Goal: Information Seeking & Learning: Check status

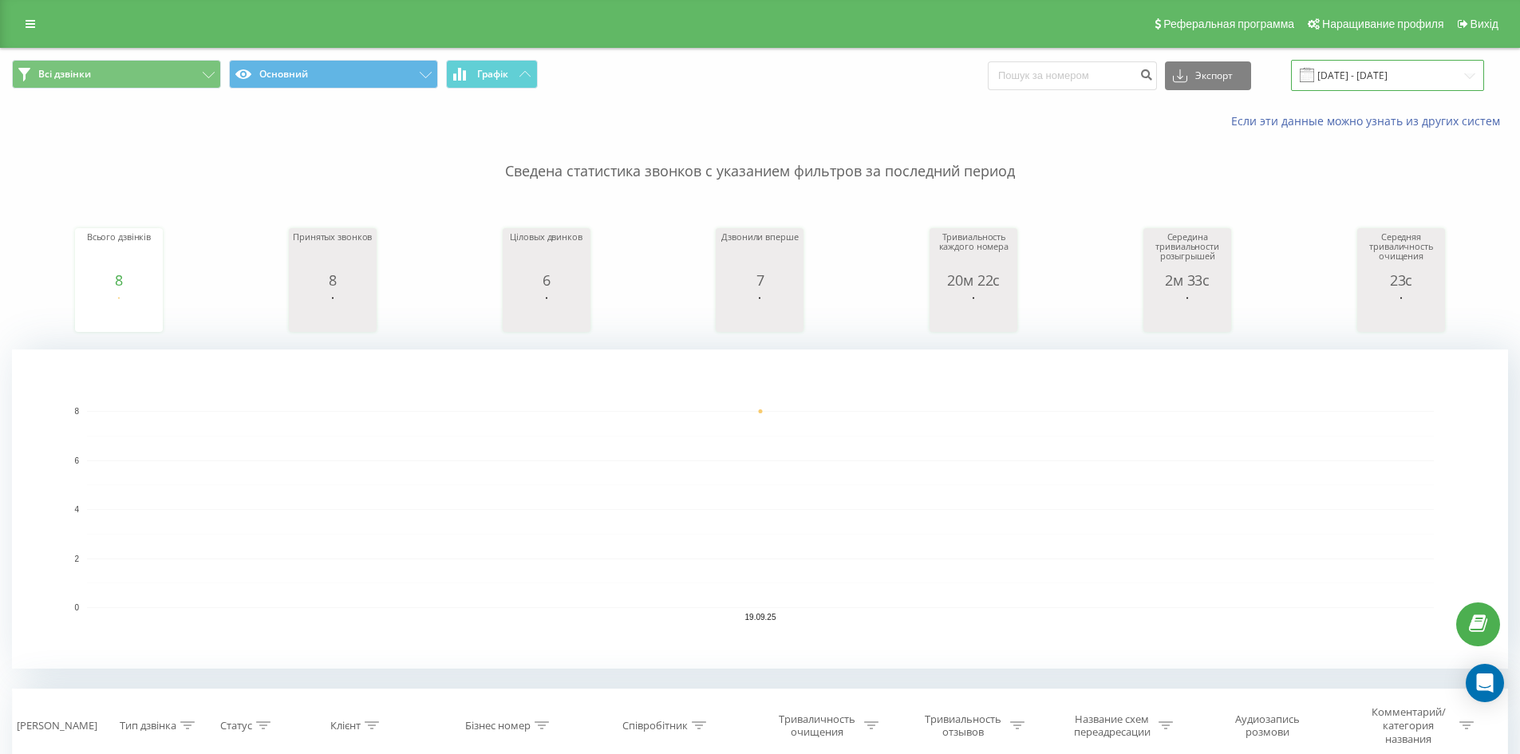
click at [1390, 71] on input "19.09.2025 - 19.09.2025" at bounding box center [1387, 75] width 193 height 31
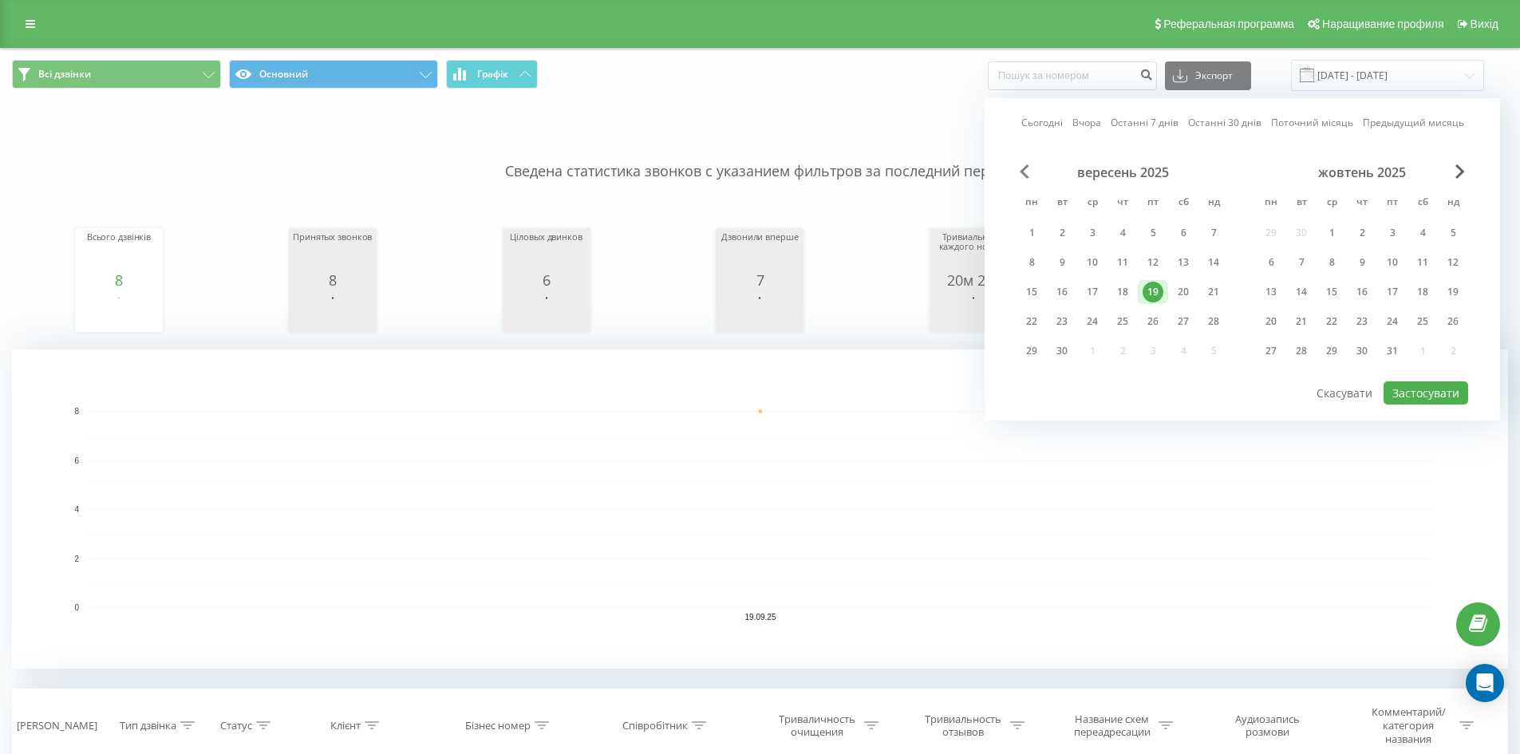
click at [1025, 174] on span "Предыдущий месяц" at bounding box center [1025, 171] width 10 height 14
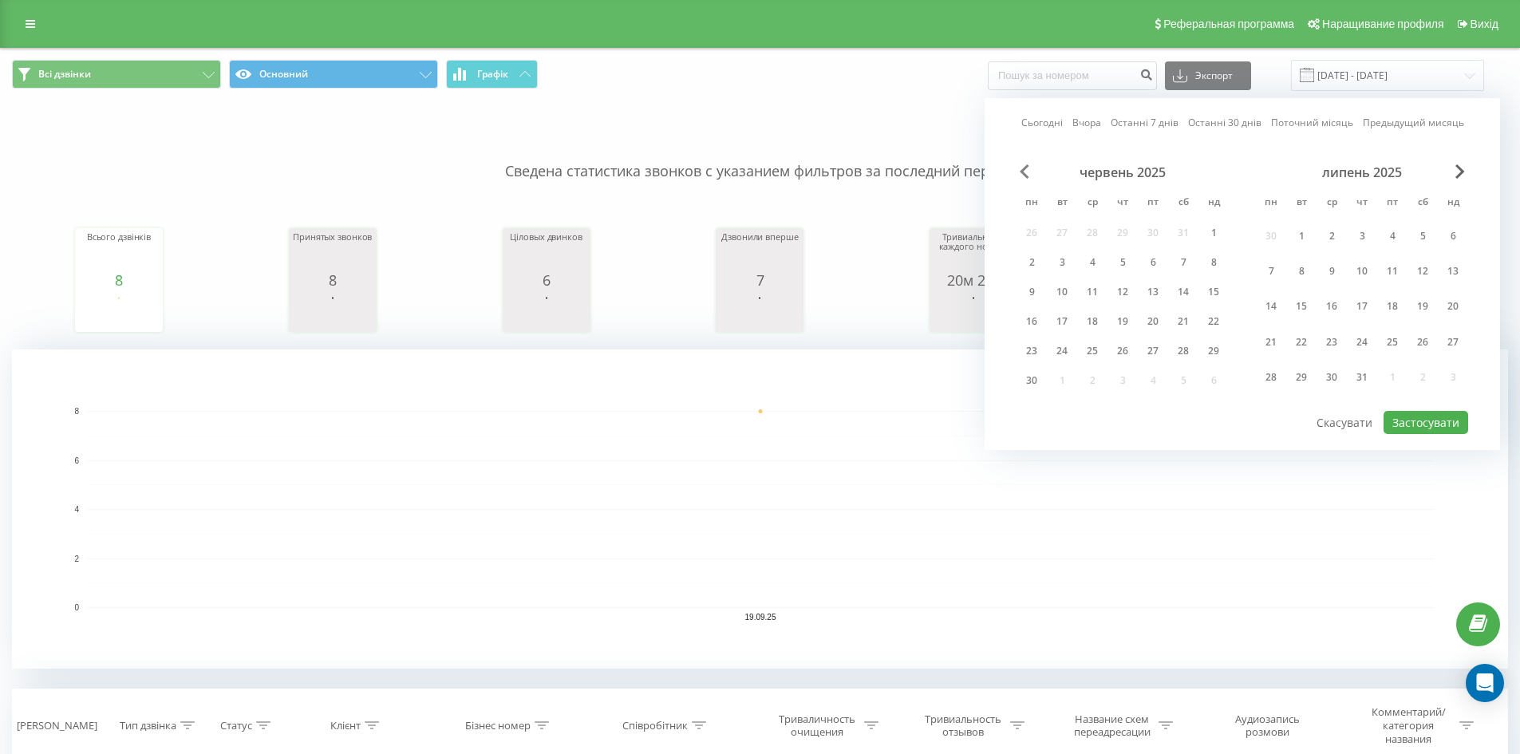
click at [1025, 174] on span "Предыдущий месяц" at bounding box center [1025, 171] width 10 height 14
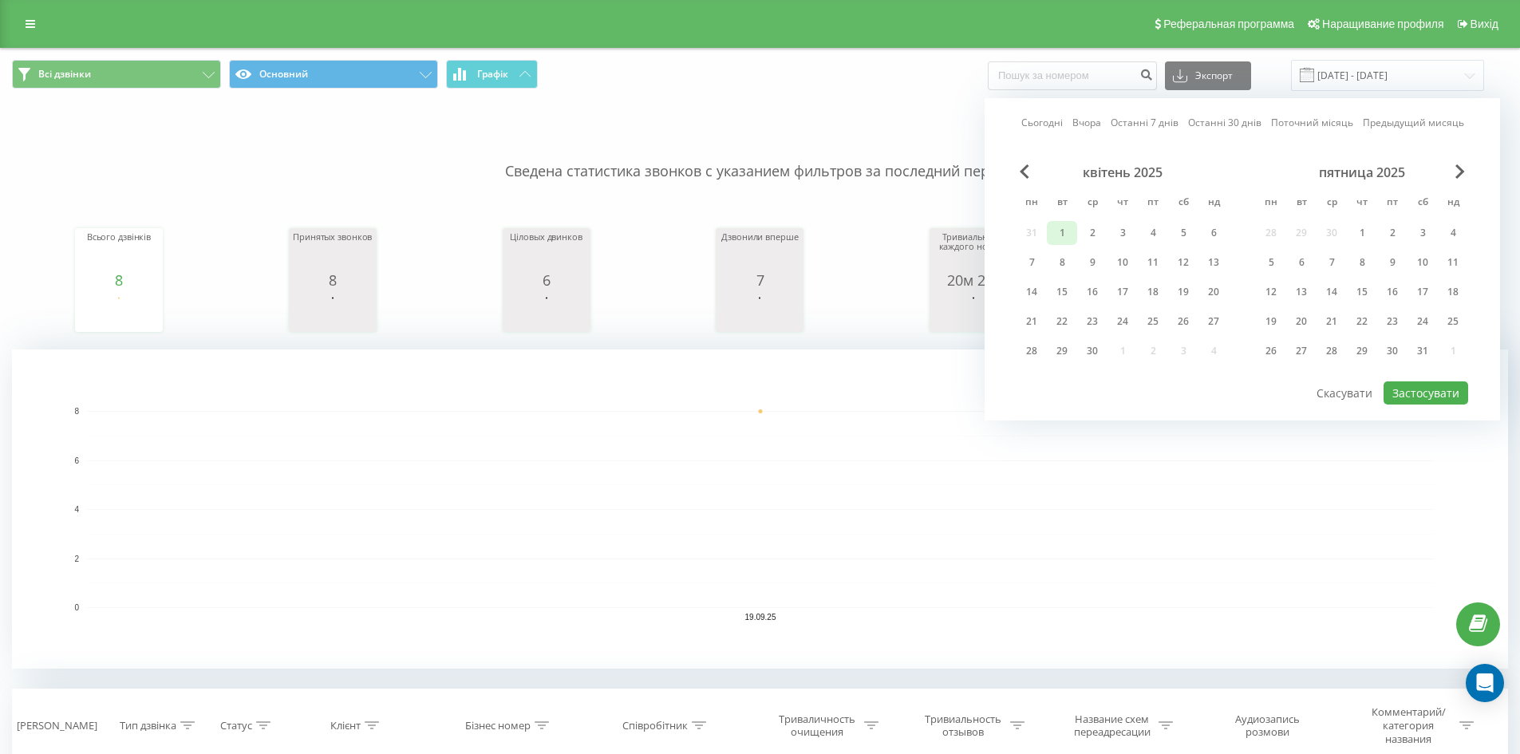
click at [1064, 234] on font "1" at bounding box center [1063, 233] width 6 height 14
click at [1031, 256] on font "7" at bounding box center [1032, 262] width 6 height 14
click at [1407, 397] on font "Застосувати" at bounding box center [1425, 392] width 67 height 15
type input "[DATE] - [DATE]"
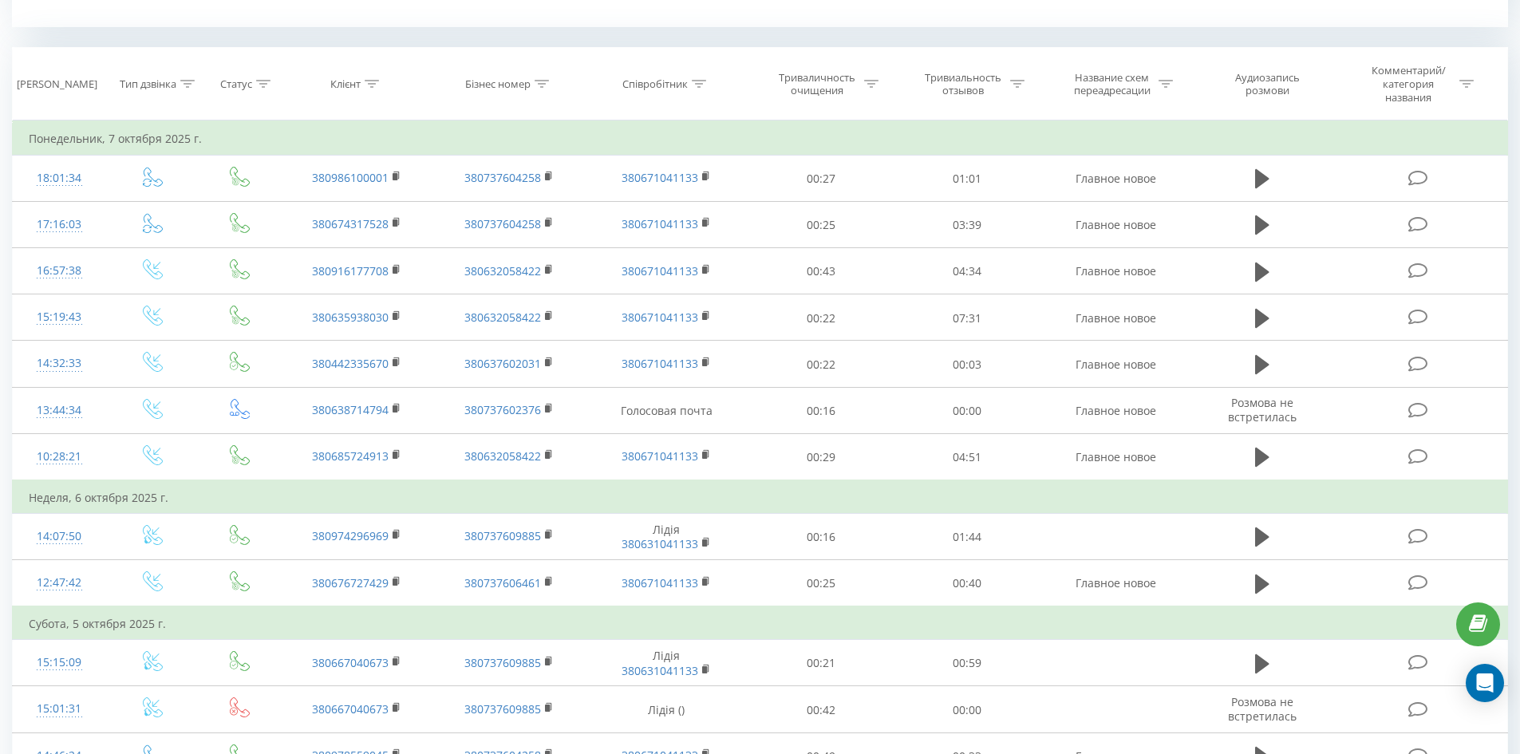
scroll to position [656, 0]
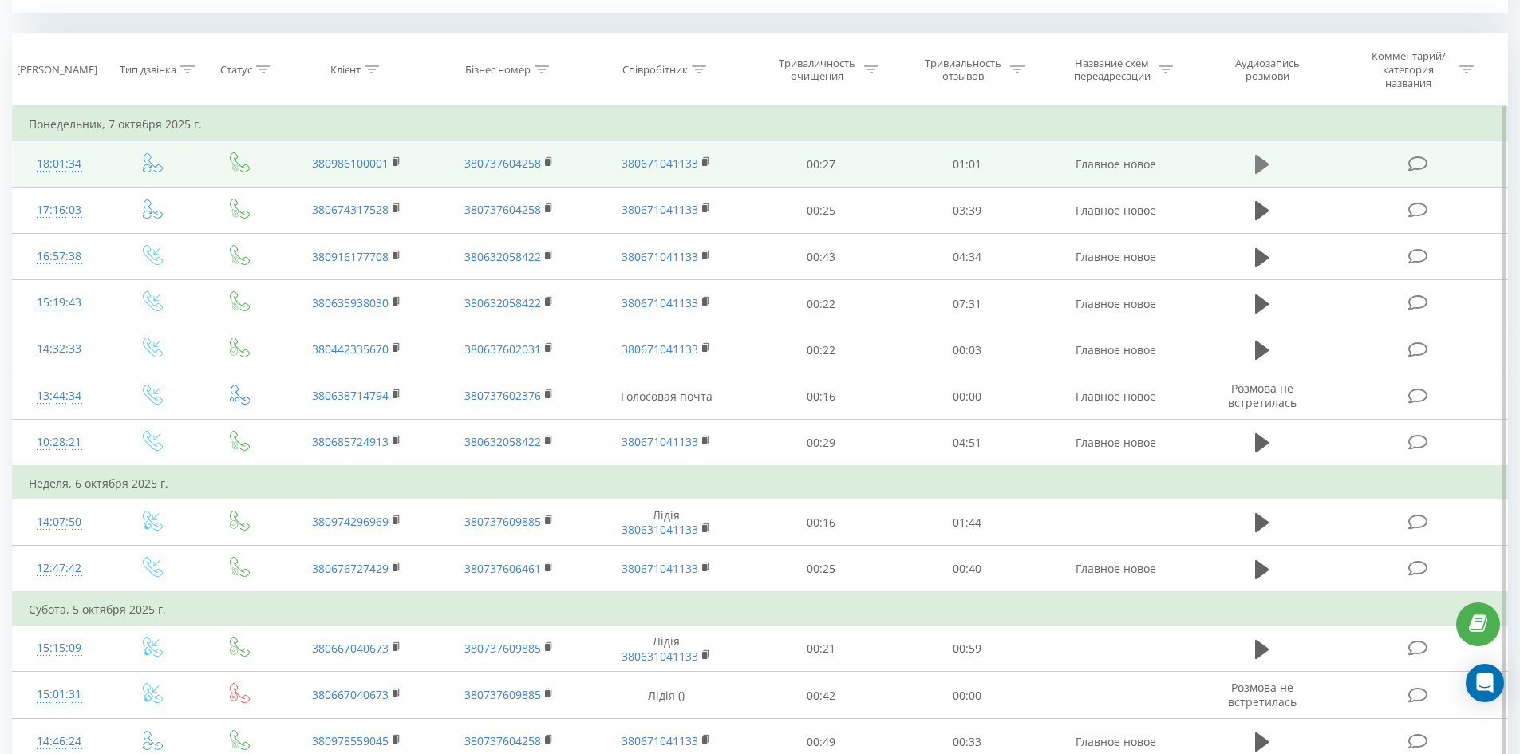
click at [1267, 163] on icon at bounding box center [1262, 164] width 14 height 22
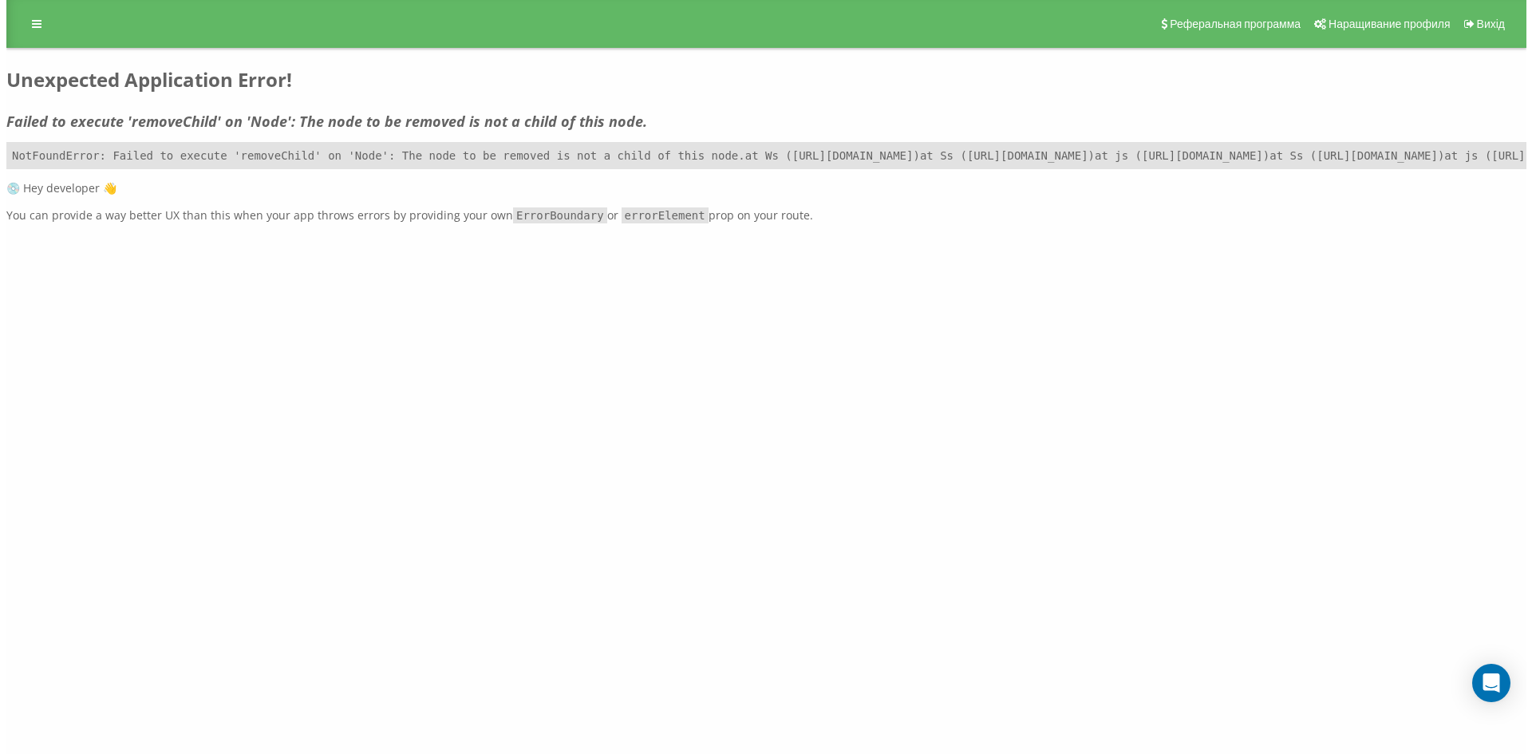
scroll to position [0, 0]
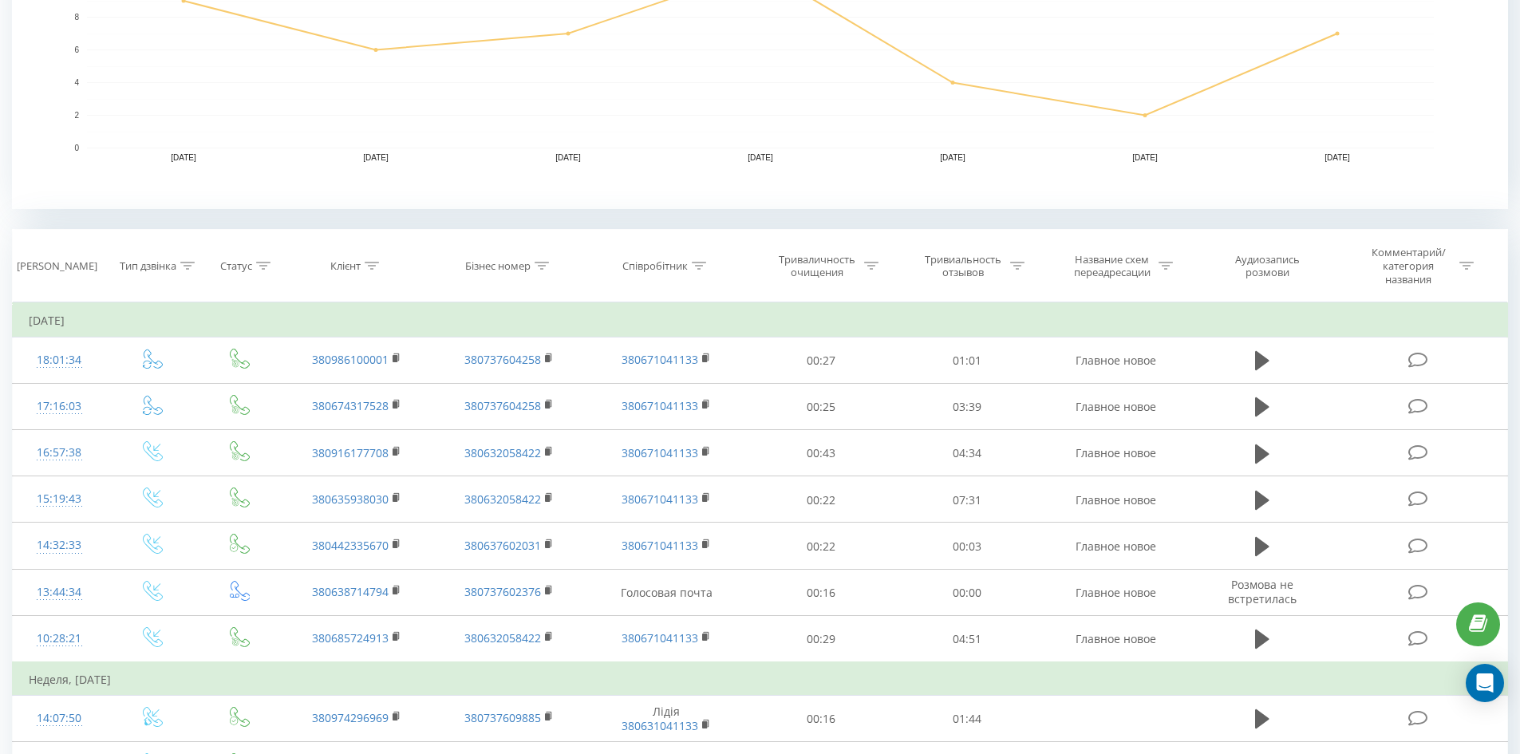
scroll to position [462, 0]
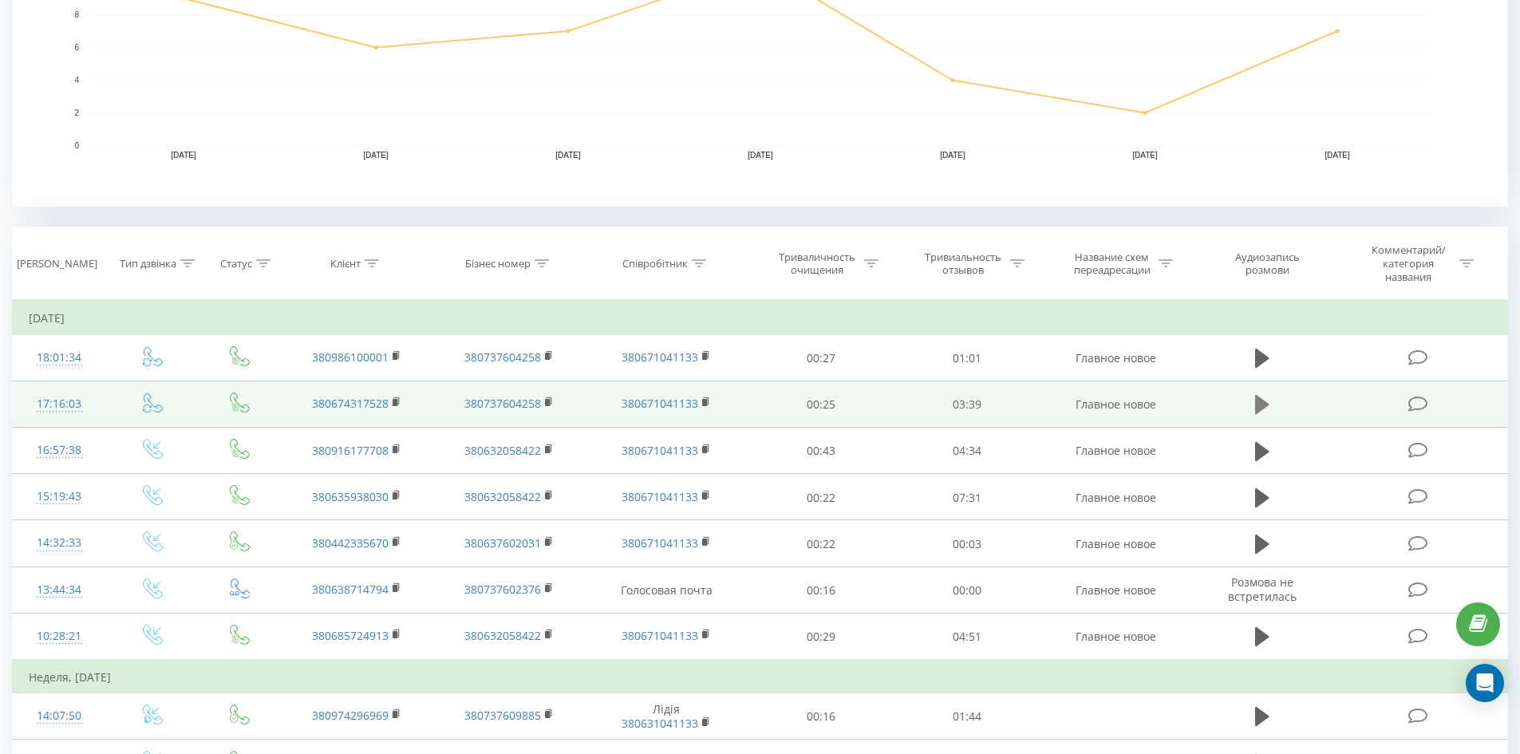
click at [1261, 403] on icon at bounding box center [1262, 404] width 14 height 19
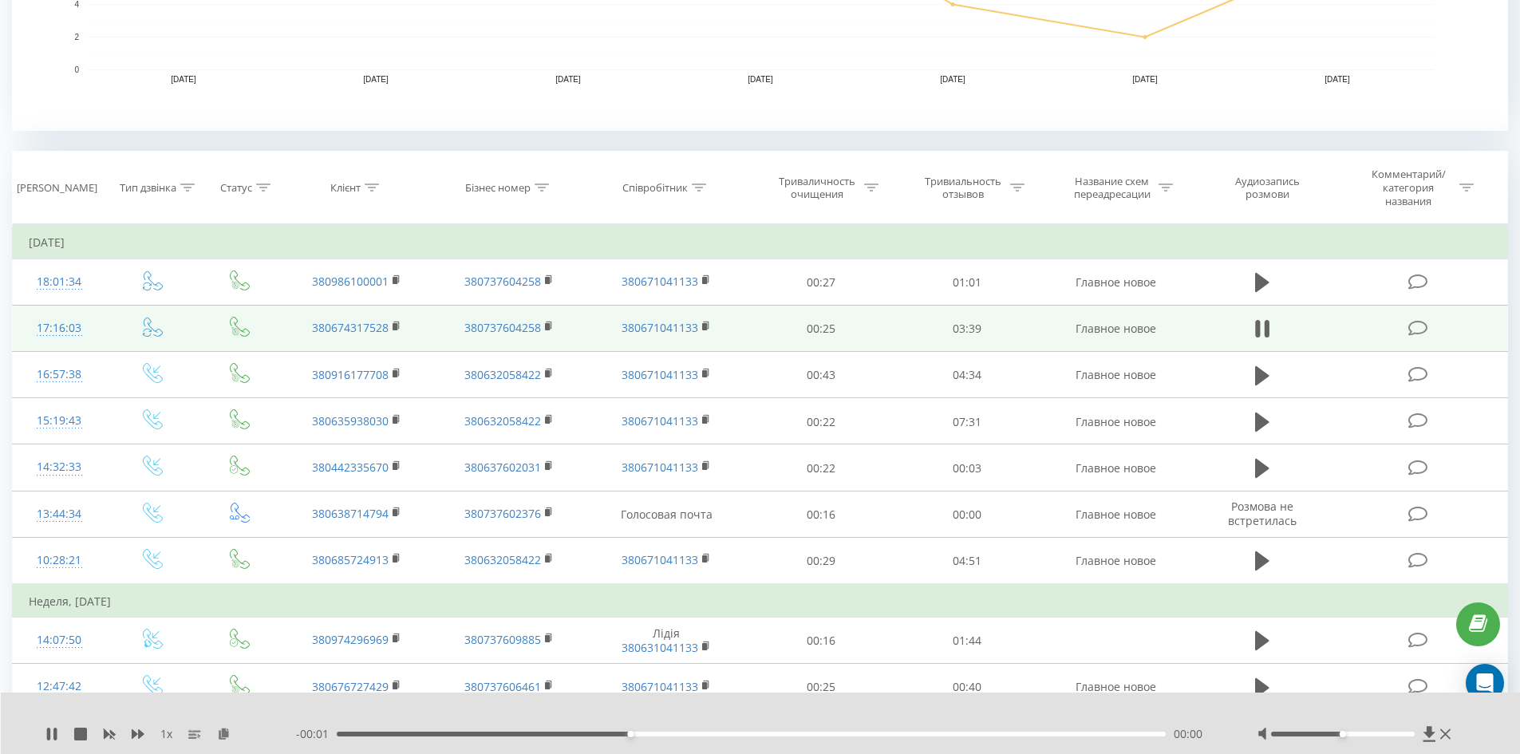
scroll to position [540, 0]
click at [164, 732] on font "1" at bounding box center [163, 733] width 6 height 15
click at [201, 733] on icon at bounding box center [194, 734] width 13 height 13
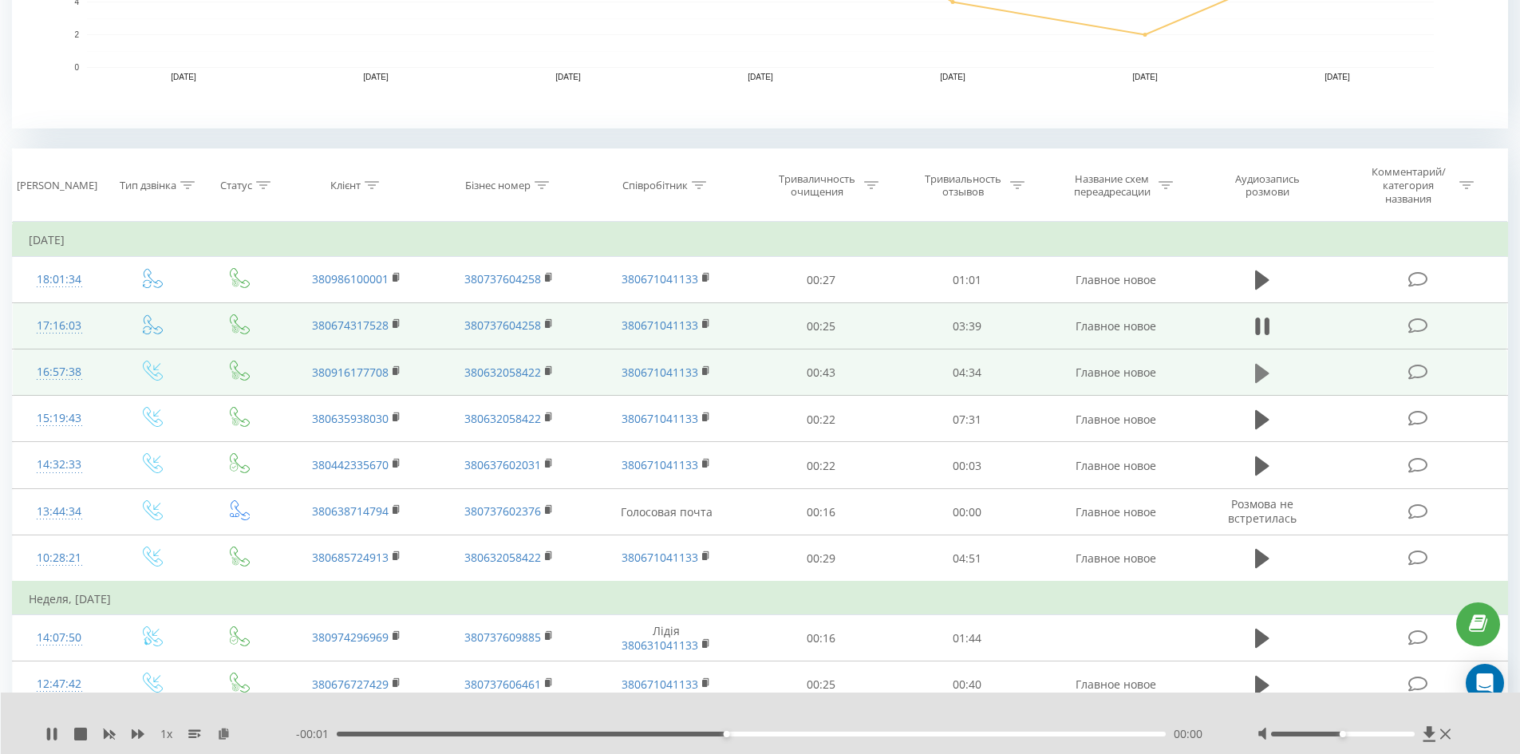
click at [1258, 372] on icon at bounding box center [1262, 372] width 14 height 19
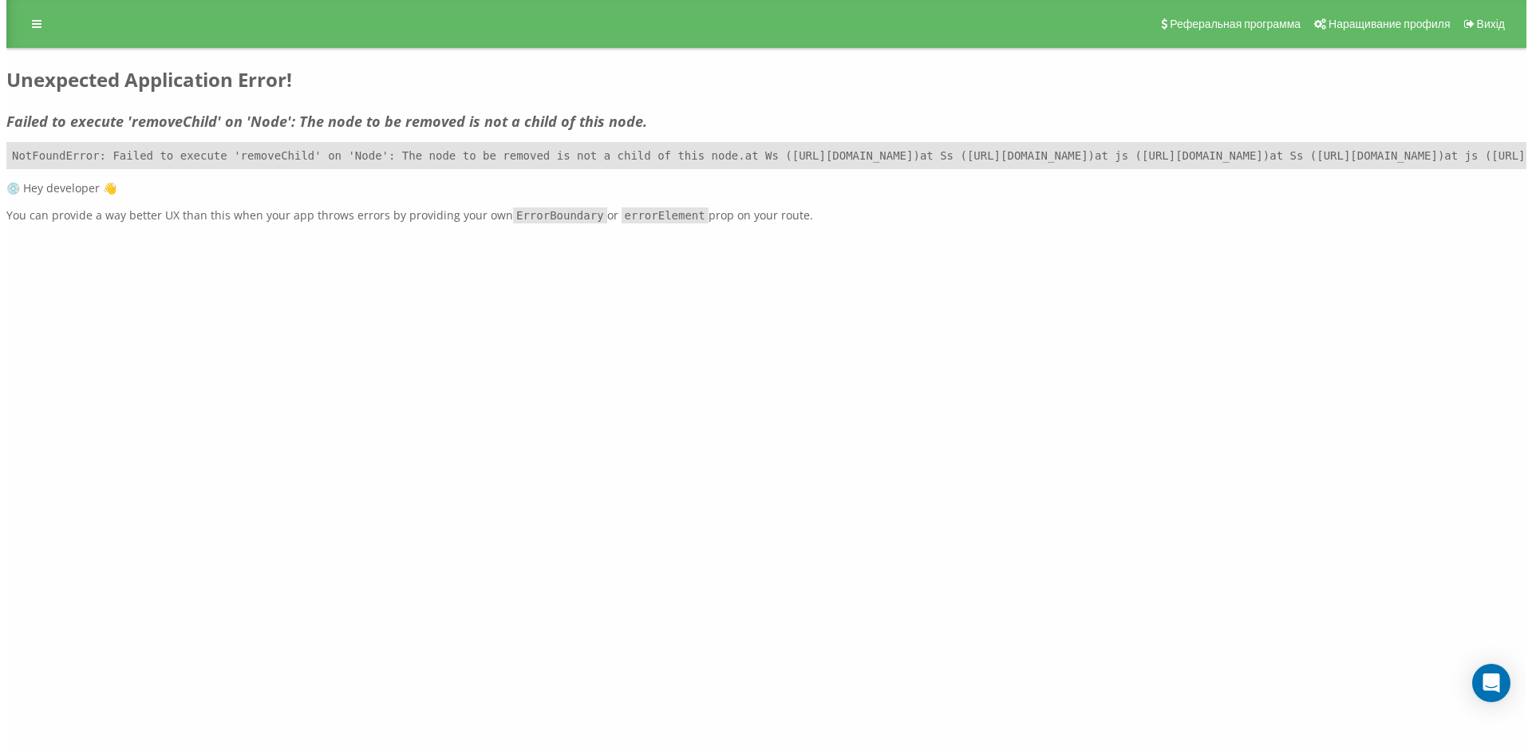
scroll to position [0, 0]
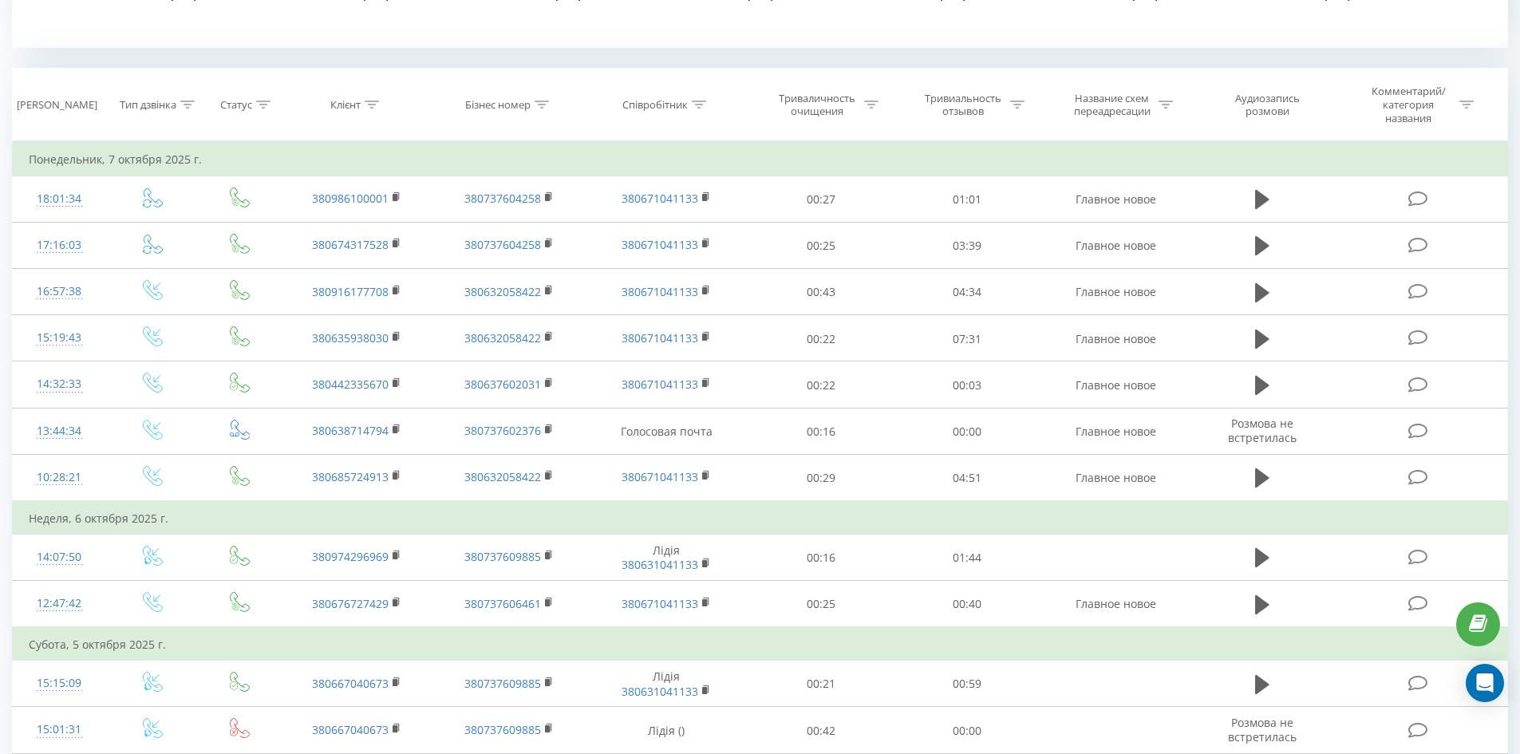
scroll to position [623, 0]
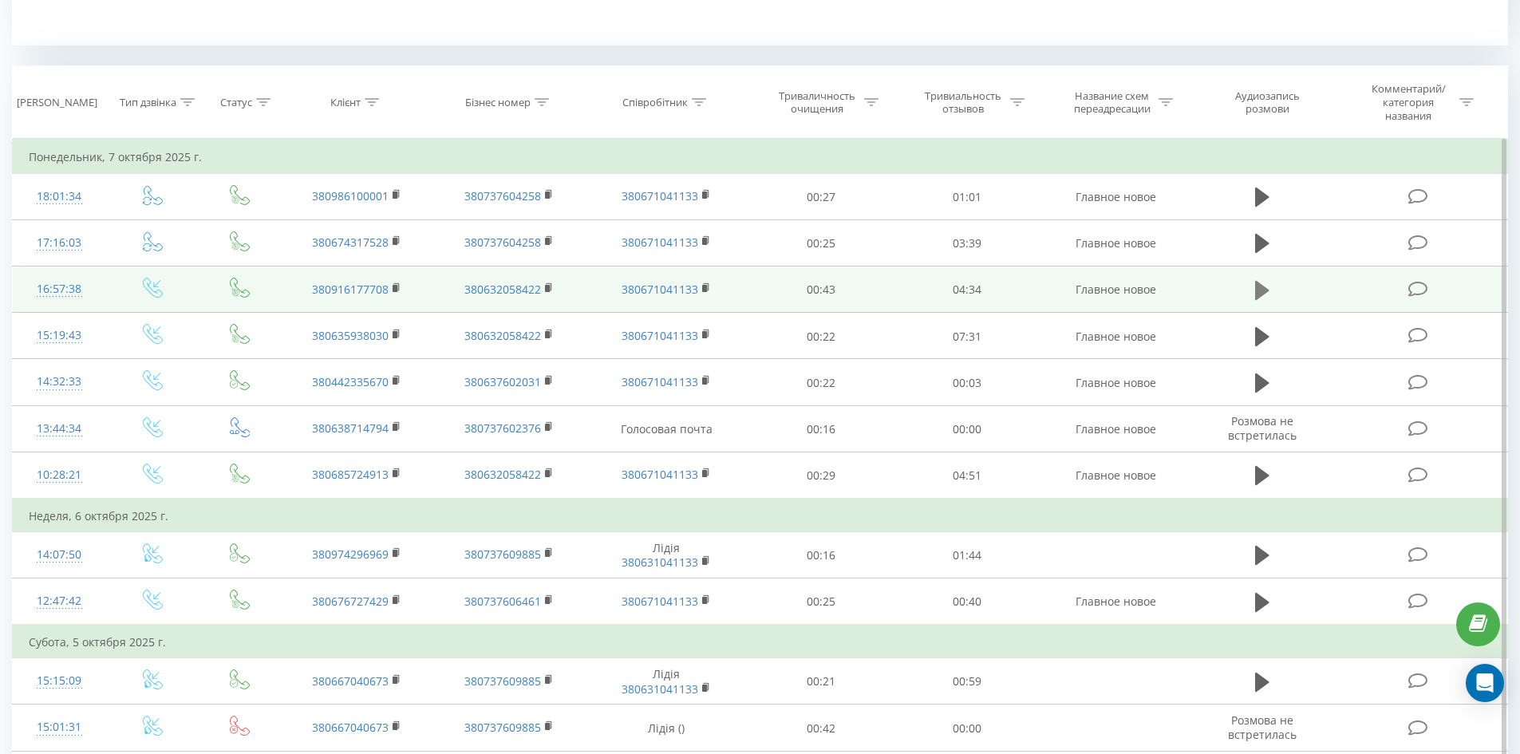
click at [1262, 285] on icon at bounding box center [1262, 290] width 14 height 22
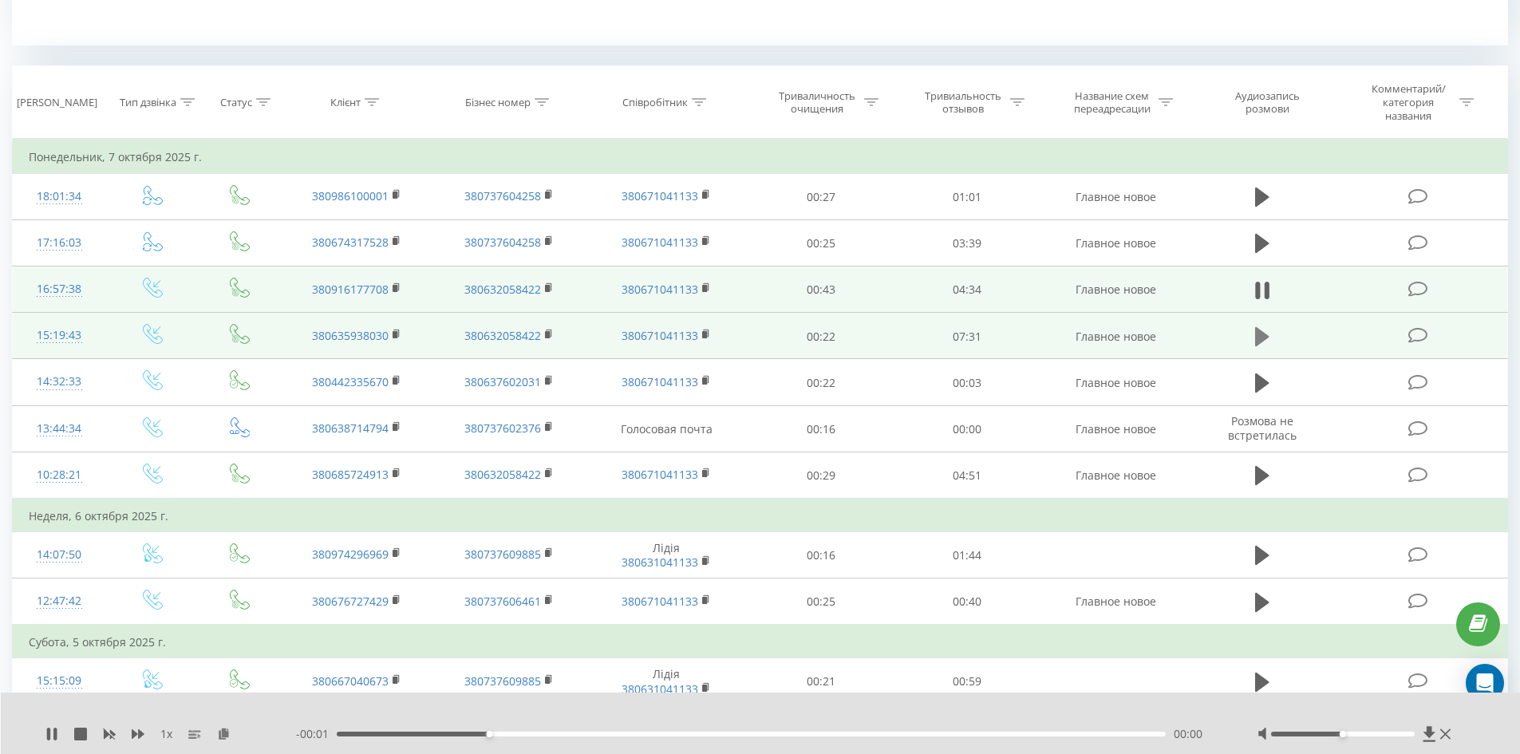
click at [1257, 331] on icon at bounding box center [1262, 336] width 14 height 19
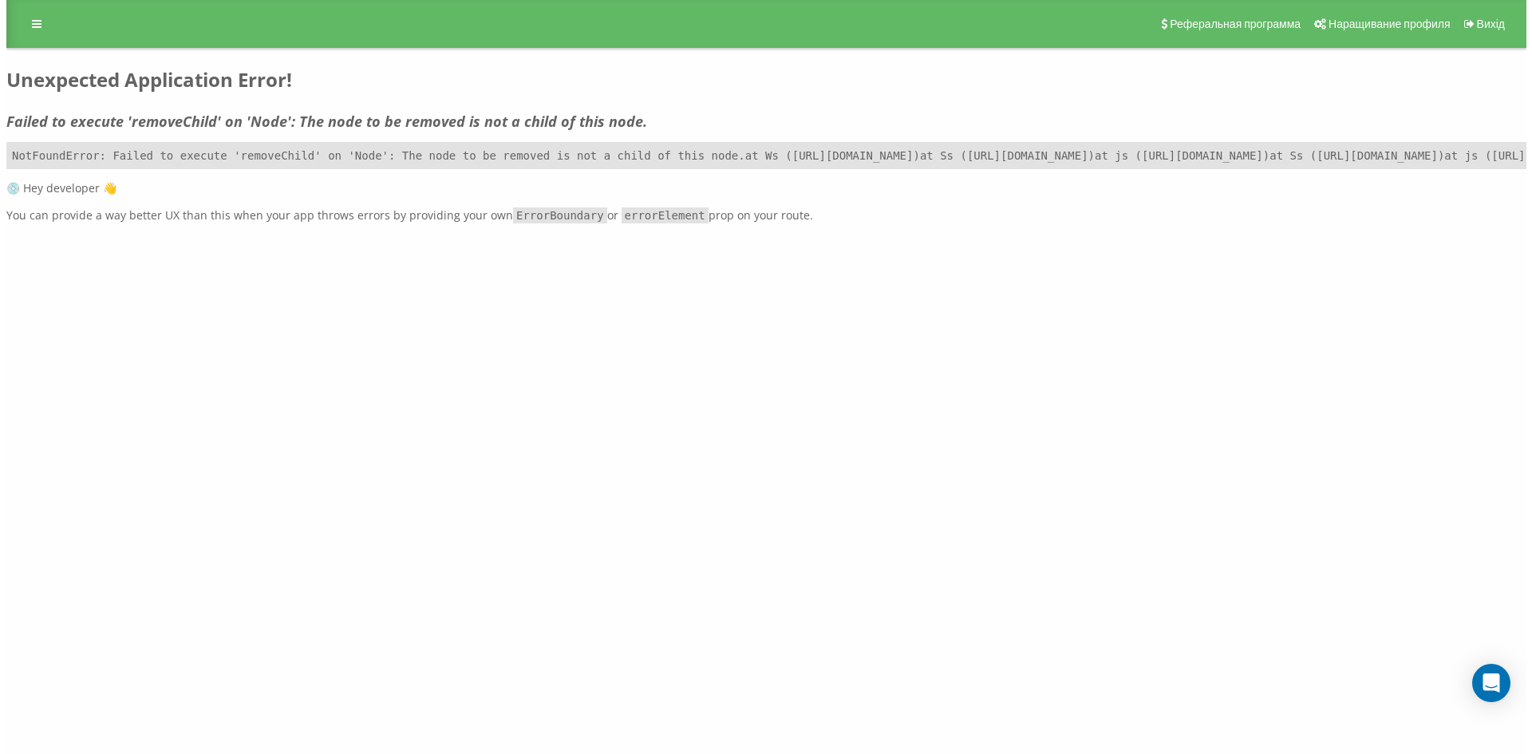
scroll to position [0, 0]
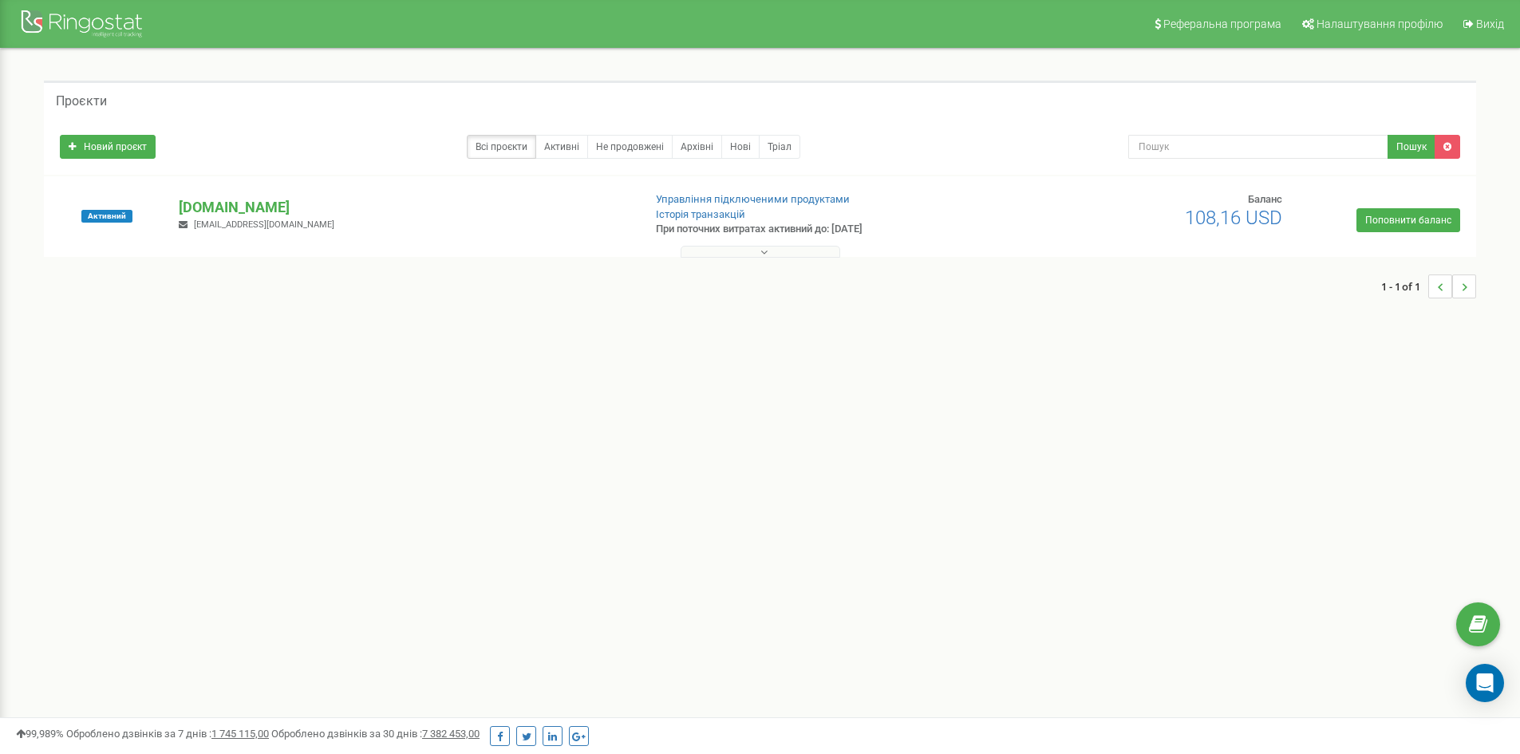
click at [758, 251] on button at bounding box center [761, 252] width 160 height 12
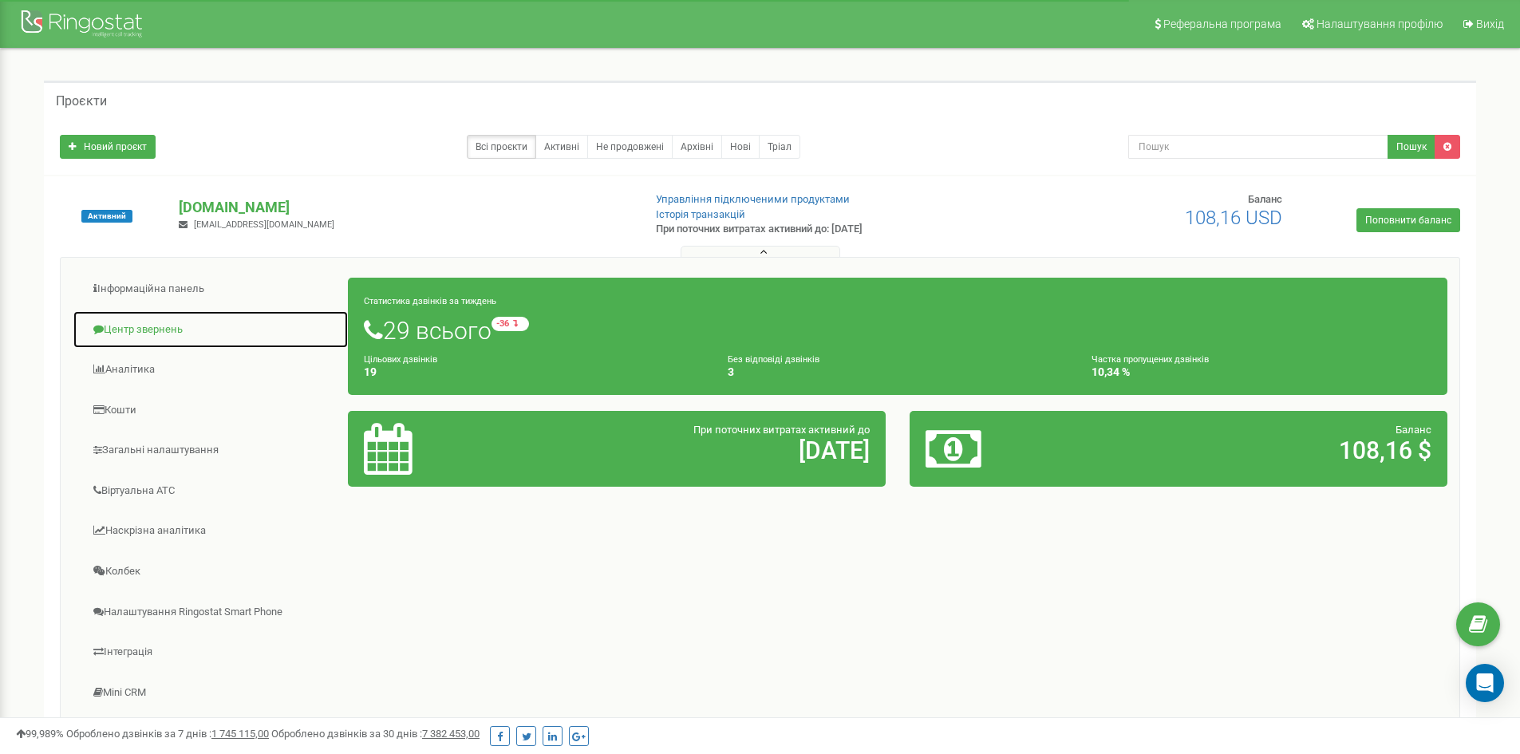
click at [158, 337] on link "Центр звернень" at bounding box center [211, 329] width 276 height 39
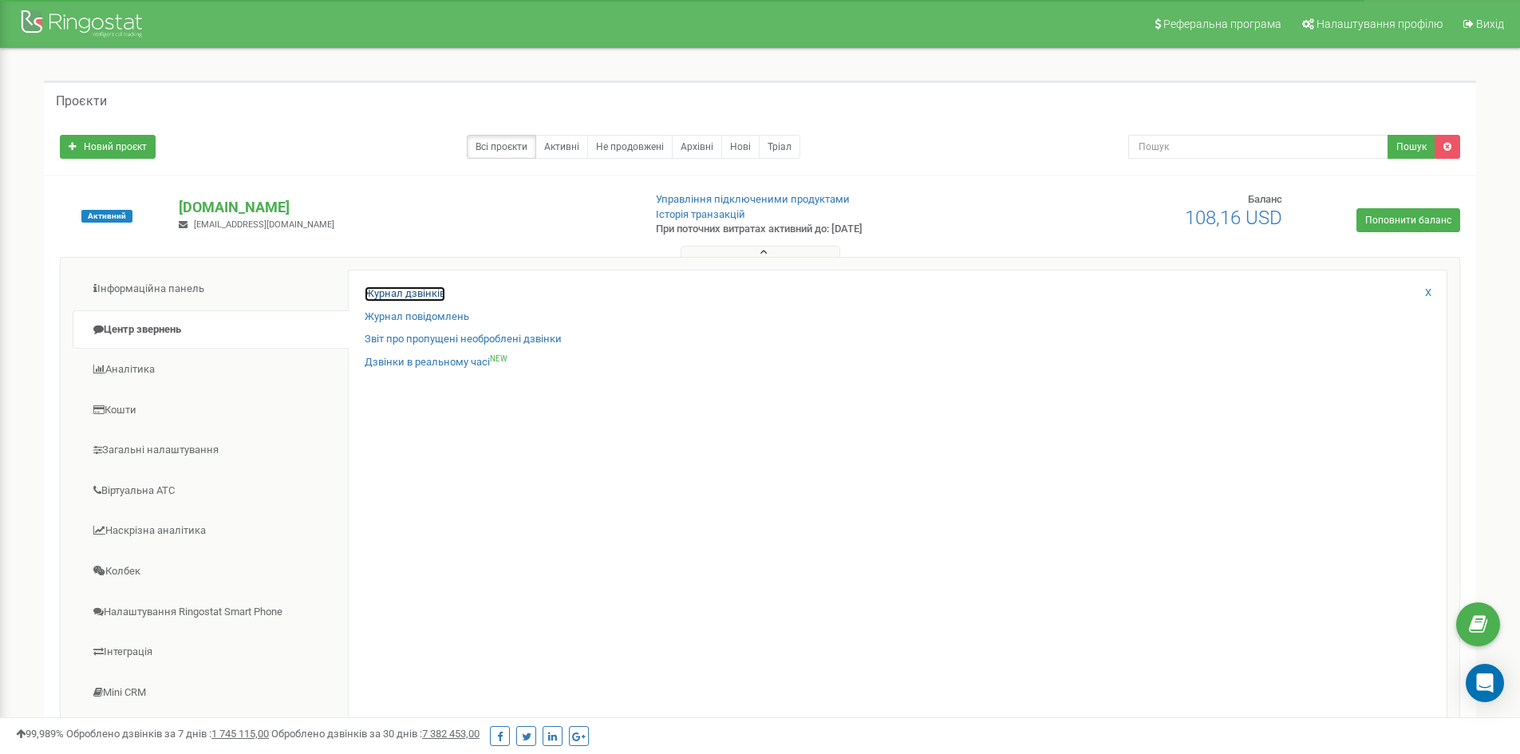
click at [432, 290] on link "Журнал дзвінків" at bounding box center [405, 293] width 81 height 15
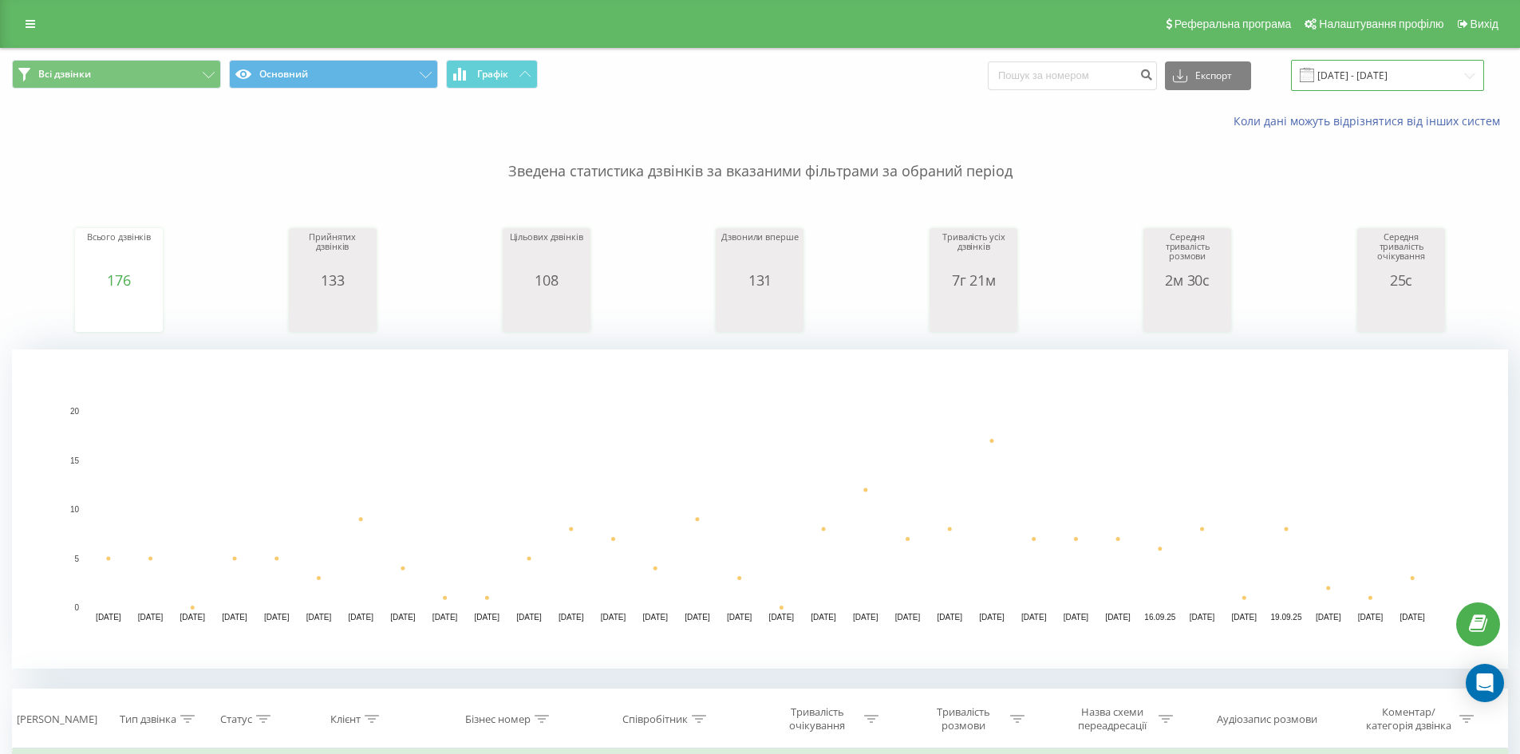
click at [1343, 76] on input "[DATE] - [DATE]" at bounding box center [1387, 75] width 193 height 31
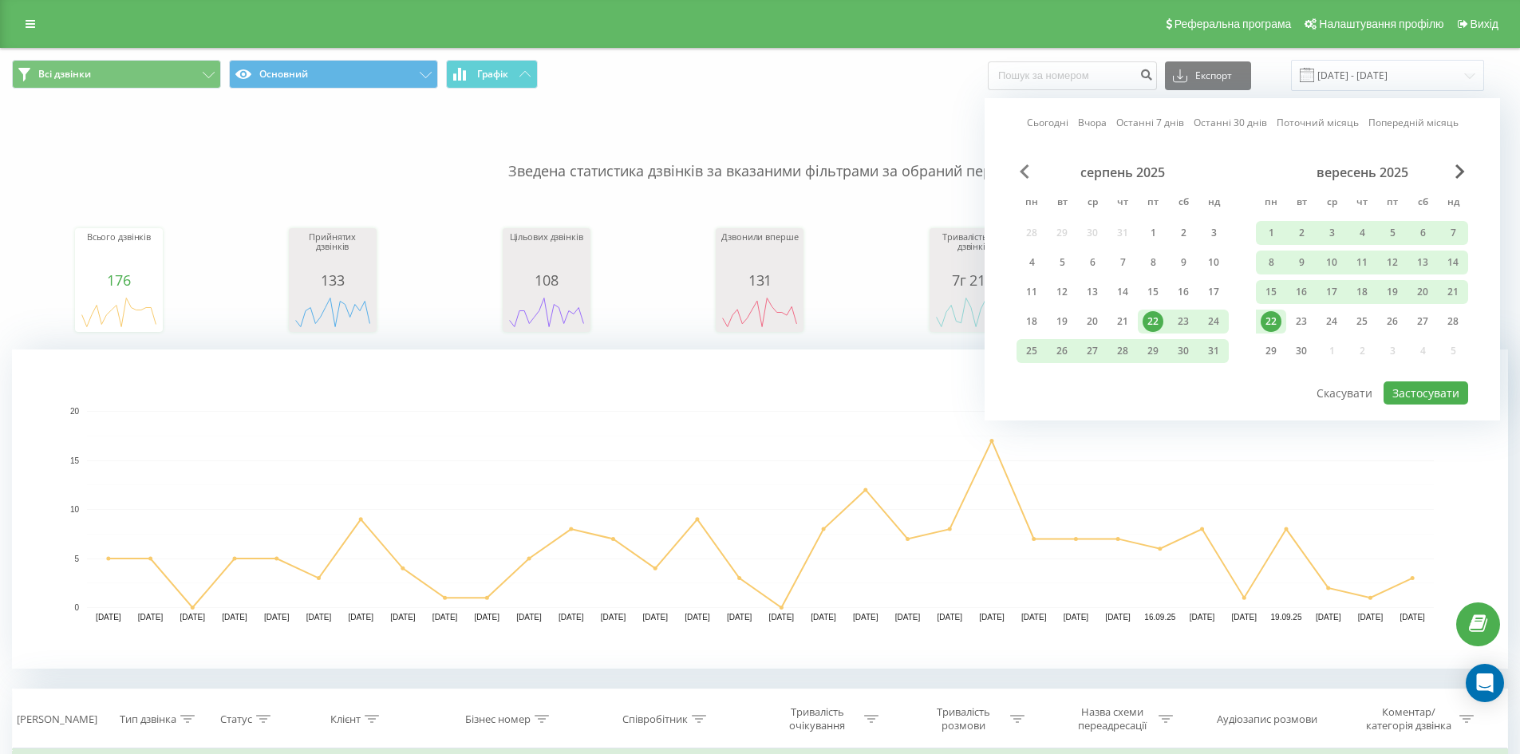
click at [1023, 168] on span "Previous Month" at bounding box center [1025, 171] width 10 height 14
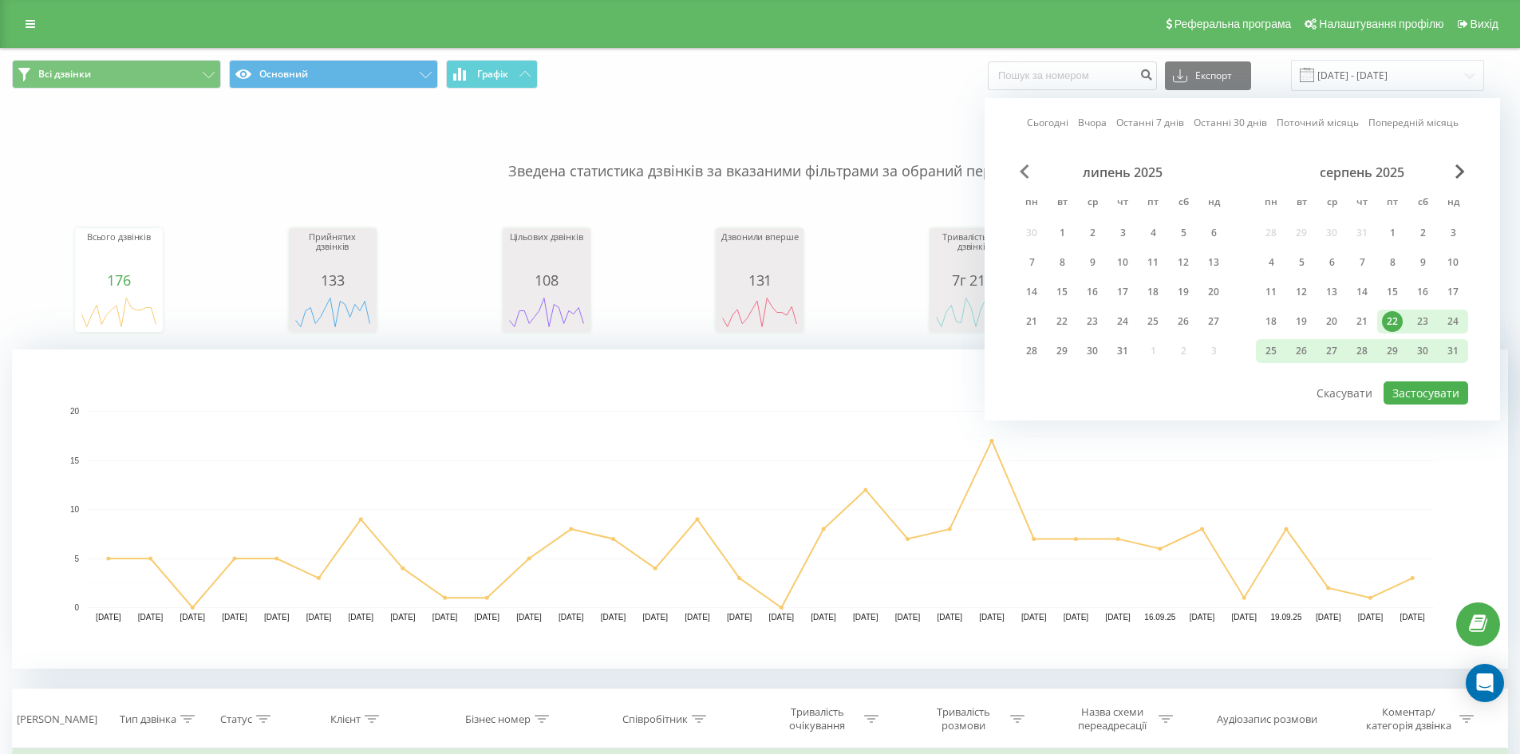
click at [1023, 168] on span "Previous Month" at bounding box center [1025, 171] width 10 height 14
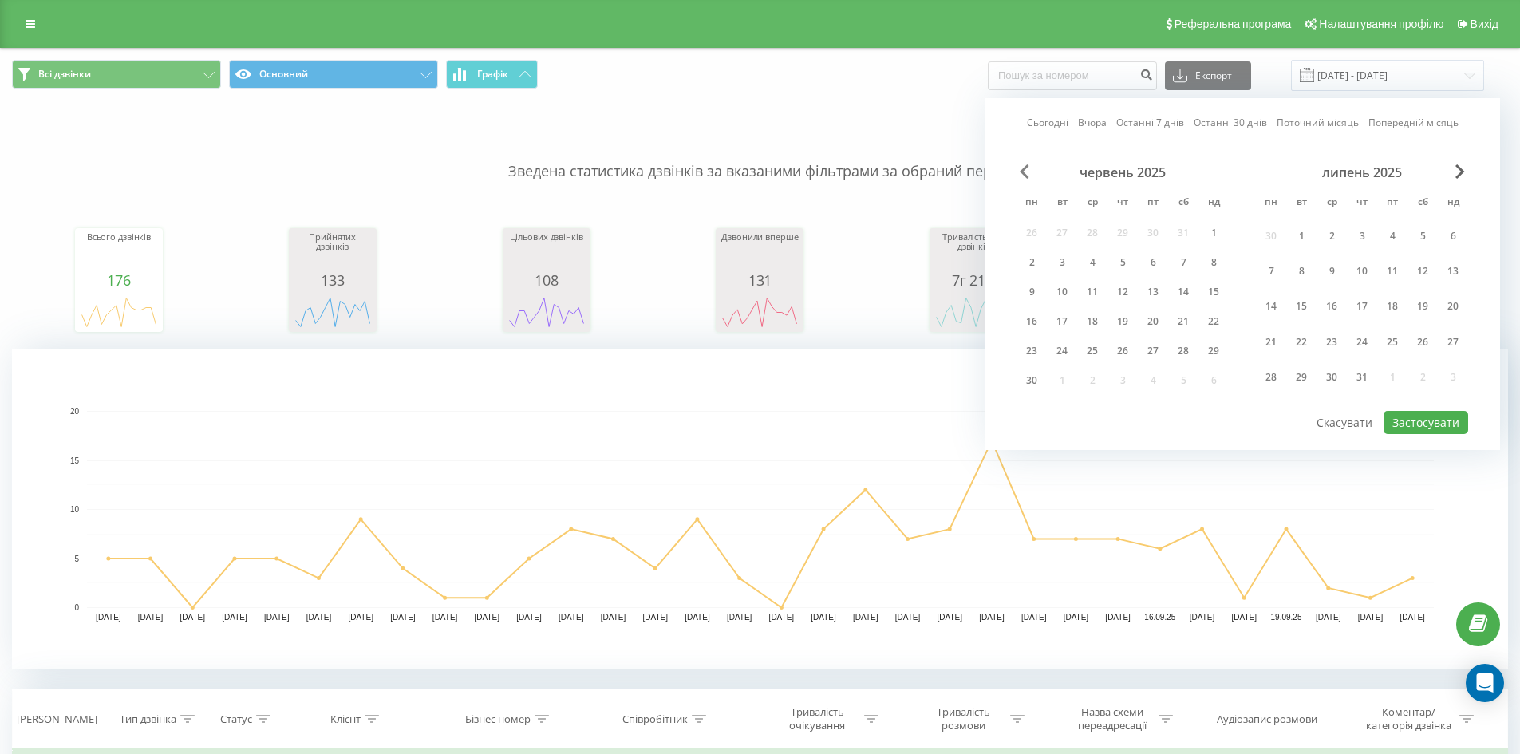
click at [1023, 168] on span "Previous Month" at bounding box center [1025, 171] width 10 height 14
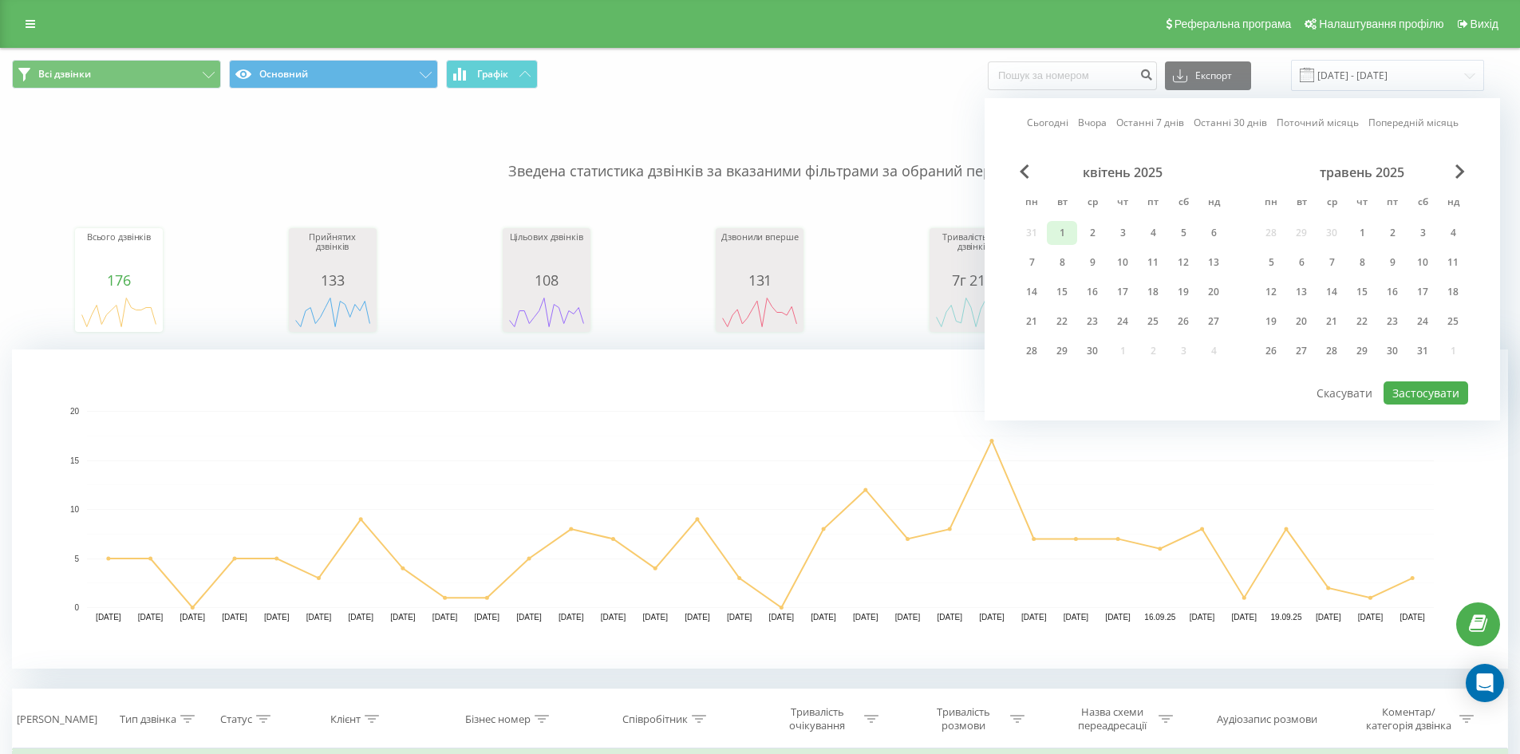
click at [1057, 239] on div "1" at bounding box center [1062, 233] width 21 height 21
click at [1025, 255] on div "7" at bounding box center [1031, 262] width 21 height 21
click at [1411, 391] on button "Застосувати" at bounding box center [1426, 392] width 85 height 23
type input "01.04.2025 - 07.04.2025"
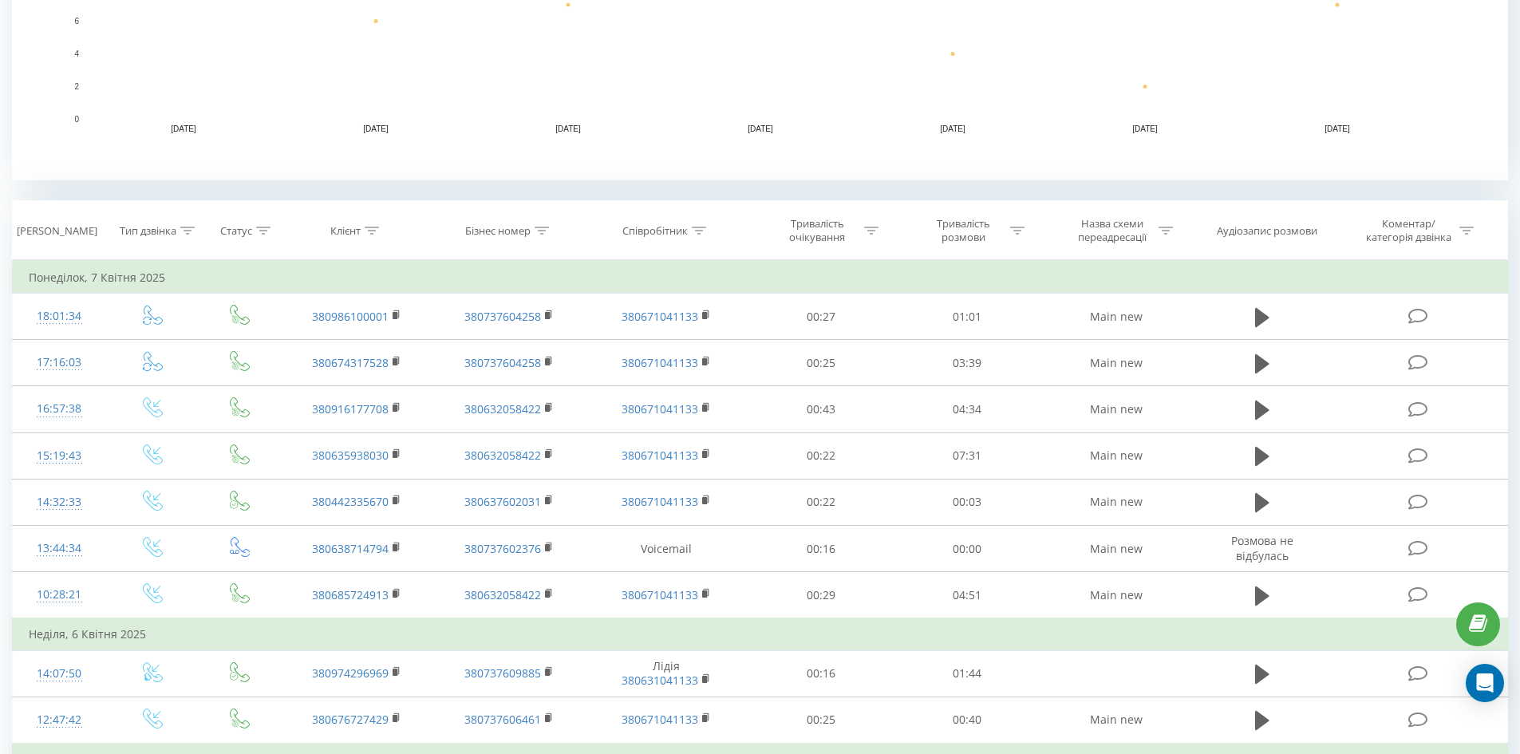
scroll to position [492, 0]
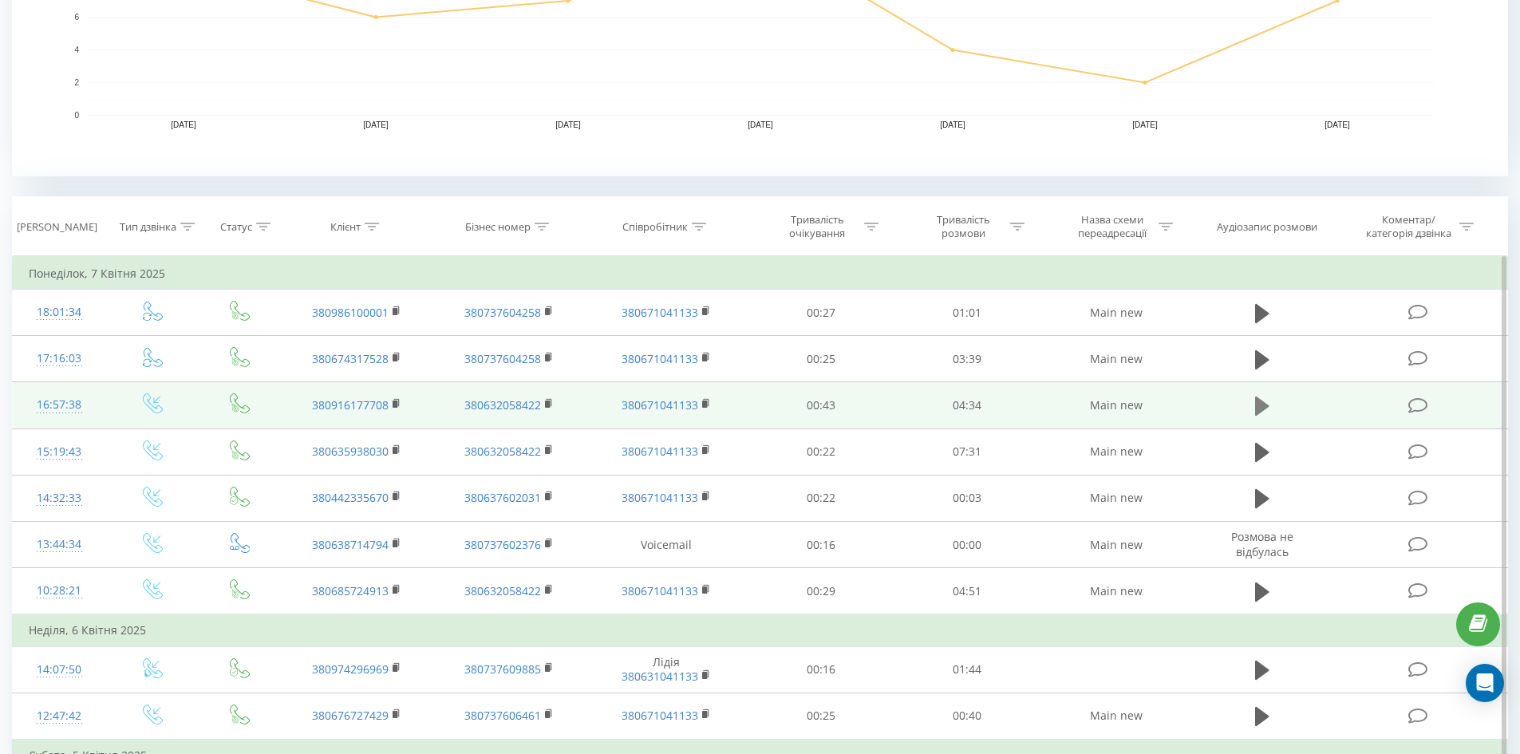
click at [1263, 402] on icon at bounding box center [1262, 406] width 14 height 19
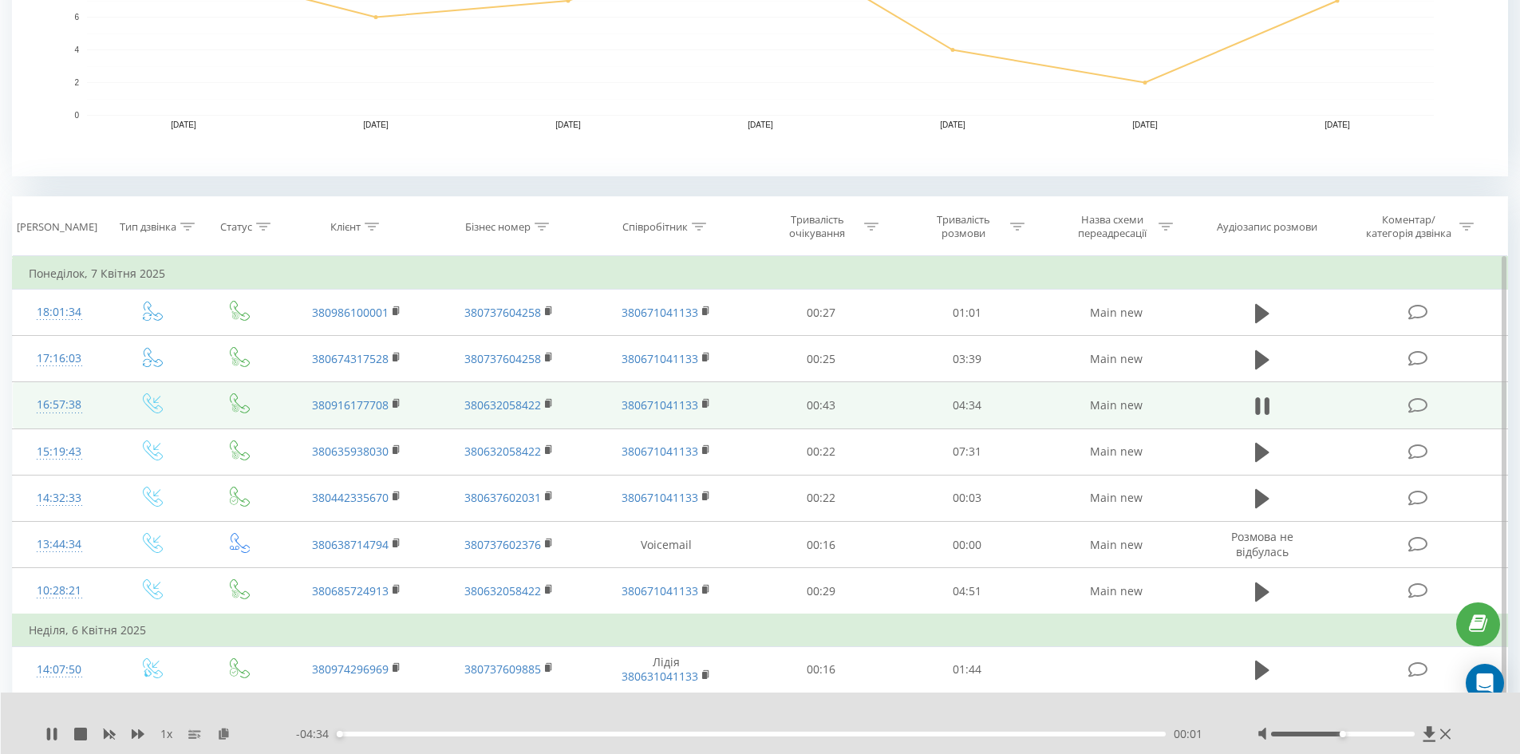
click at [571, 733] on div "00:01" at bounding box center [752, 734] width 830 height 5
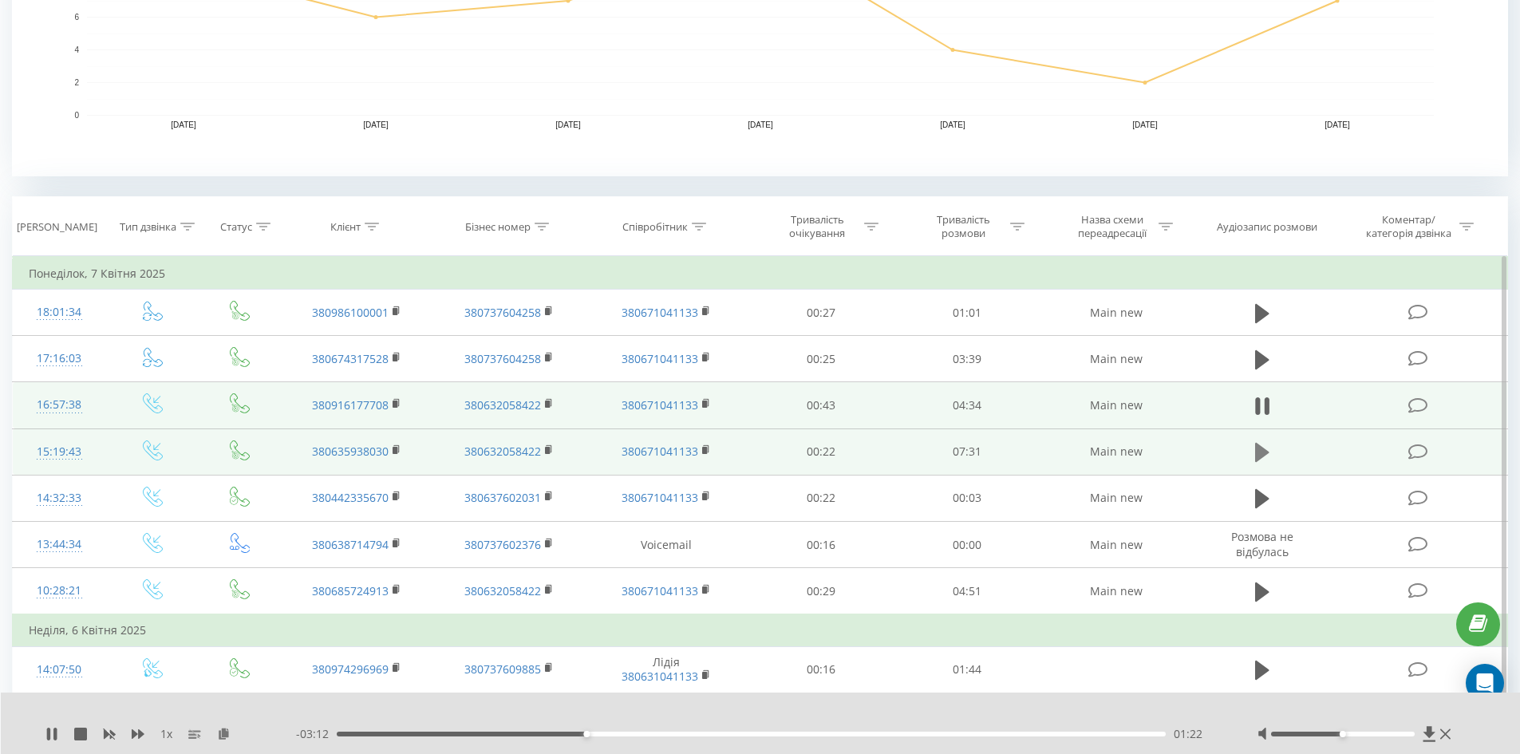
click at [1262, 445] on icon at bounding box center [1262, 452] width 14 height 22
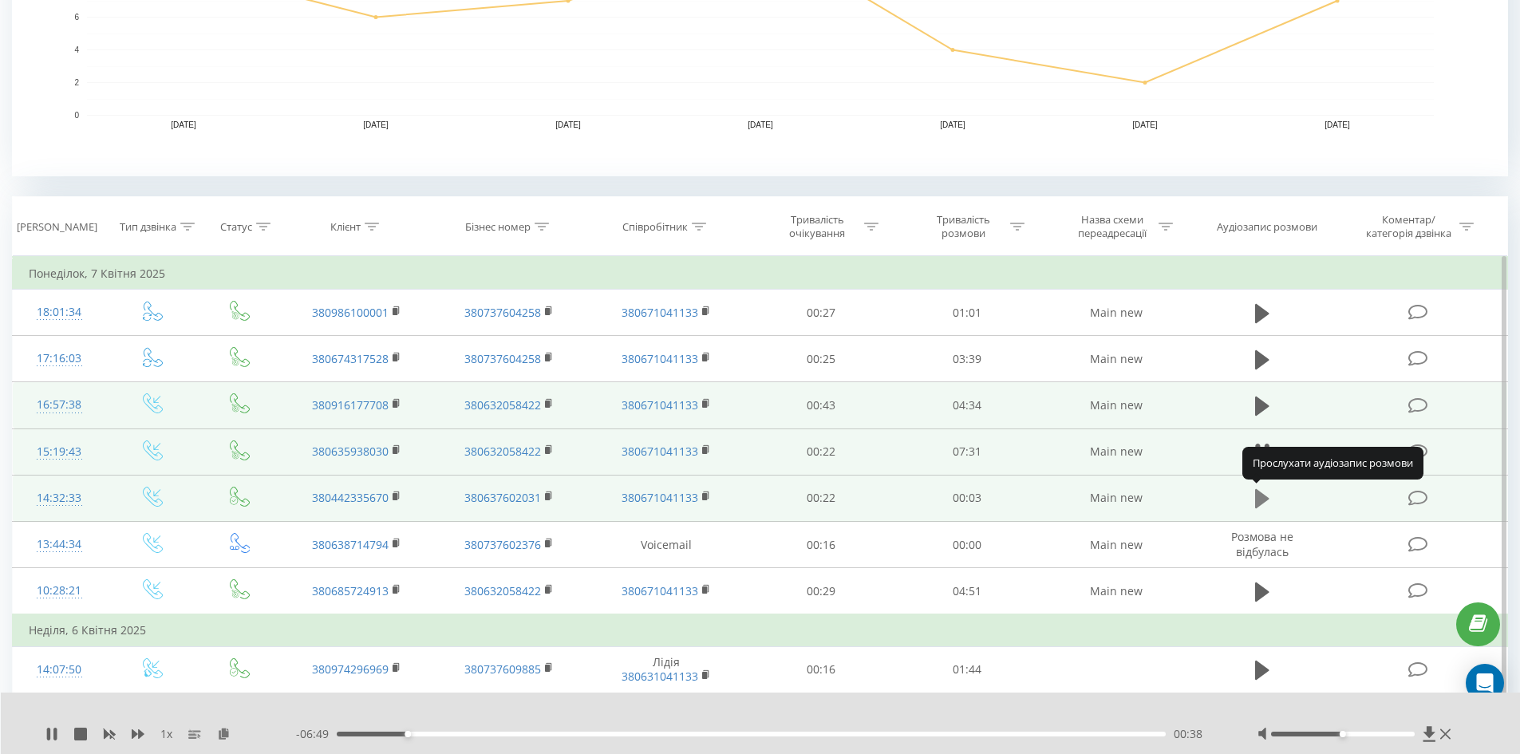
click at [1261, 495] on icon at bounding box center [1262, 498] width 14 height 19
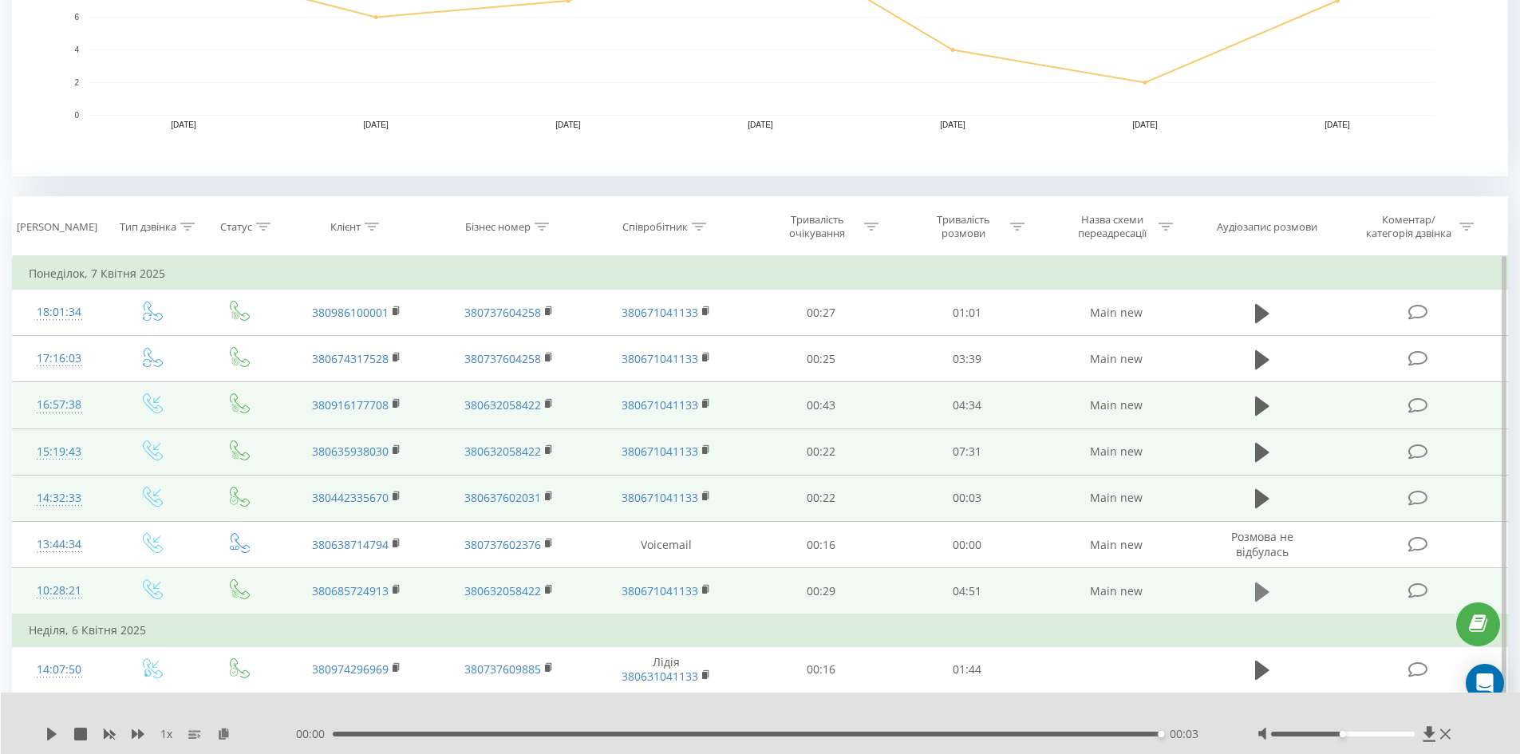
click at [1261, 591] on icon at bounding box center [1262, 591] width 14 height 19
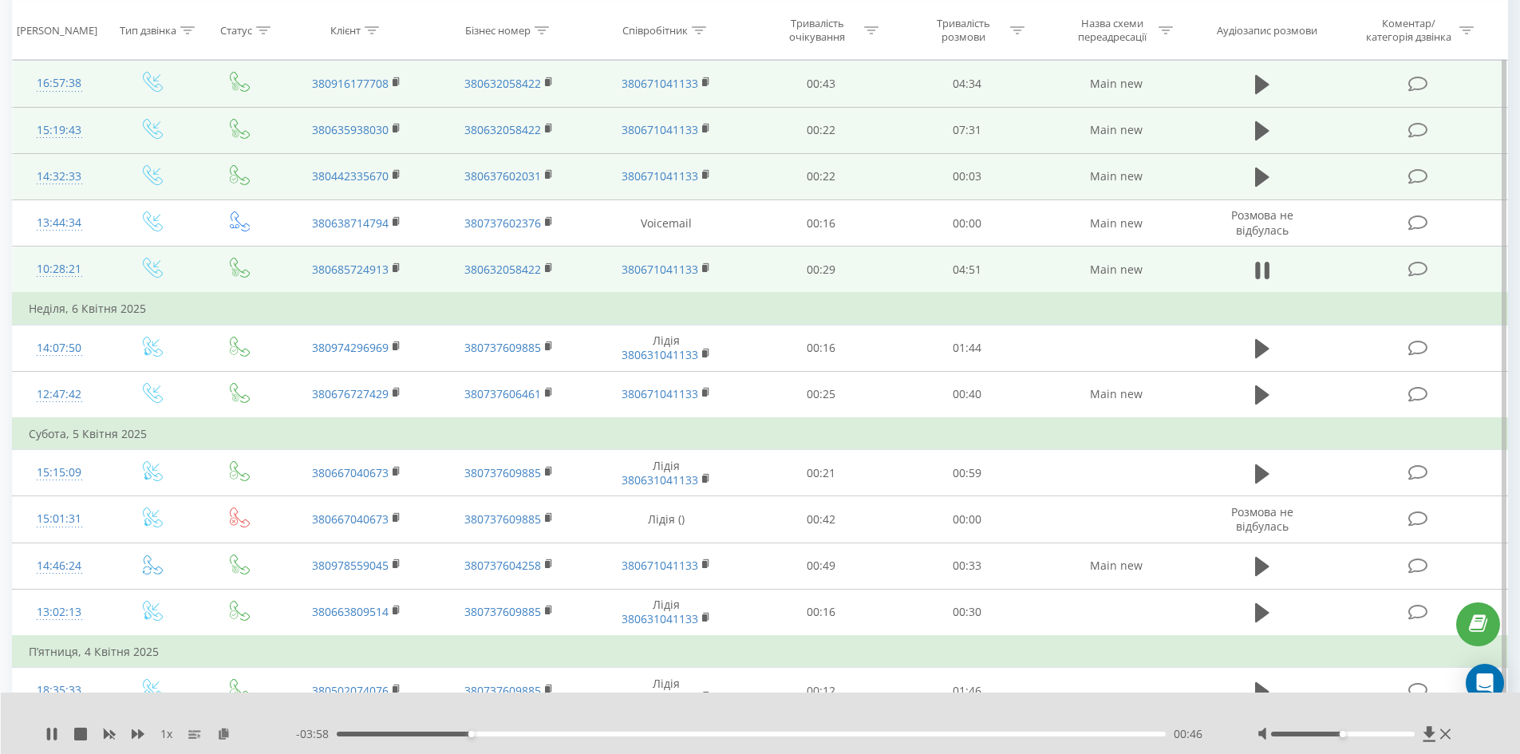
scroll to position [816, 0]
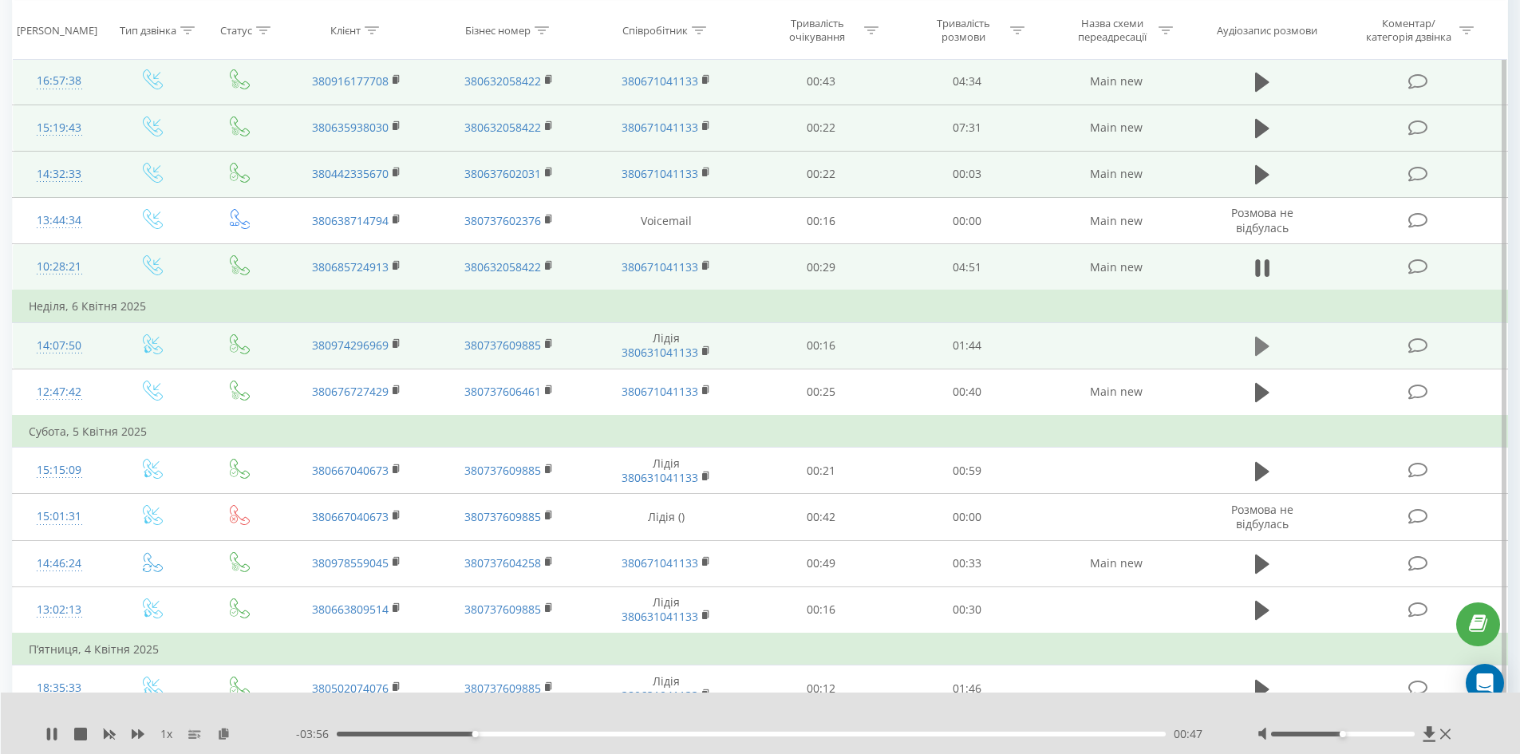
click at [1262, 348] on icon at bounding box center [1262, 346] width 14 height 19
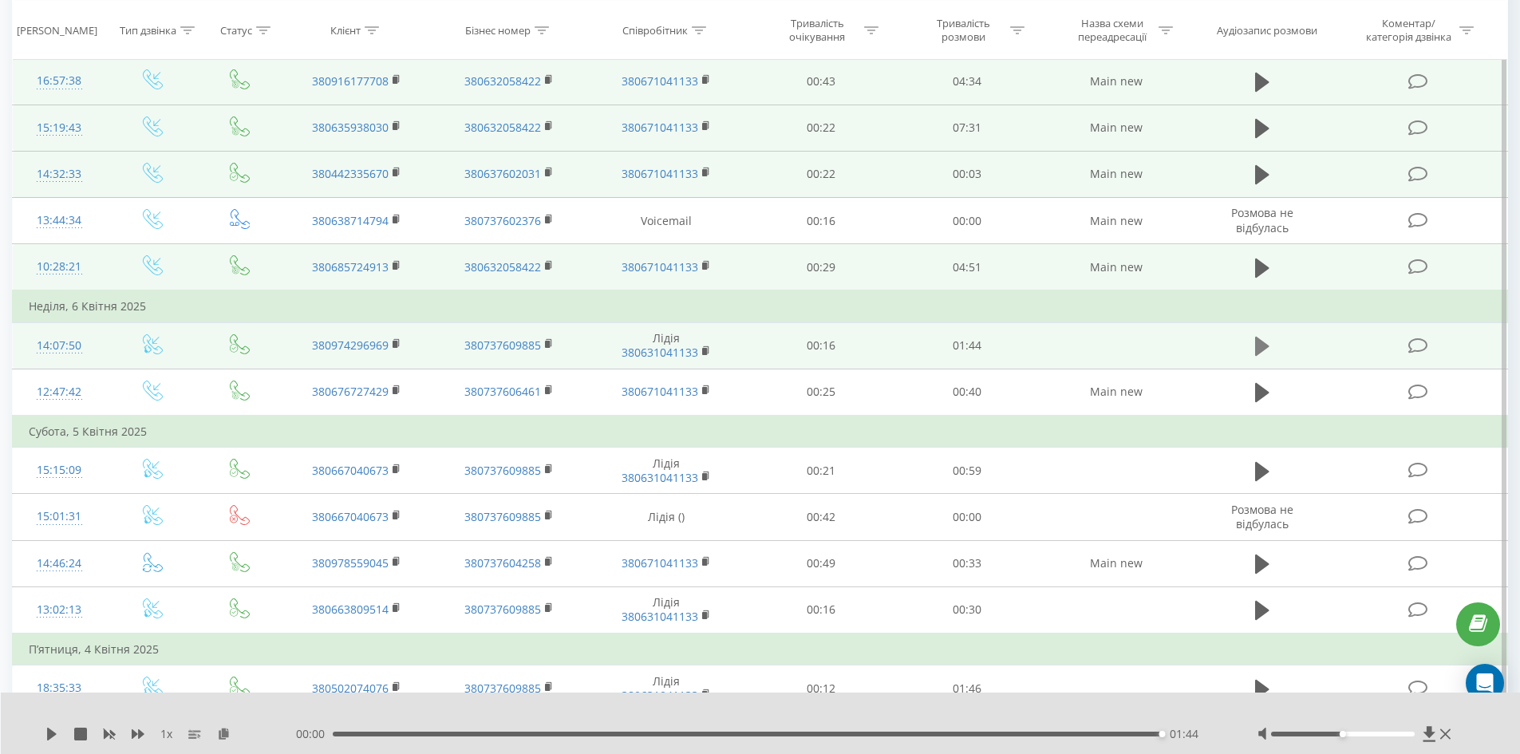
click at [1259, 348] on icon at bounding box center [1262, 346] width 14 height 19
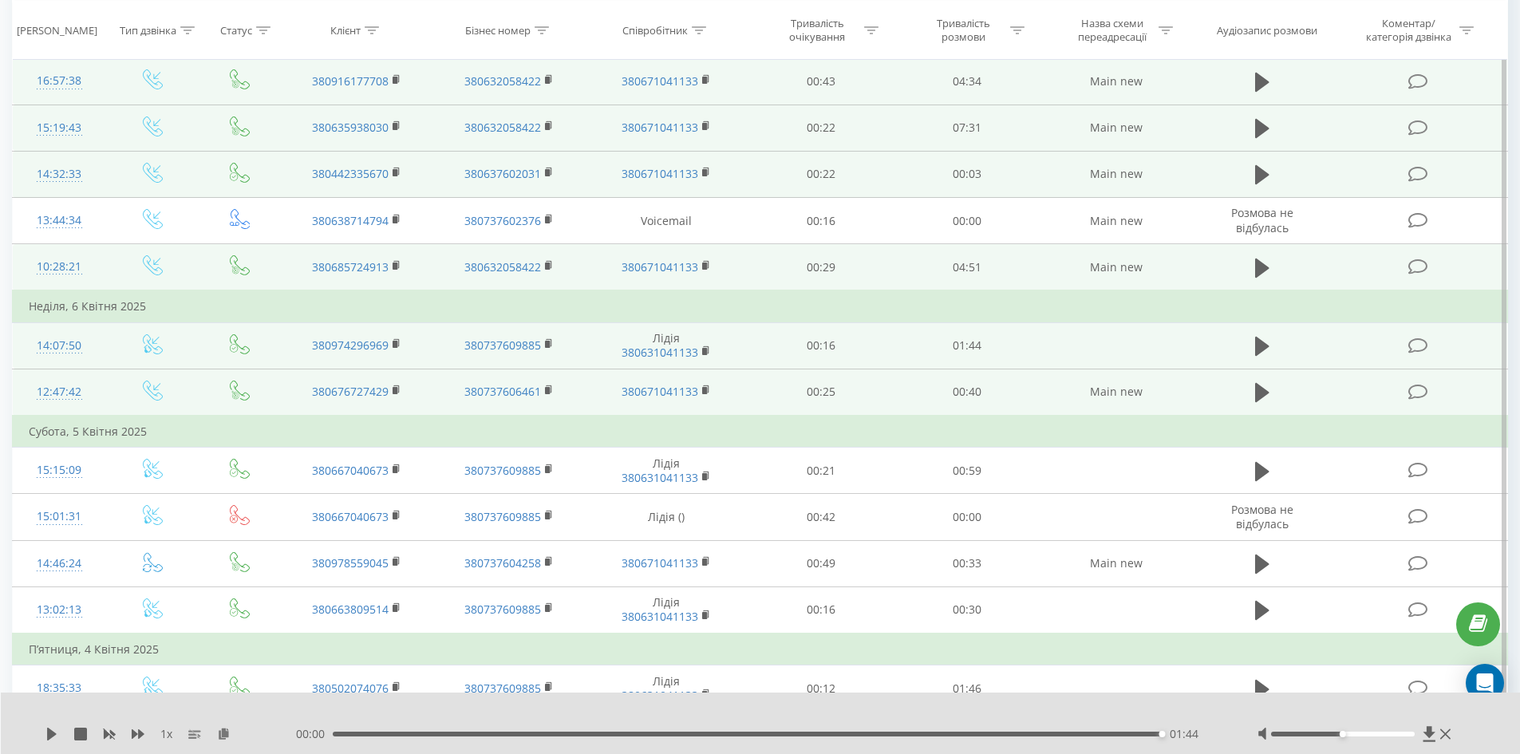
click at [1256, 375] on td at bounding box center [1262, 392] width 140 height 47
click at [1260, 386] on icon at bounding box center [1262, 392] width 14 height 19
click at [933, 733] on div "00:36" at bounding box center [752, 734] width 830 height 5
click at [740, 737] on div "- 00:10 00:30 00:30" at bounding box center [757, 734] width 922 height 16
click at [726, 733] on div "00:31" at bounding box center [752, 734] width 830 height 5
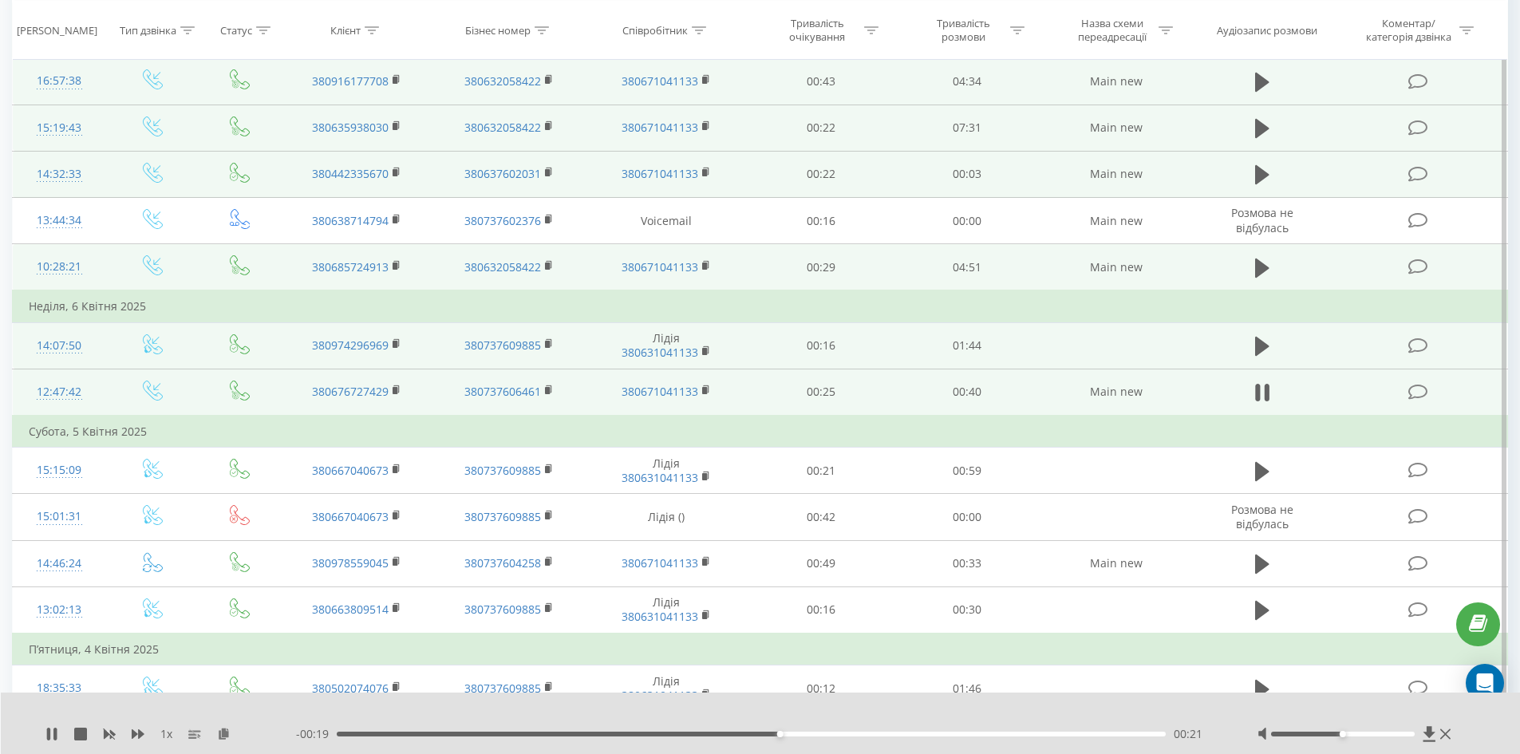
click at [625, 732] on div "00:21" at bounding box center [752, 734] width 830 height 5
click at [1255, 390] on icon at bounding box center [1257, 393] width 5 height 18
click at [52, 730] on icon at bounding box center [51, 734] width 13 height 13
click at [1254, 342] on button at bounding box center [1262, 346] width 24 height 24
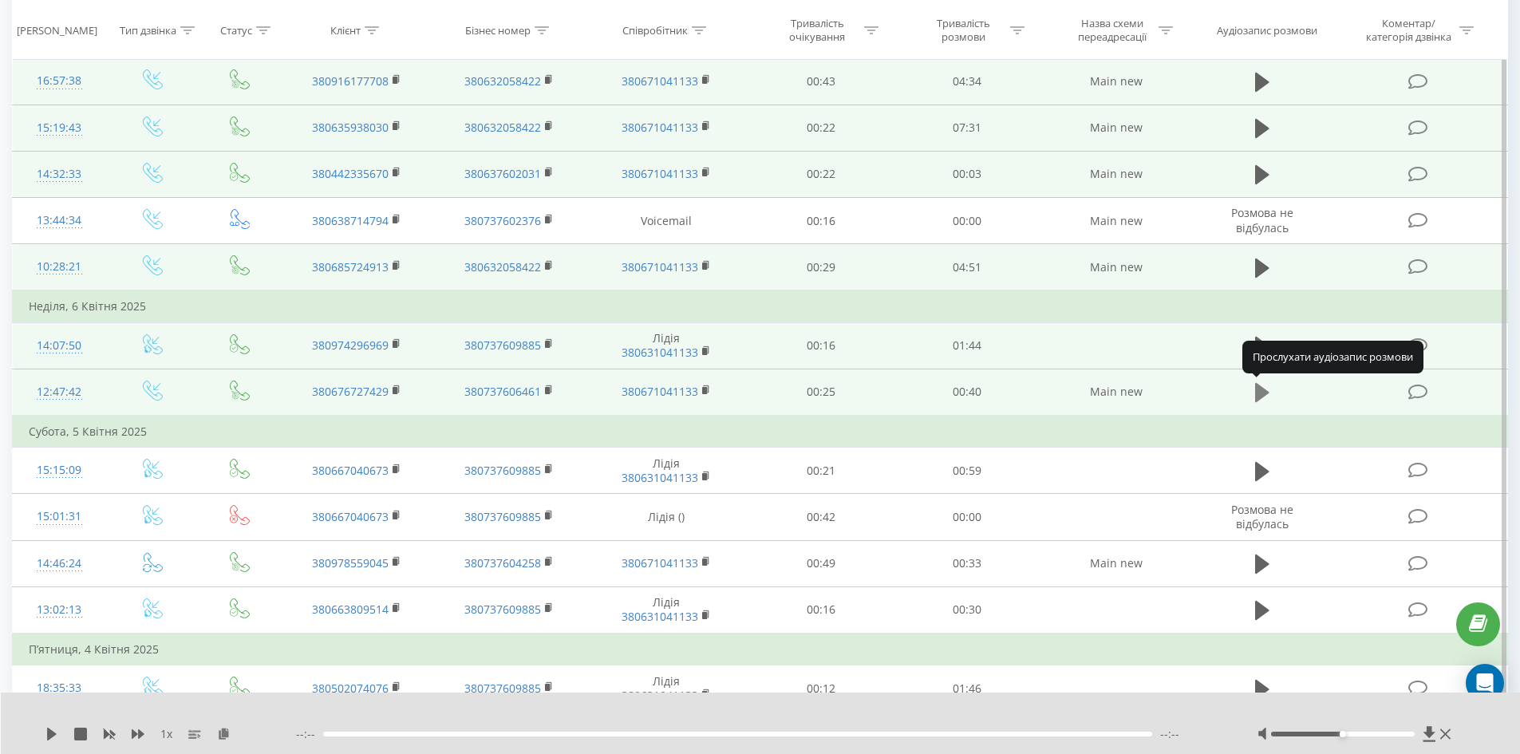
click at [1261, 390] on icon at bounding box center [1262, 392] width 14 height 19
click at [1258, 389] on icon at bounding box center [1262, 392] width 14 height 19
click at [1258, 389] on icon at bounding box center [1257, 393] width 5 height 18
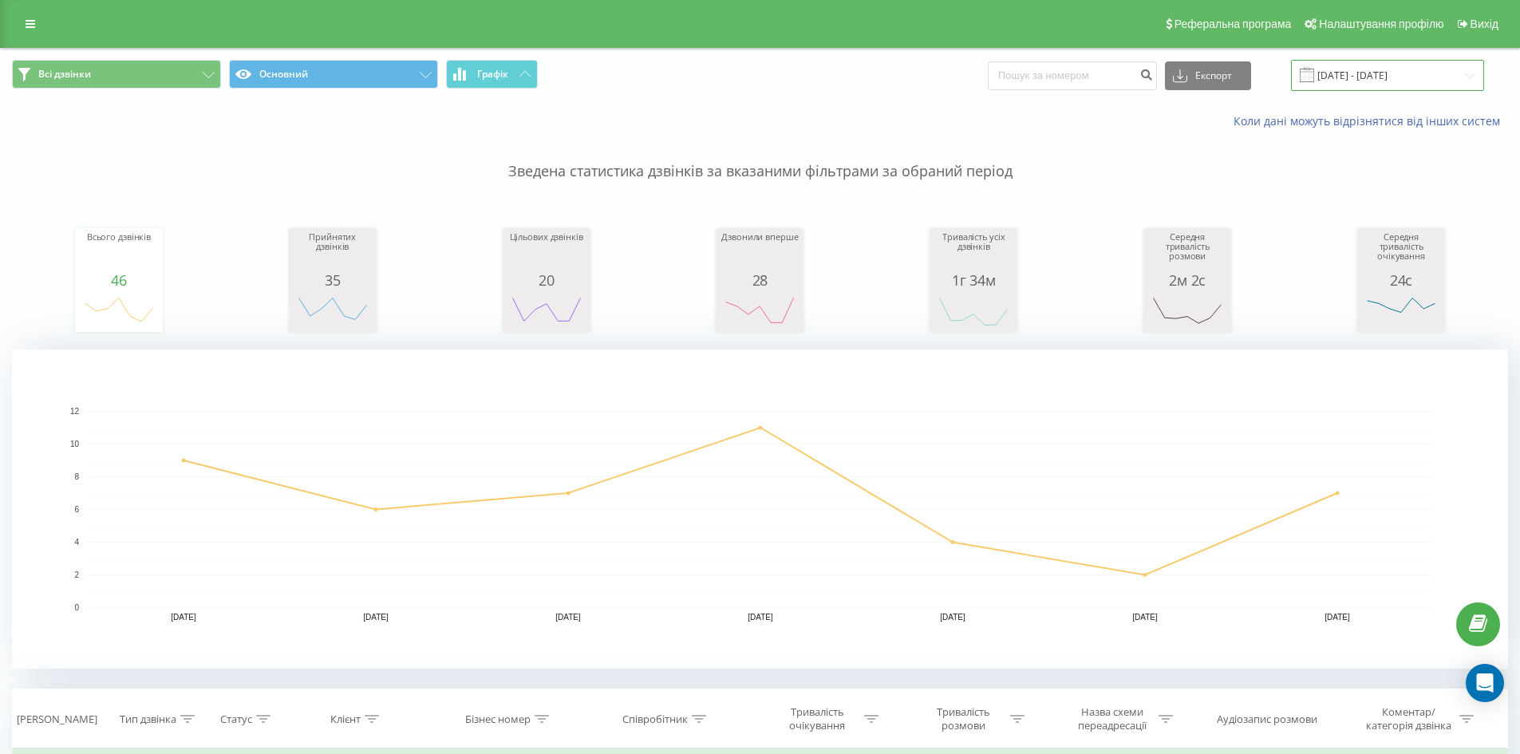
click at [1353, 72] on input "01.04.2025 - 07.04.2025" at bounding box center [1387, 75] width 193 height 31
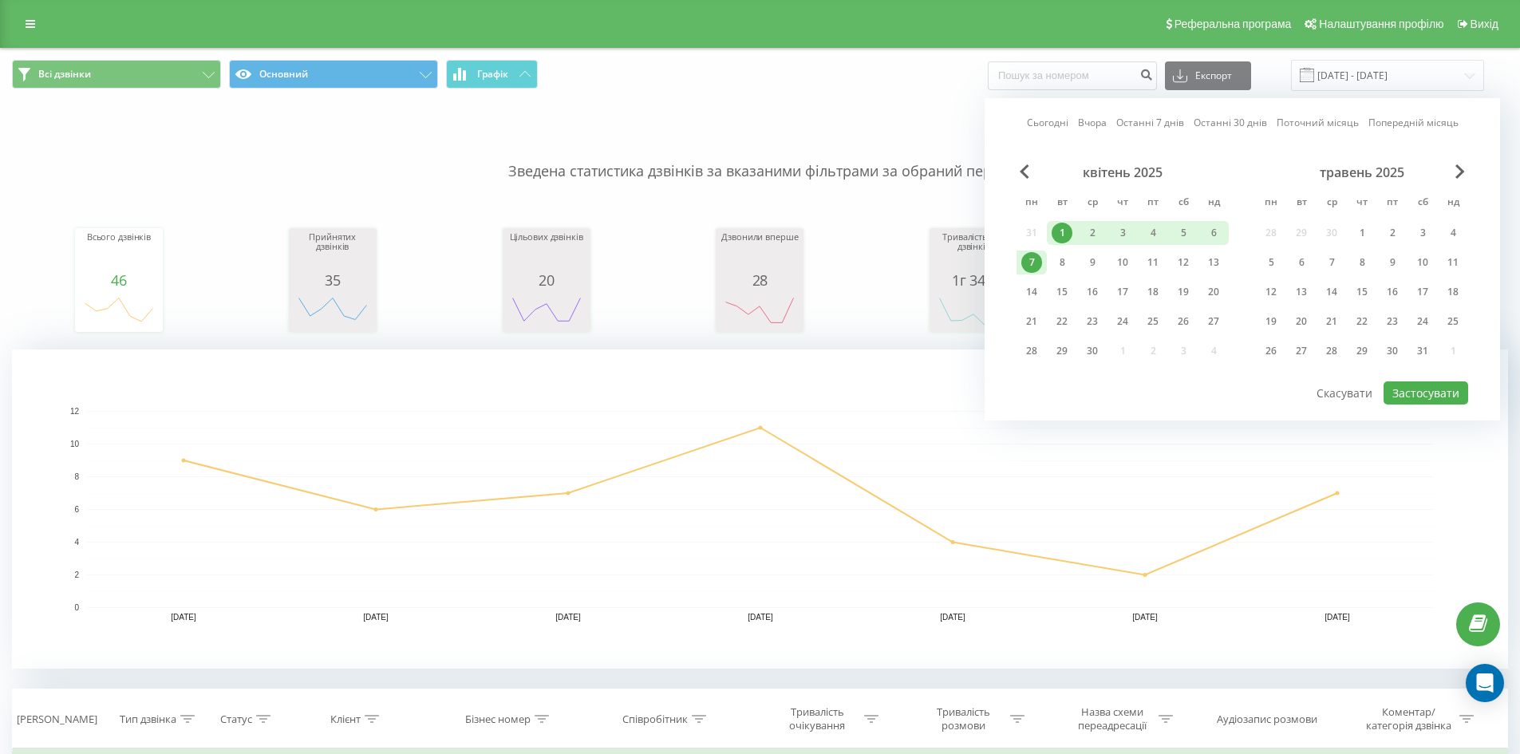
click at [1503, 65] on div "Всі дзвінки Основний Графік Експорт .csv .xls .xlsx 01.04.2025 - 07.04.2025 Сьо…" at bounding box center [760, 75] width 1496 height 31
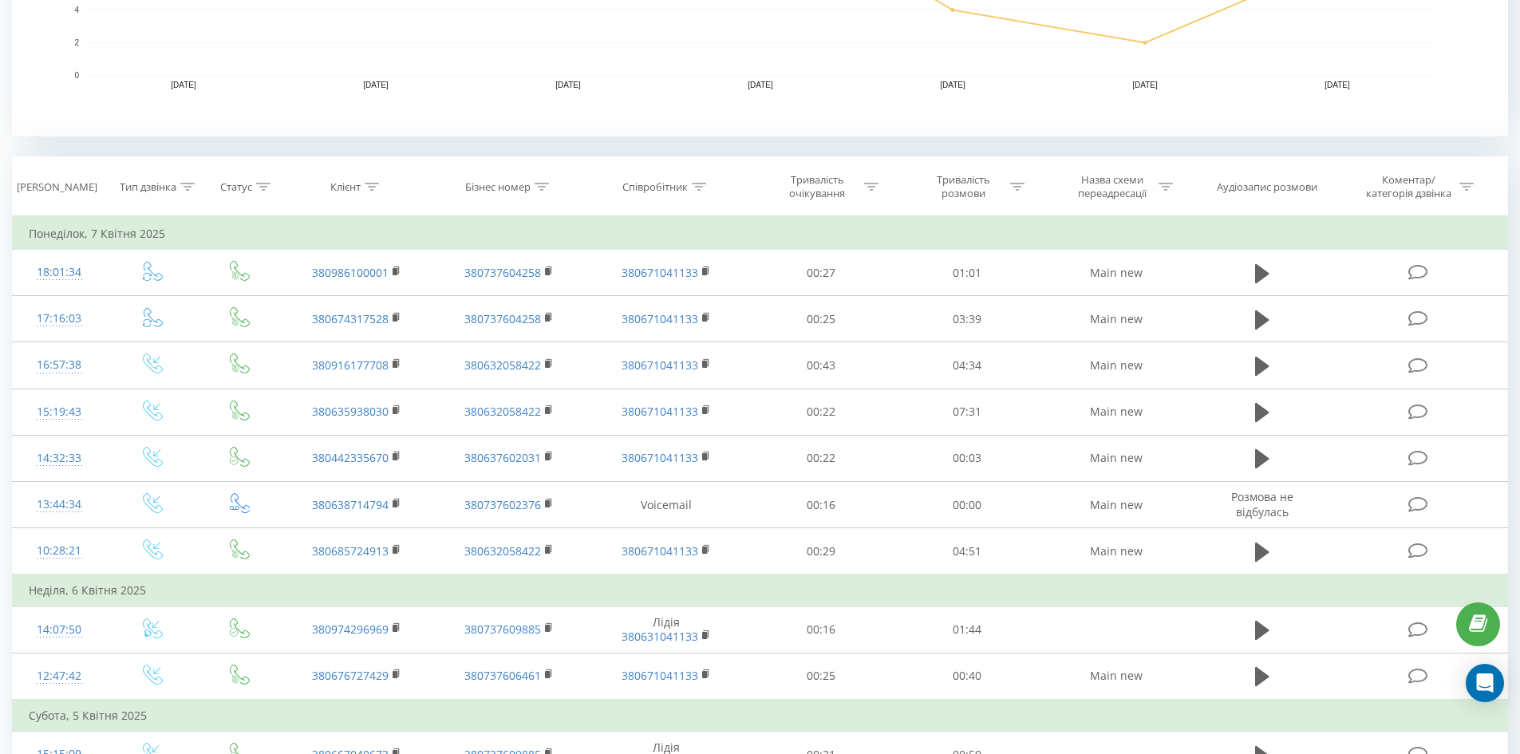
scroll to position [542, 0]
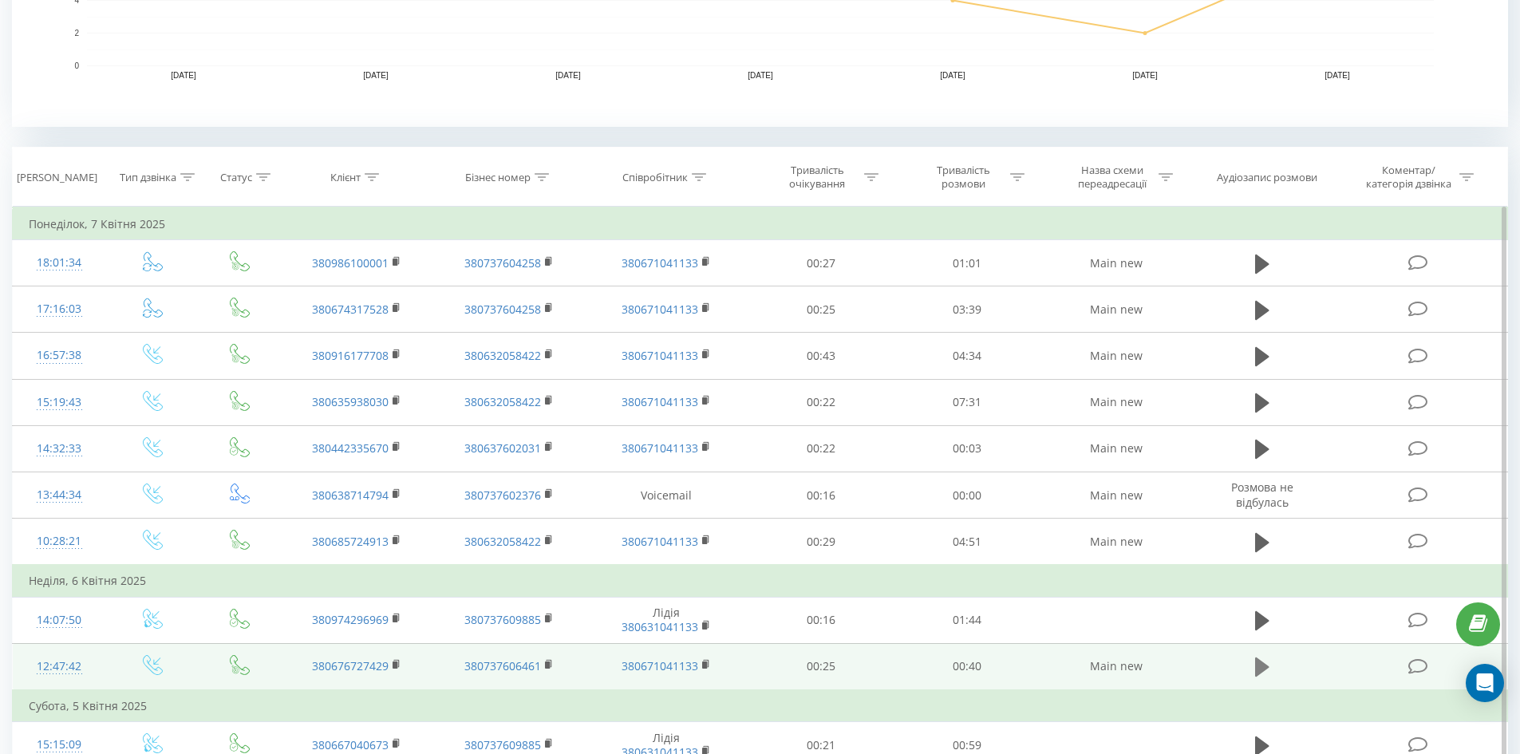
click at [1262, 661] on icon at bounding box center [1262, 667] width 14 height 22
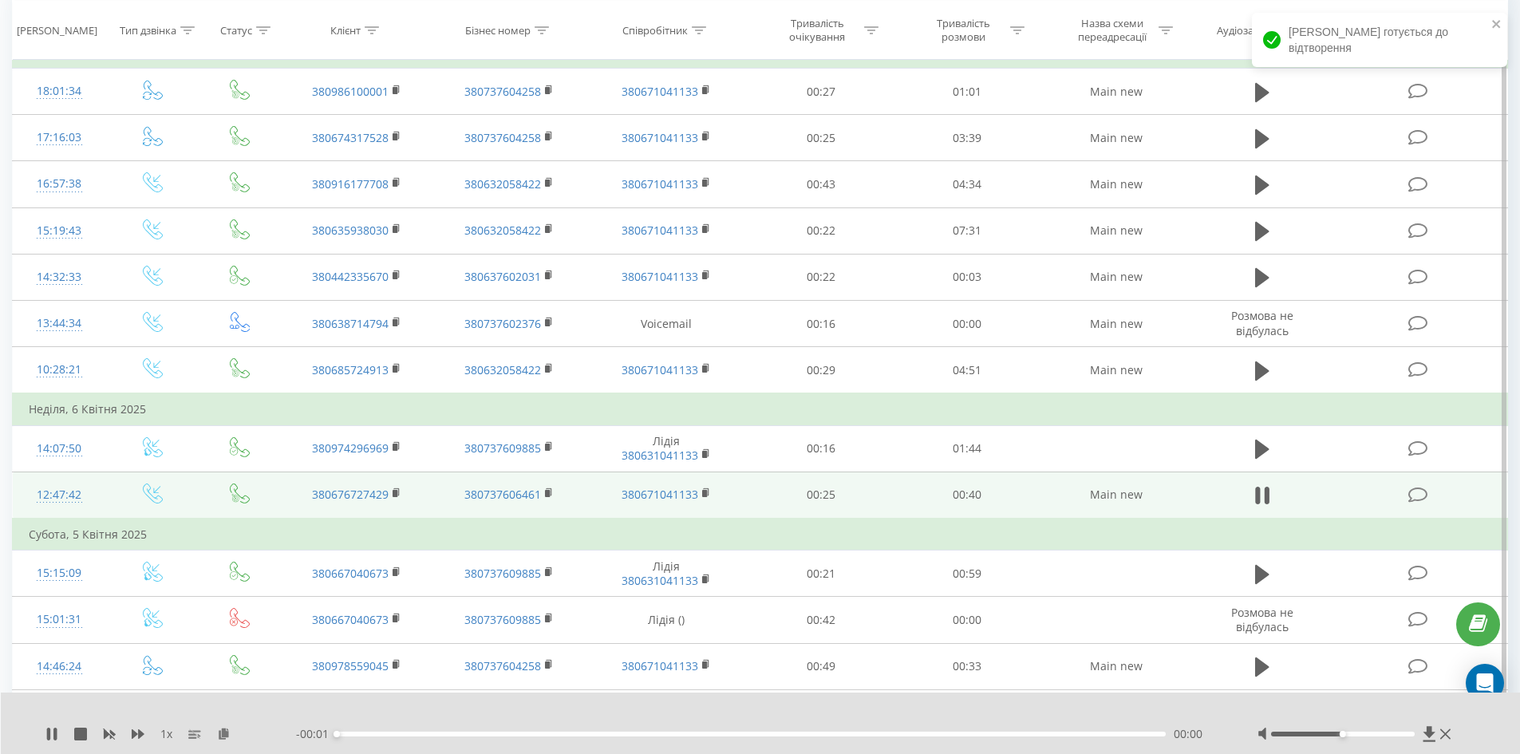
scroll to position [716, 0]
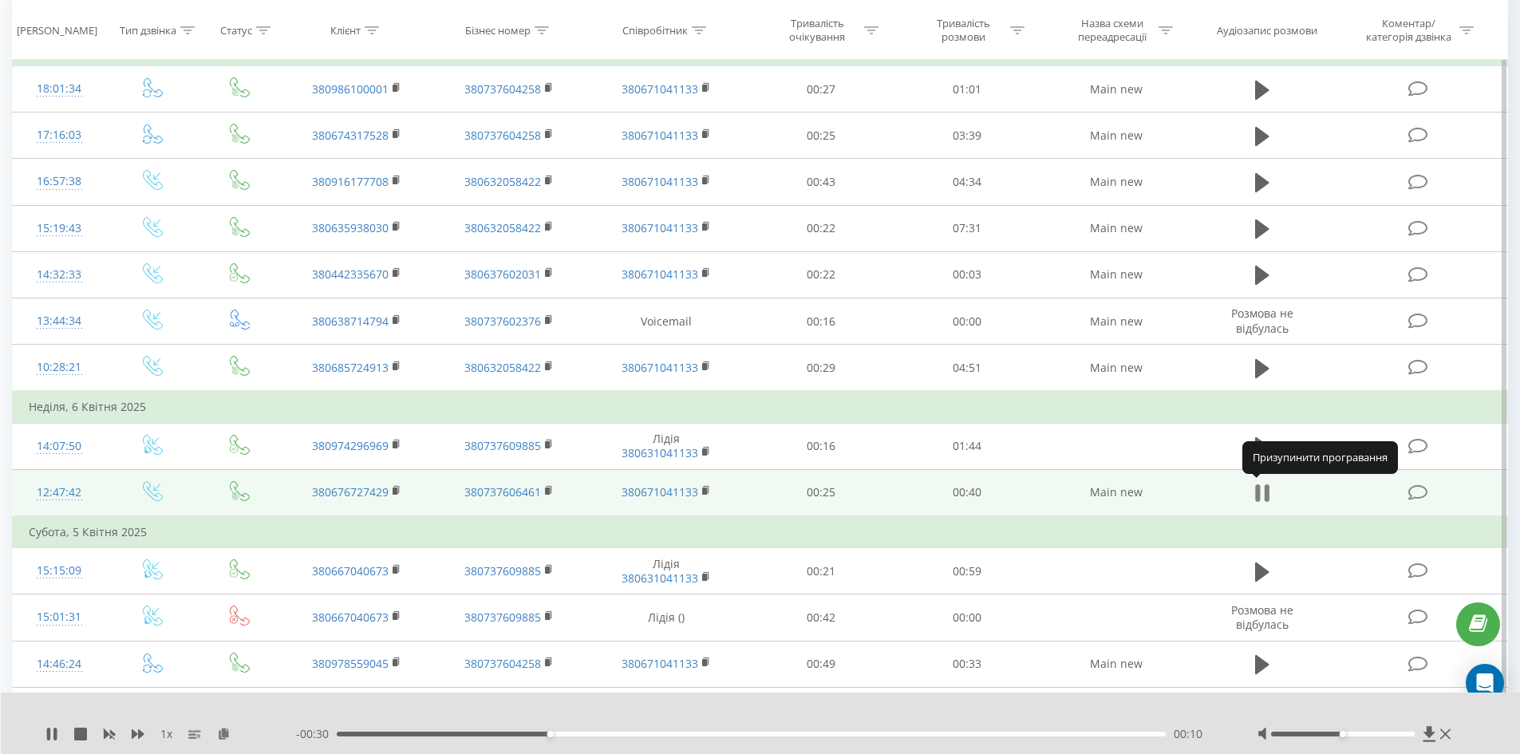
click at [1263, 489] on icon at bounding box center [1262, 493] width 14 height 22
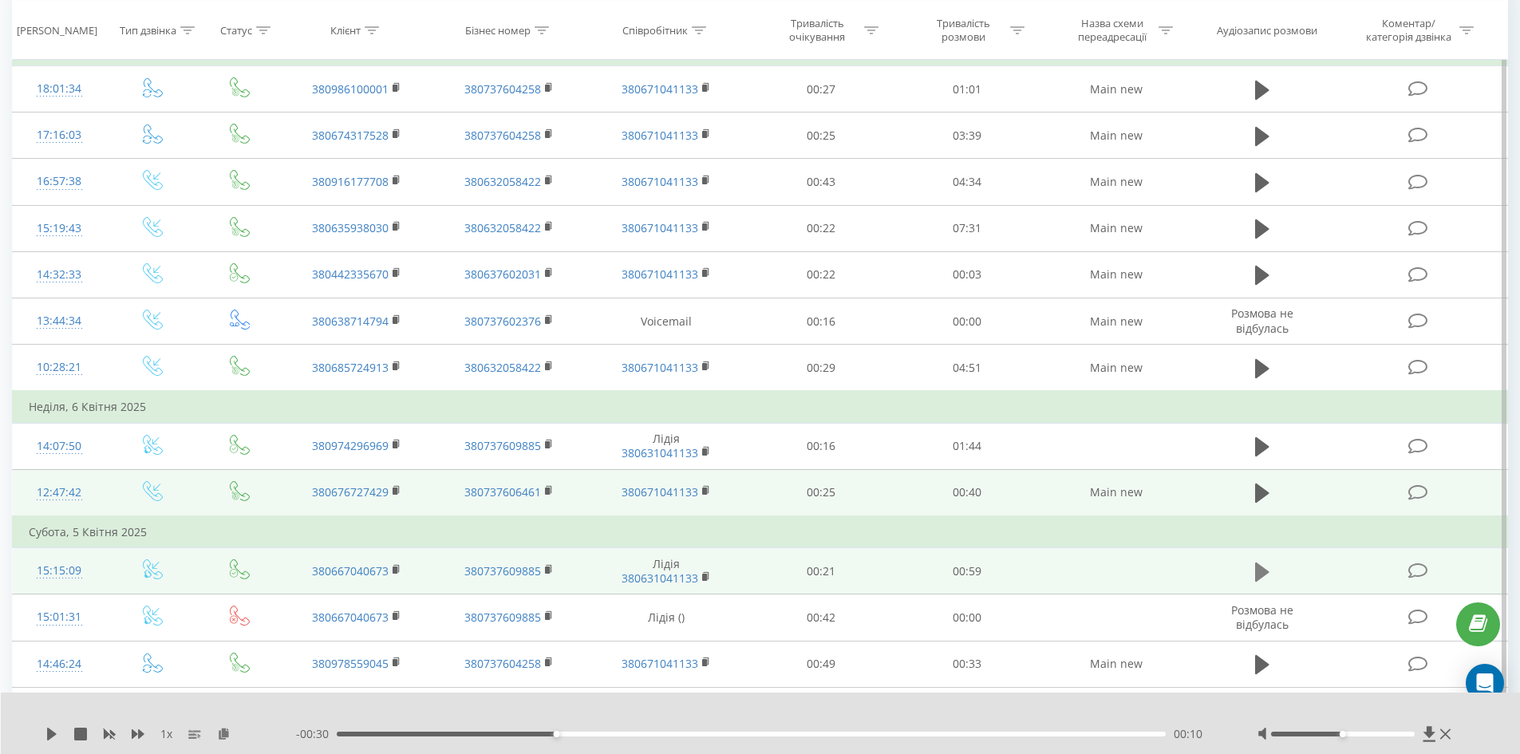
click at [1258, 567] on icon at bounding box center [1262, 572] width 14 height 19
click at [1258, 567] on icon at bounding box center [1257, 572] width 5 height 18
click at [52, 731] on icon at bounding box center [52, 734] width 10 height 13
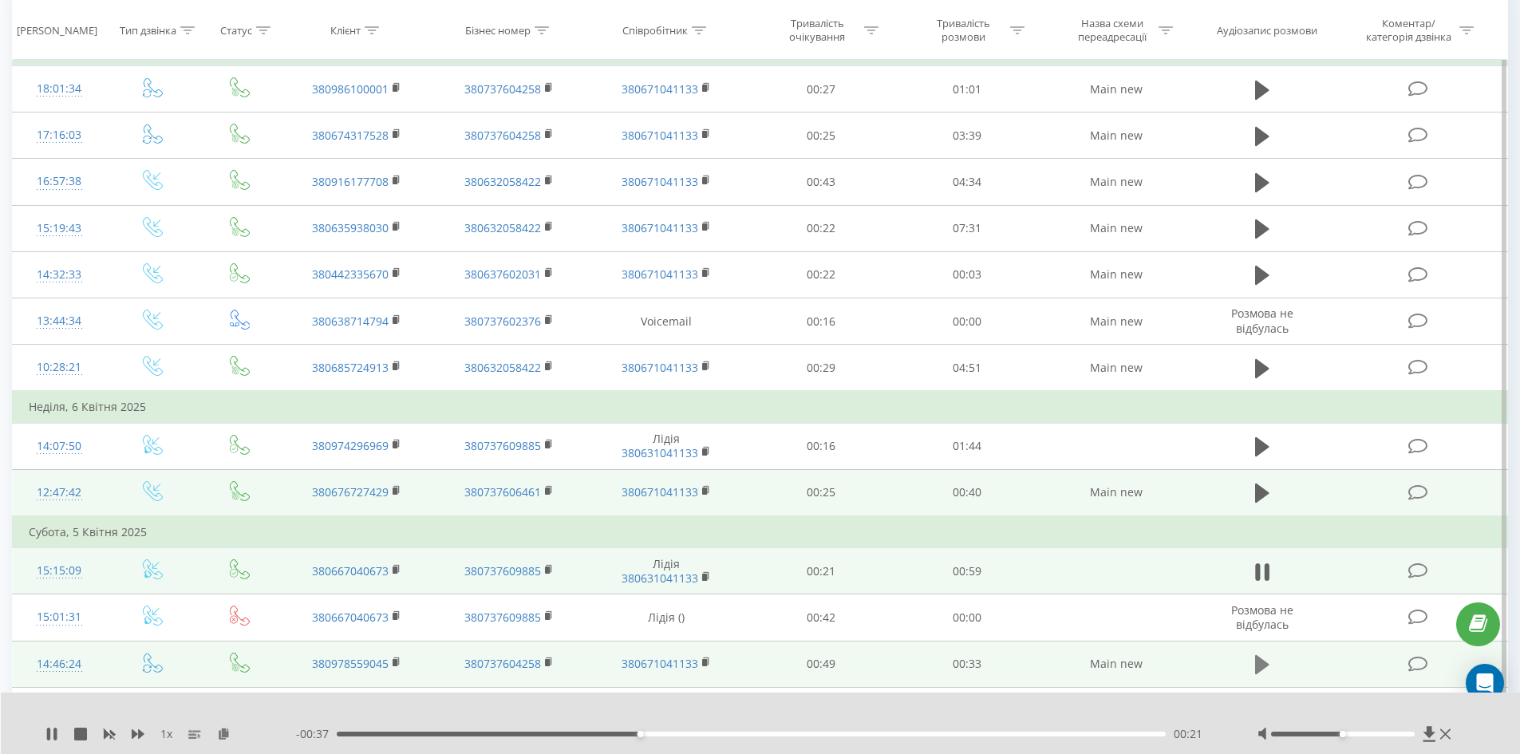
click at [1258, 664] on icon at bounding box center [1262, 664] width 14 height 19
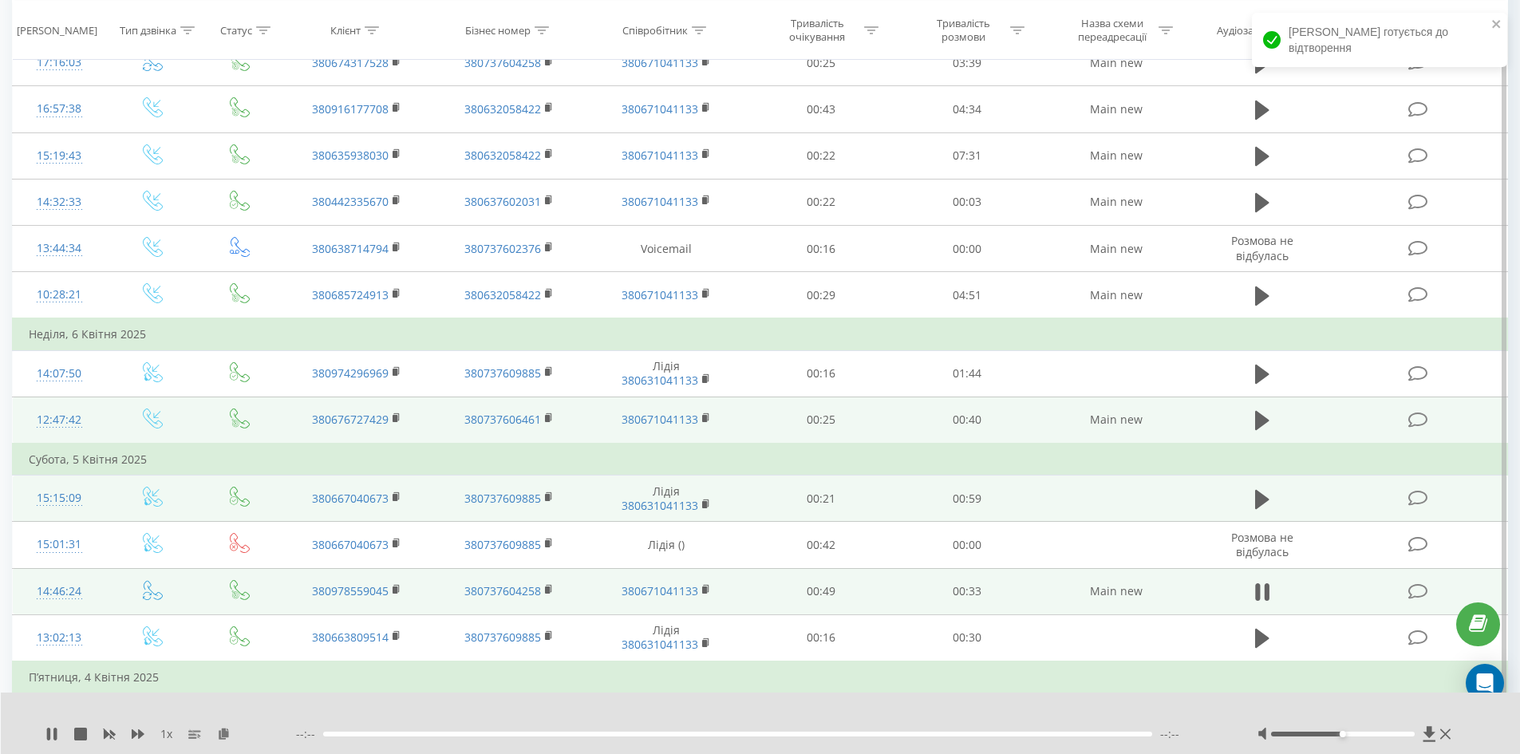
scroll to position [793, 0]
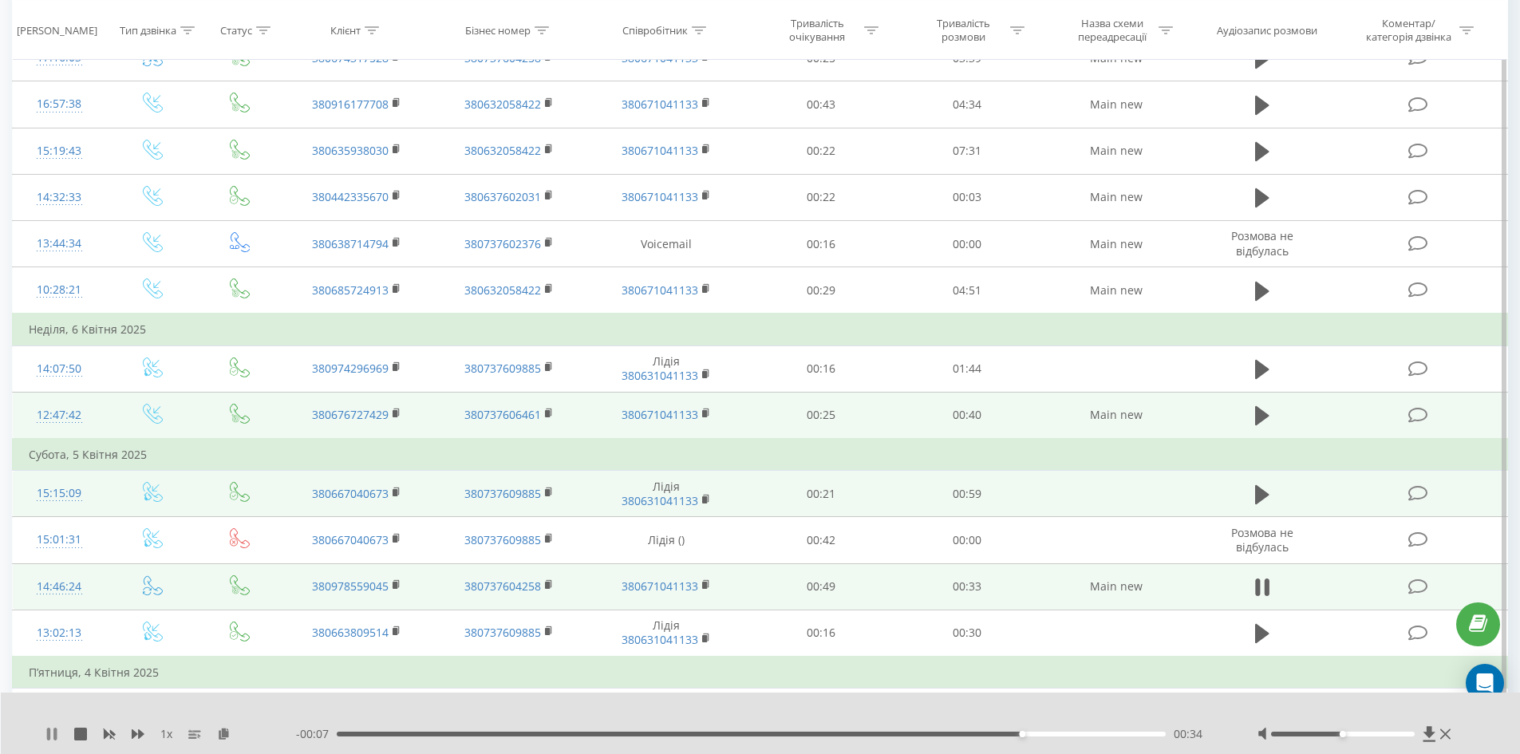
click at [49, 734] on icon at bounding box center [48, 734] width 3 height 13
click at [44, 735] on div "1 x - 00:06 00:34 00:34" at bounding box center [761, 723] width 1520 height 61
click at [51, 735] on icon at bounding box center [52, 734] width 10 height 13
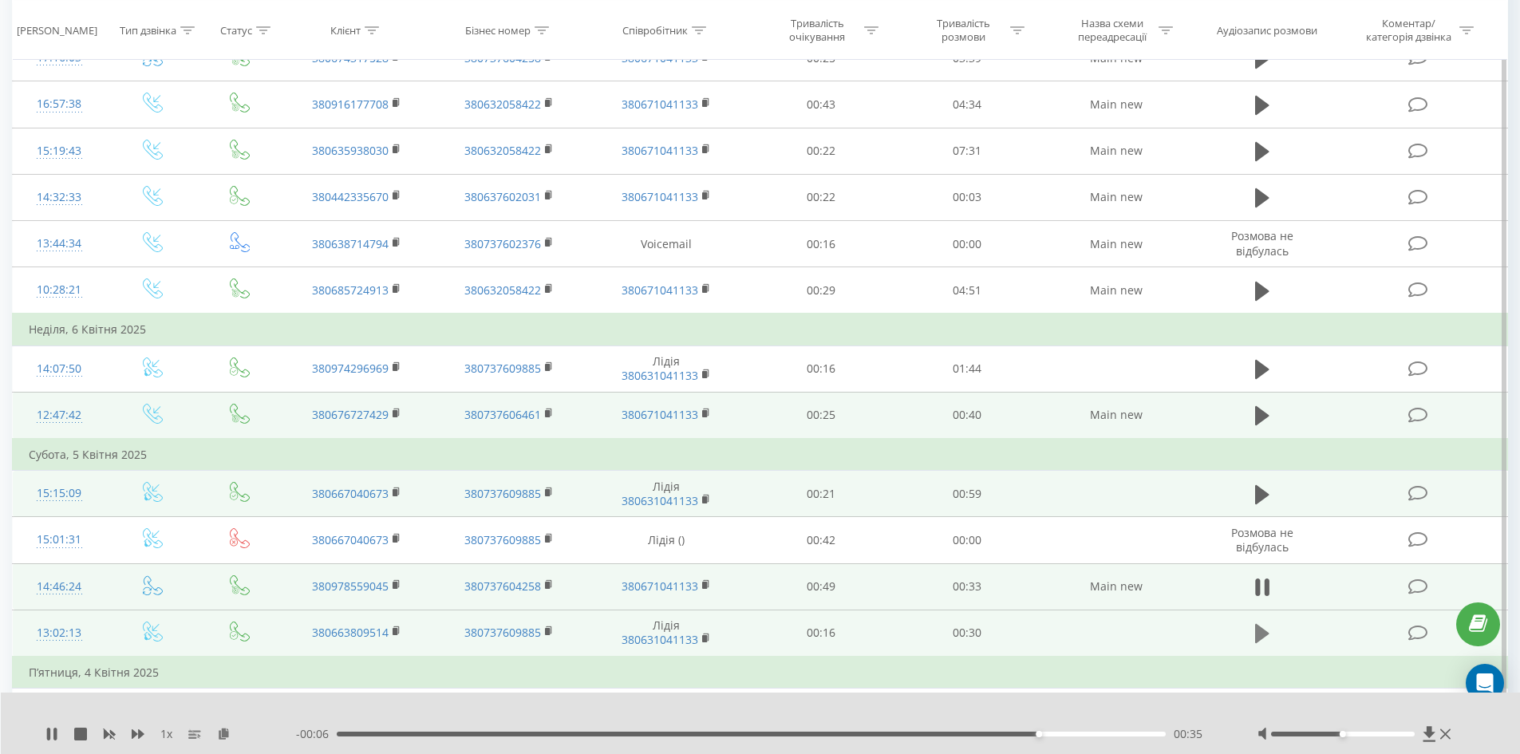
click at [1264, 637] on icon at bounding box center [1262, 633] width 14 height 19
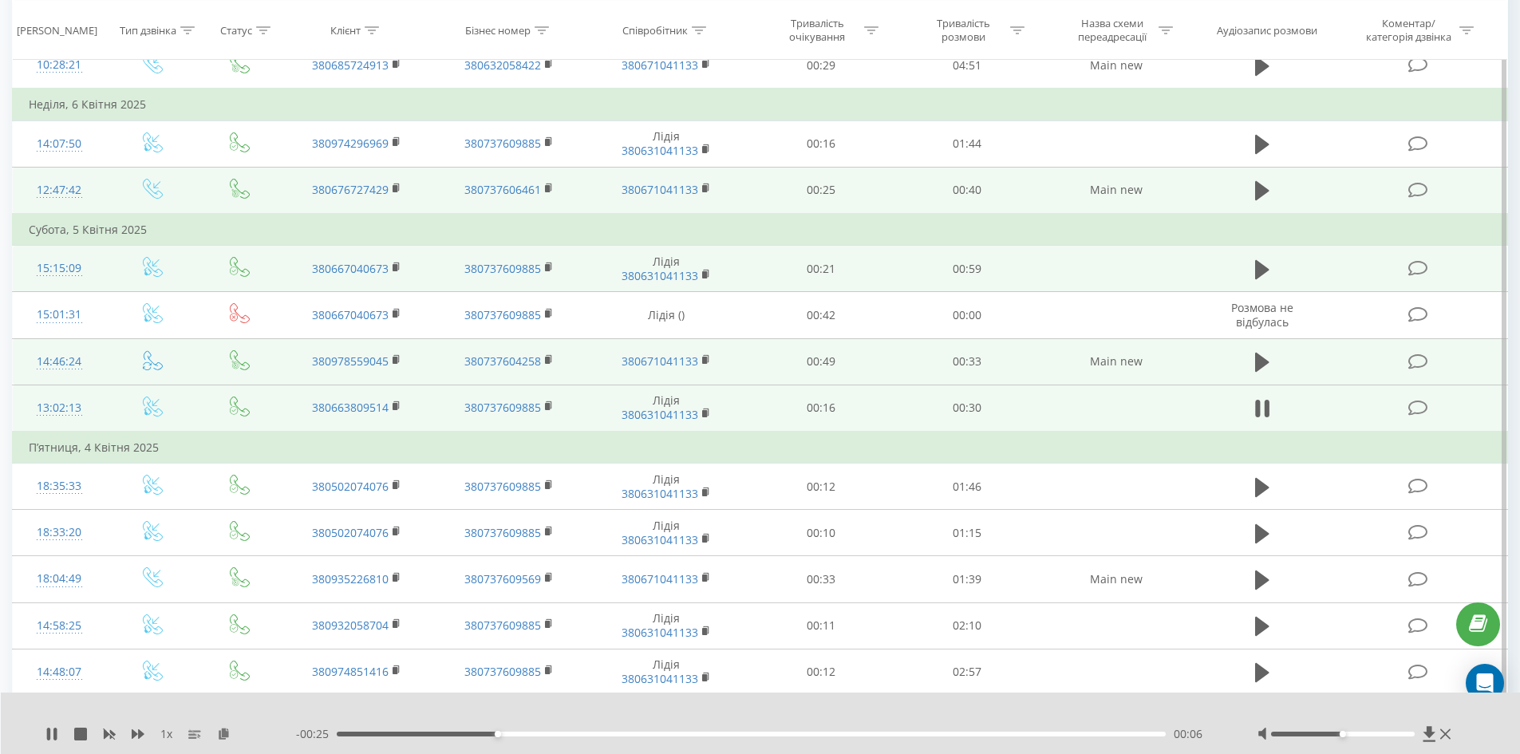
scroll to position [1023, 0]
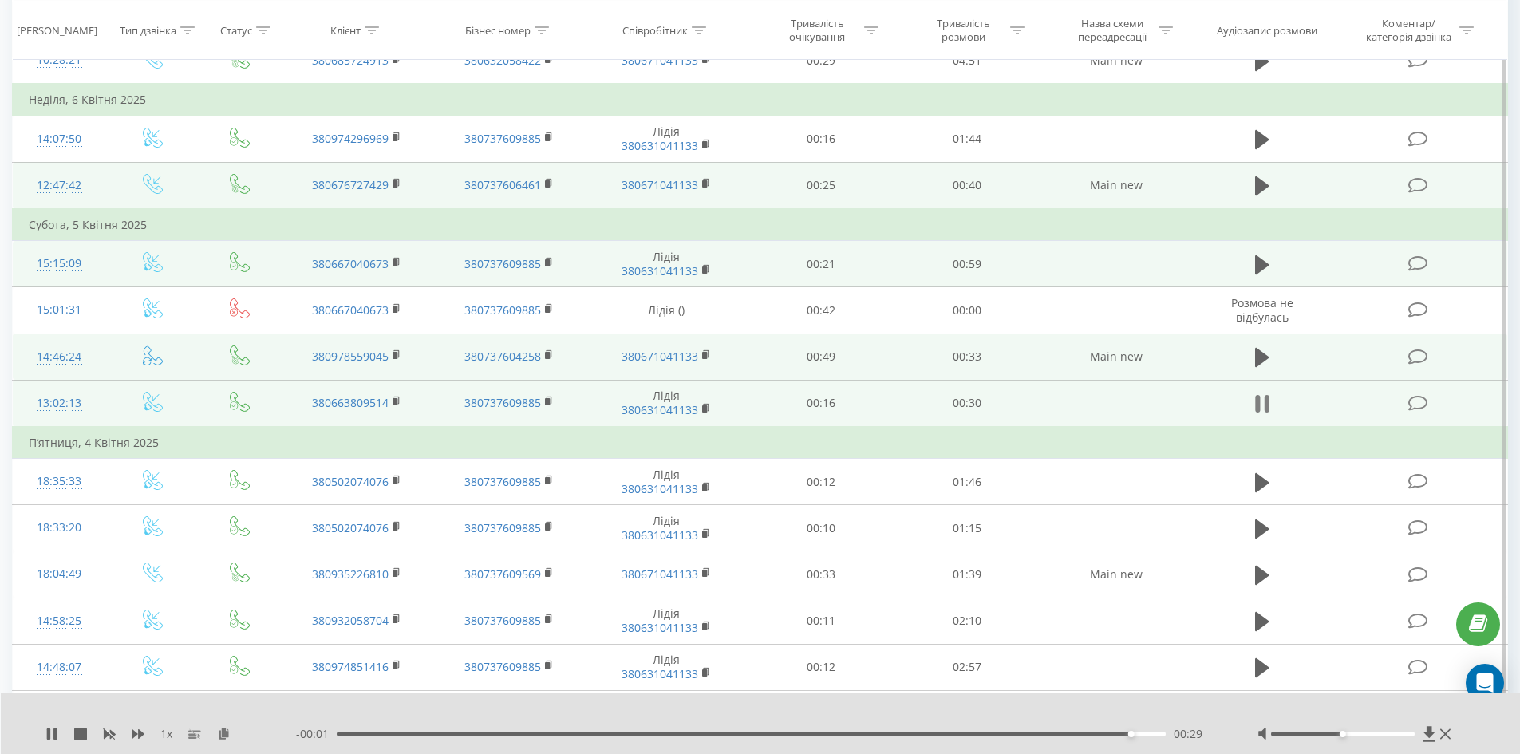
click at [1255, 405] on icon at bounding box center [1257, 404] width 5 height 18
click at [49, 728] on icon at bounding box center [51, 734] width 13 height 13
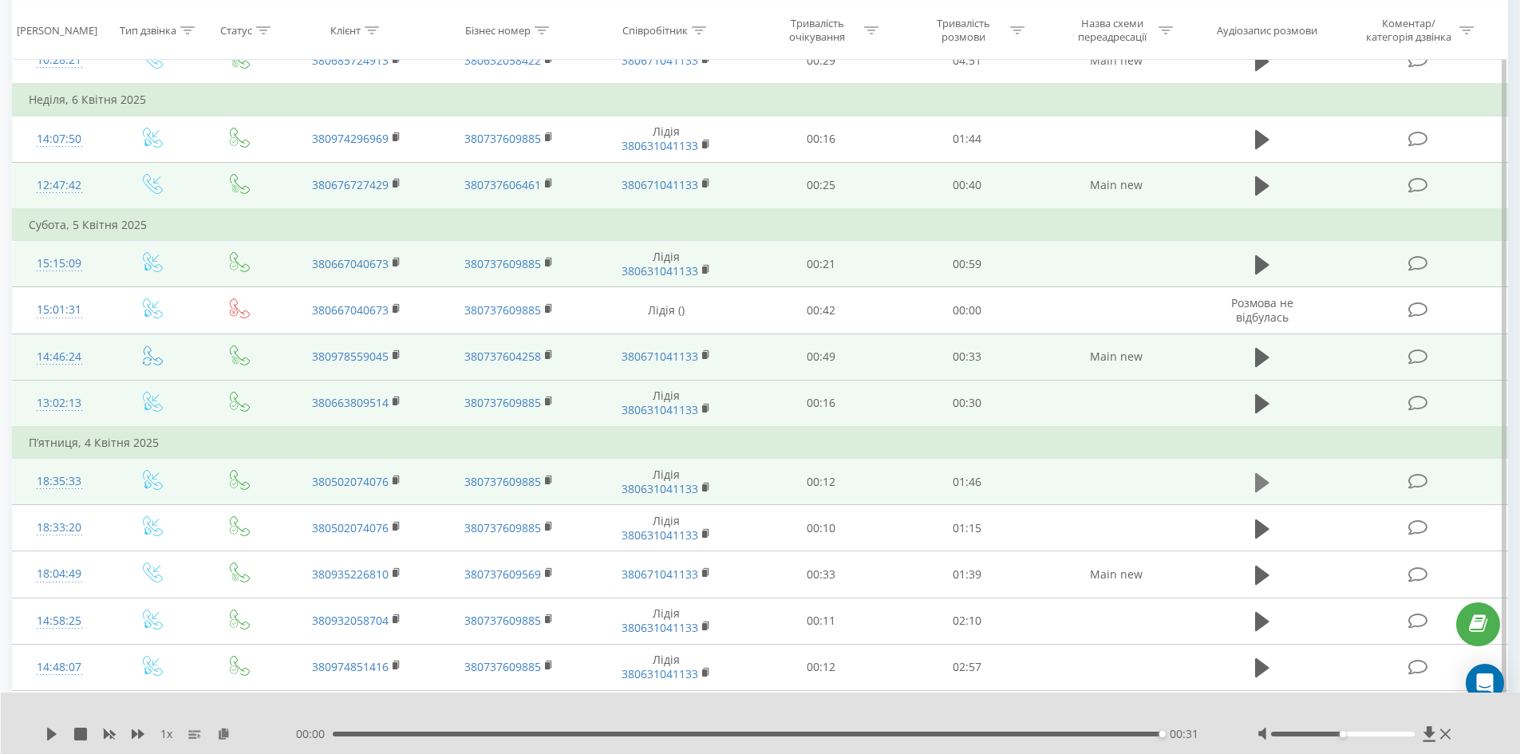
click at [1261, 484] on icon at bounding box center [1262, 481] width 14 height 19
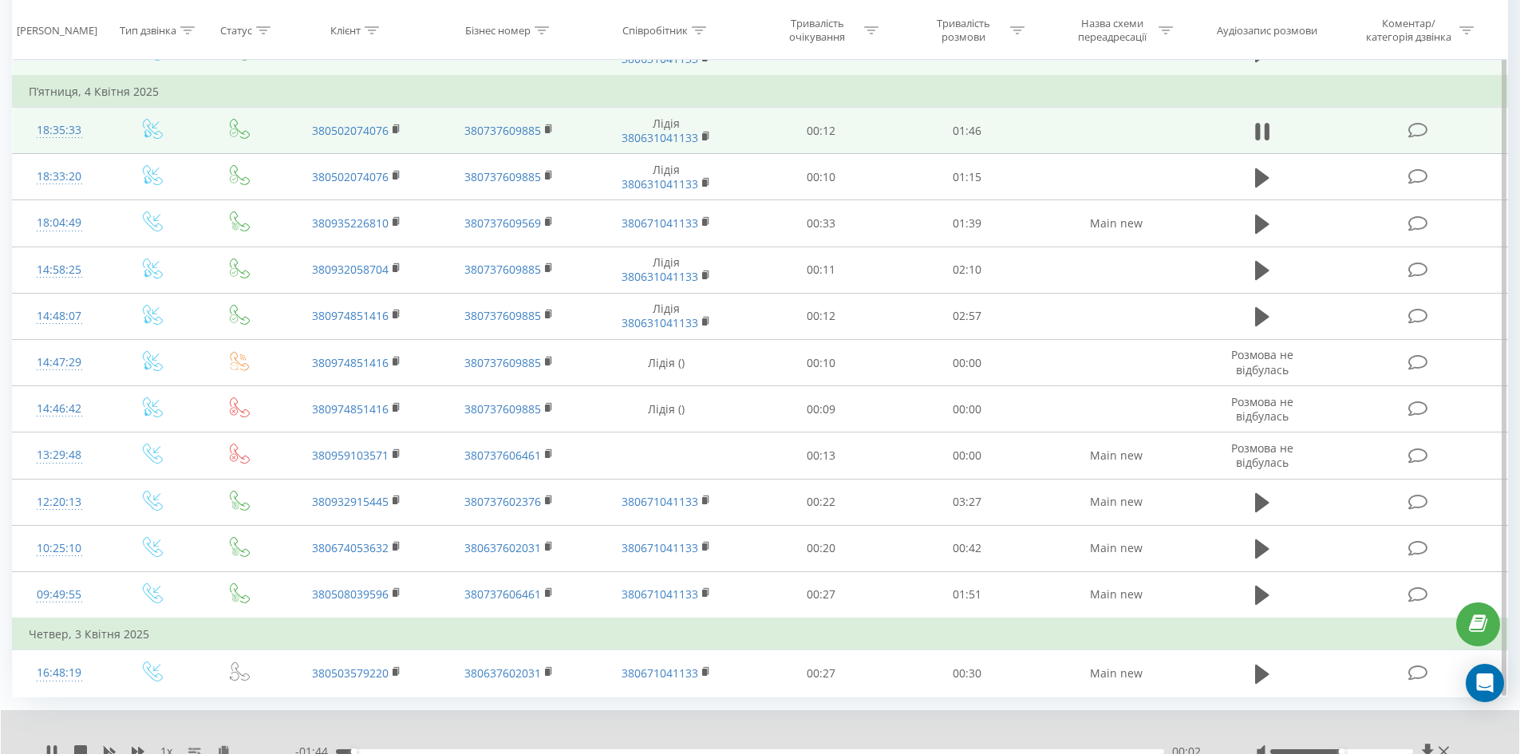
scroll to position [1376, 0]
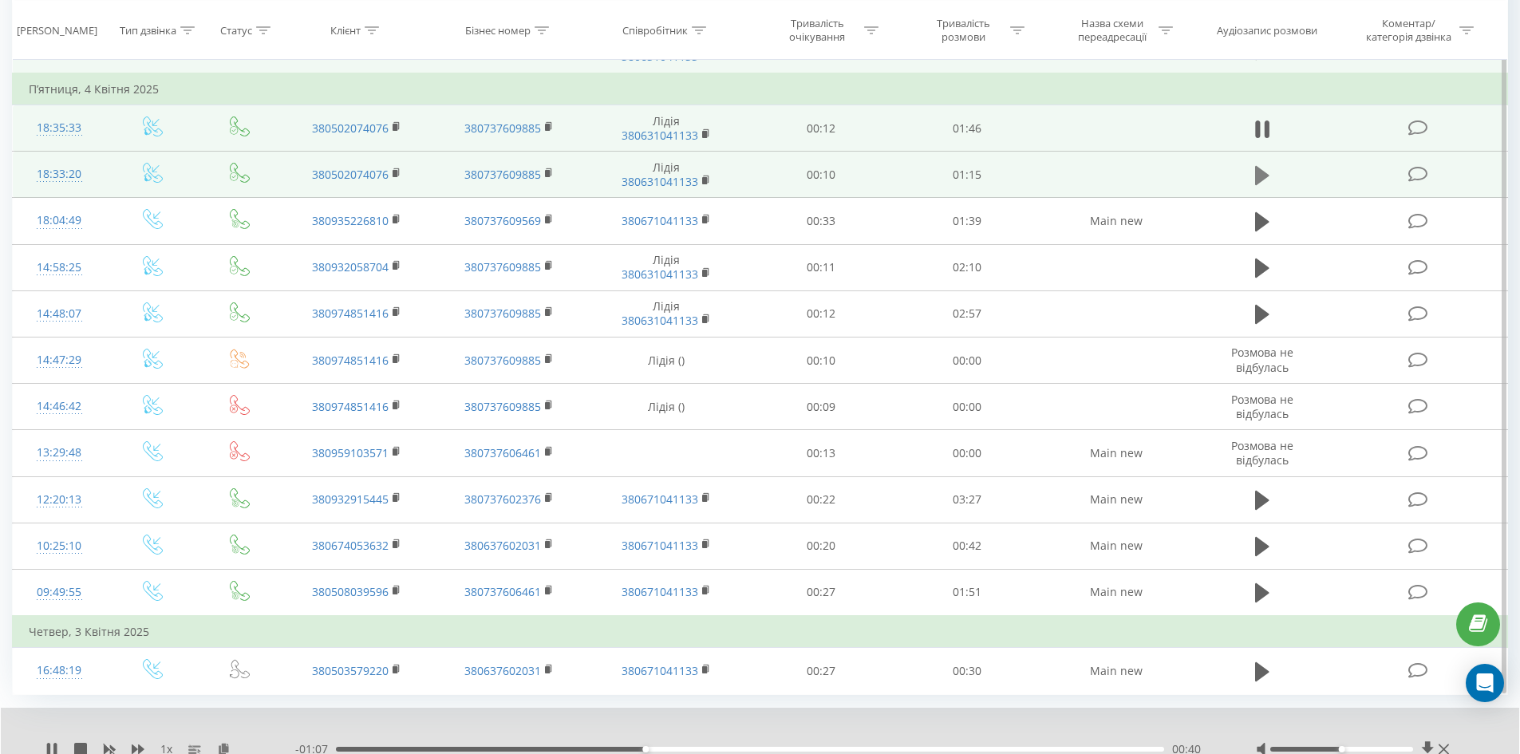
click at [1261, 176] on icon at bounding box center [1262, 175] width 14 height 19
click at [1261, 176] on icon at bounding box center [1262, 175] width 14 height 22
click at [1265, 176] on icon at bounding box center [1262, 175] width 14 height 19
click at [1265, 176] on icon at bounding box center [1266, 176] width 5 height 18
click at [1258, 124] on icon at bounding box center [1262, 128] width 14 height 19
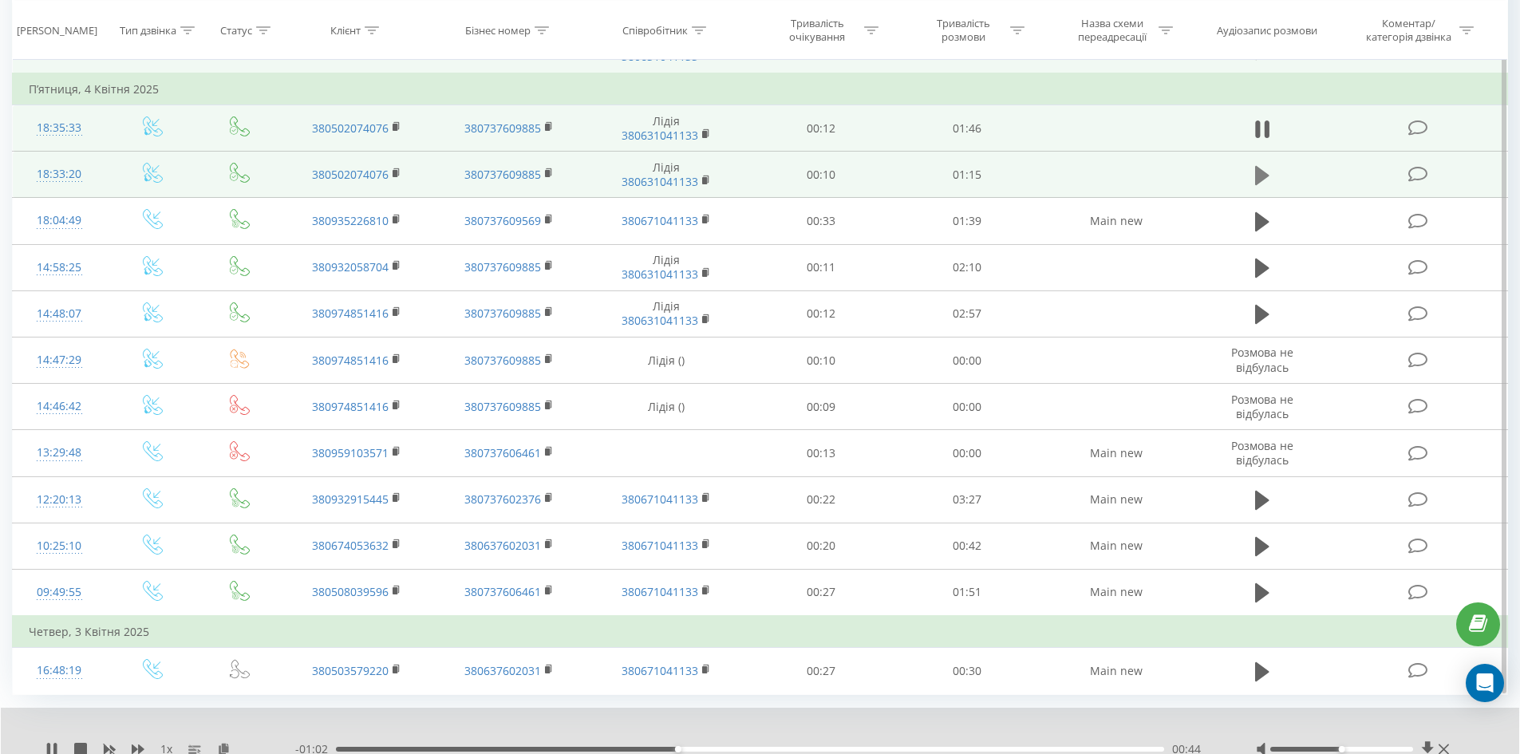
click at [1260, 175] on icon at bounding box center [1262, 175] width 14 height 19
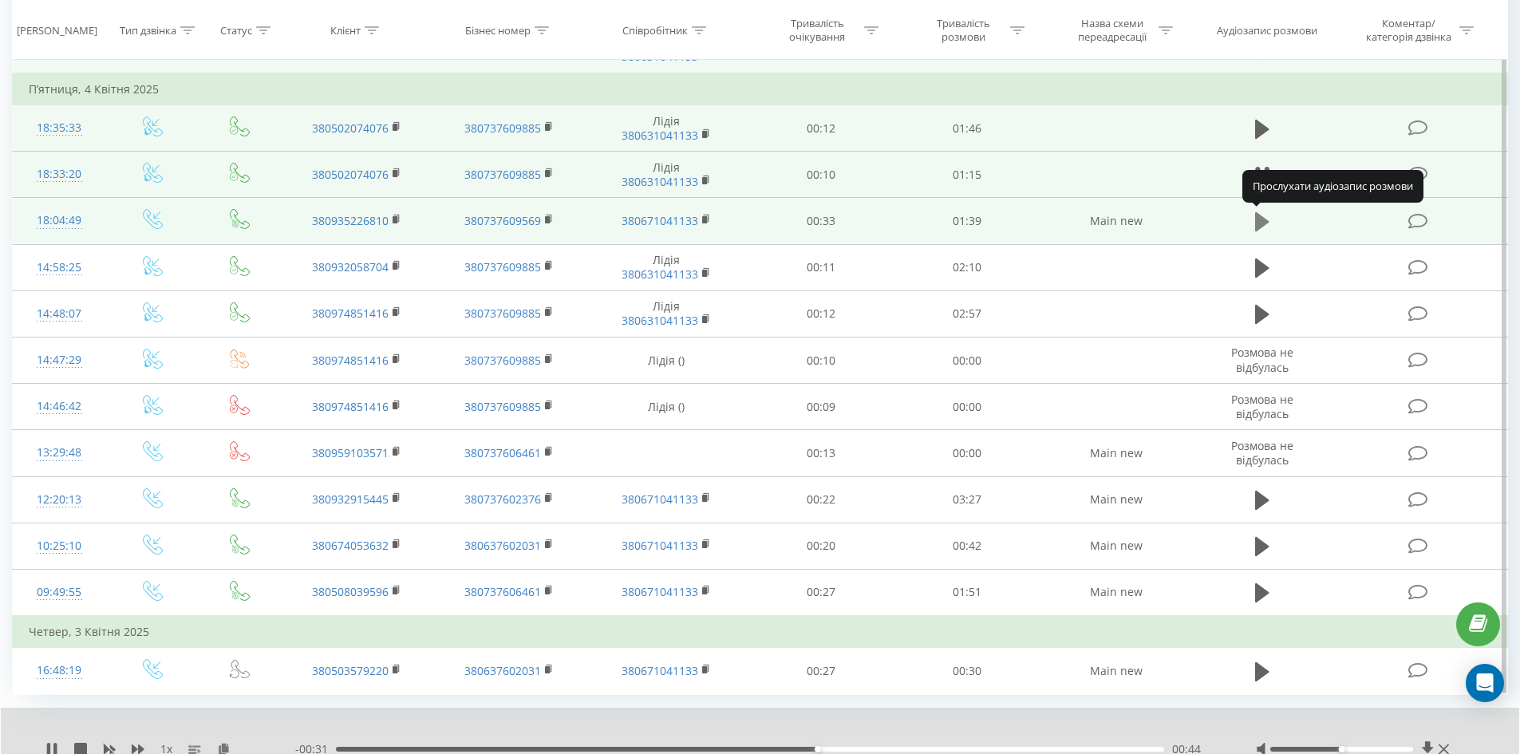
click at [1257, 222] on icon at bounding box center [1262, 221] width 14 height 19
click at [1257, 222] on icon at bounding box center [1257, 222] width 5 height 18
click at [1257, 222] on icon at bounding box center [1262, 221] width 14 height 19
click at [1257, 222] on icon at bounding box center [1257, 222] width 5 height 18
click at [45, 747] on icon at bounding box center [51, 749] width 13 height 13
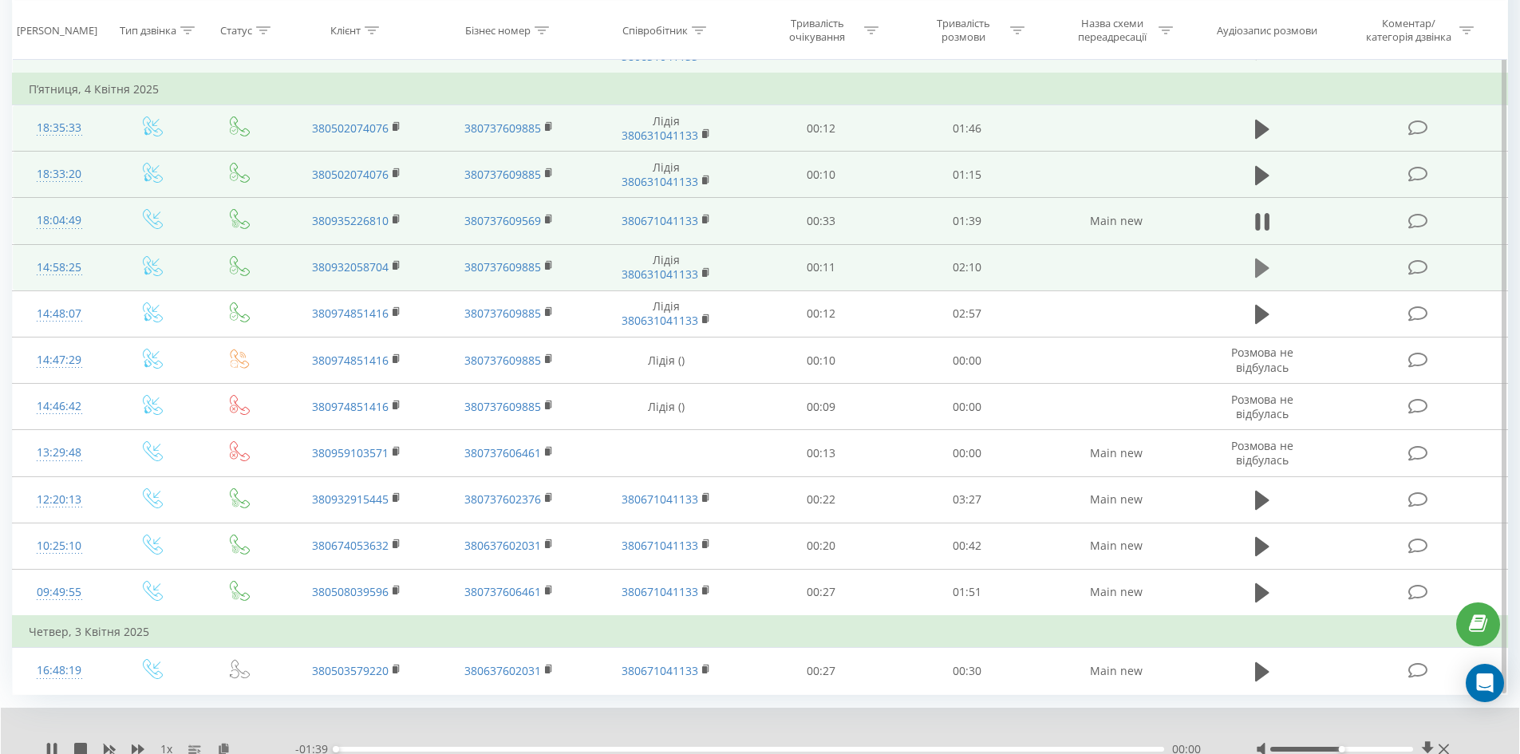
click at [1264, 267] on icon at bounding box center [1262, 268] width 14 height 19
click at [1264, 267] on icon at bounding box center [1262, 268] width 14 height 22
click at [45, 743] on icon at bounding box center [51, 749] width 13 height 13
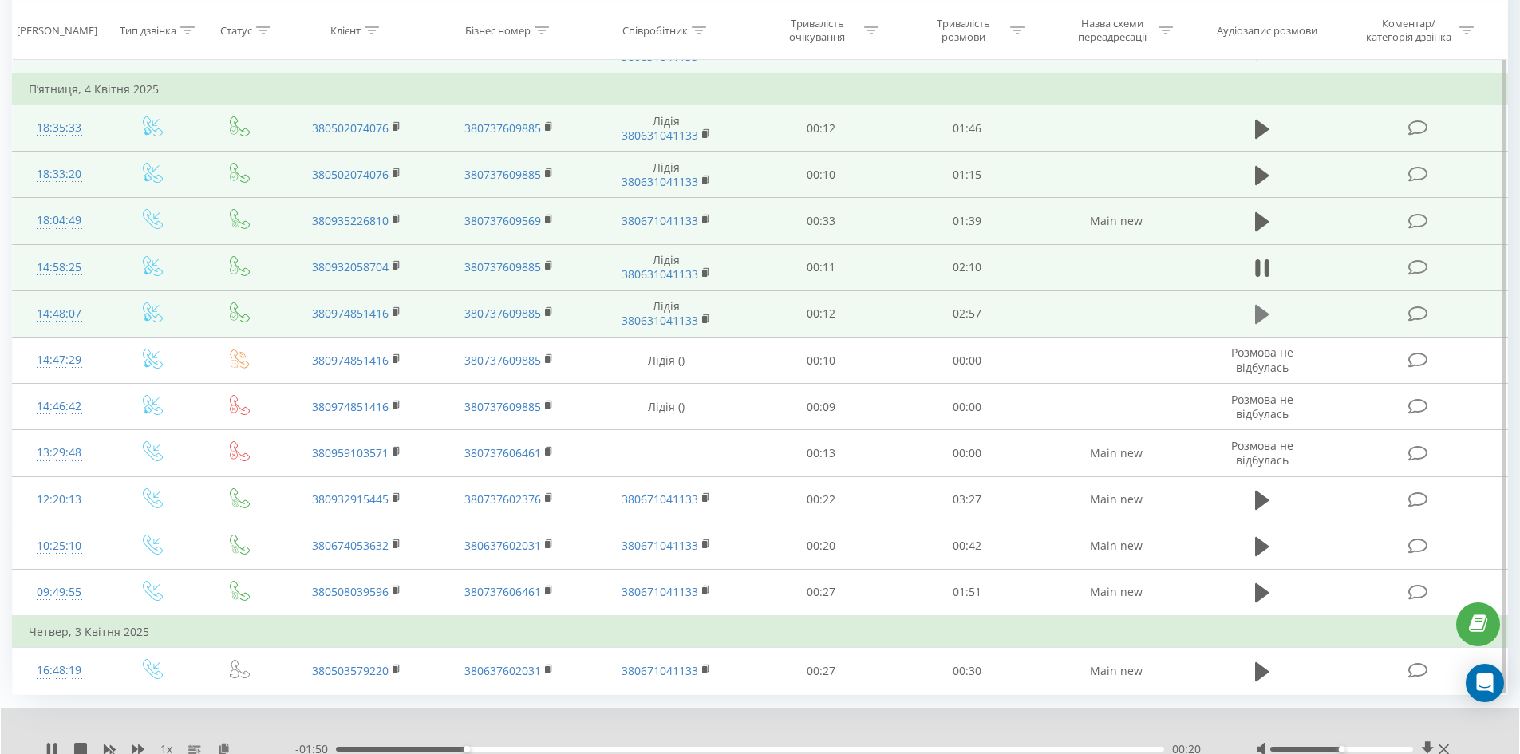
click at [1261, 314] on icon at bounding box center [1262, 314] width 14 height 19
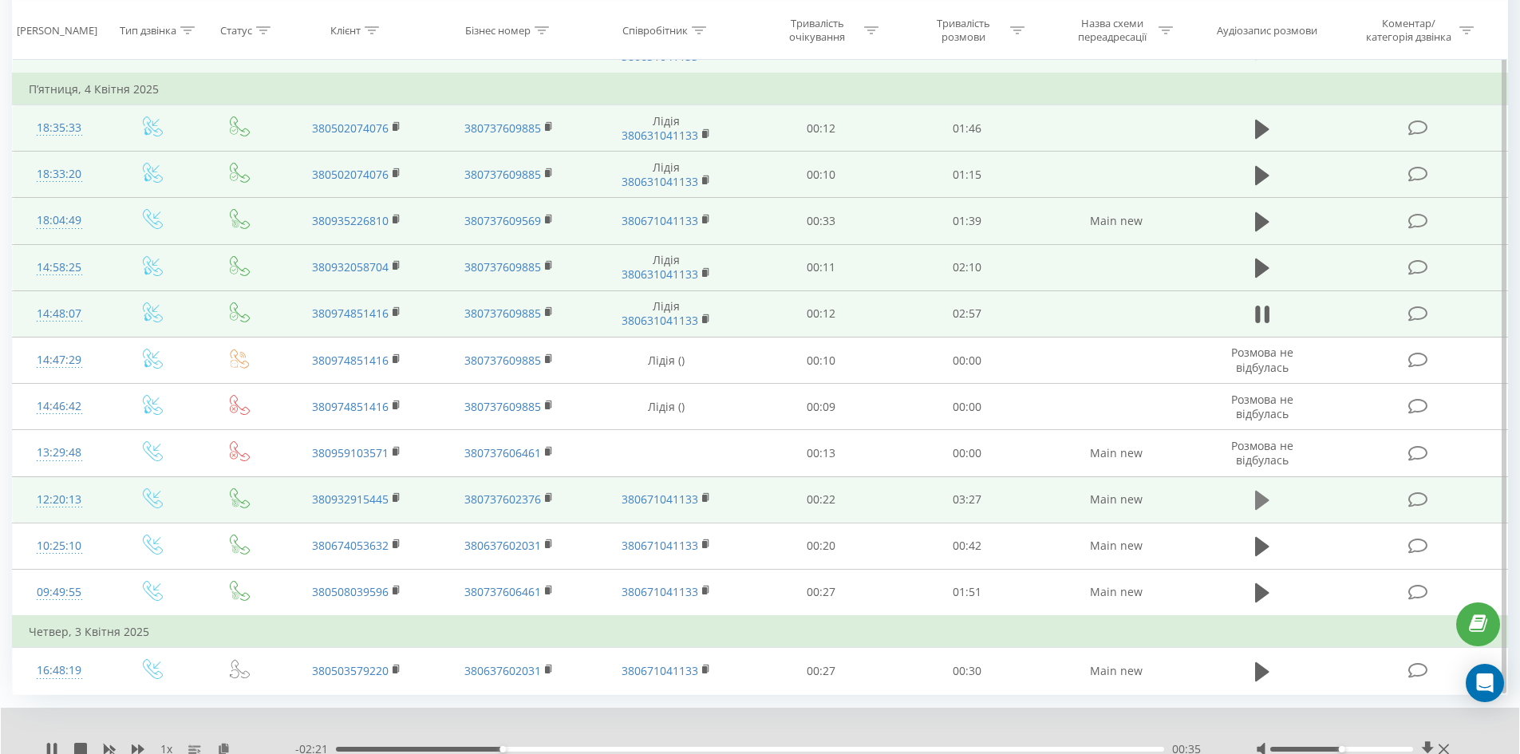
click at [1257, 498] on icon at bounding box center [1262, 500] width 14 height 19
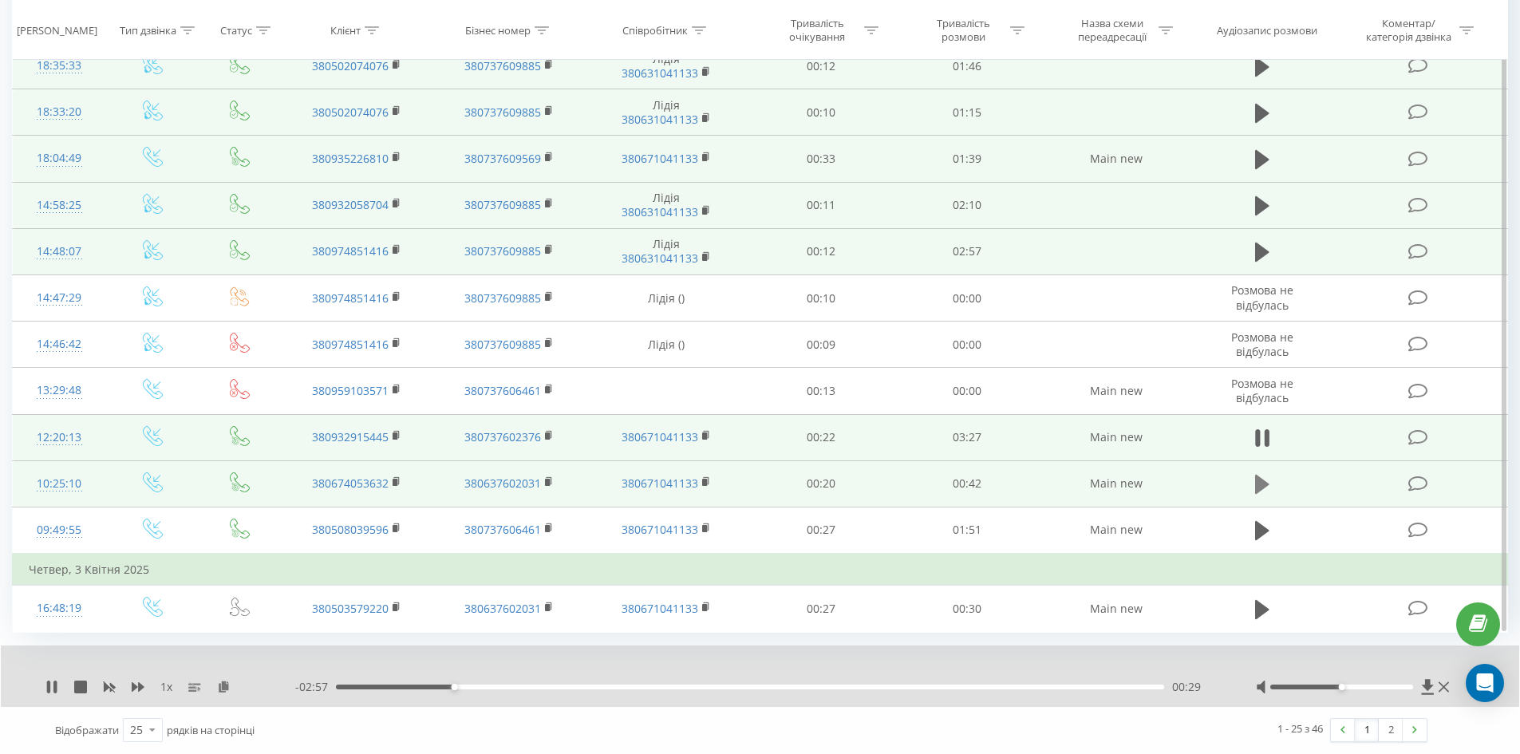
click at [1266, 485] on icon at bounding box center [1262, 484] width 14 height 19
drag, startPoint x: 1160, startPoint y: 688, endPoint x: 970, endPoint y: 704, distance: 190.6
click at [970, 704] on div "1 x - 00:09 00:33 00:33" at bounding box center [760, 676] width 1518 height 61
click at [53, 685] on icon at bounding box center [52, 687] width 10 height 13
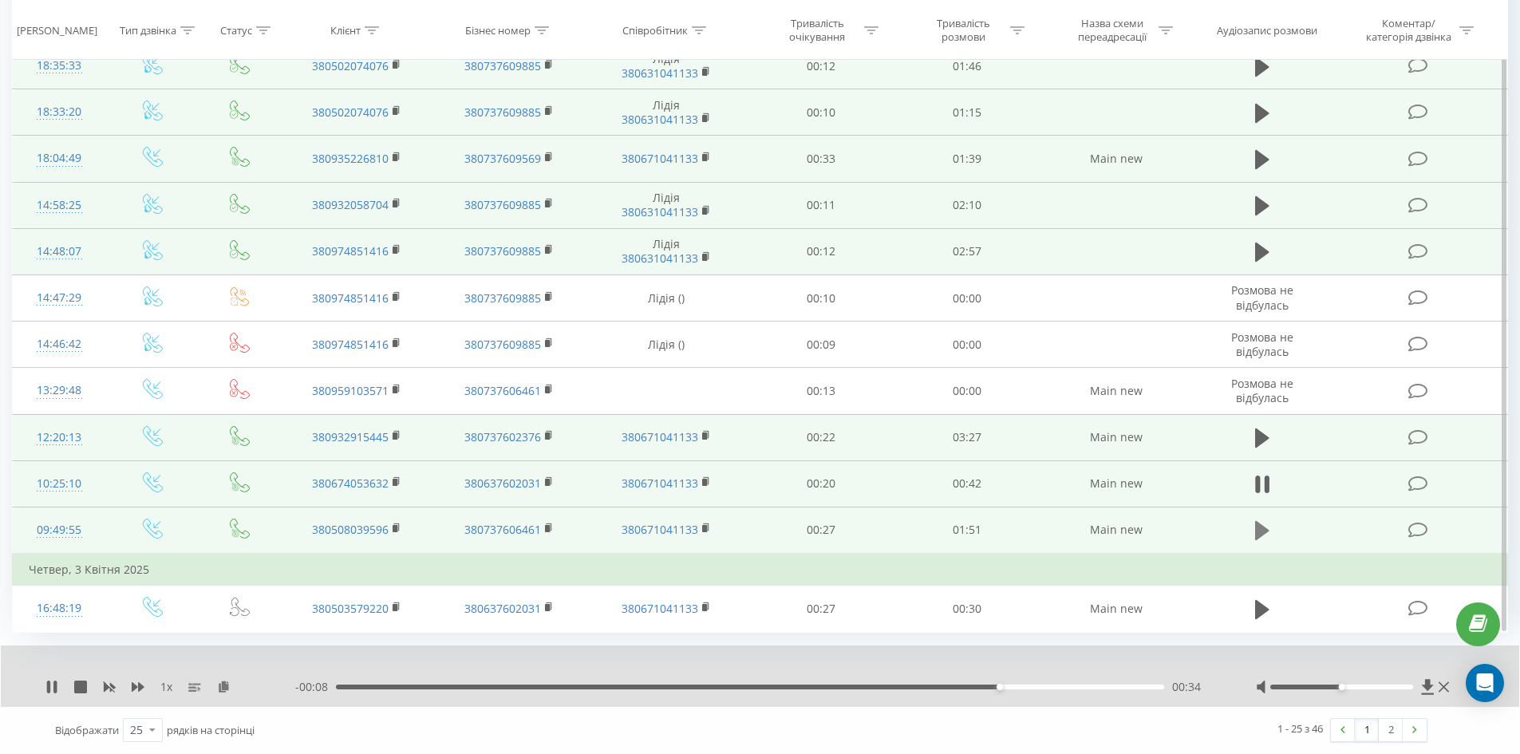
click at [1250, 524] on button at bounding box center [1262, 531] width 24 height 24
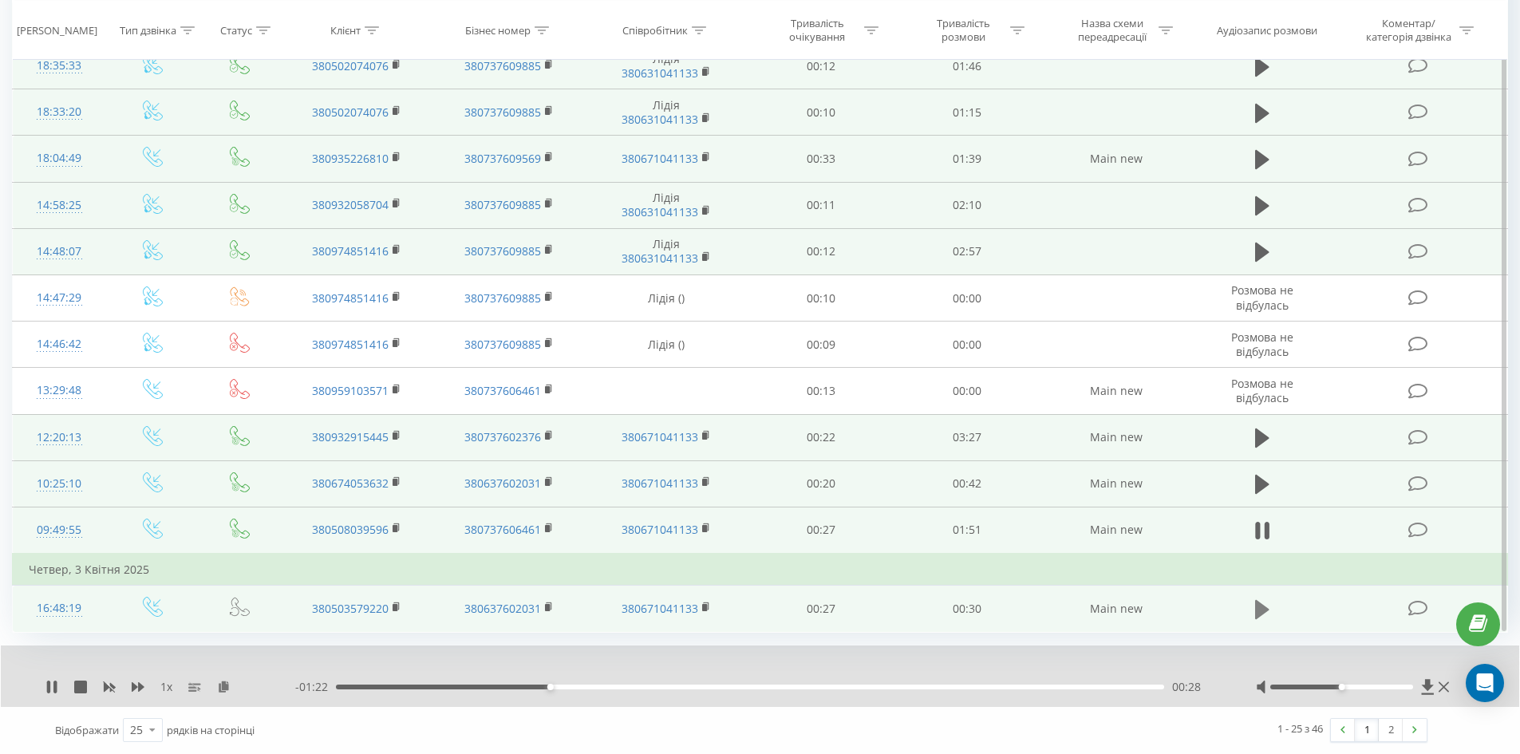
click at [1262, 605] on icon at bounding box center [1262, 609] width 14 height 19
click at [50, 685] on icon at bounding box center [48, 687] width 3 height 13
click at [1390, 731] on link "2" at bounding box center [1391, 730] width 24 height 22
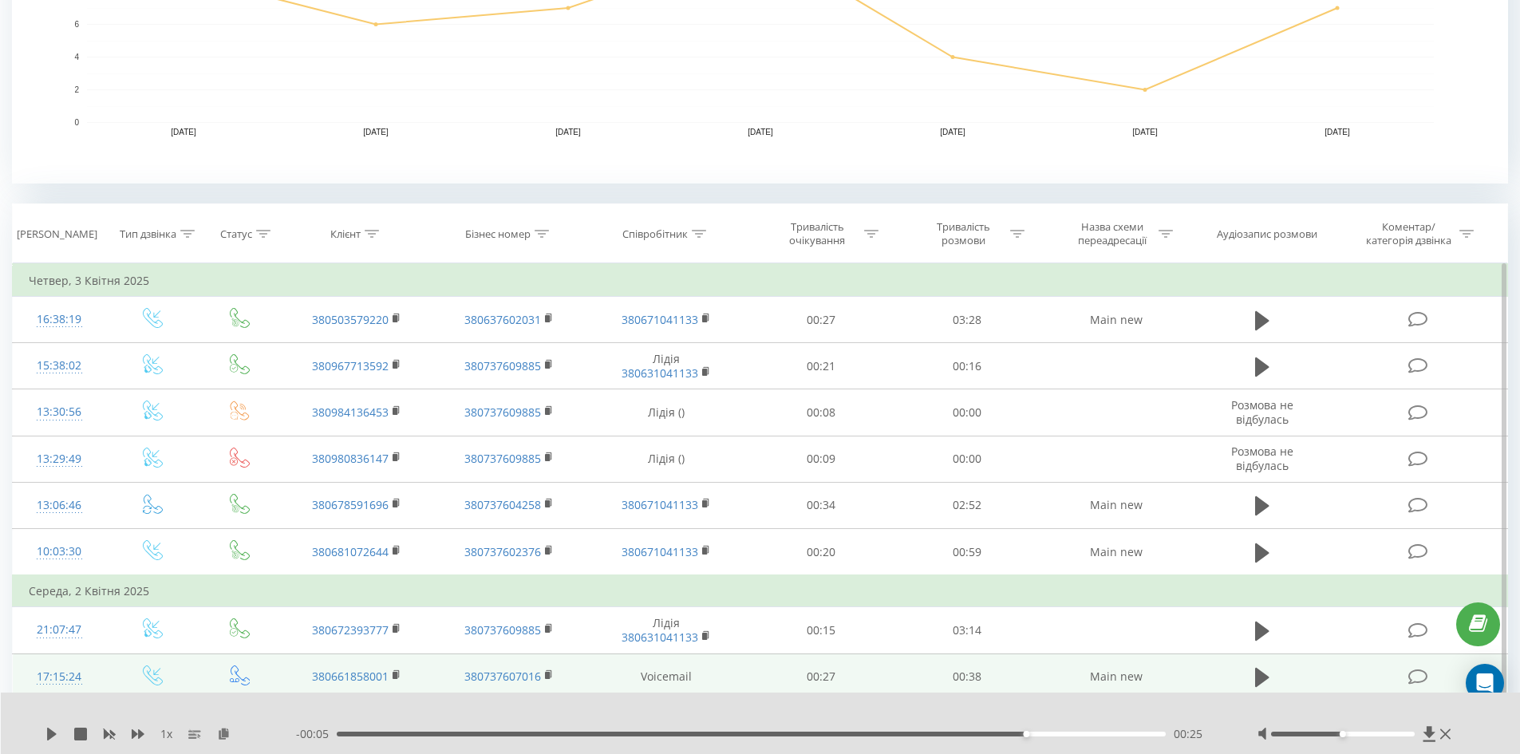
scroll to position [477, 0]
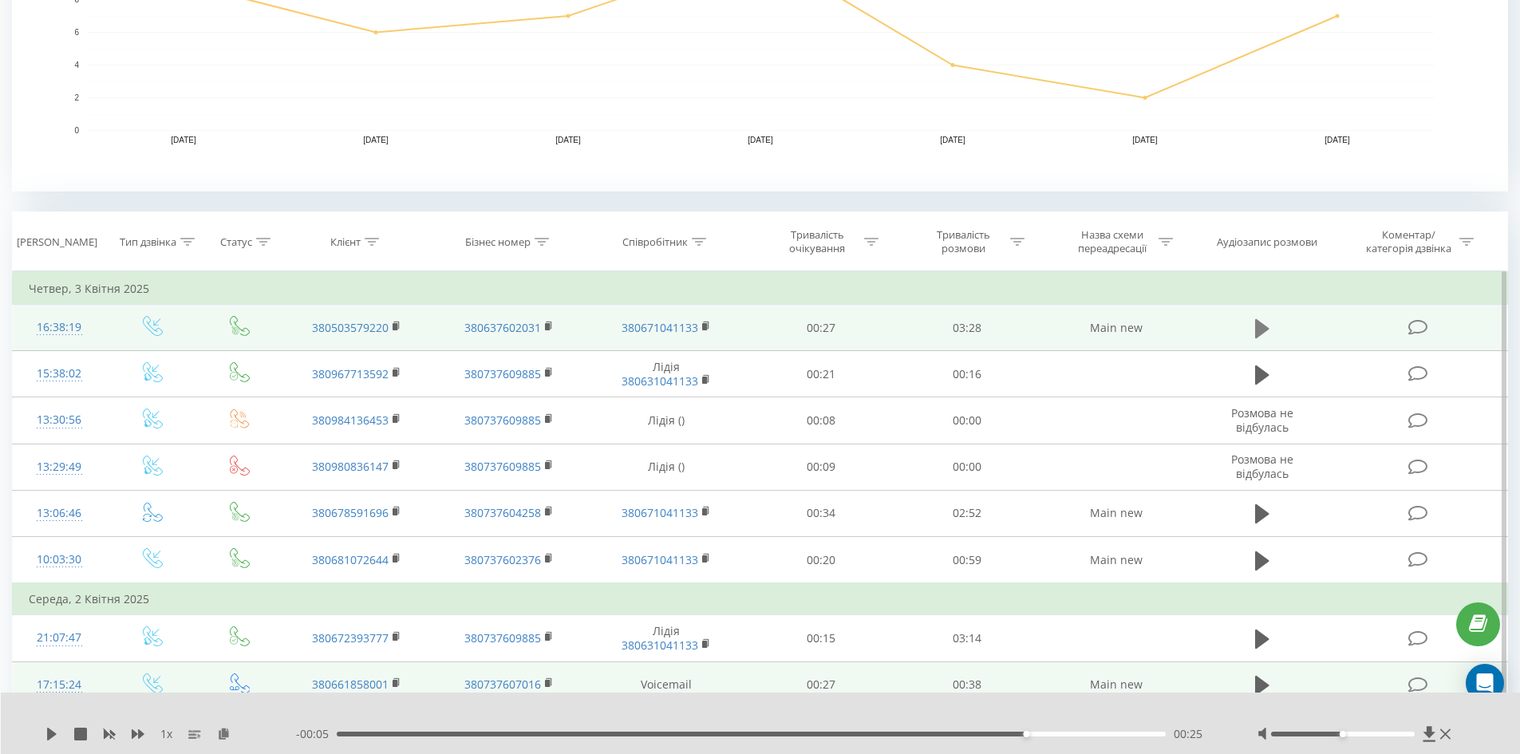
click at [1264, 326] on icon at bounding box center [1262, 327] width 14 height 19
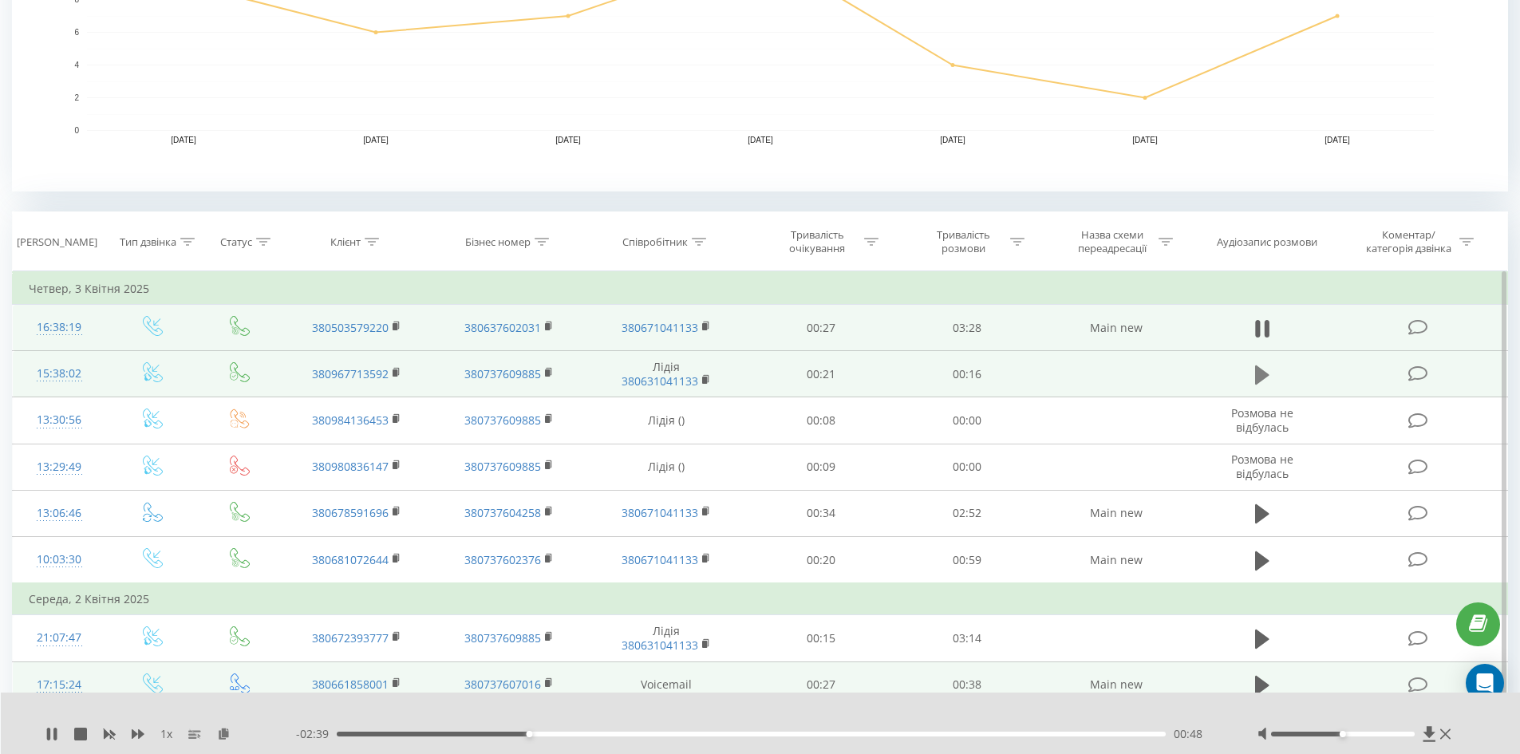
click at [1259, 377] on icon at bounding box center [1262, 374] width 14 height 19
click at [1259, 377] on icon at bounding box center [1257, 375] width 5 height 18
click at [50, 734] on icon at bounding box center [52, 734] width 10 height 13
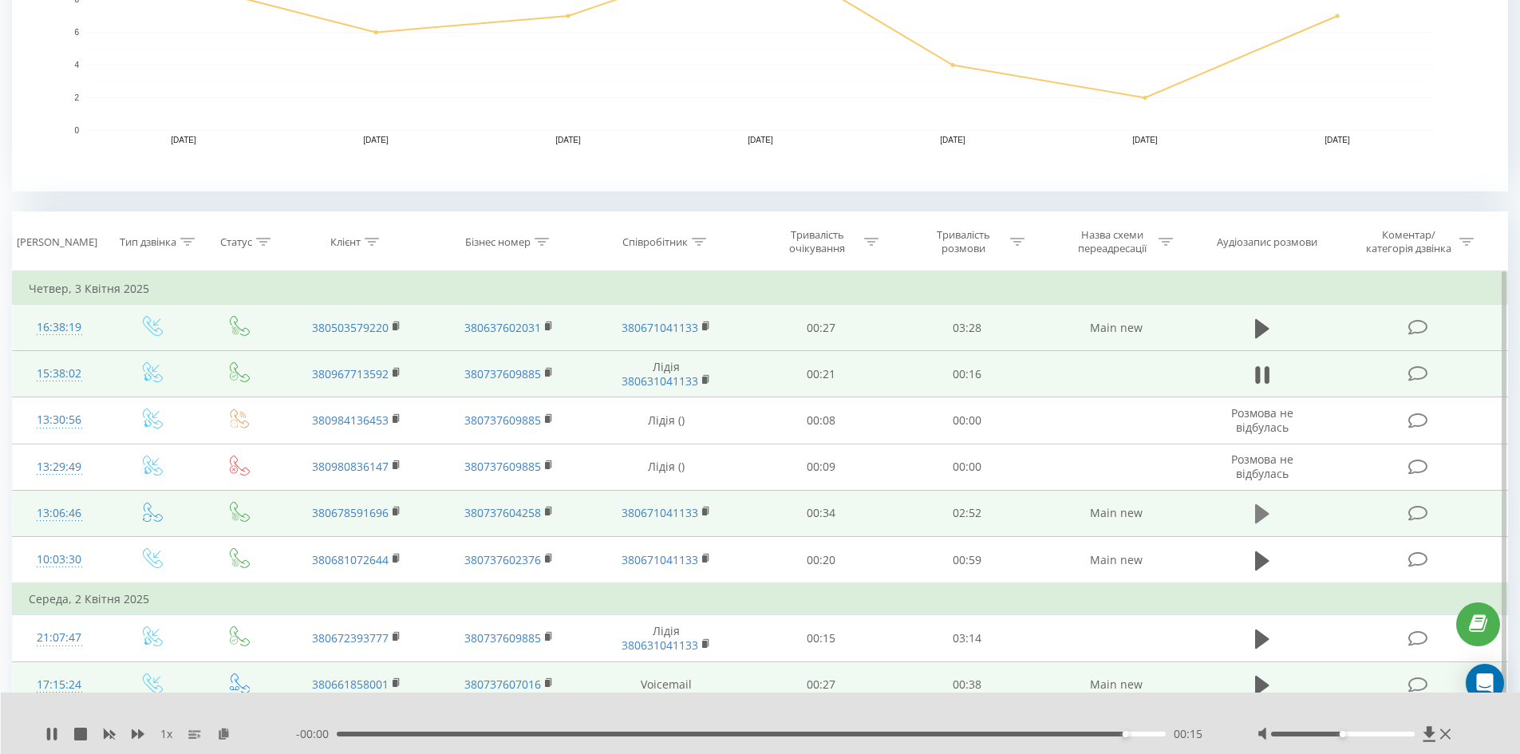
click at [1258, 511] on icon at bounding box center [1262, 513] width 14 height 19
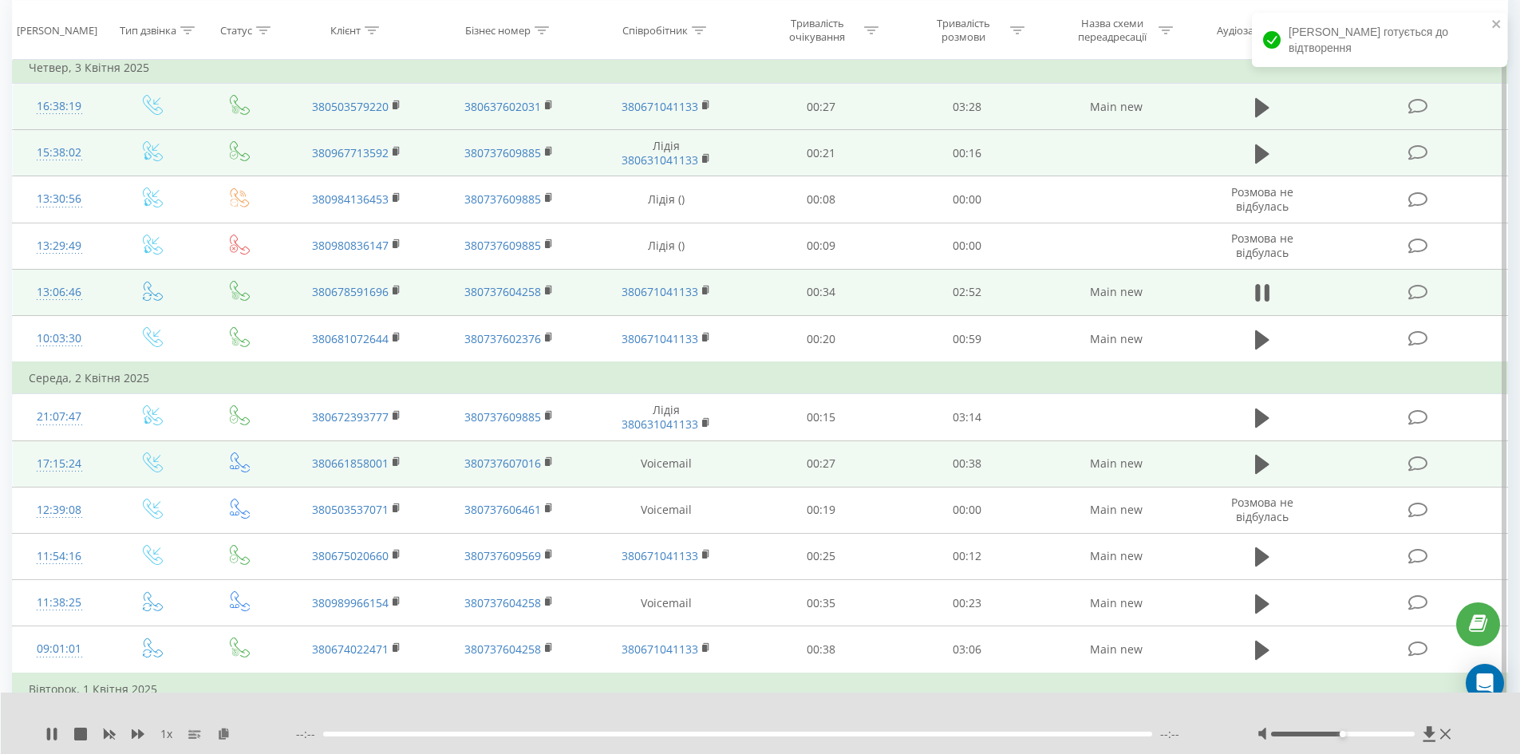
scroll to position [702, 0]
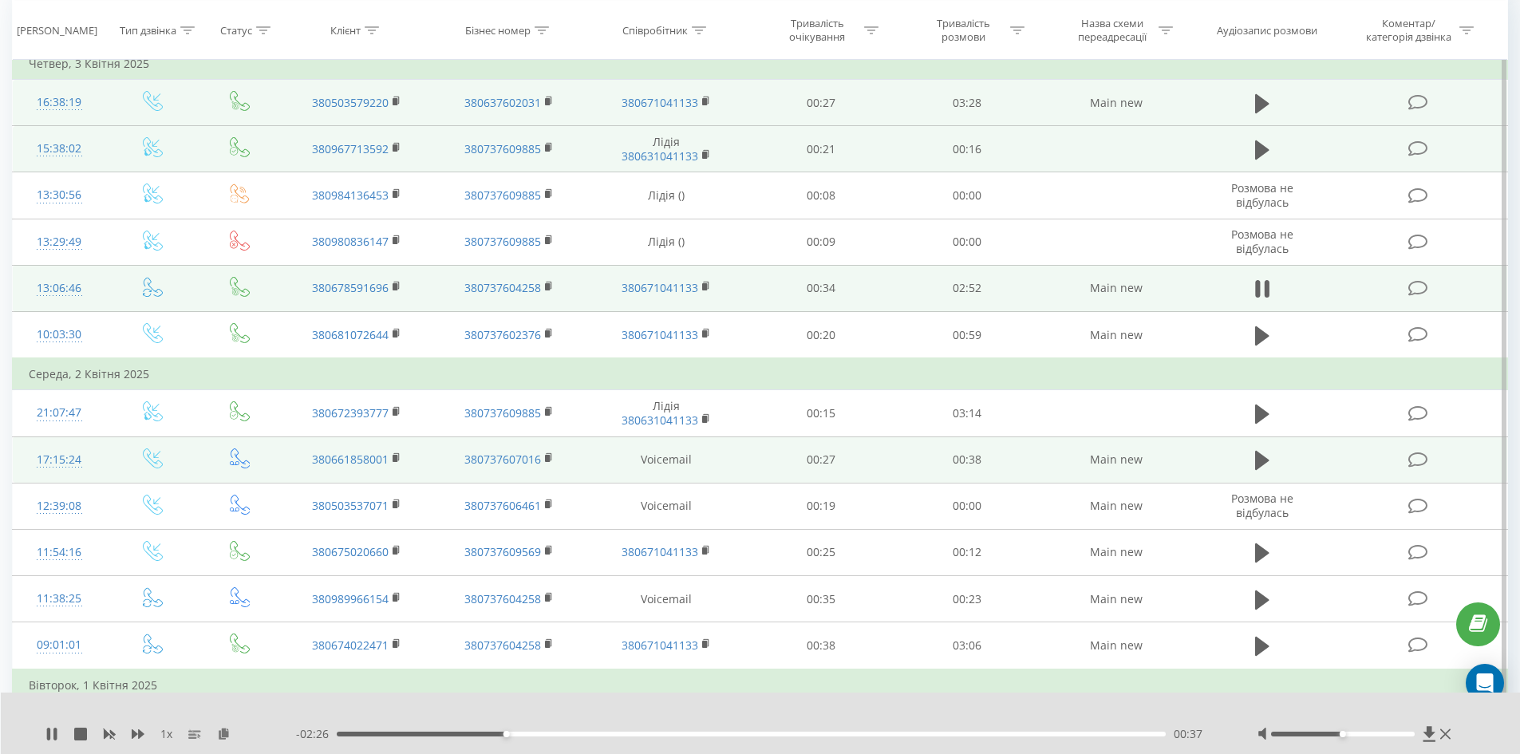
click at [810, 734] on div "00:37" at bounding box center [752, 734] width 830 height 5
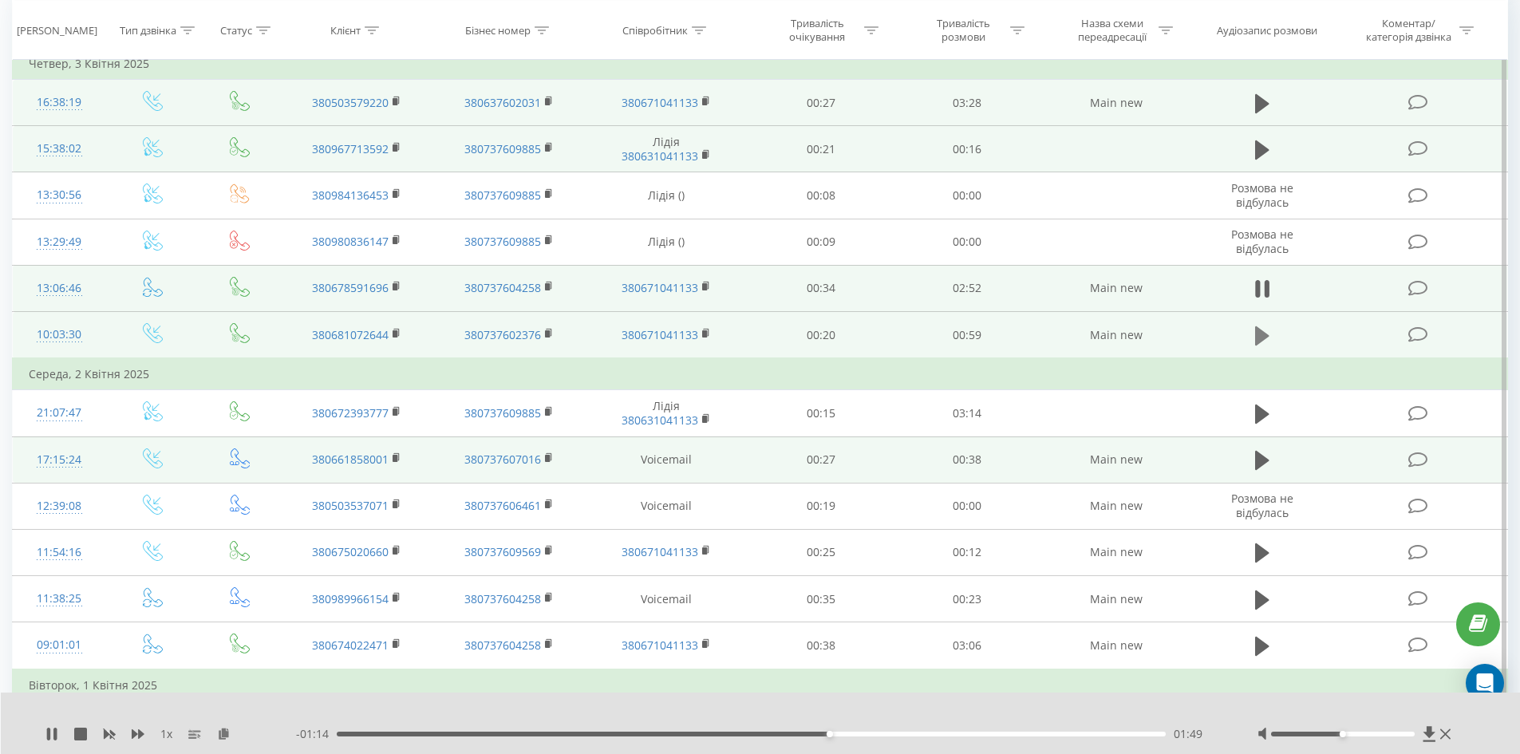
click at [1258, 338] on icon at bounding box center [1262, 335] width 14 height 19
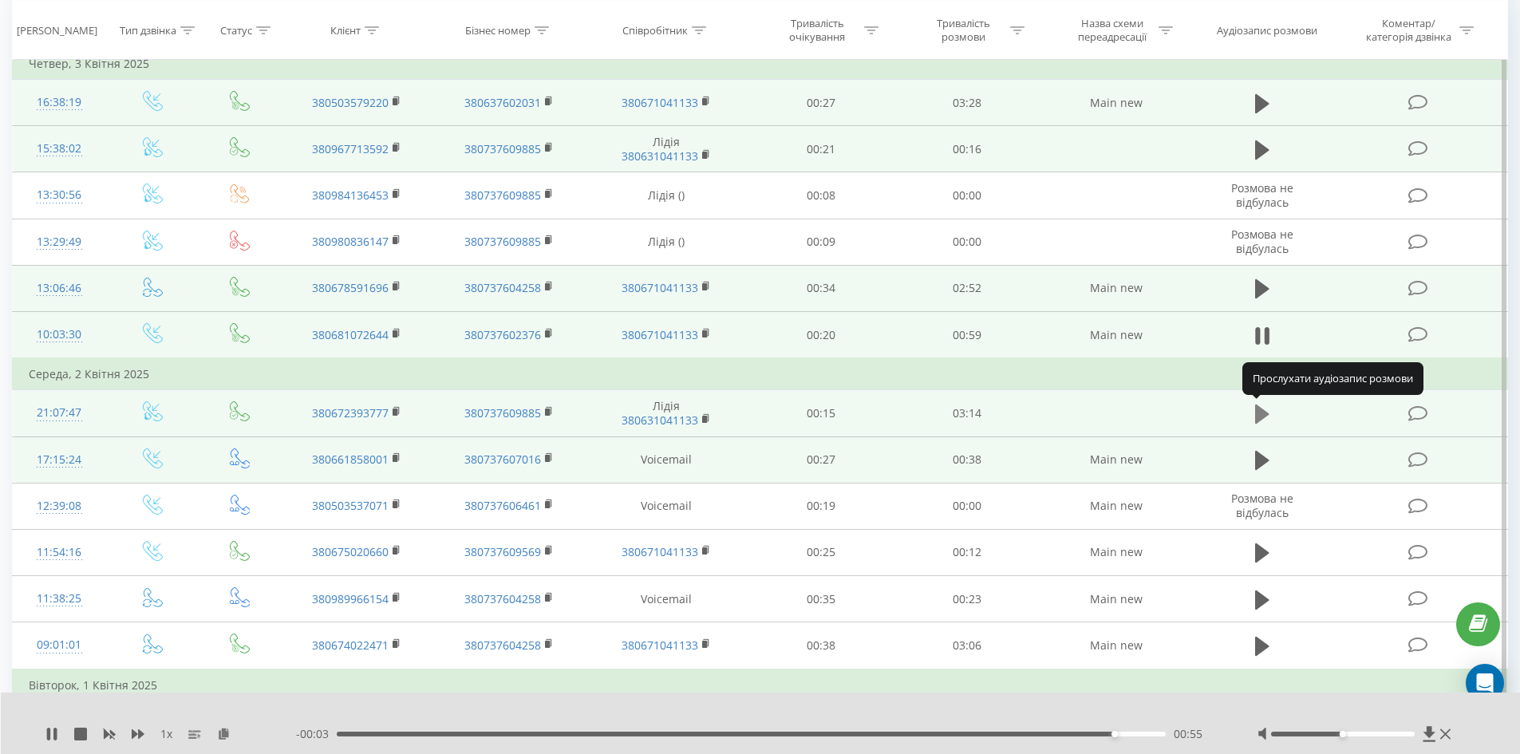
click at [1261, 414] on icon at bounding box center [1262, 414] width 14 height 19
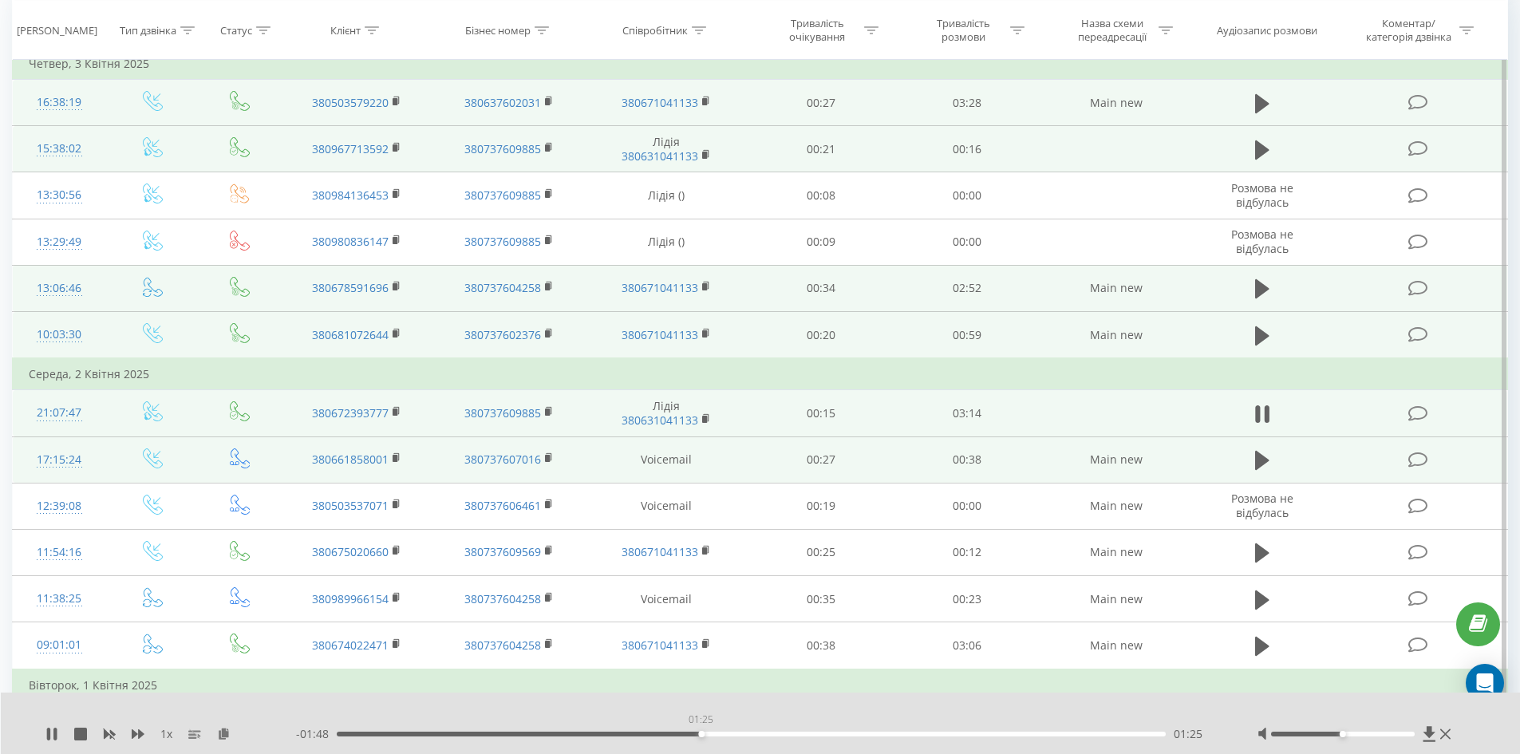
click at [701, 735] on div "01:25" at bounding box center [752, 734] width 830 height 5
click at [1261, 418] on icon at bounding box center [1262, 414] width 14 height 22
click at [1264, 461] on icon at bounding box center [1262, 460] width 14 height 19
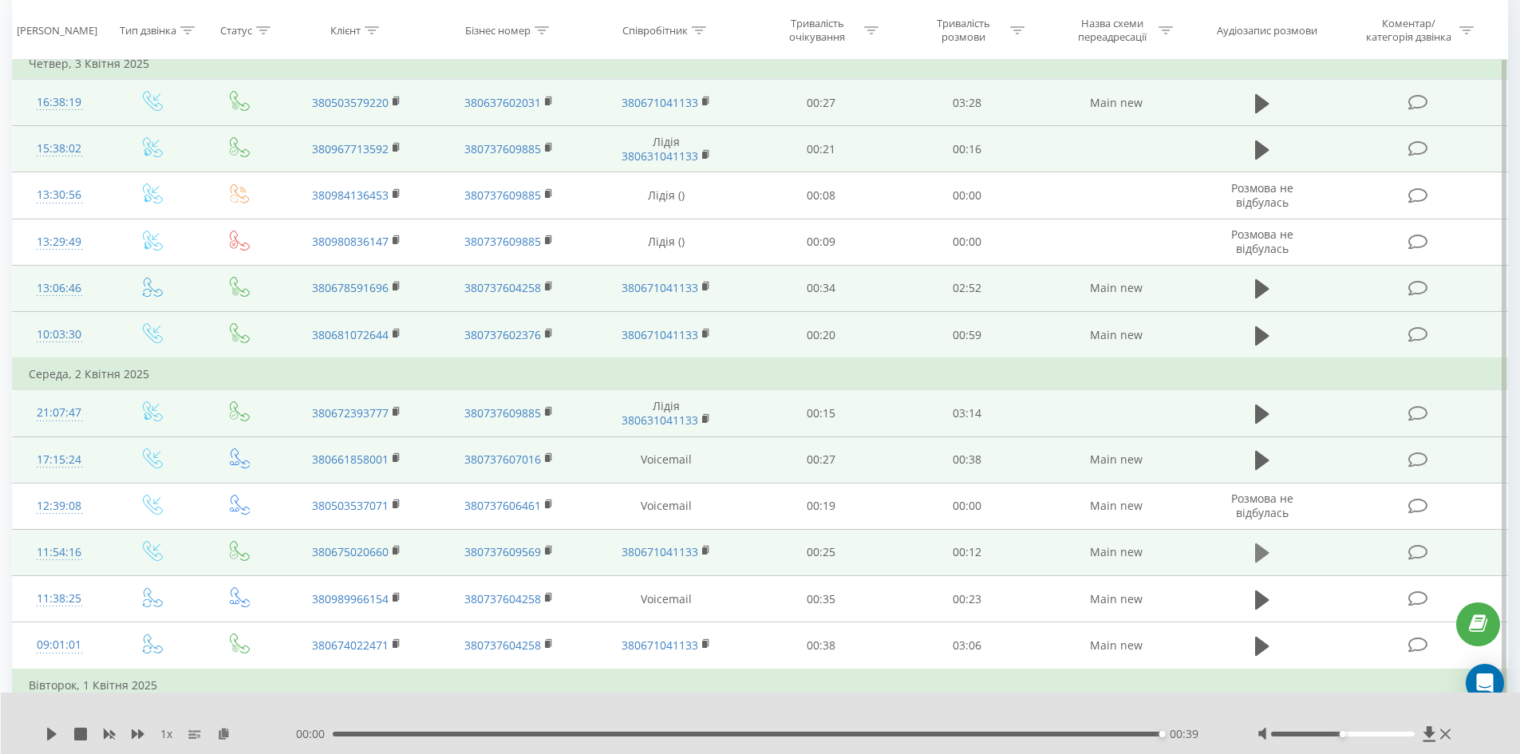
click at [1257, 554] on icon at bounding box center [1262, 552] width 14 height 19
click at [1251, 547] on button at bounding box center [1262, 553] width 24 height 24
click at [1257, 558] on icon at bounding box center [1262, 552] width 14 height 19
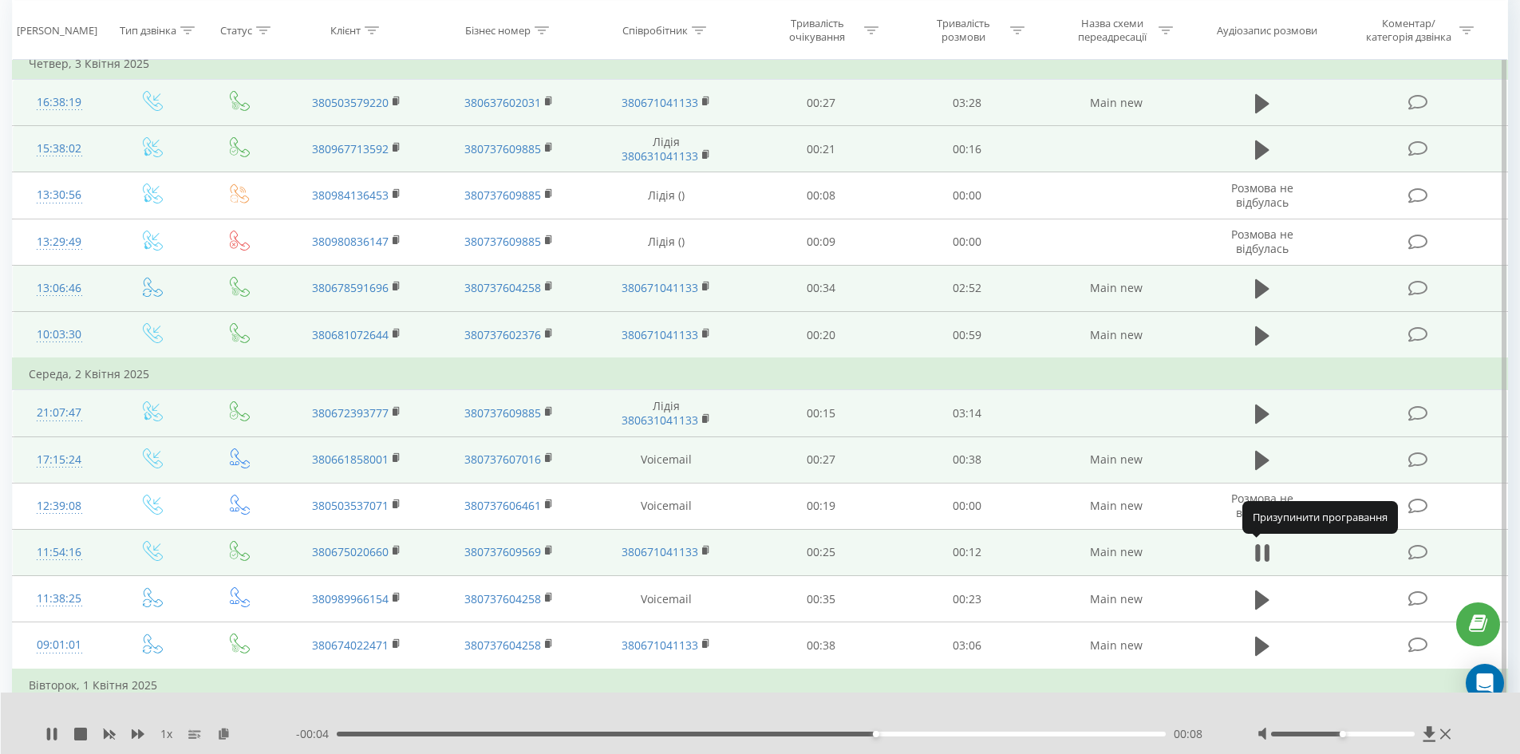
click at [1257, 558] on icon at bounding box center [1257, 554] width 5 height 18
click at [49, 730] on icon at bounding box center [52, 734] width 10 height 13
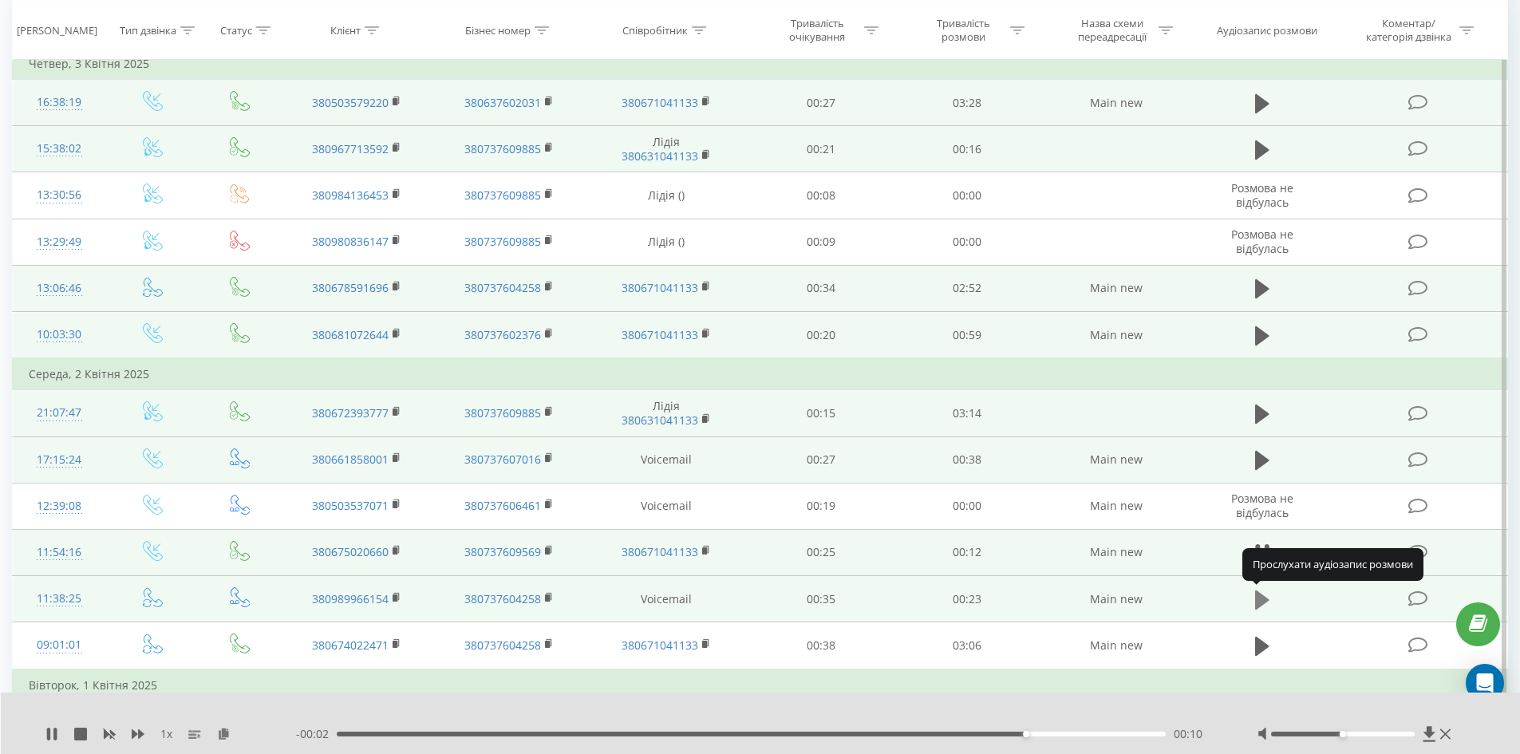
click at [1259, 598] on icon at bounding box center [1262, 599] width 14 height 19
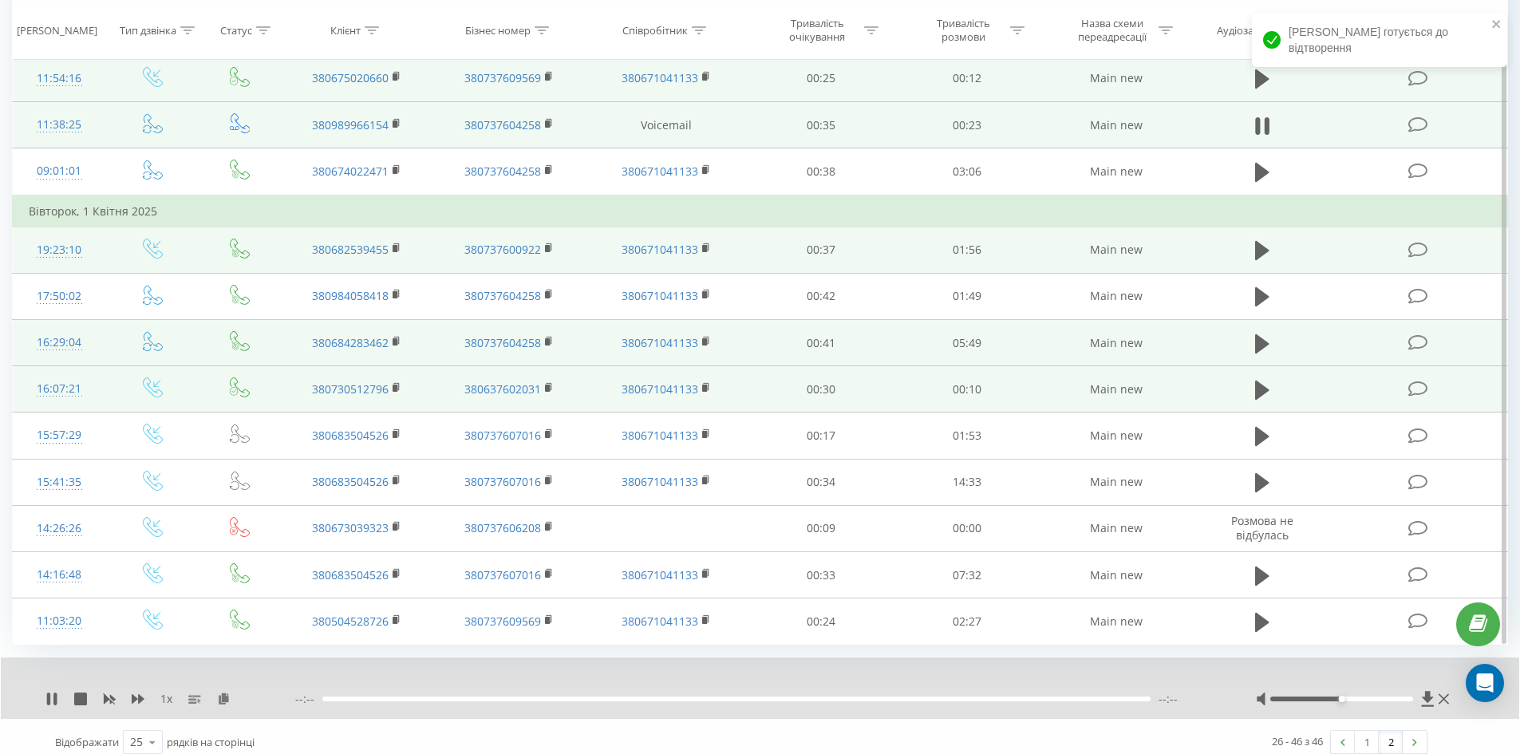
scroll to position [1188, 0]
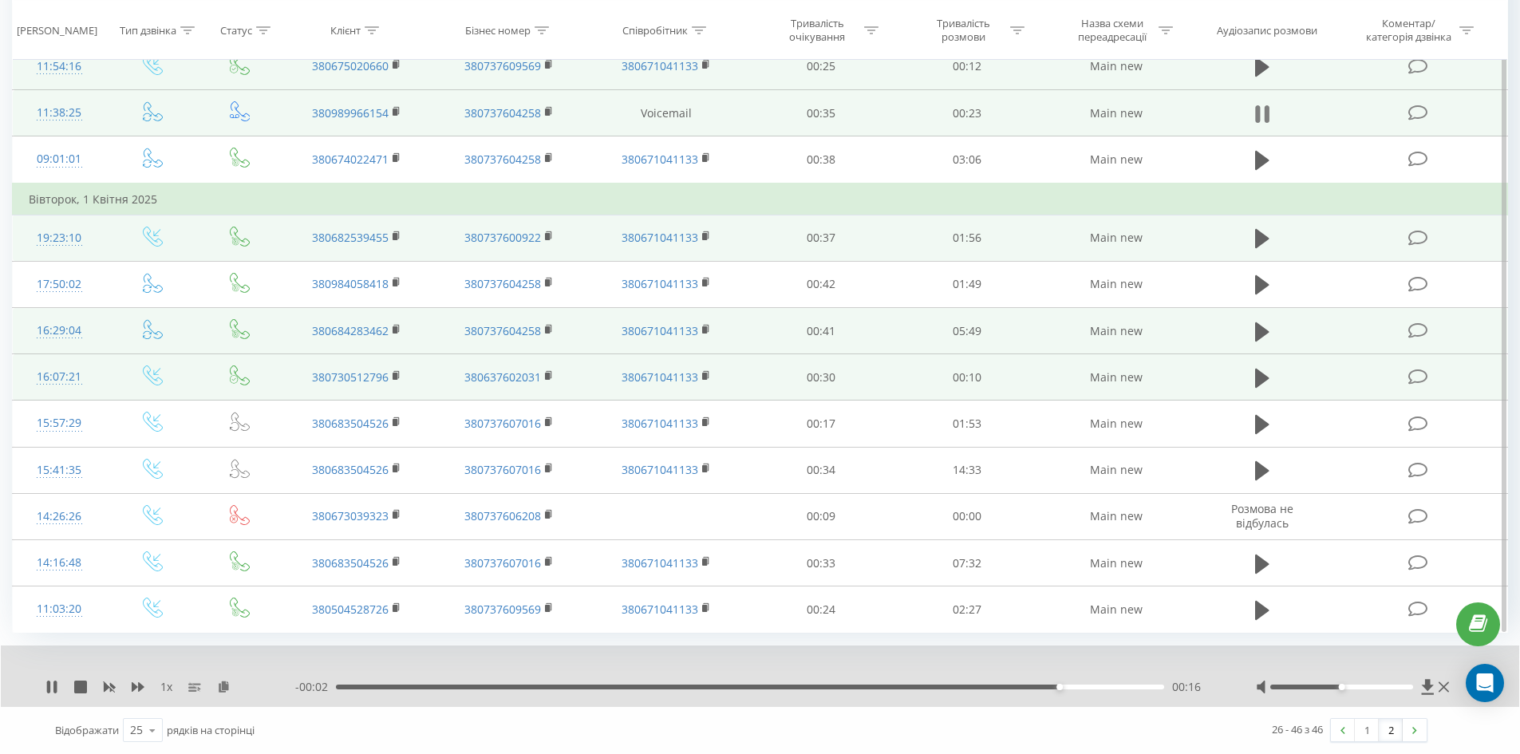
click at [1258, 116] on icon at bounding box center [1257, 114] width 5 height 18
click at [55, 685] on icon at bounding box center [51, 687] width 13 height 13
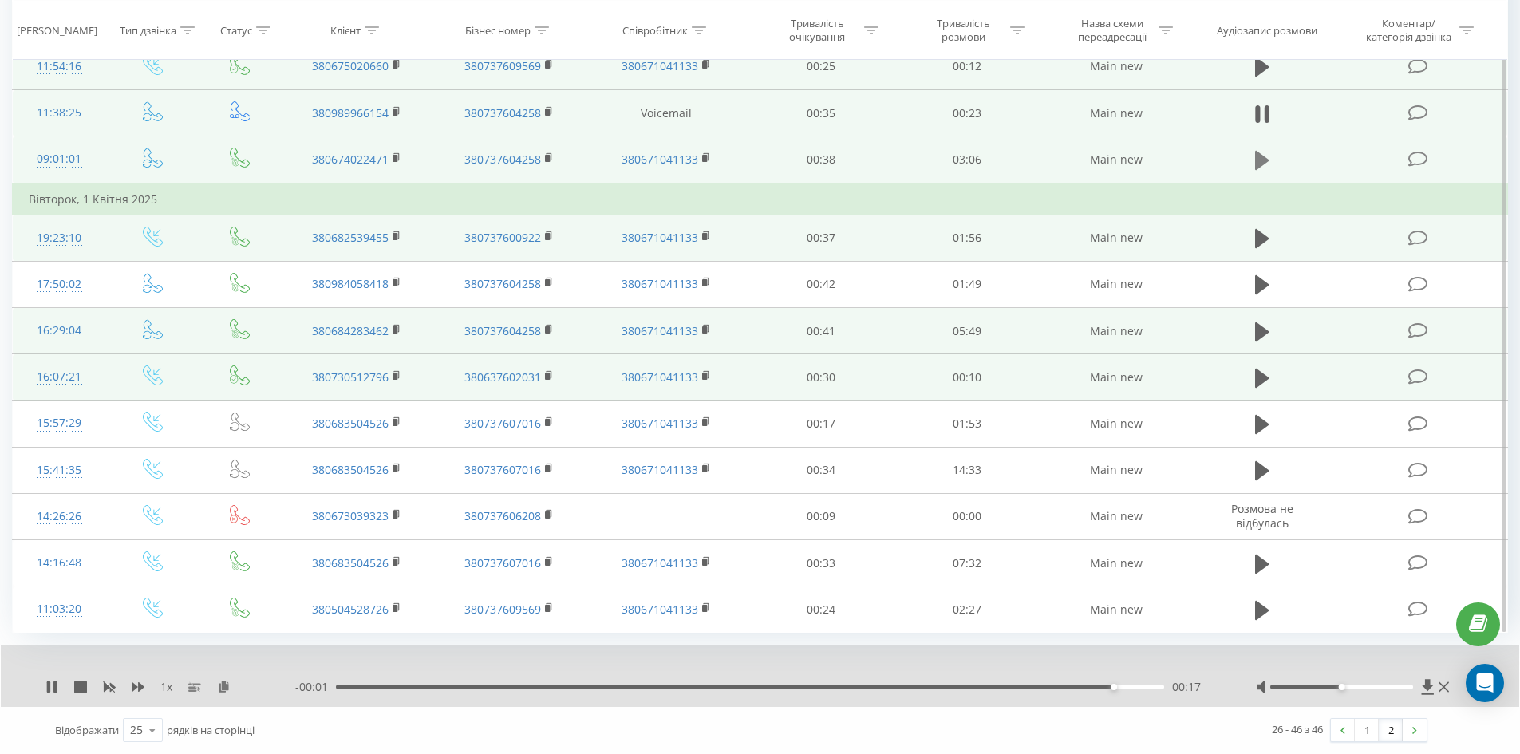
click at [1258, 161] on icon at bounding box center [1262, 160] width 14 height 19
click at [1261, 242] on icon at bounding box center [1262, 238] width 14 height 19
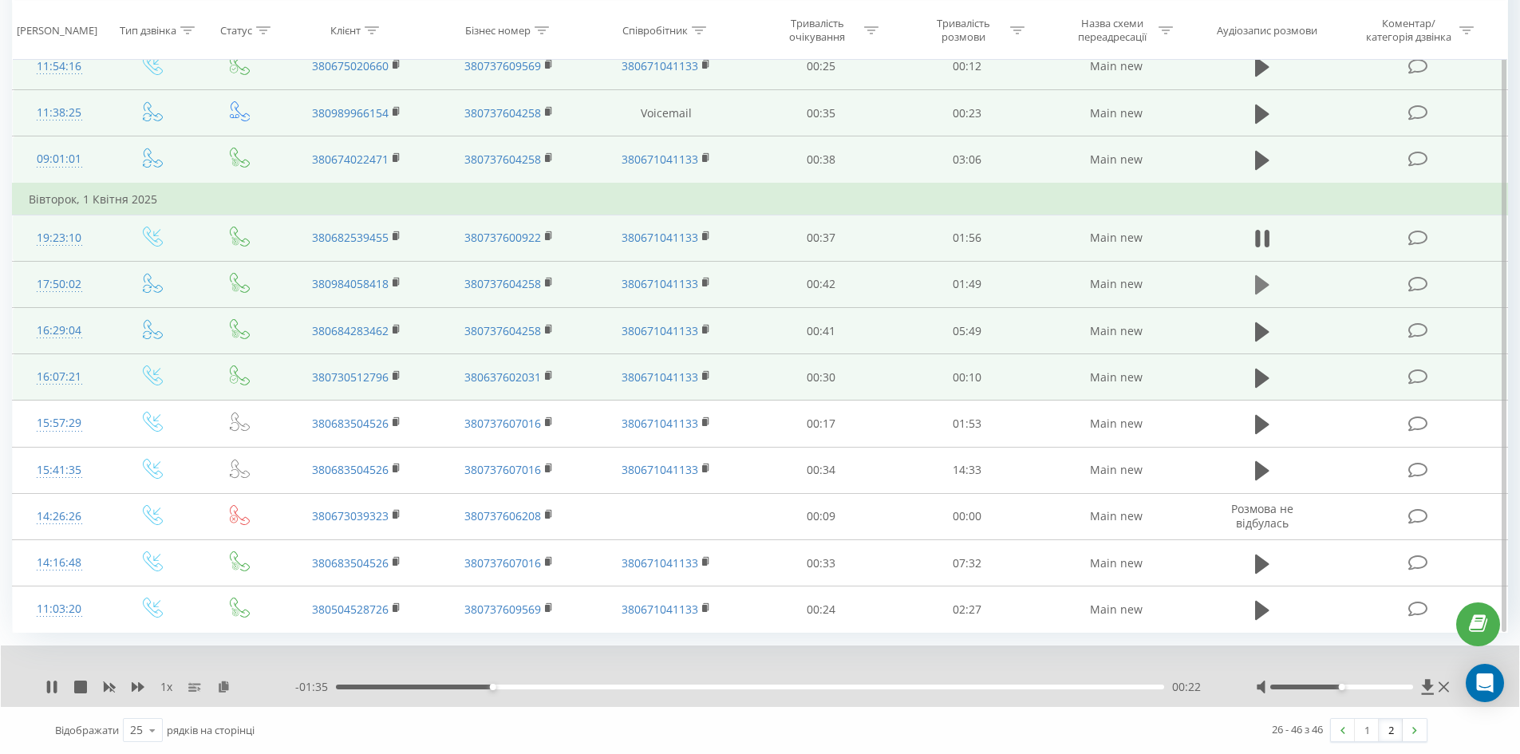
click at [1266, 288] on icon at bounding box center [1262, 285] width 14 height 22
click at [1254, 235] on button at bounding box center [1262, 239] width 24 height 24
click at [1261, 286] on icon at bounding box center [1262, 284] width 14 height 19
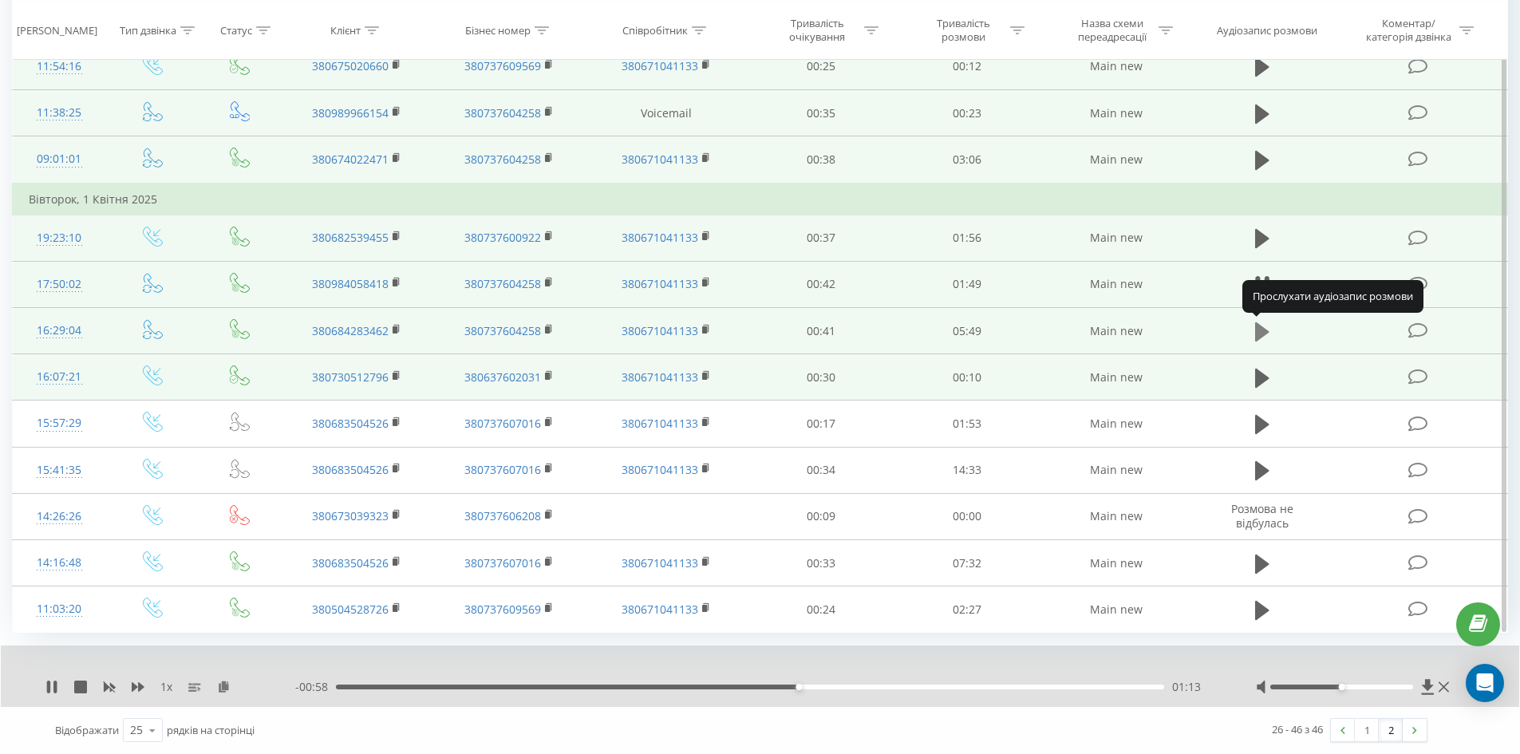
click at [1259, 331] on icon at bounding box center [1262, 331] width 14 height 19
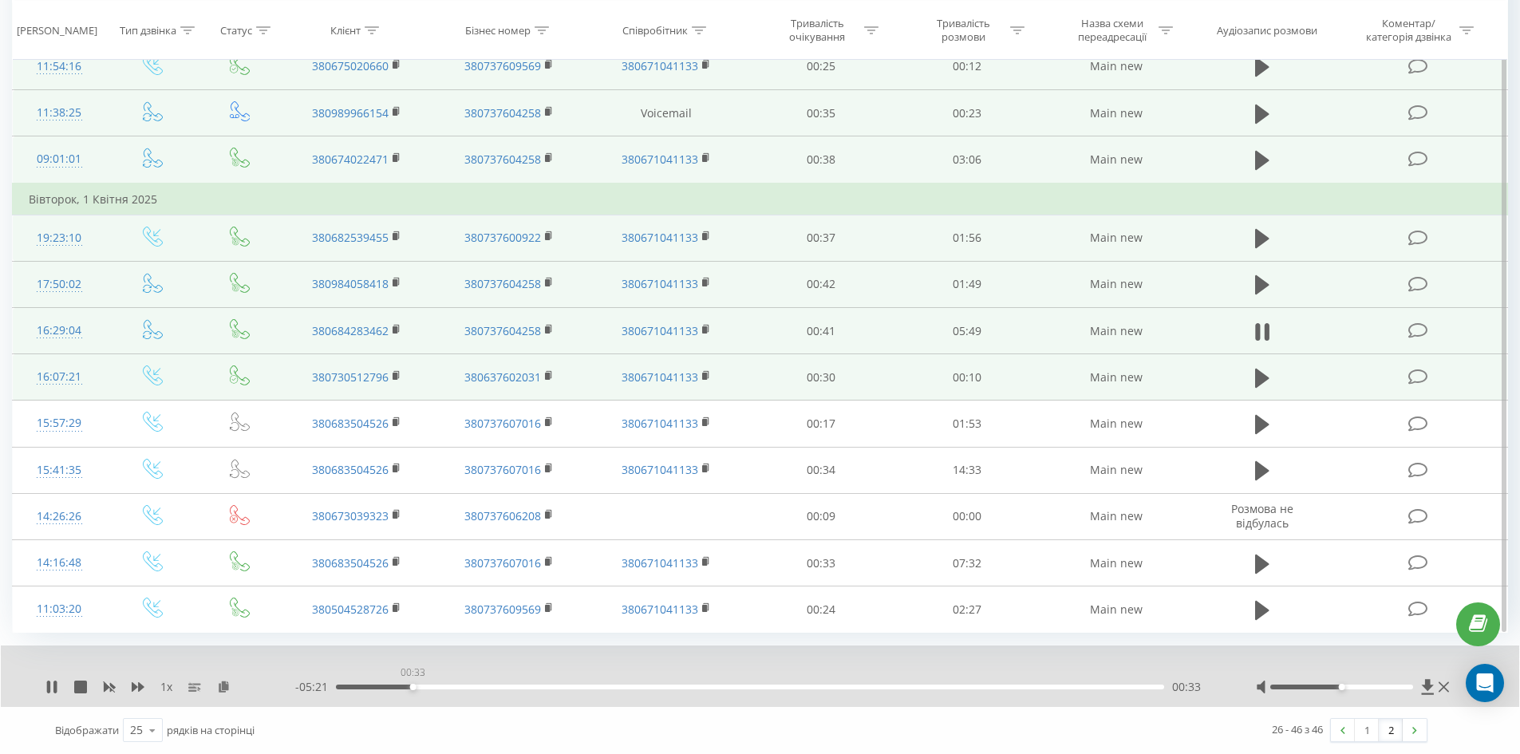
click at [413, 689] on div "00:33" at bounding box center [750, 687] width 828 height 5
click at [353, 685] on div "00:07" at bounding box center [750, 687] width 828 height 5
click at [1261, 375] on icon at bounding box center [1262, 378] width 14 height 19
click at [1257, 375] on icon at bounding box center [1257, 378] width 5 height 18
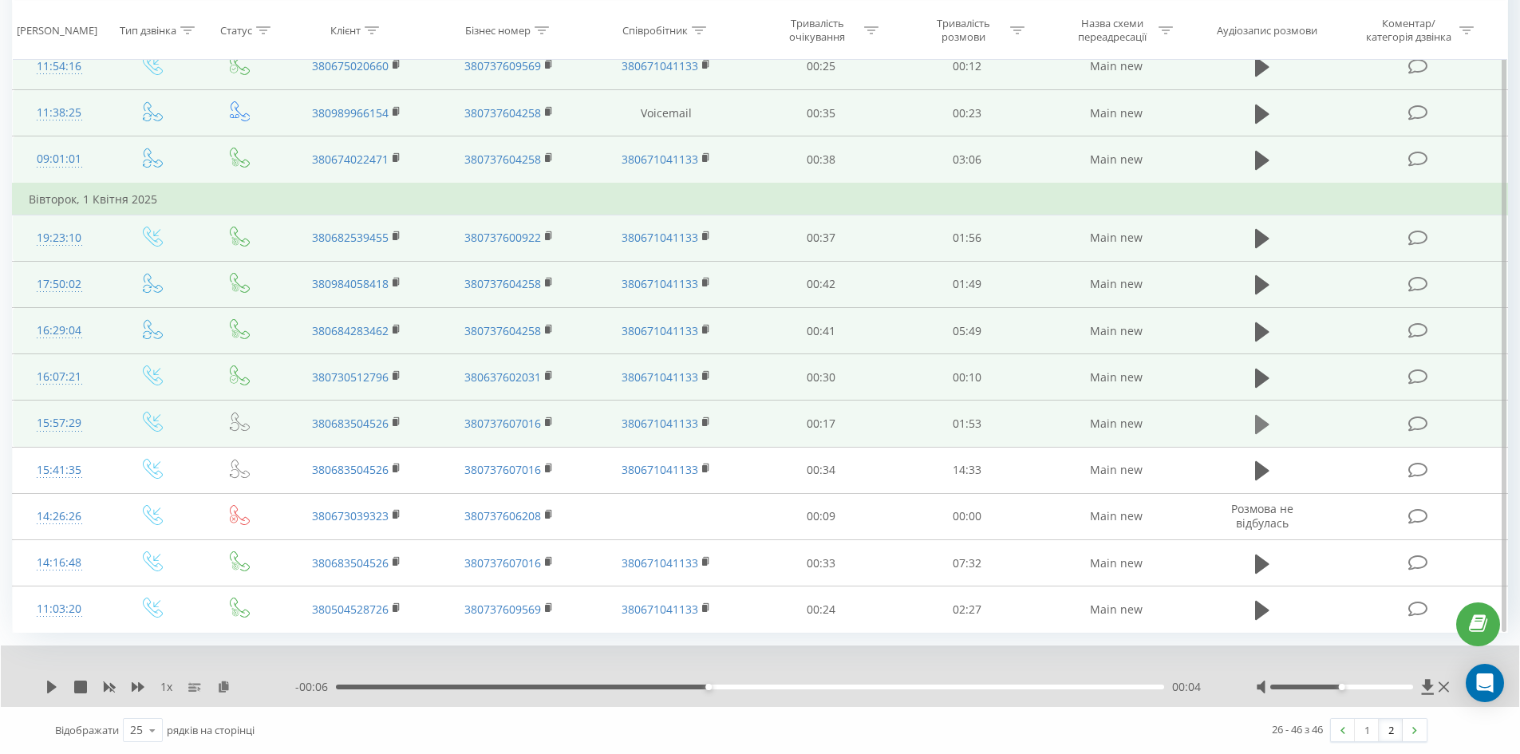
click at [1259, 417] on icon at bounding box center [1262, 424] width 14 height 19
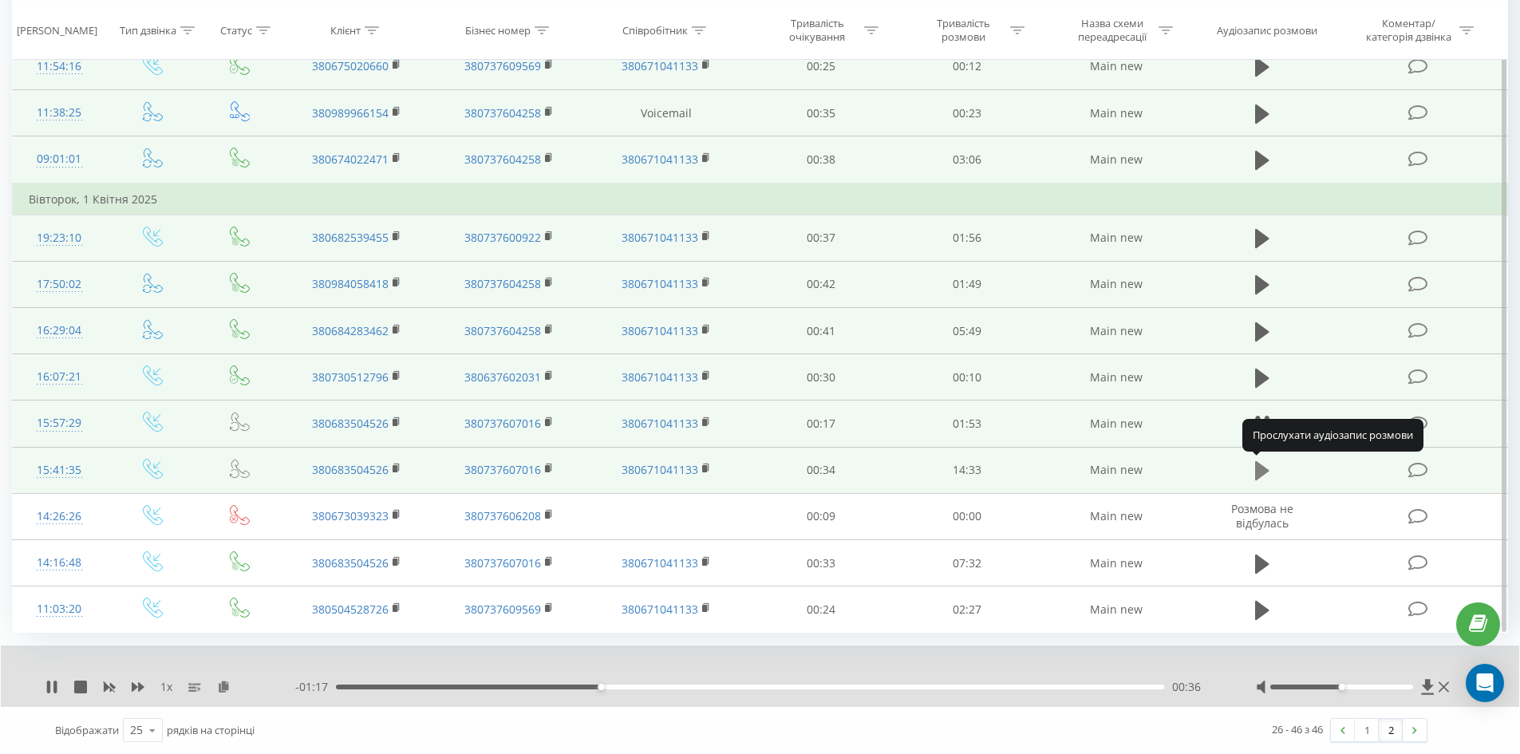
click at [1262, 460] on icon at bounding box center [1262, 471] width 14 height 22
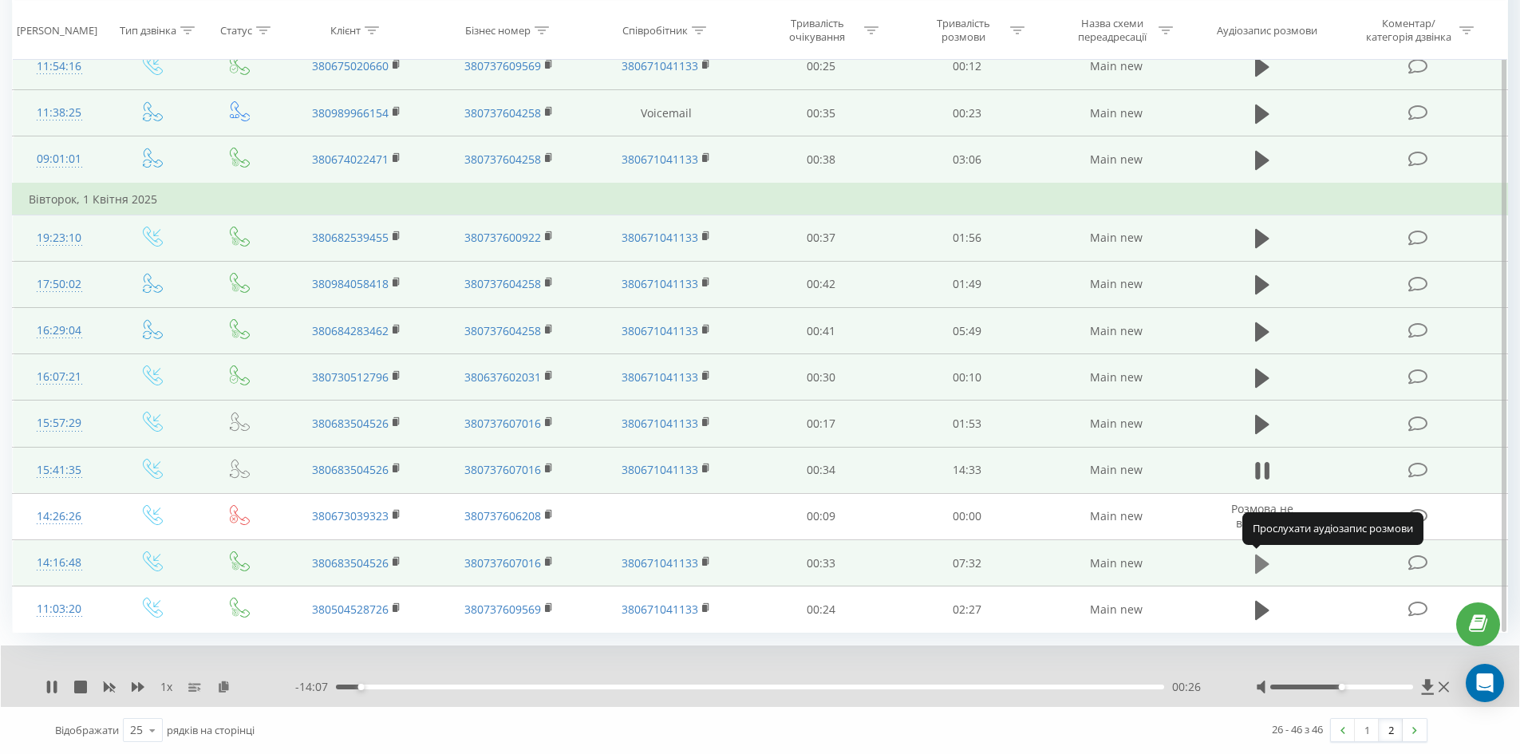
click at [1261, 563] on icon at bounding box center [1262, 563] width 14 height 19
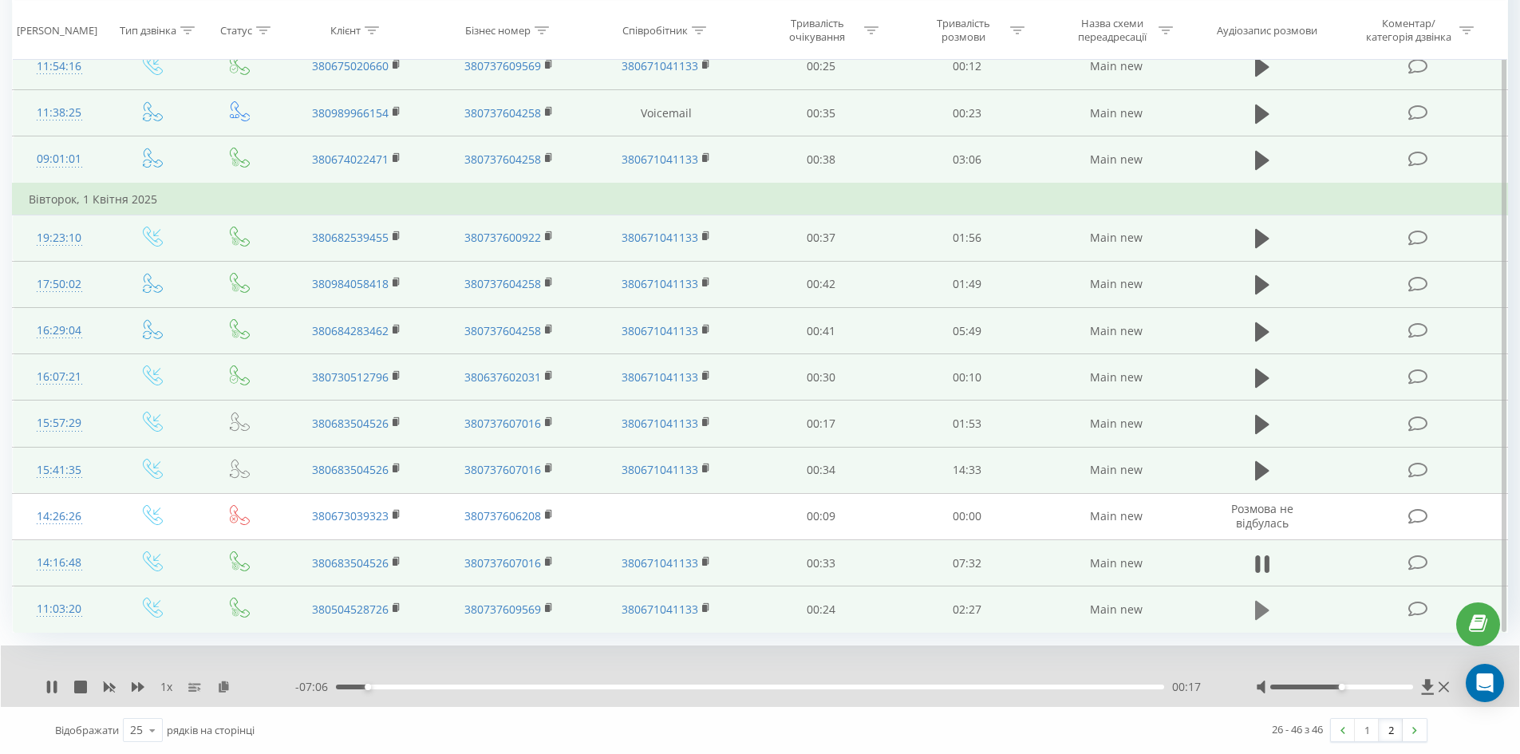
click at [1261, 607] on icon at bounding box center [1262, 610] width 14 height 19
click at [1257, 614] on icon at bounding box center [1257, 611] width 5 height 18
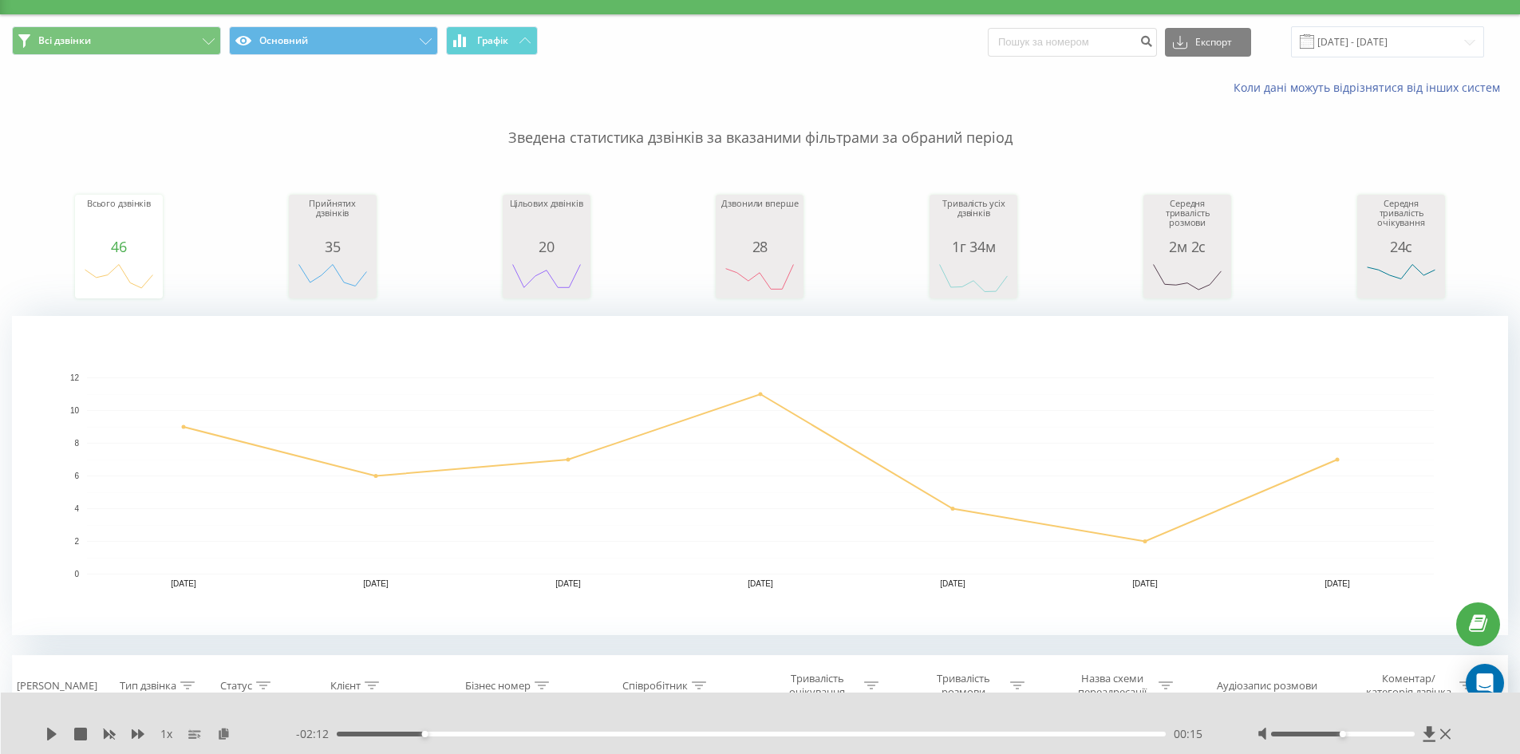
scroll to position [0, 0]
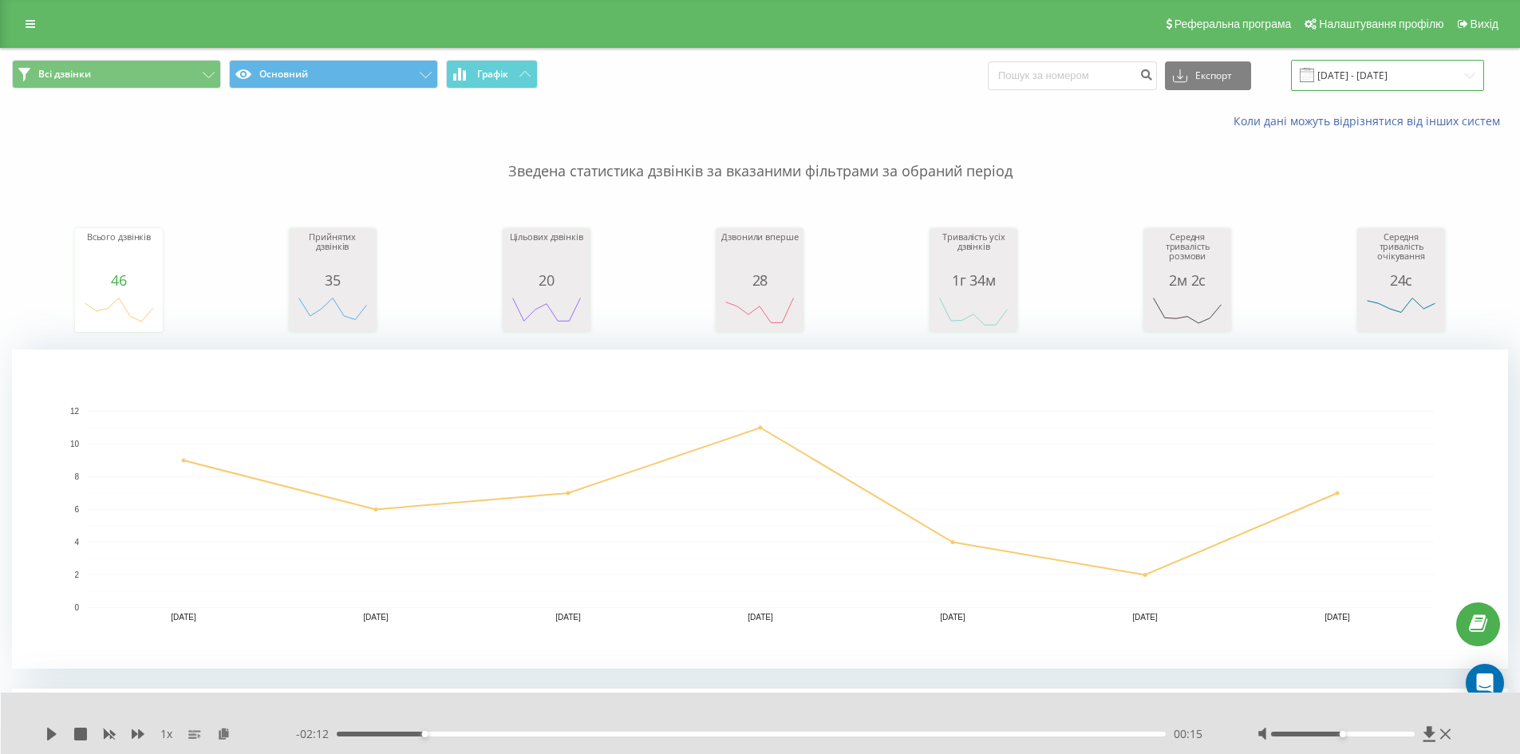
click at [1380, 80] on input "01.04.2025 - 07.04.2025" at bounding box center [1387, 75] width 193 height 31
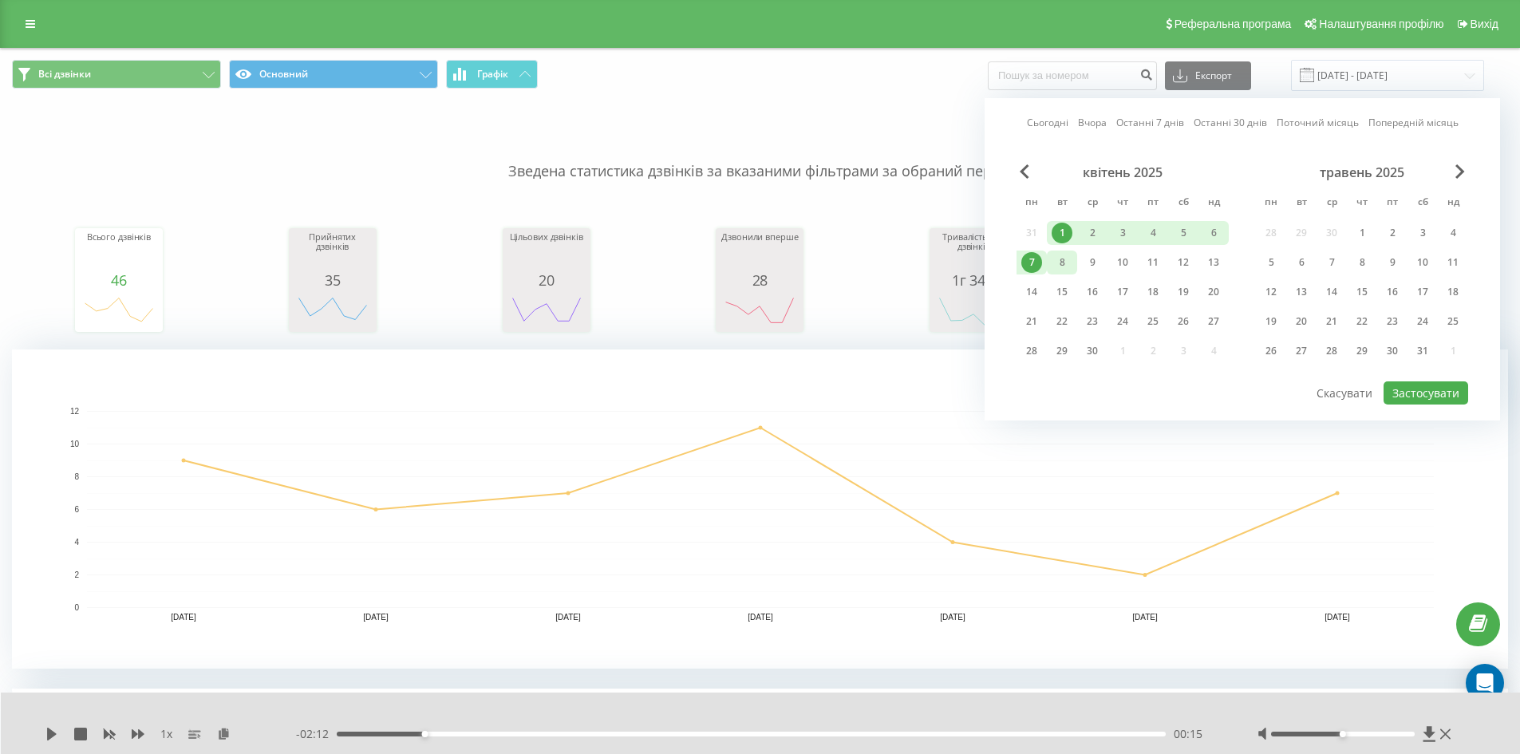
click at [1057, 259] on div "8" at bounding box center [1062, 262] width 21 height 21
click at [1037, 284] on div "14" at bounding box center [1031, 292] width 21 height 21
click at [1427, 389] on button "Застосувати" at bounding box center [1426, 392] width 85 height 23
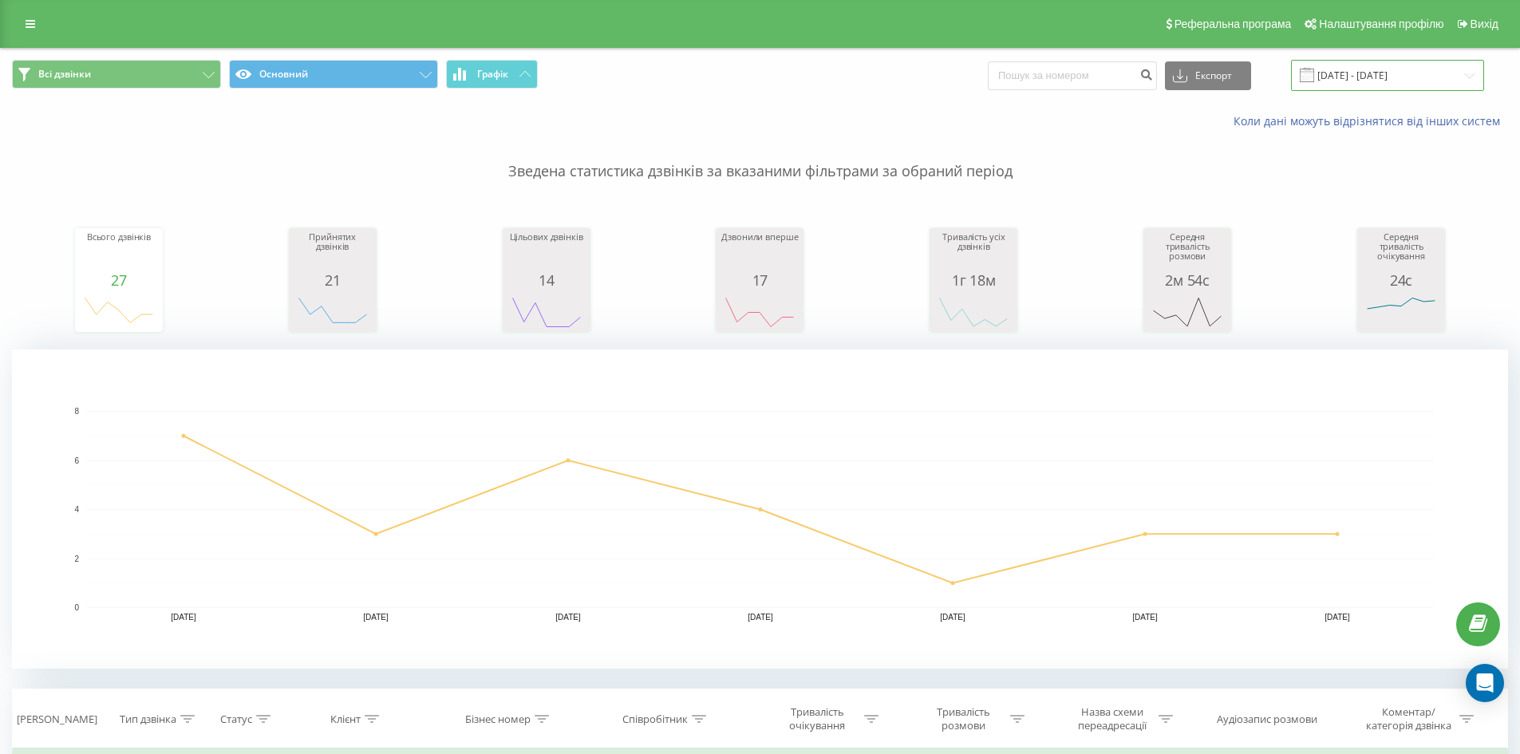
click at [1378, 76] on input "[DATE] - [DATE]" at bounding box center [1387, 75] width 193 height 31
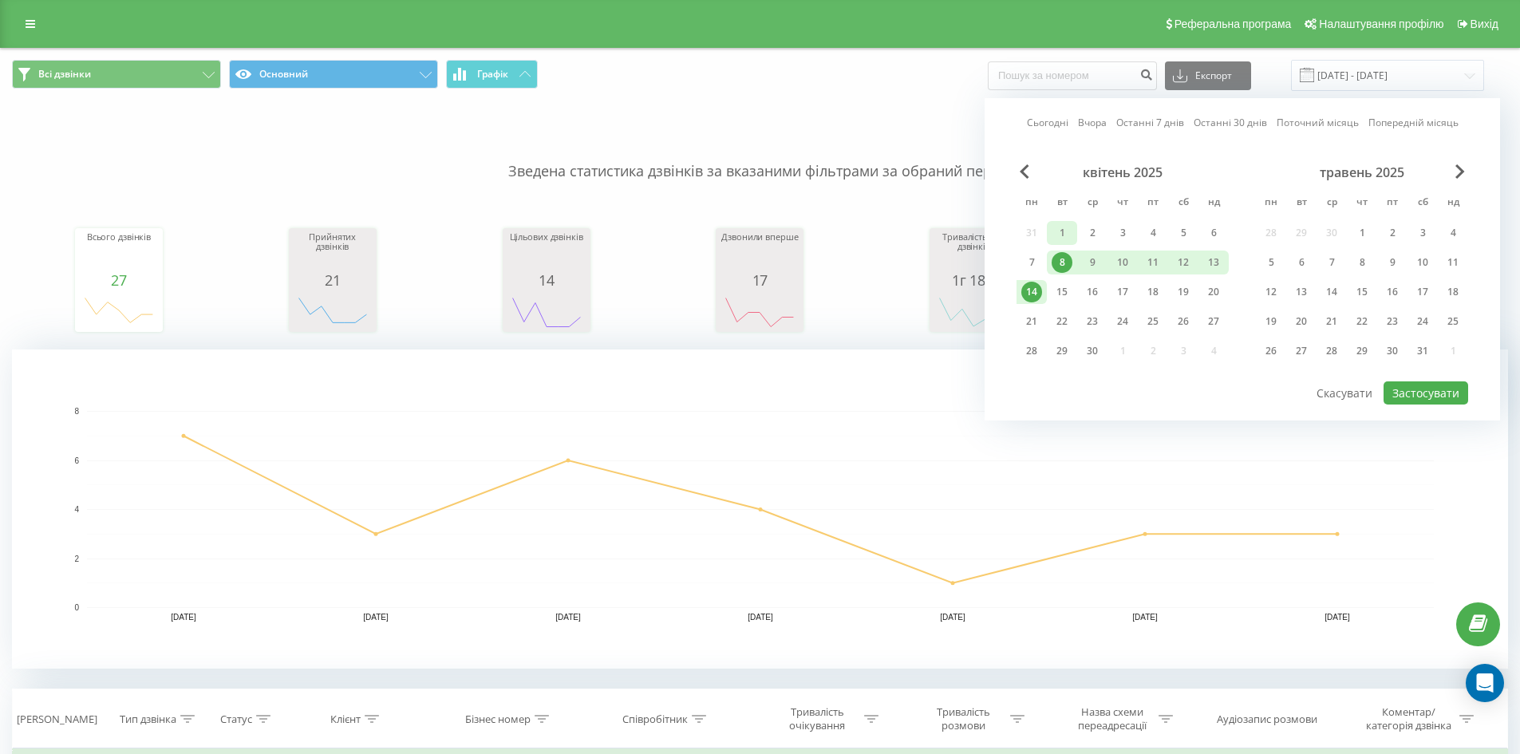
click at [1061, 226] on div "1" at bounding box center [1062, 233] width 21 height 21
click at [1039, 263] on div "7" at bounding box center [1031, 262] width 21 height 21
click at [1418, 393] on button "Застосувати" at bounding box center [1426, 392] width 85 height 23
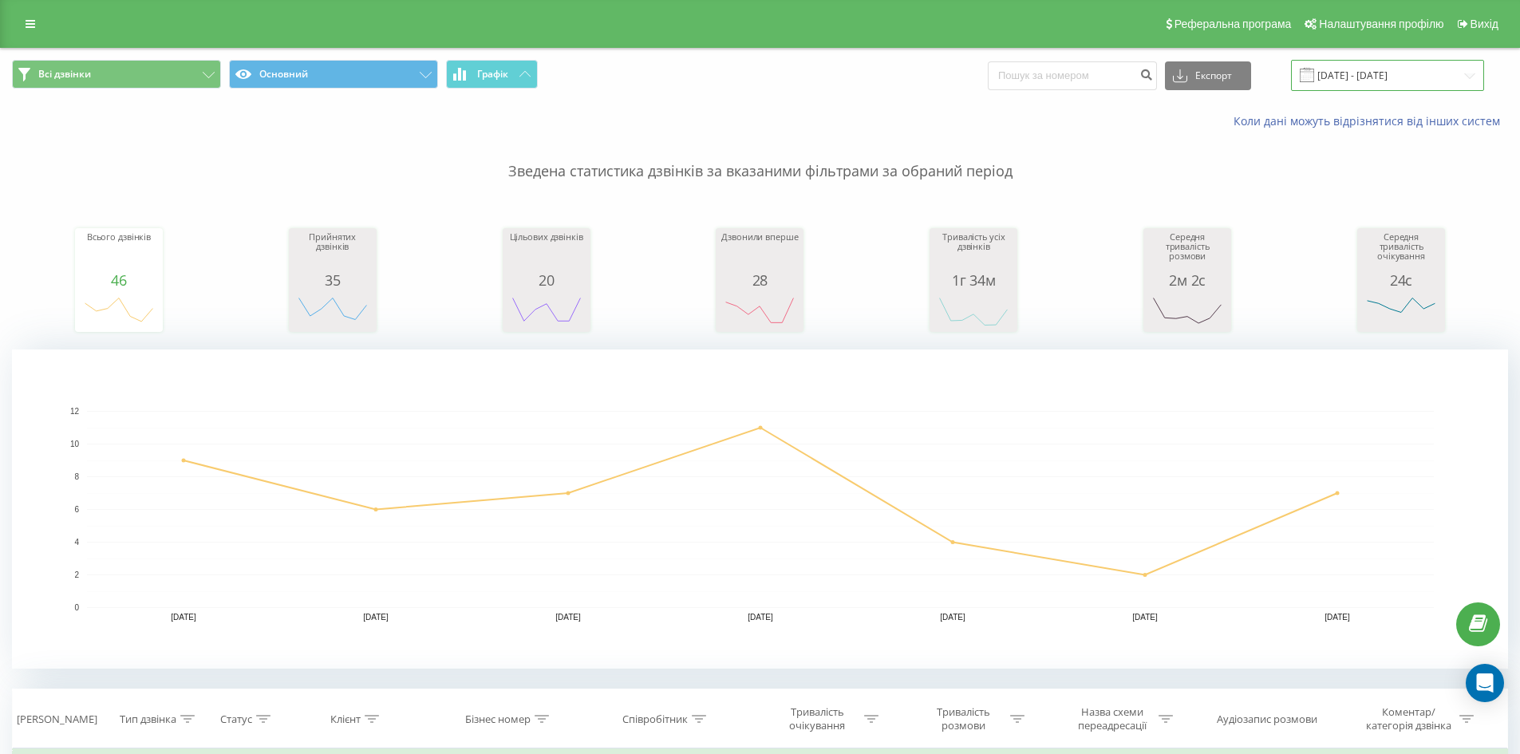
click at [1376, 73] on input "01.04.2025 - 07.04.2025" at bounding box center [1387, 75] width 193 height 31
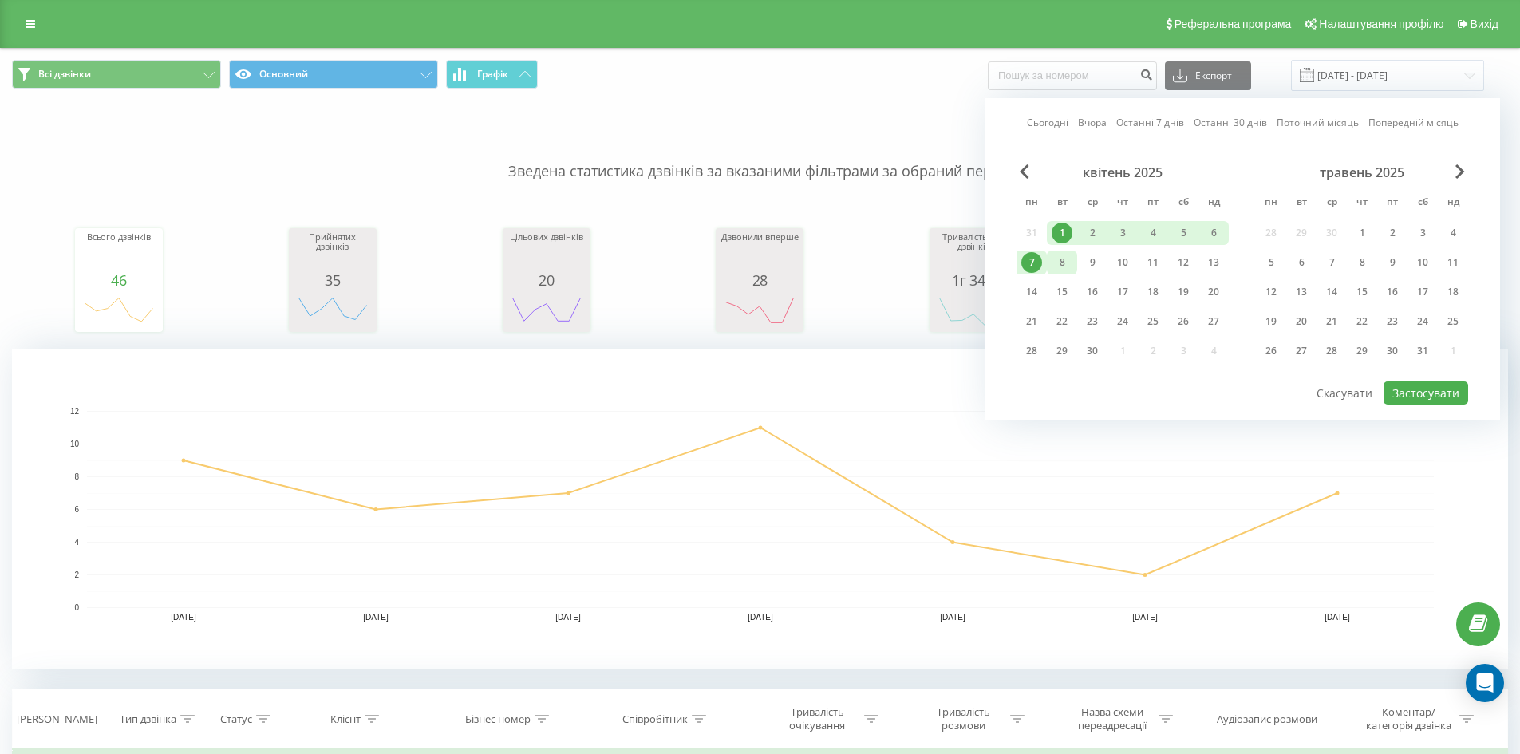
click at [1056, 259] on div "8" at bounding box center [1062, 262] width 21 height 21
click at [1039, 292] on div "14" at bounding box center [1031, 292] width 21 height 21
click at [1426, 392] on button "Застосувати" at bounding box center [1426, 392] width 85 height 23
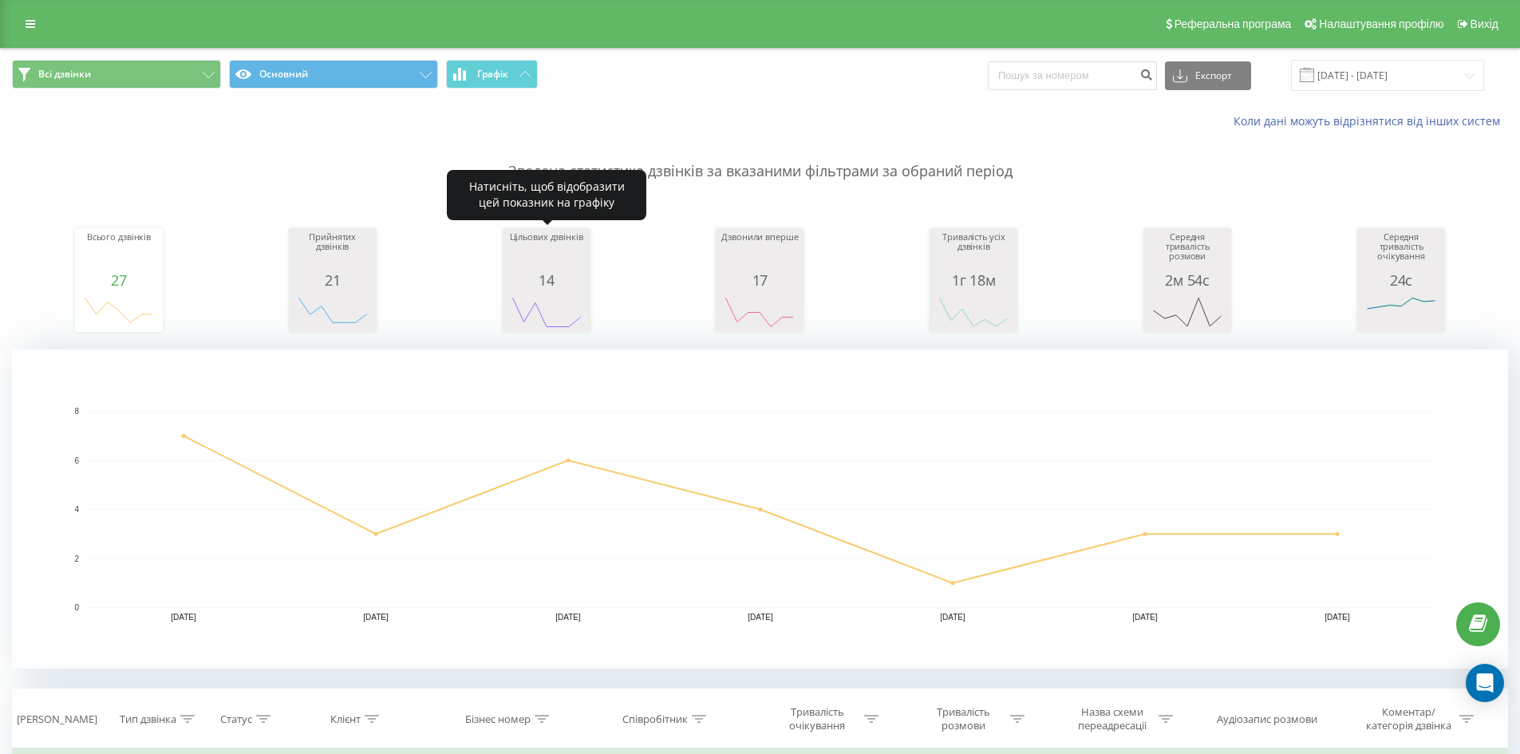
click at [565, 294] on icon "A chart." at bounding box center [547, 312] width 80 height 48
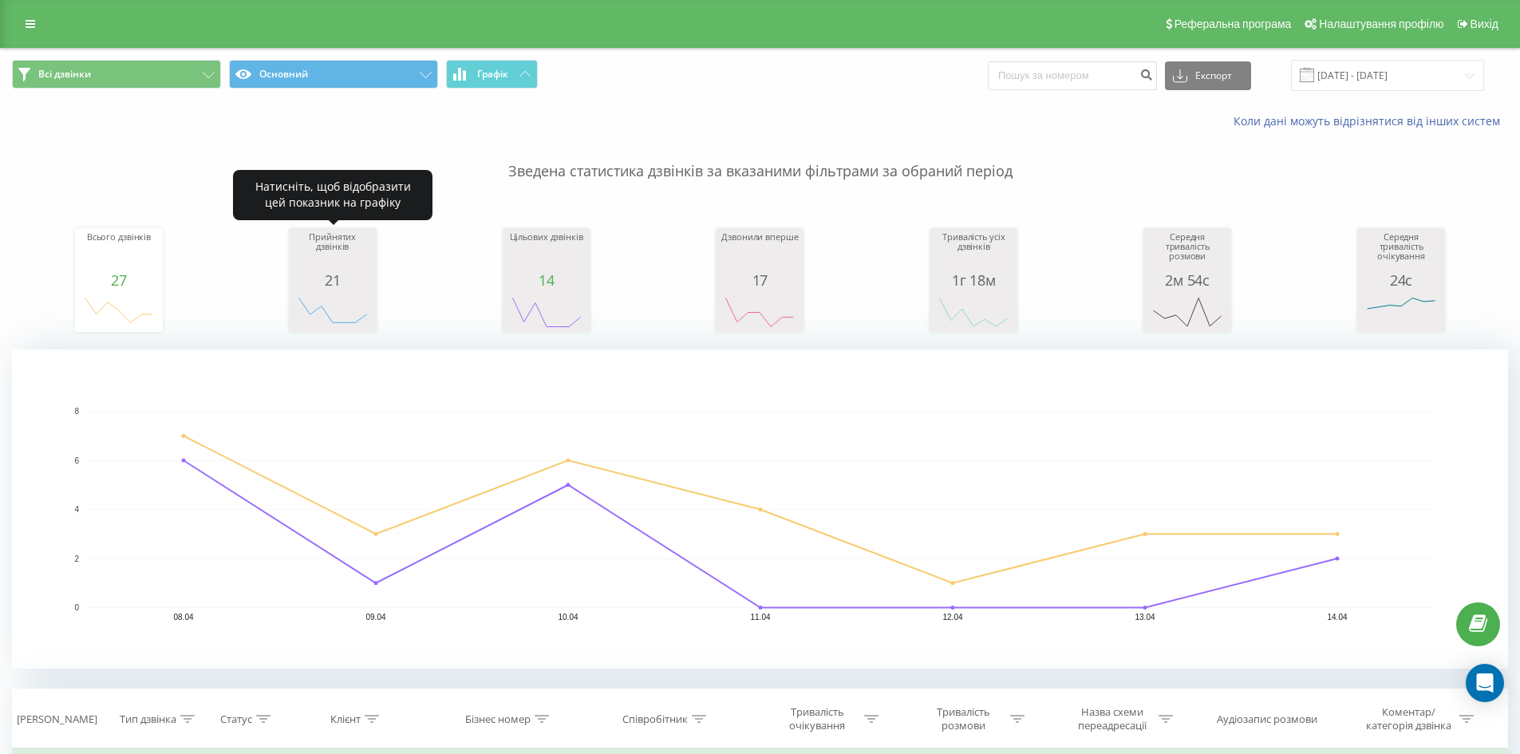
click at [341, 294] on icon "A chart." at bounding box center [333, 312] width 80 height 48
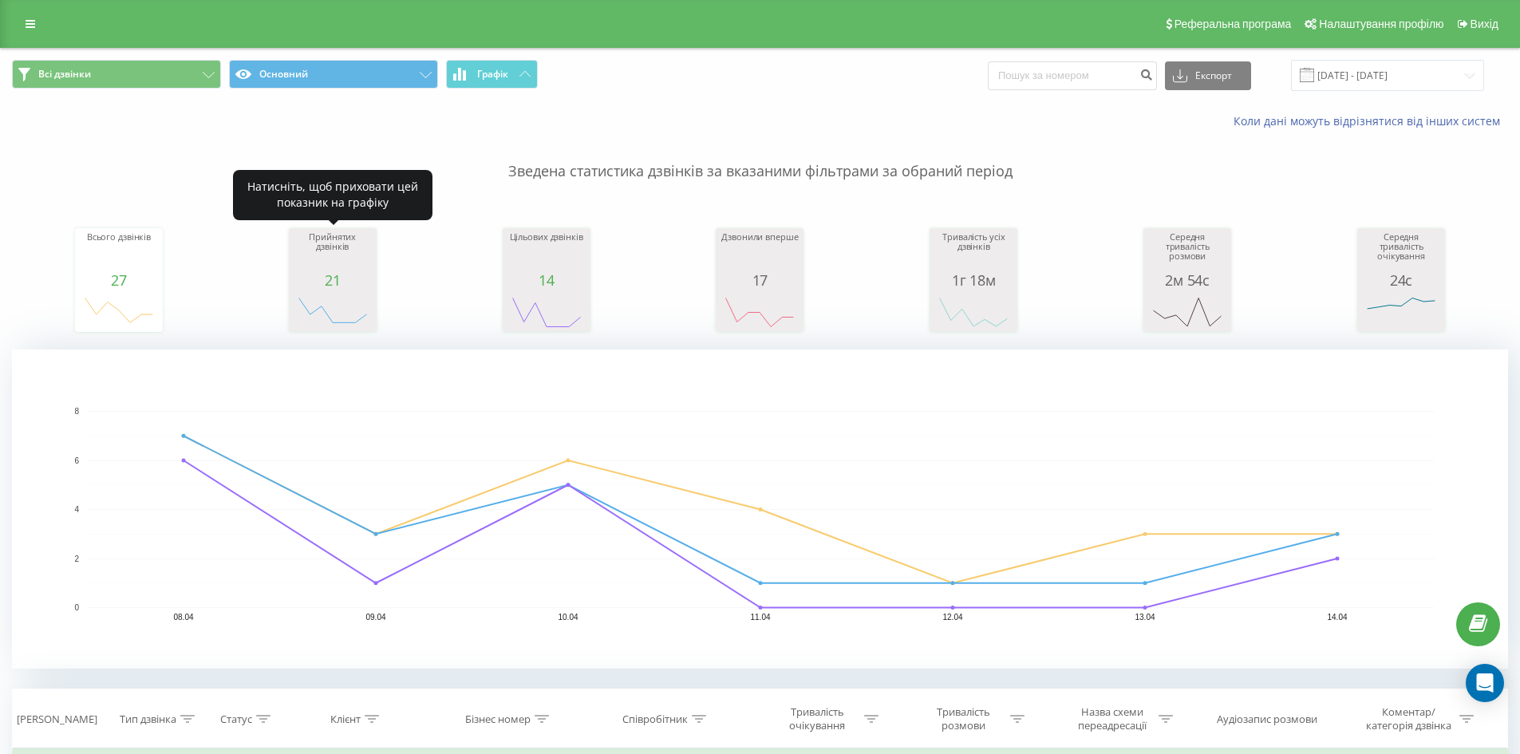
click at [341, 294] on icon "A chart." at bounding box center [333, 312] width 80 height 48
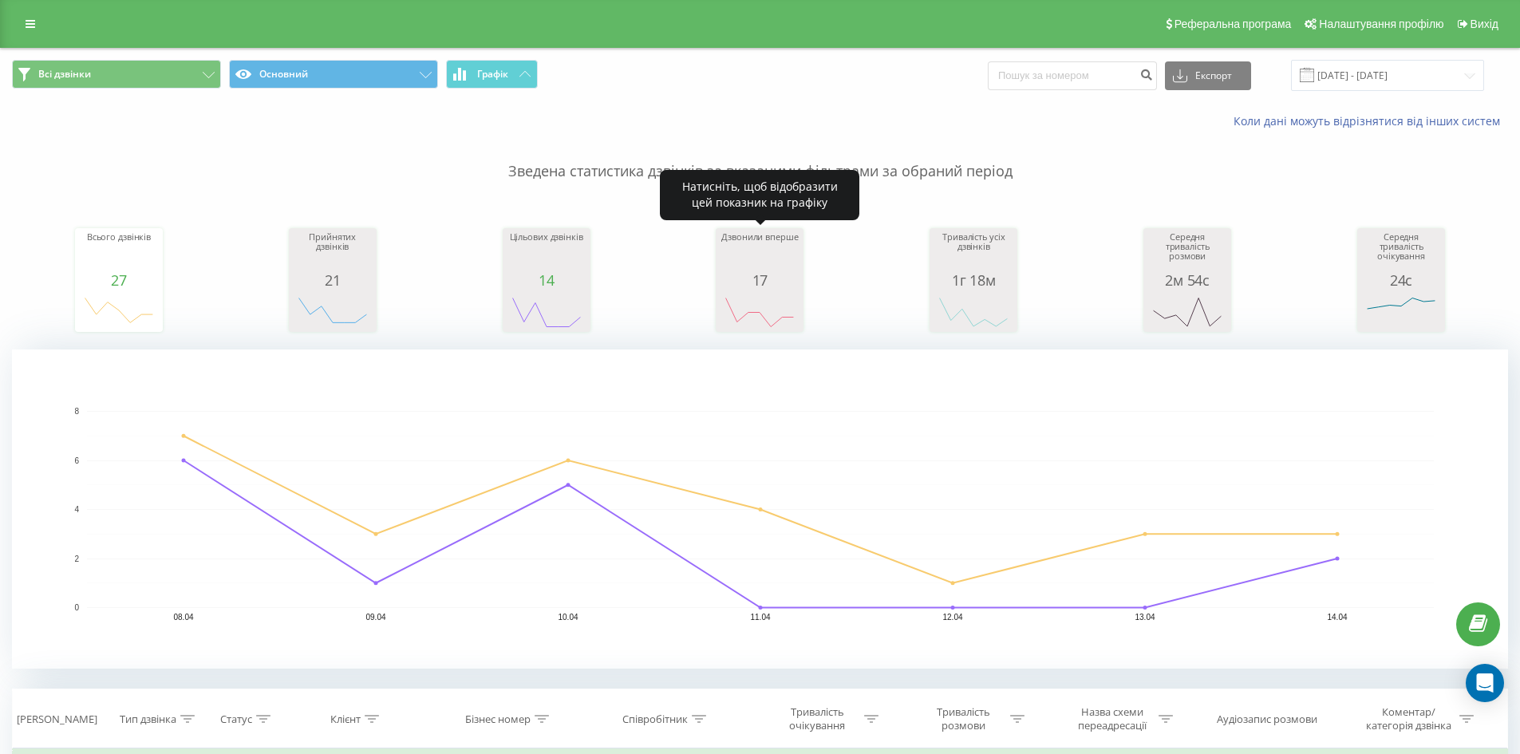
click at [748, 271] on div "Дзвонили вперше" at bounding box center [760, 252] width 80 height 40
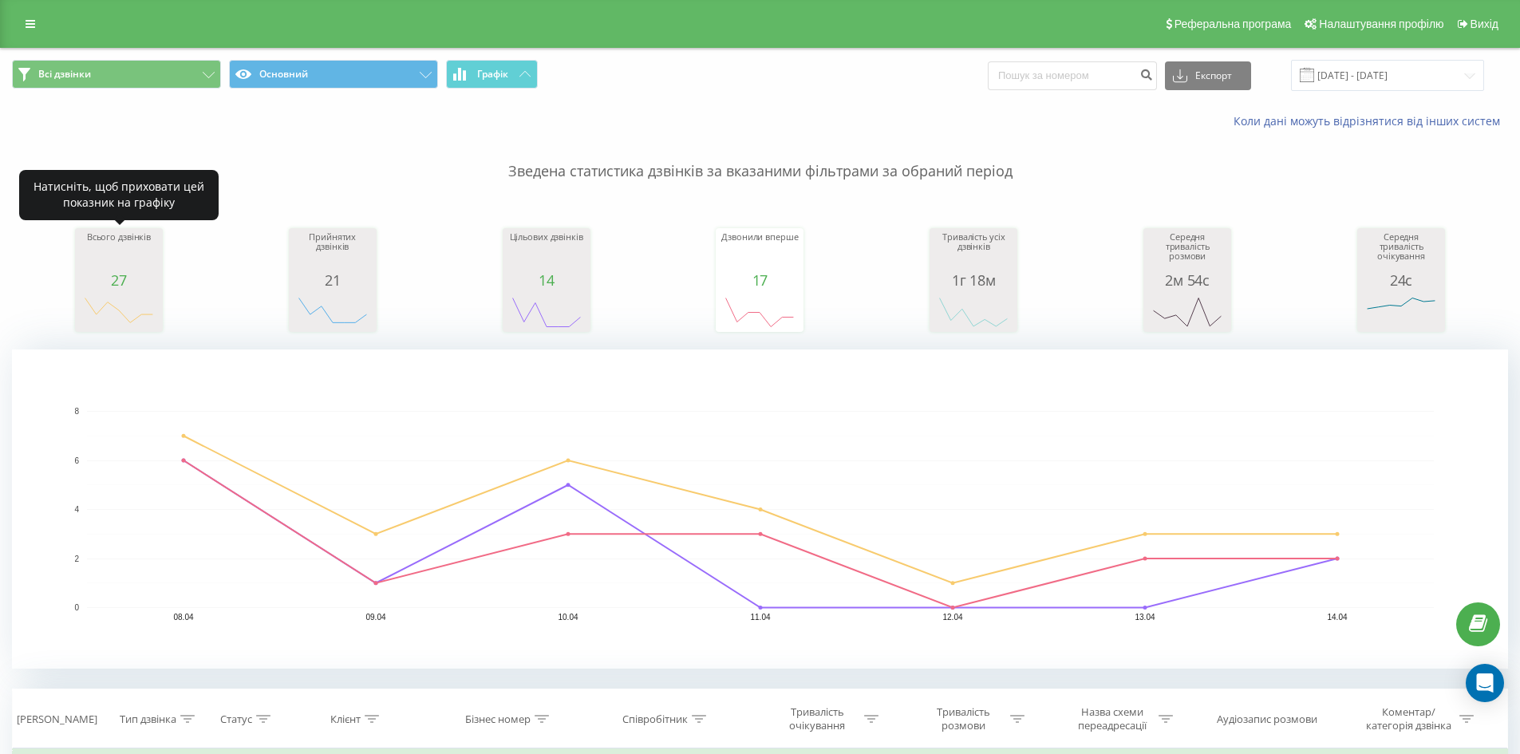
click at [138, 274] on div "27" at bounding box center [119, 280] width 80 height 16
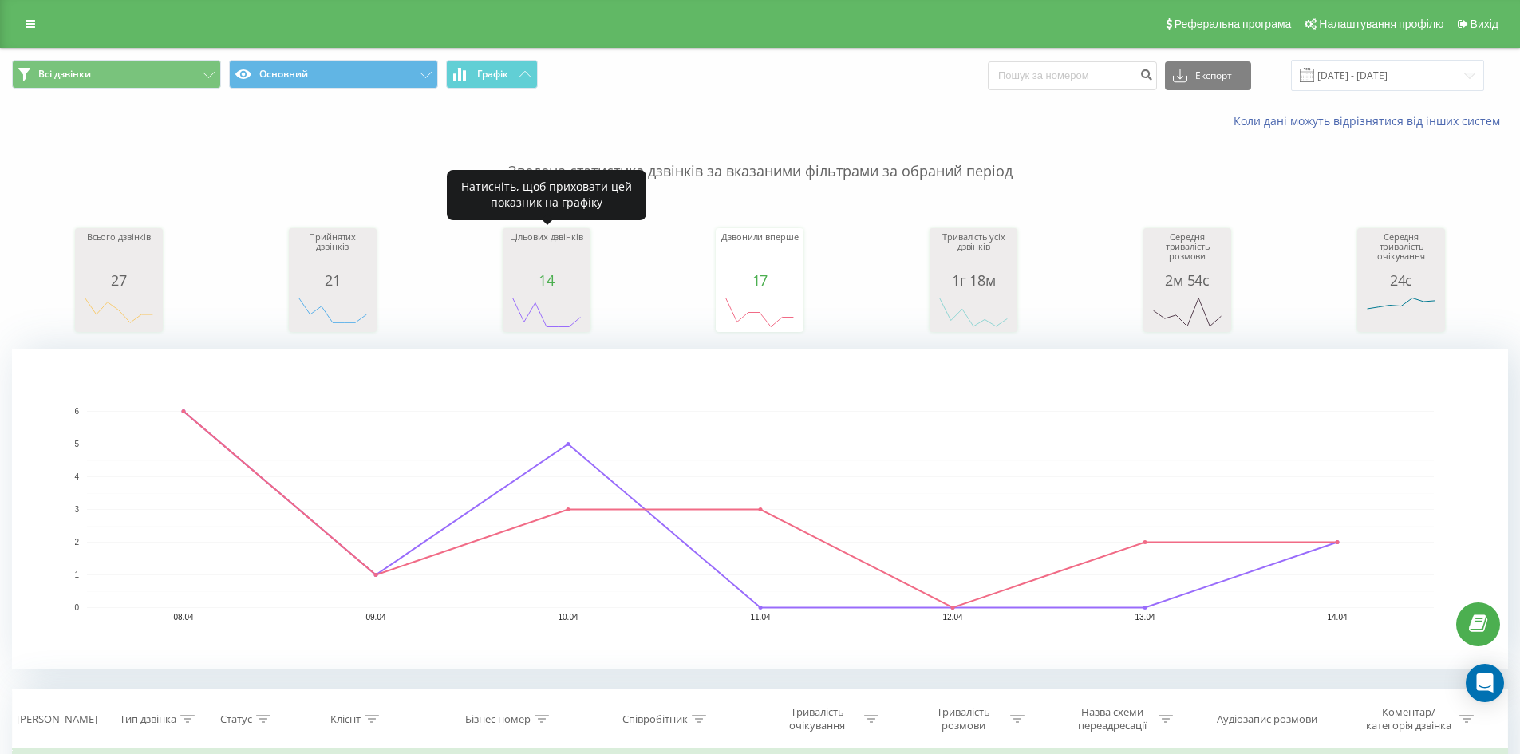
click at [559, 308] on rect "A chart." at bounding box center [547, 313] width 80 height 30
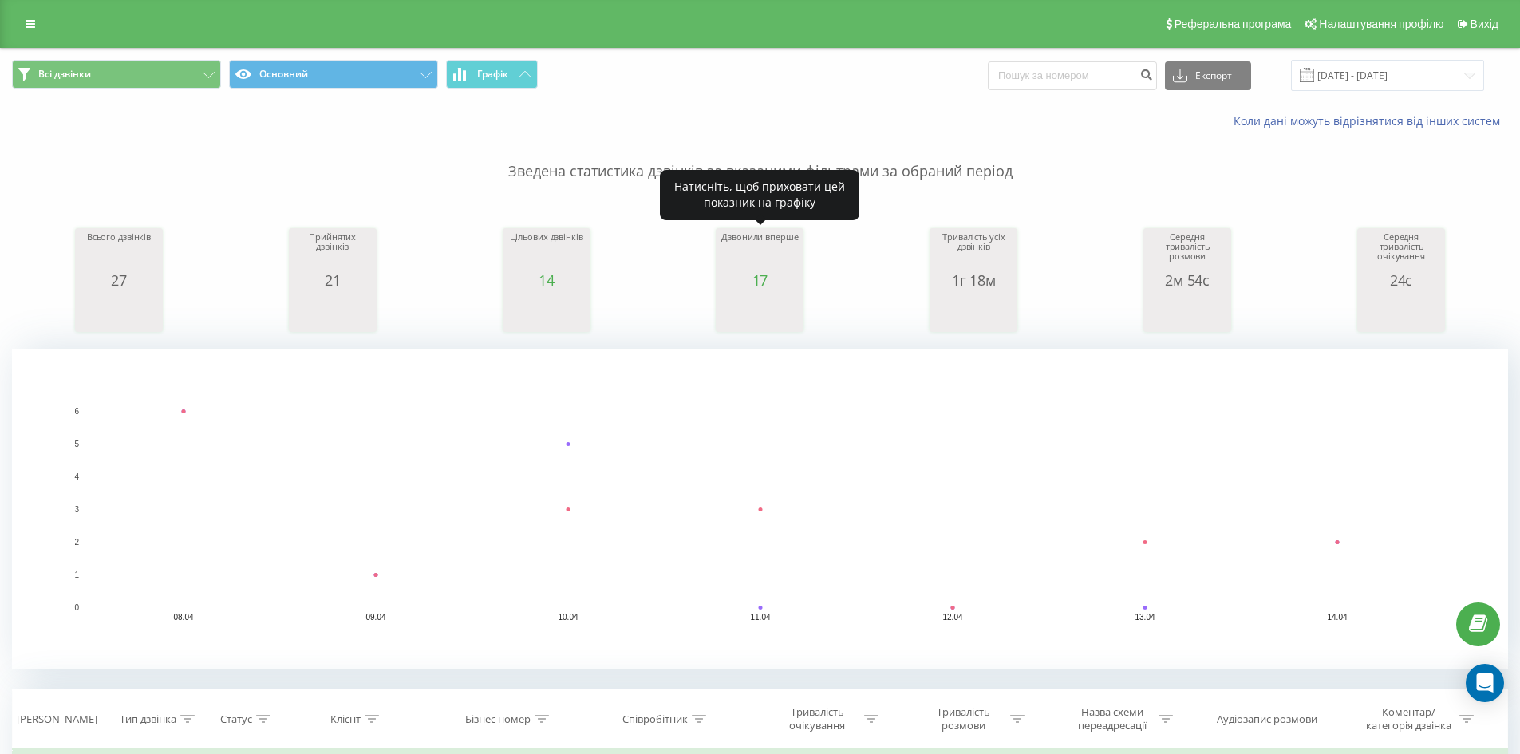
click at [762, 297] on icon "A chart." at bounding box center [760, 312] width 80 height 48
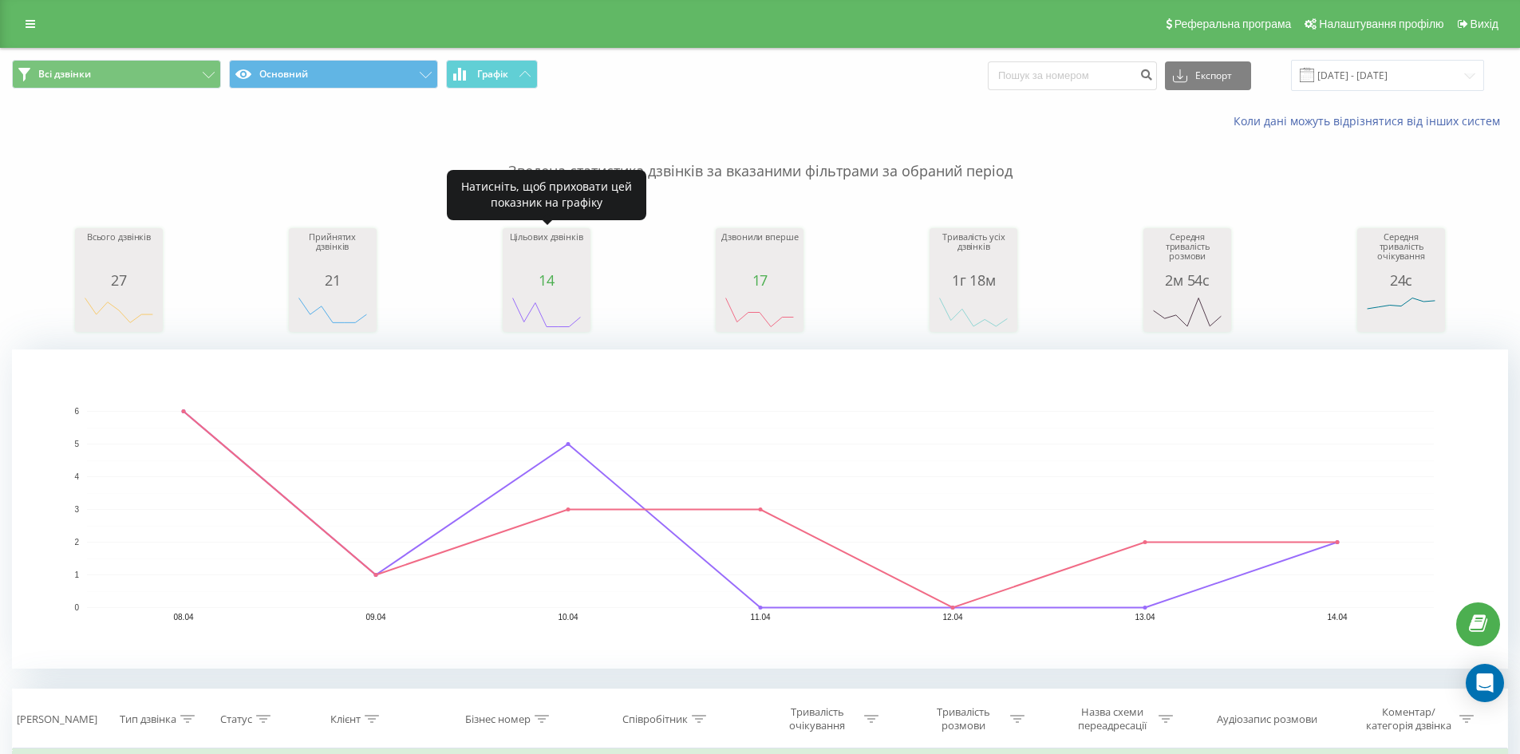
click at [576, 282] on div "14" at bounding box center [547, 280] width 80 height 16
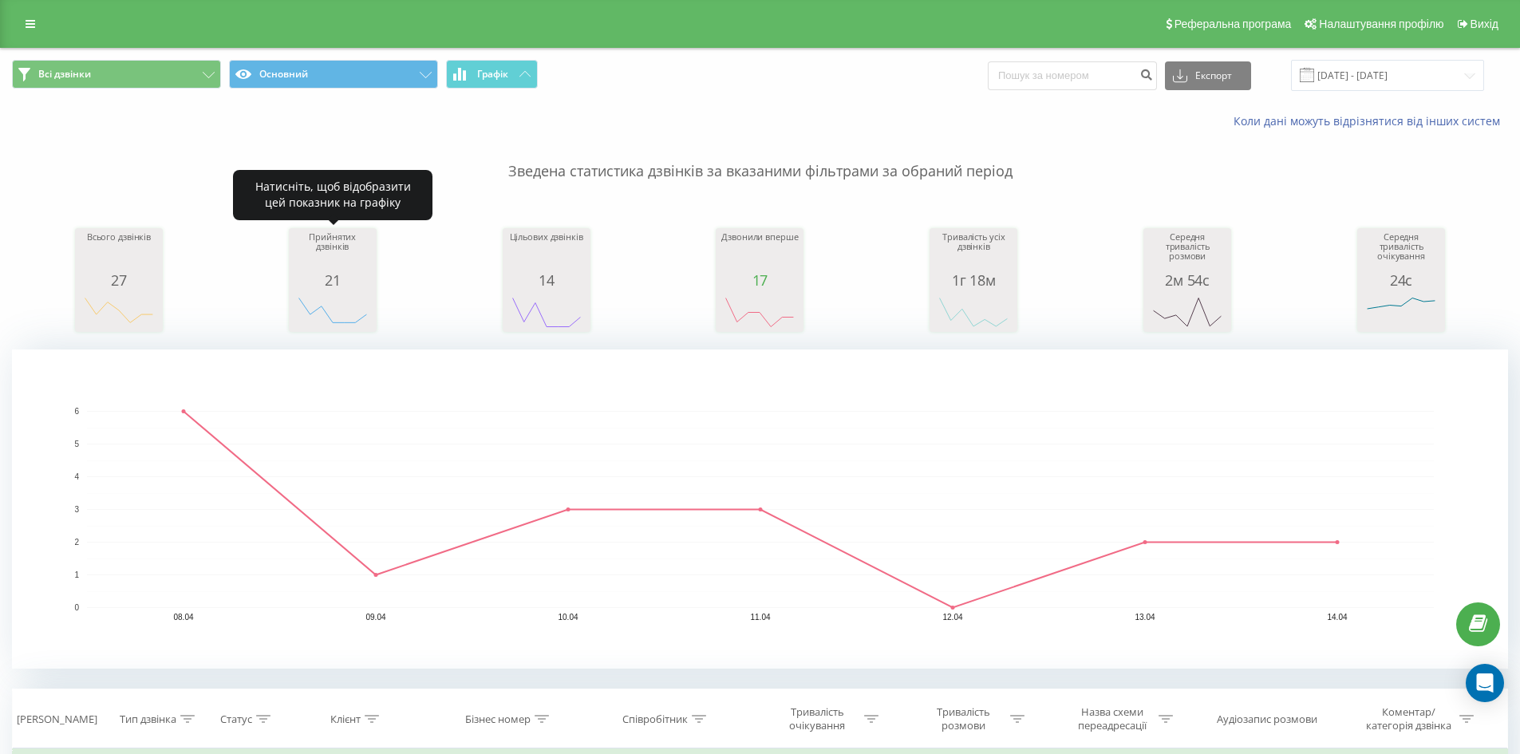
click at [334, 280] on div "21" at bounding box center [333, 280] width 80 height 16
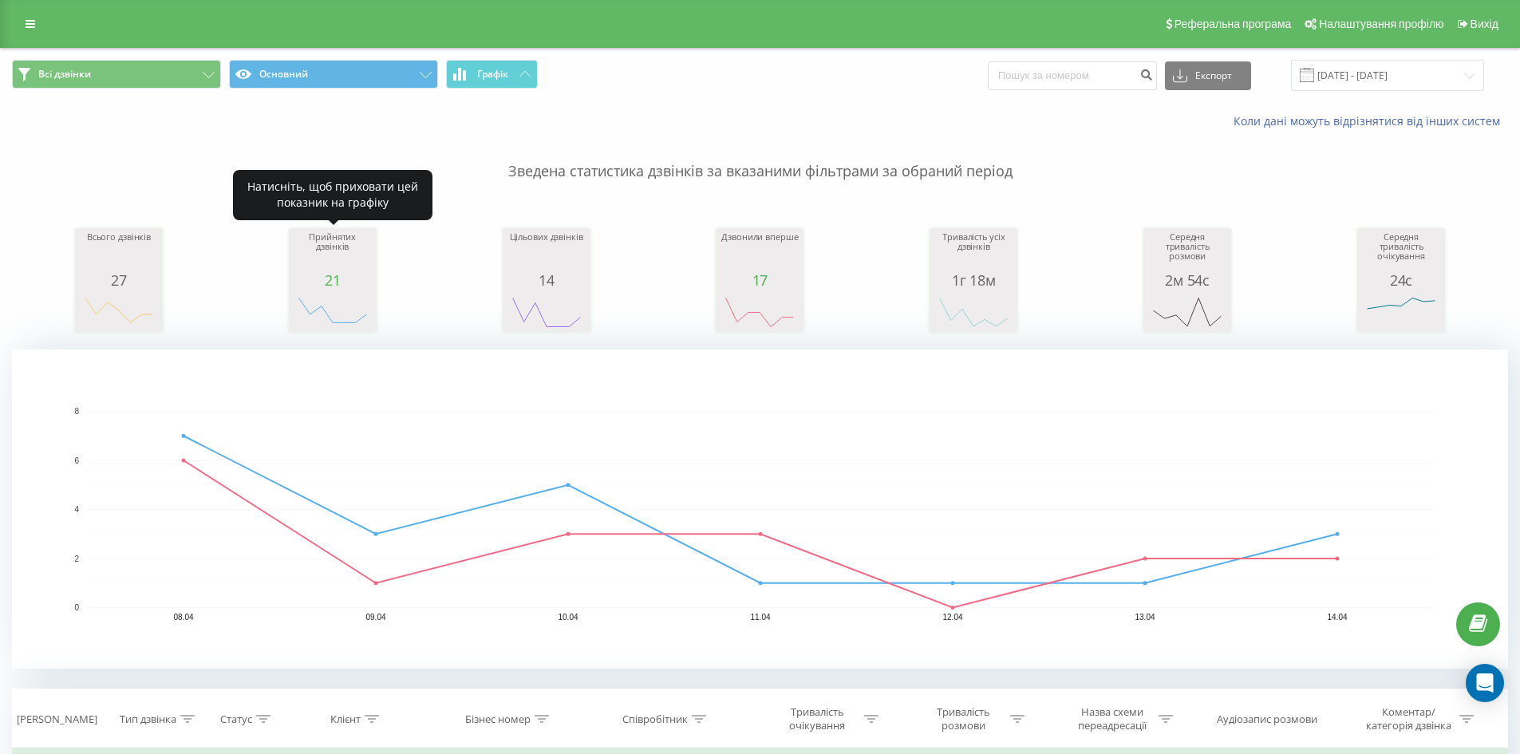
click at [334, 280] on div "21" at bounding box center [333, 280] width 80 height 16
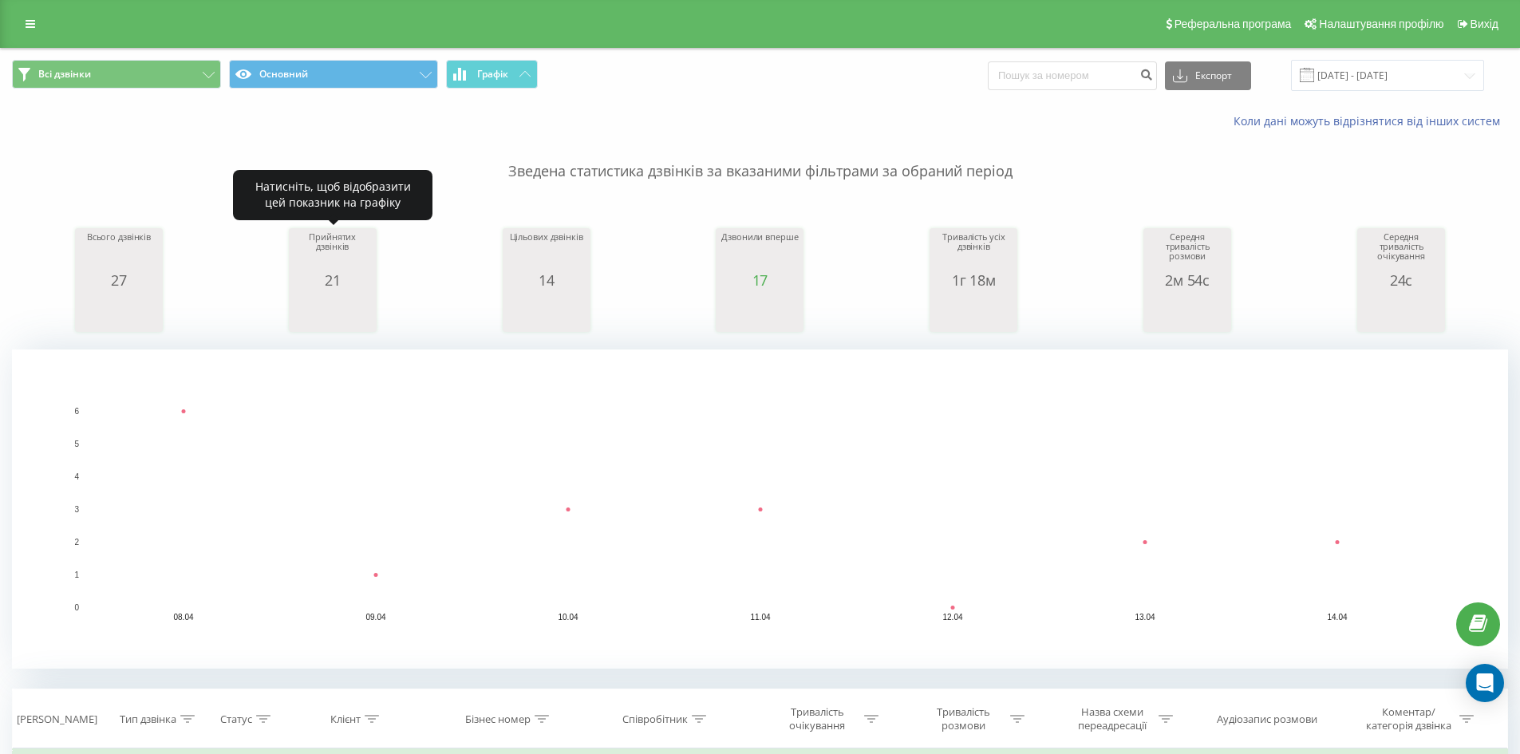
click at [310, 290] on icon "A chart." at bounding box center [333, 312] width 80 height 48
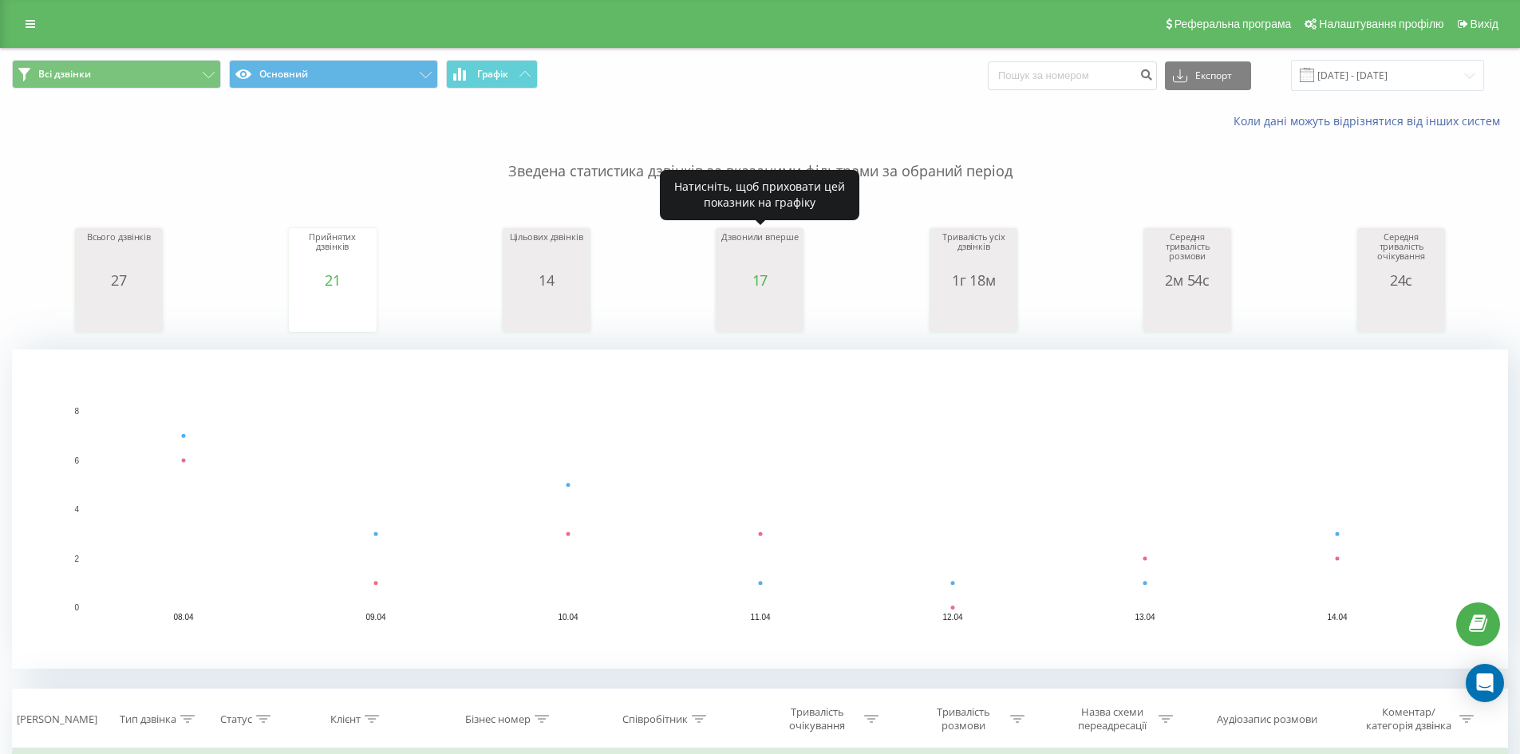
click at [806, 296] on div "Всього дзвінків 27 date totalCalls 08.04.25 7 09.04.25 3 10.04.25 6 11.04.25 4 …" at bounding box center [760, 264] width 1496 height 137
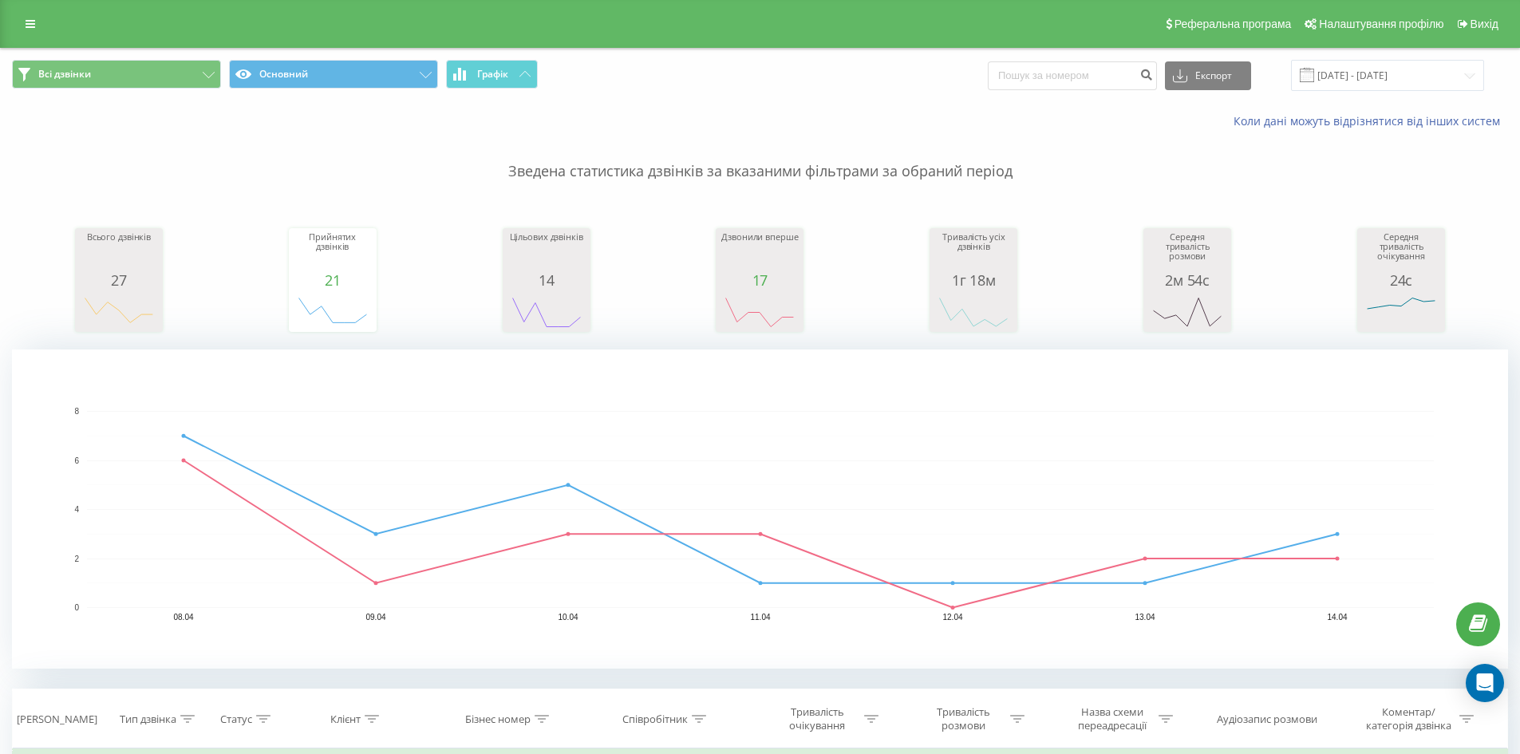
click at [806, 296] on div "Всього дзвінків 27 date totalCalls 08.04.25 7 09.04.25 3 10.04.25 6 11.04.25 4 …" at bounding box center [760, 264] width 1496 height 137
click at [748, 294] on icon "A chart." at bounding box center [760, 312] width 80 height 48
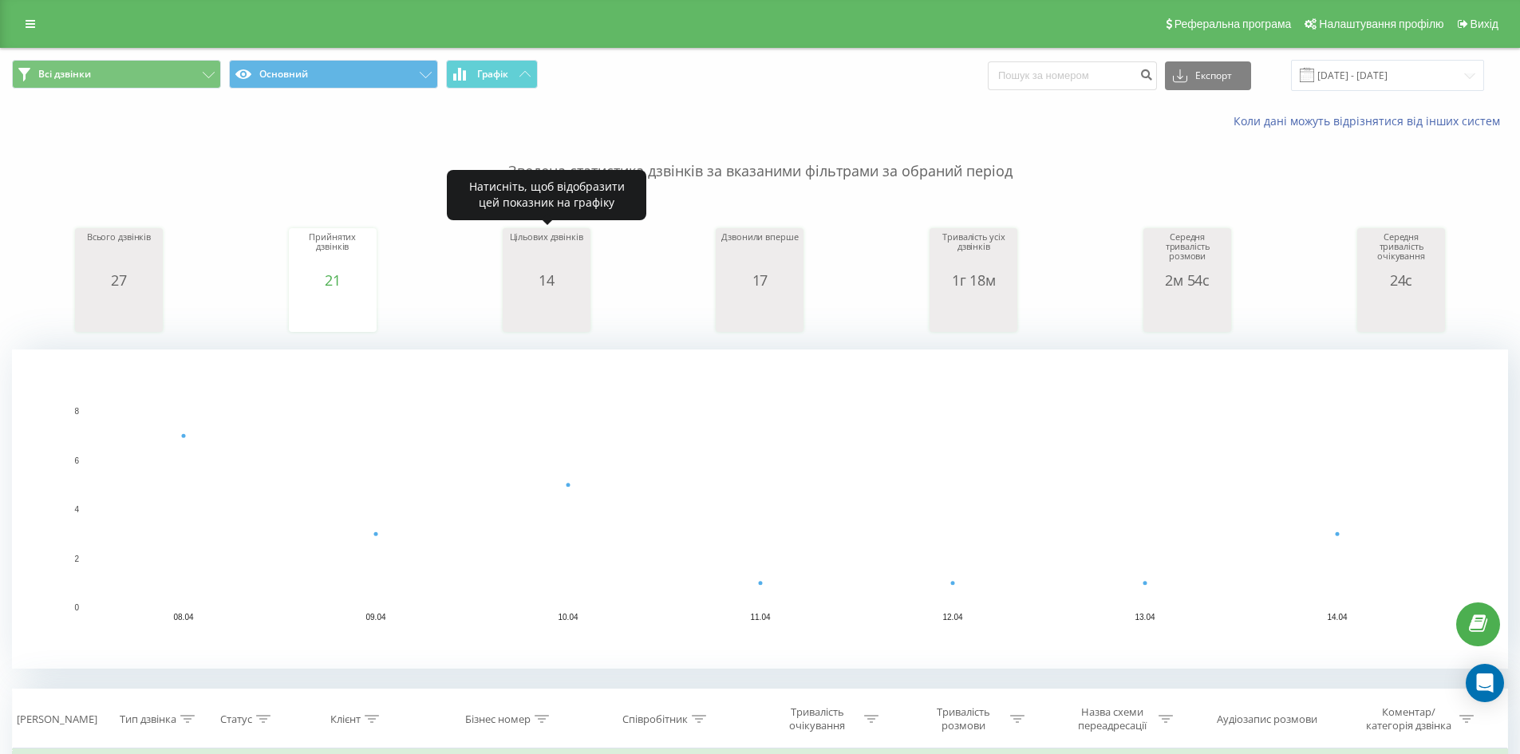
click at [568, 279] on div "14" at bounding box center [547, 280] width 80 height 16
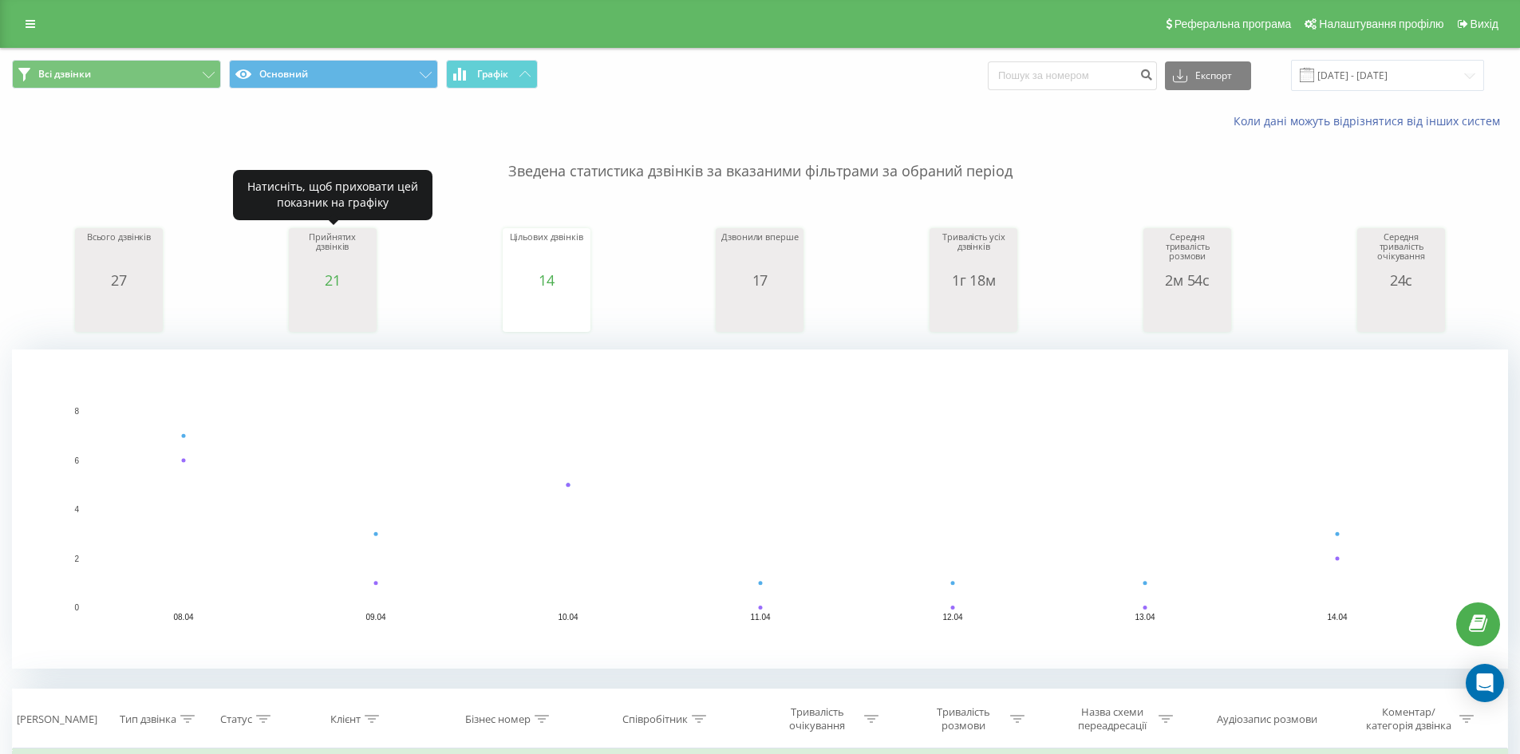
click at [345, 286] on div "21" at bounding box center [333, 280] width 80 height 16
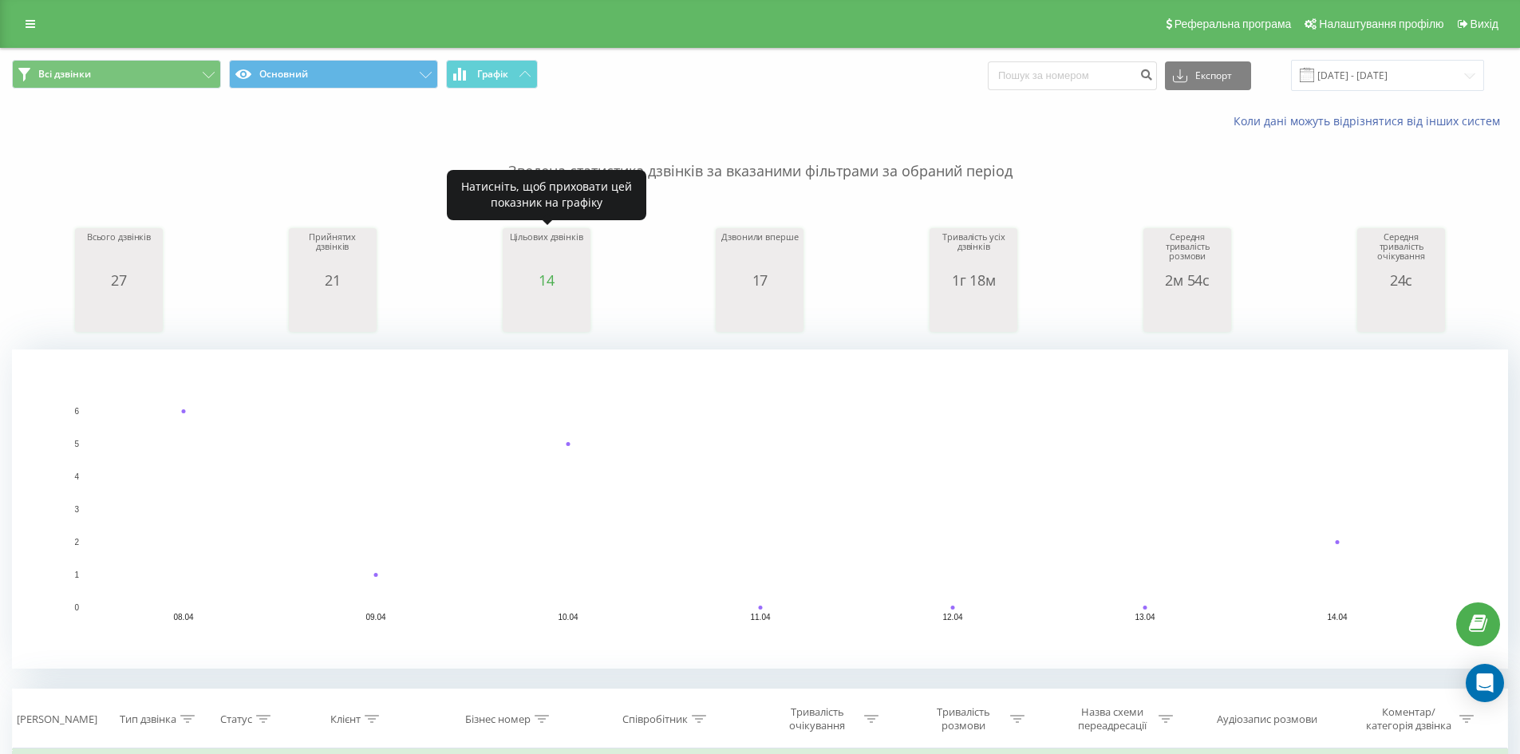
click at [565, 274] on div "14" at bounding box center [547, 280] width 80 height 16
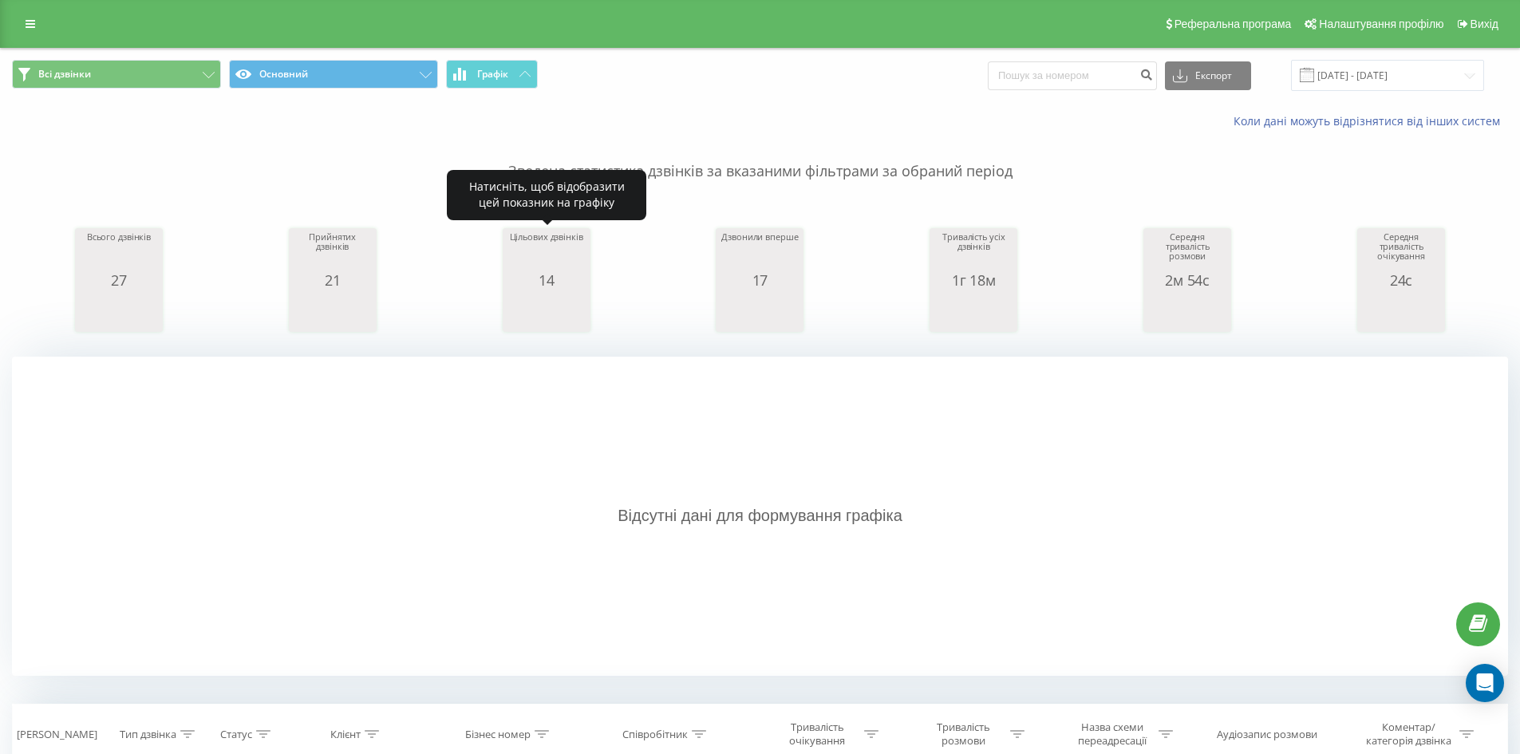
click at [565, 274] on div "14" at bounding box center [547, 280] width 80 height 16
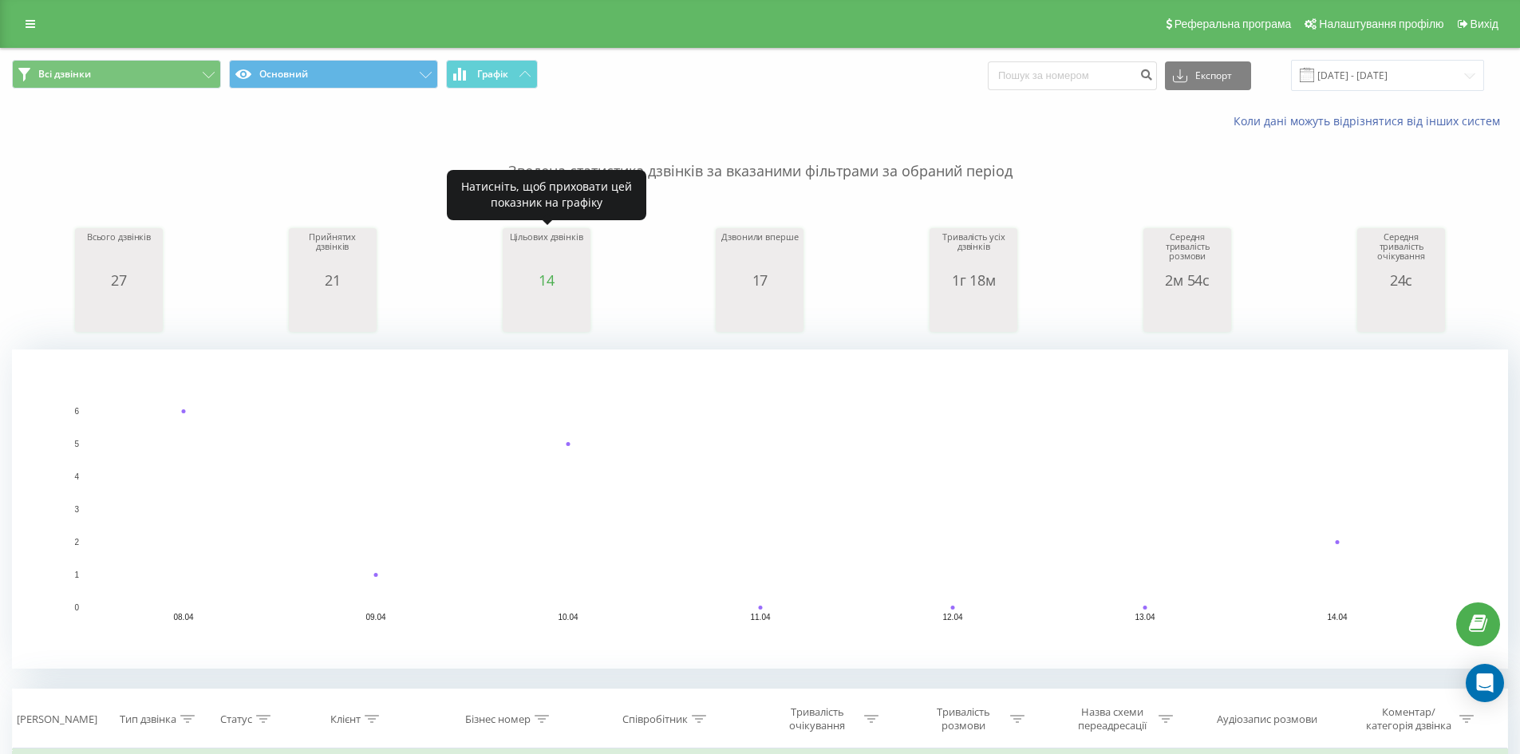
click at [552, 281] on div "14" at bounding box center [547, 280] width 80 height 16
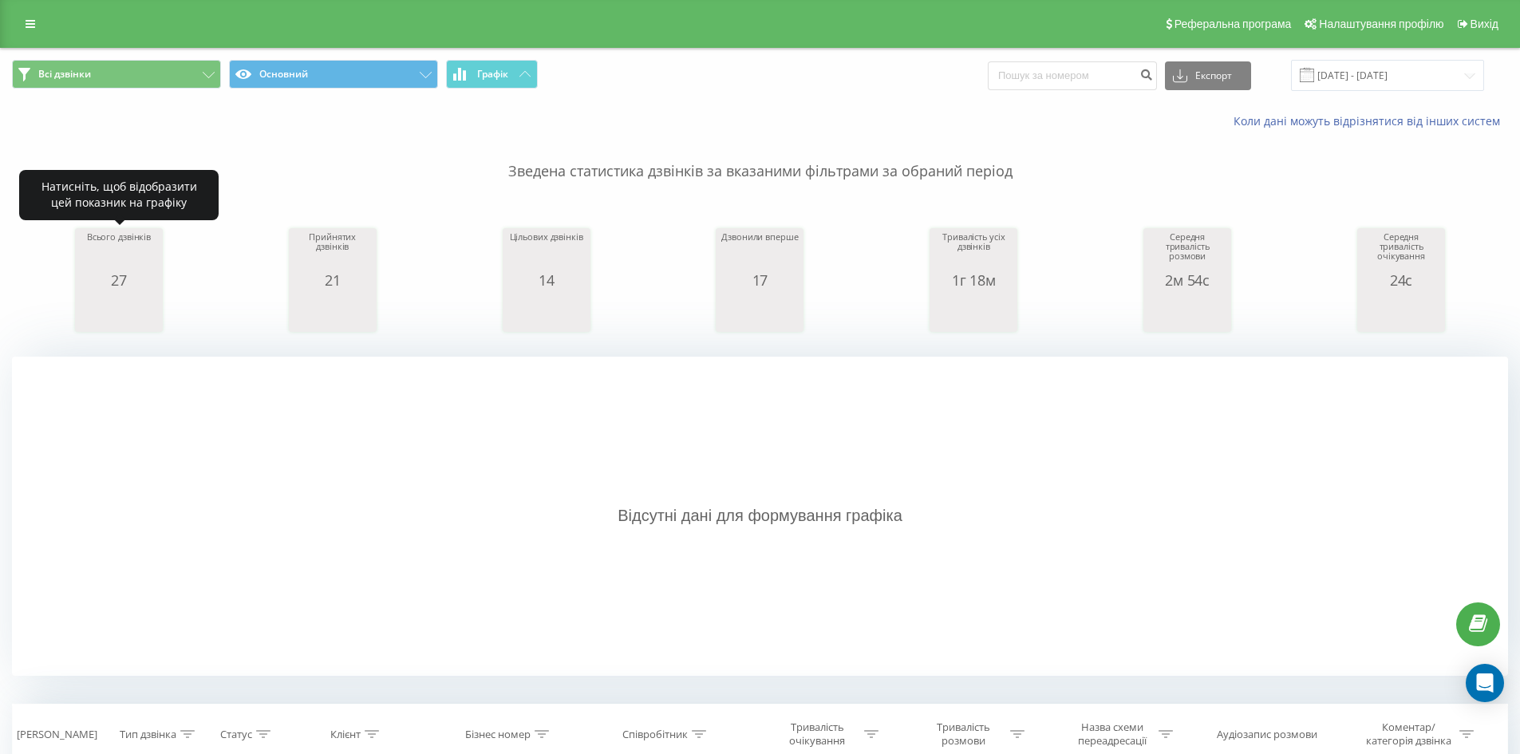
click at [147, 260] on div "Всього дзвінків" at bounding box center [119, 252] width 80 height 40
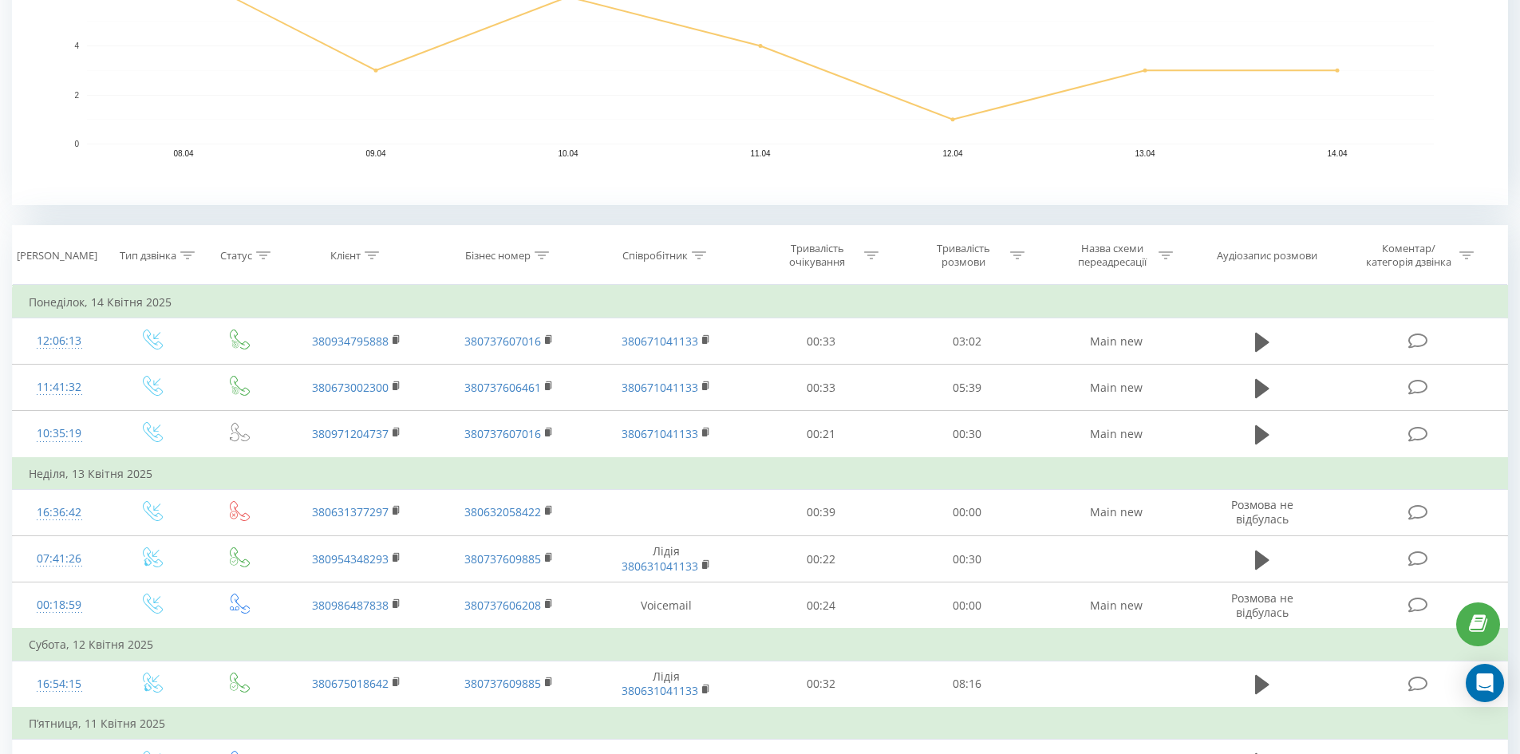
scroll to position [476, 0]
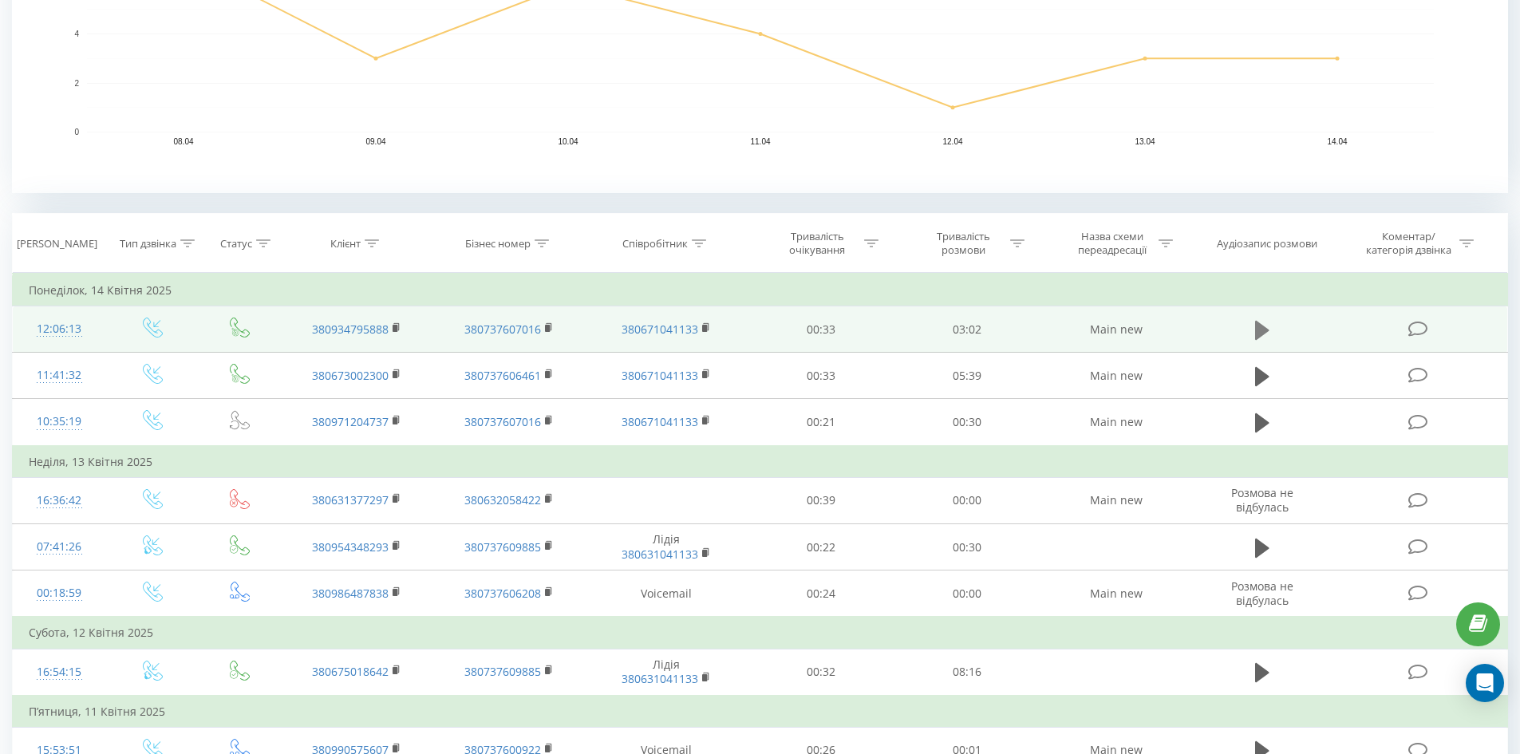
click at [1265, 333] on icon at bounding box center [1262, 329] width 14 height 19
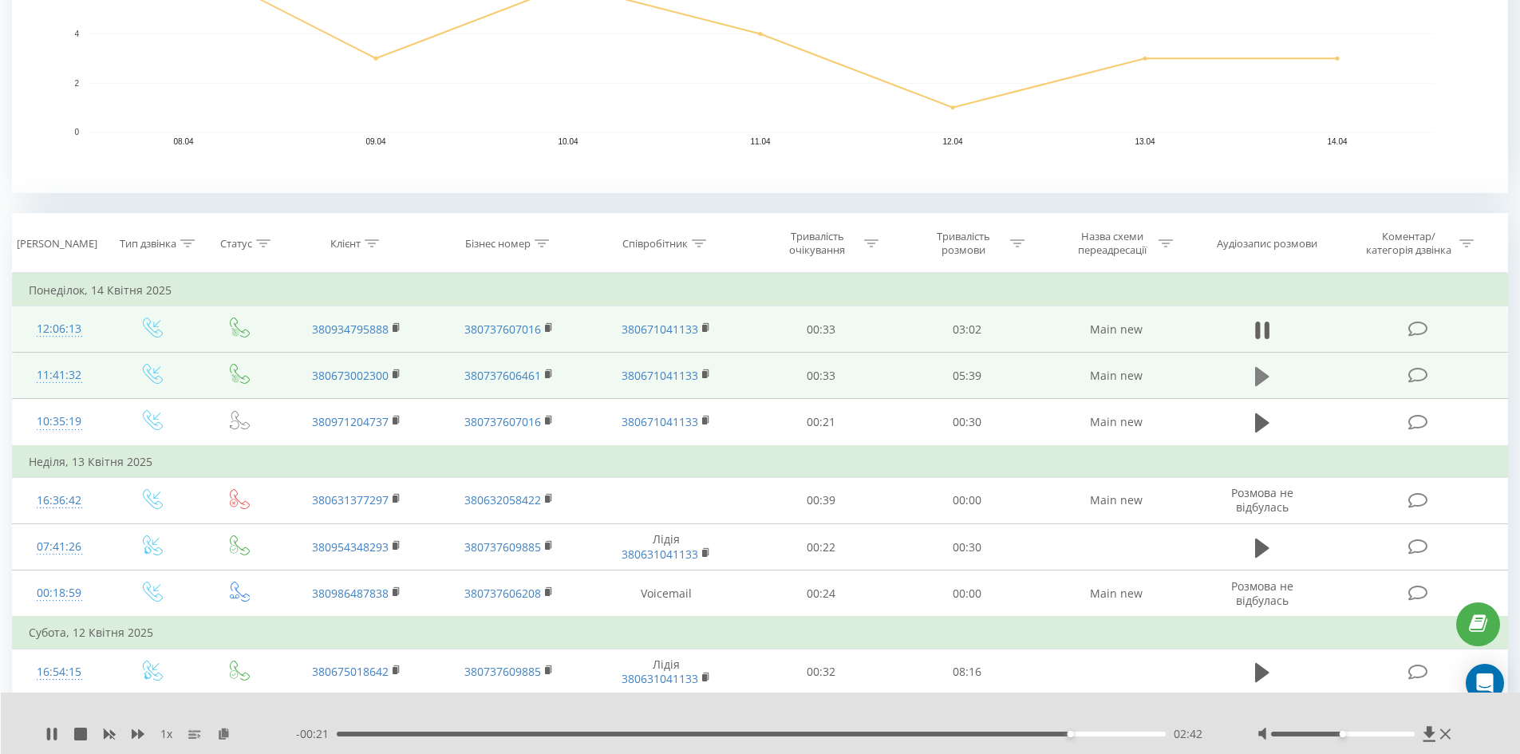
click at [1264, 371] on icon at bounding box center [1262, 376] width 14 height 22
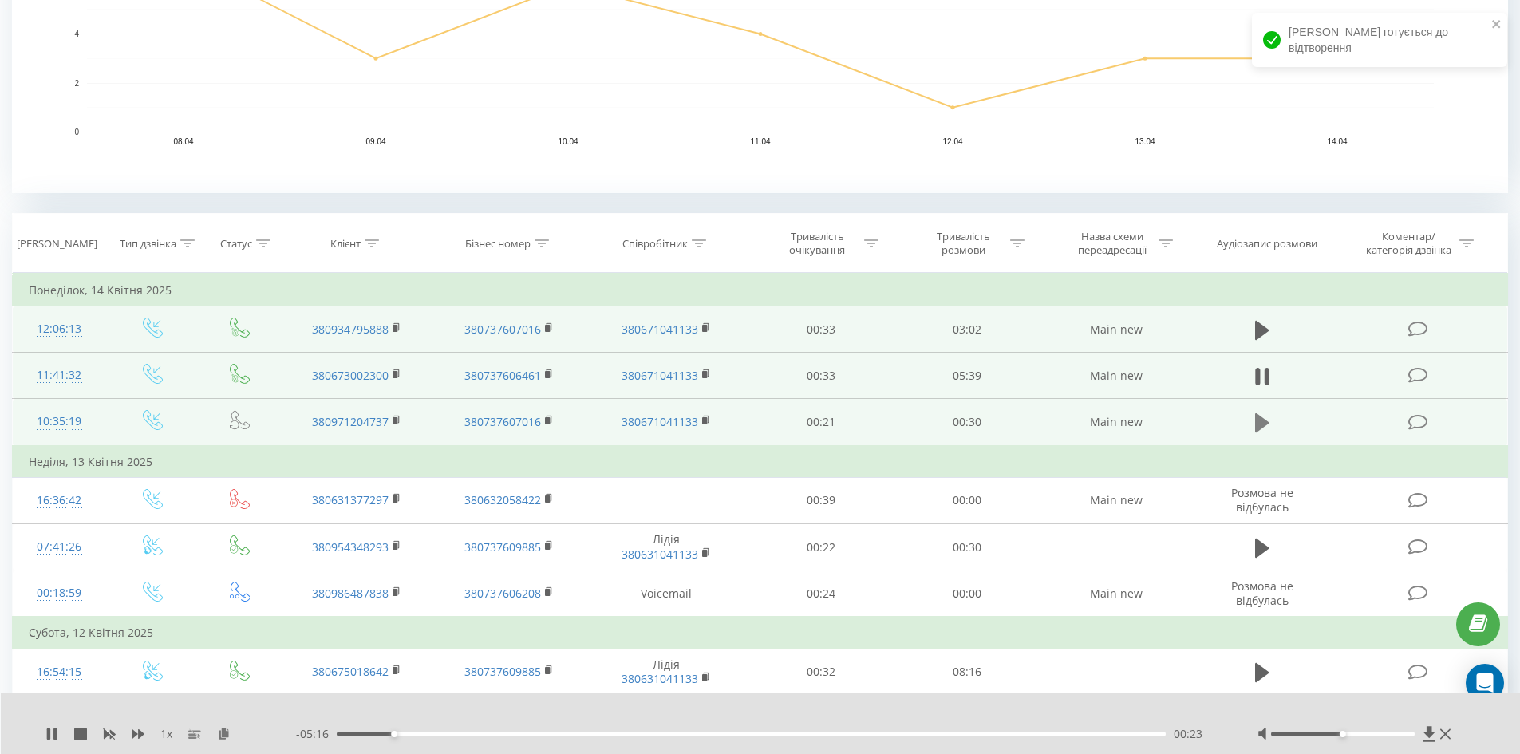
click at [1261, 424] on icon at bounding box center [1262, 422] width 14 height 19
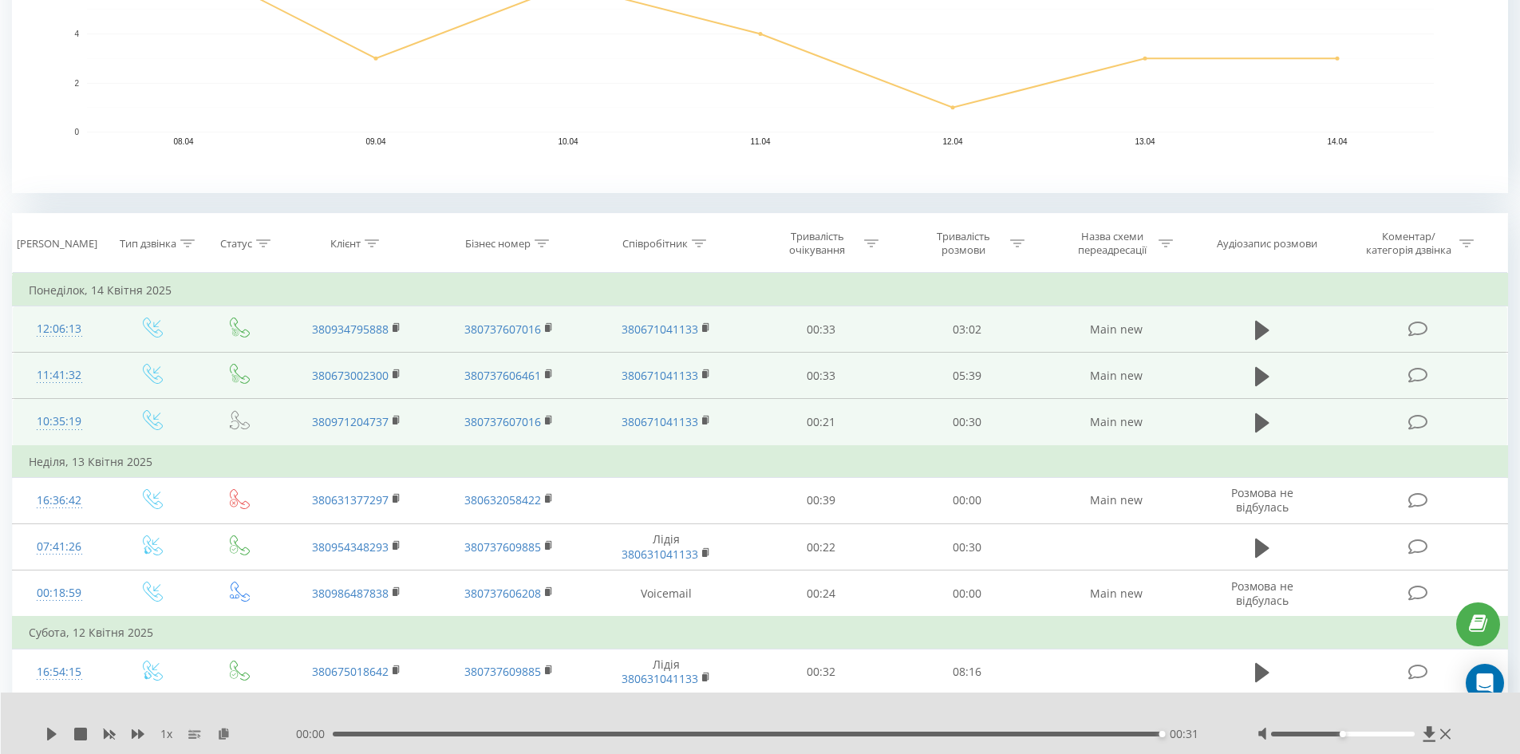
click at [45, 726] on div "1 x 00:00 00:31 00:31" at bounding box center [761, 723] width 1520 height 61
click at [53, 731] on icon at bounding box center [51, 734] width 13 height 13
click at [1262, 421] on icon at bounding box center [1262, 422] width 14 height 19
click at [1256, 424] on icon at bounding box center [1262, 422] width 14 height 19
click at [1257, 416] on icon at bounding box center [1262, 422] width 14 height 19
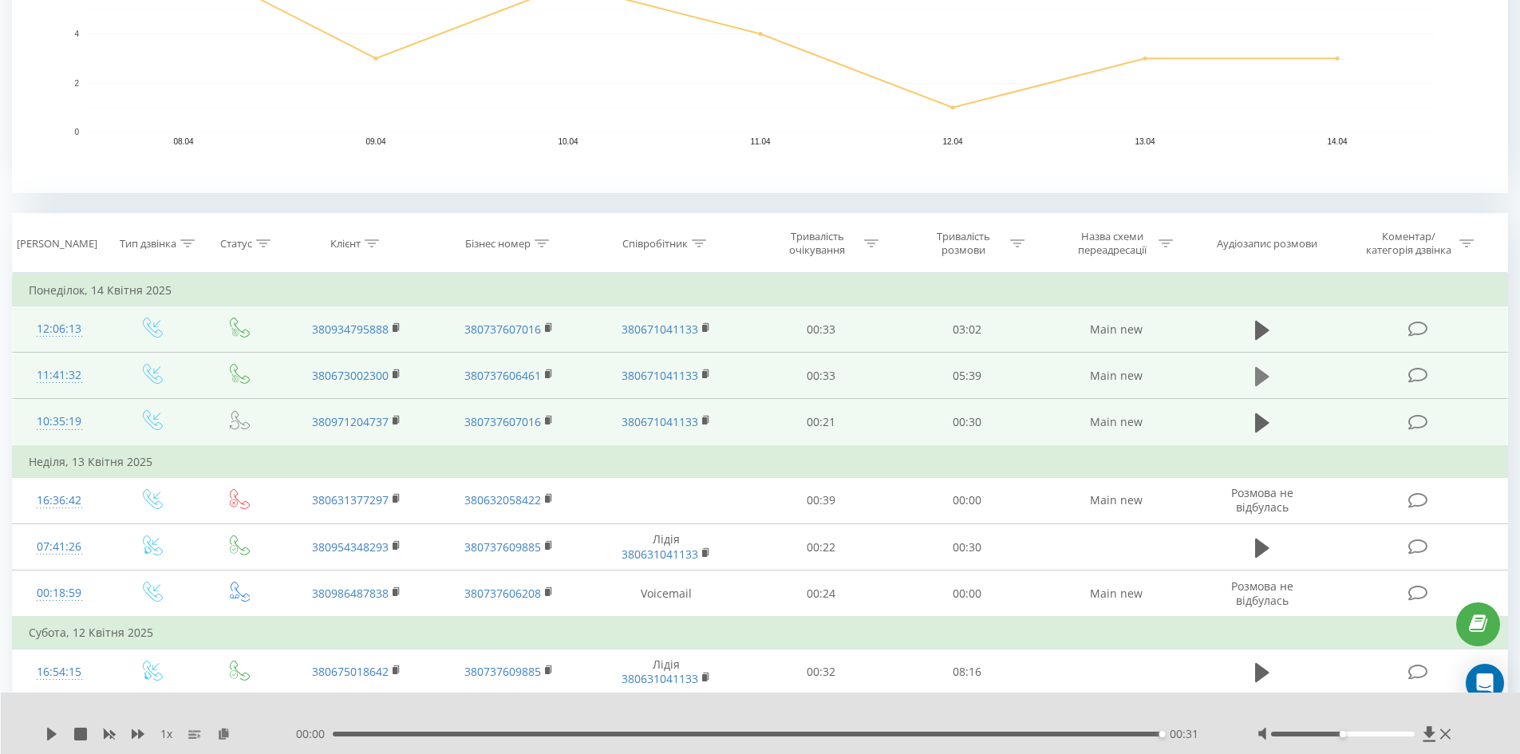
click at [1258, 368] on icon at bounding box center [1262, 376] width 14 height 22
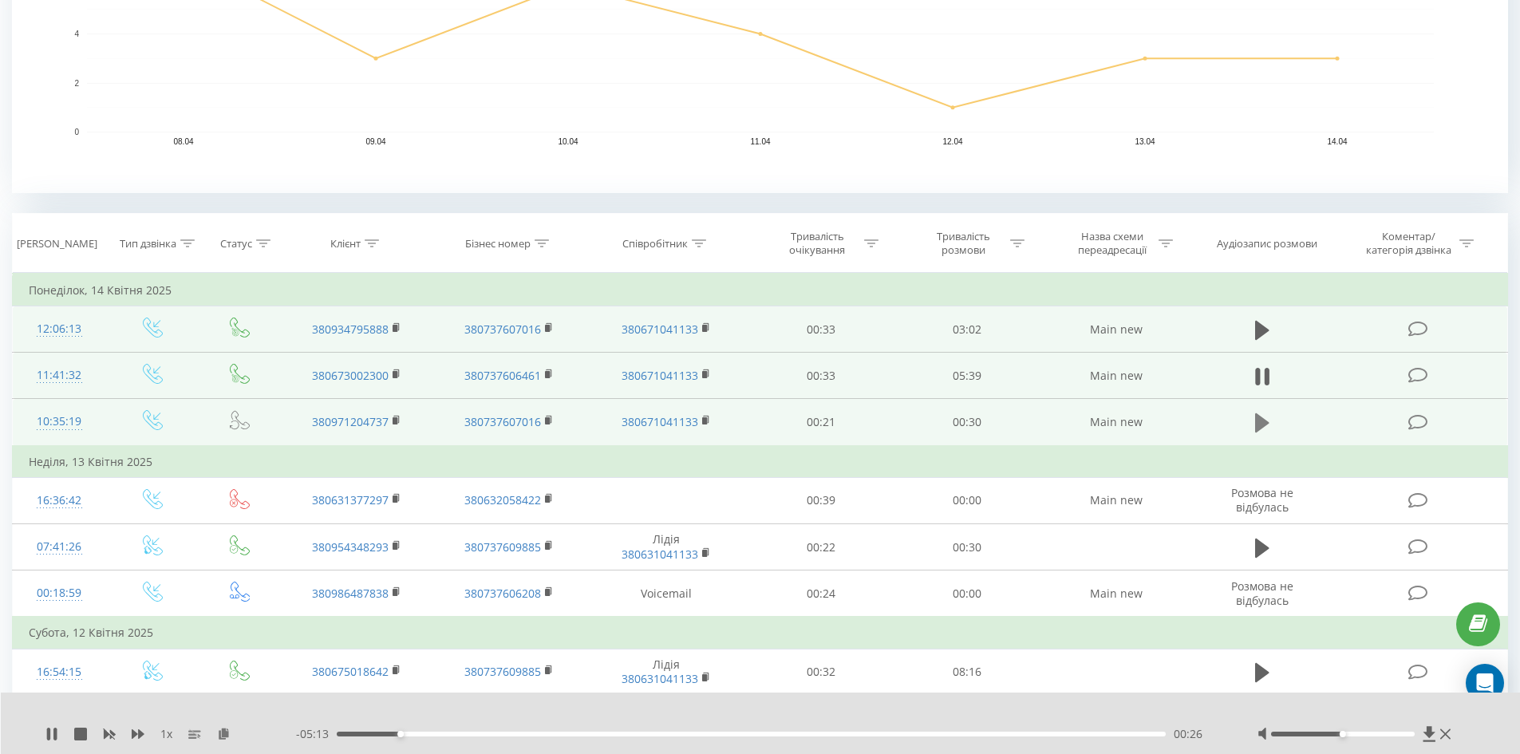
click at [1257, 417] on icon at bounding box center [1262, 422] width 14 height 19
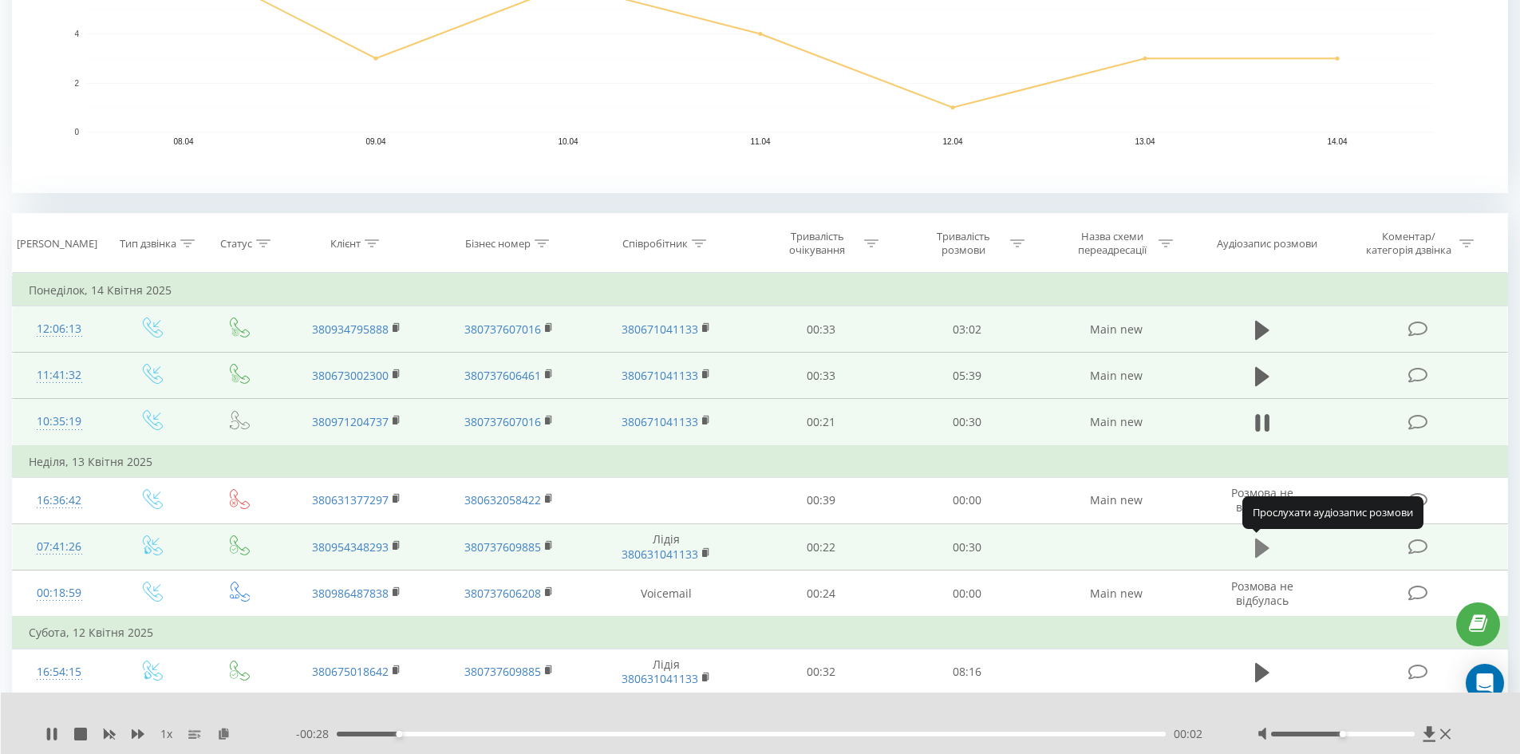
click at [1260, 540] on icon at bounding box center [1262, 548] width 14 height 22
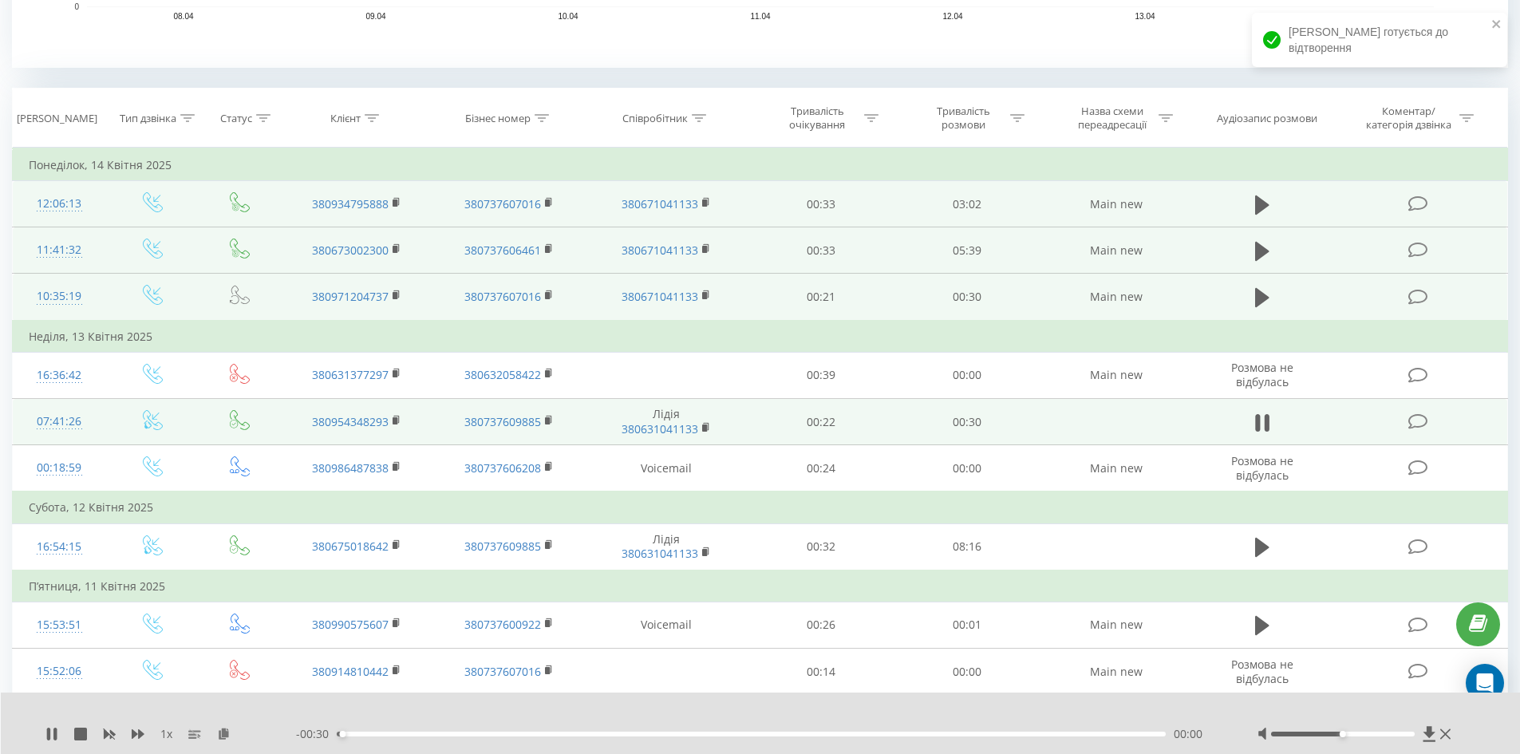
scroll to position [603, 0]
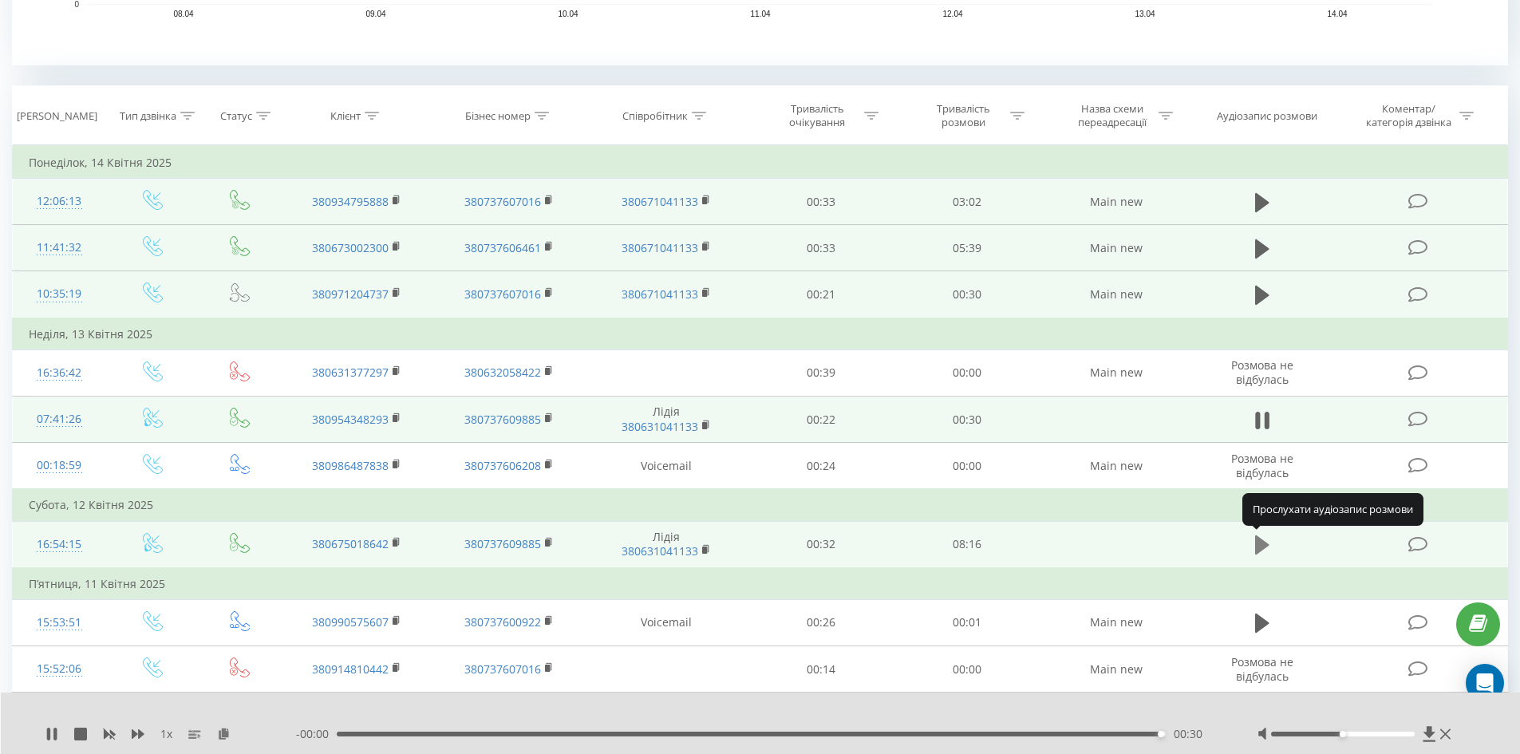
click at [1261, 535] on icon at bounding box center [1262, 545] width 14 height 22
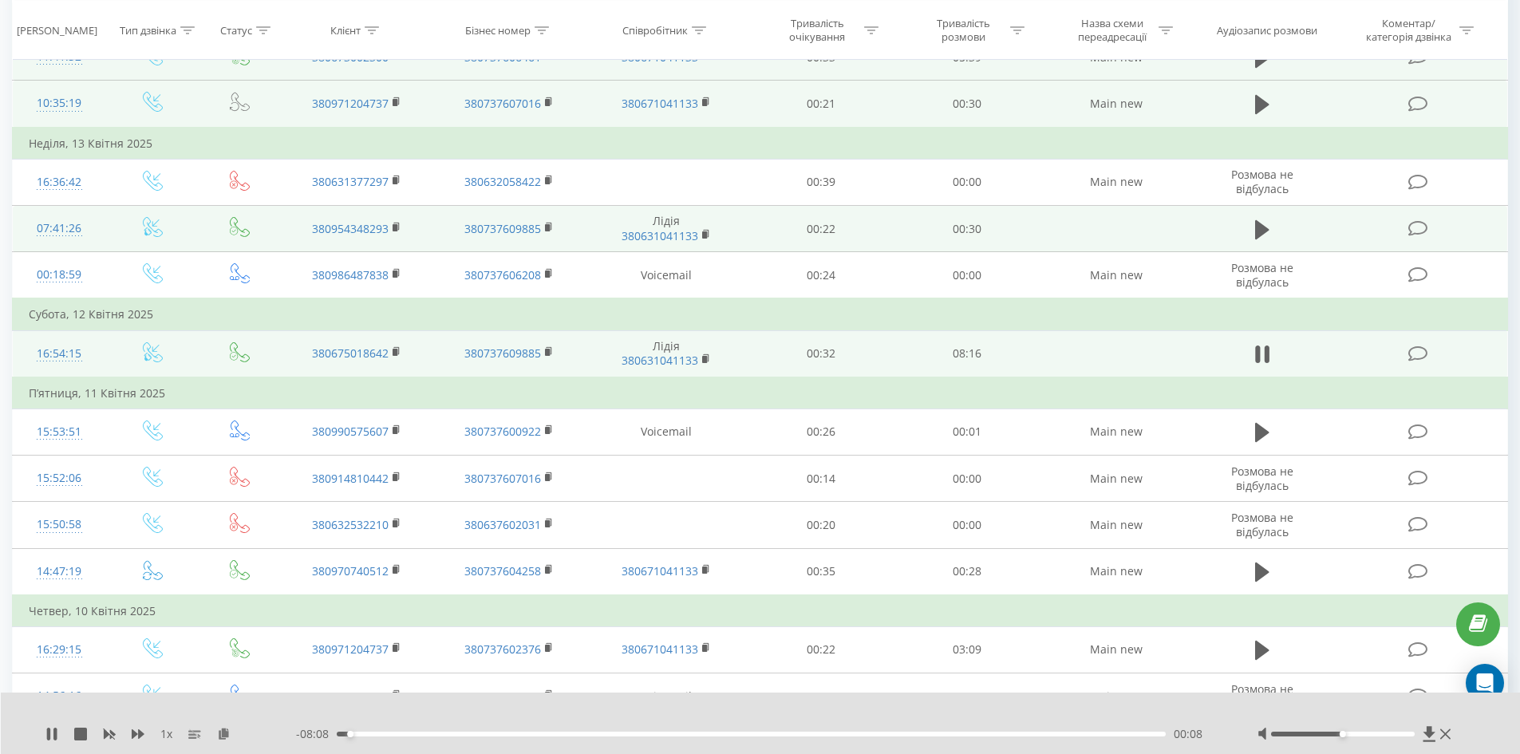
scroll to position [801, 0]
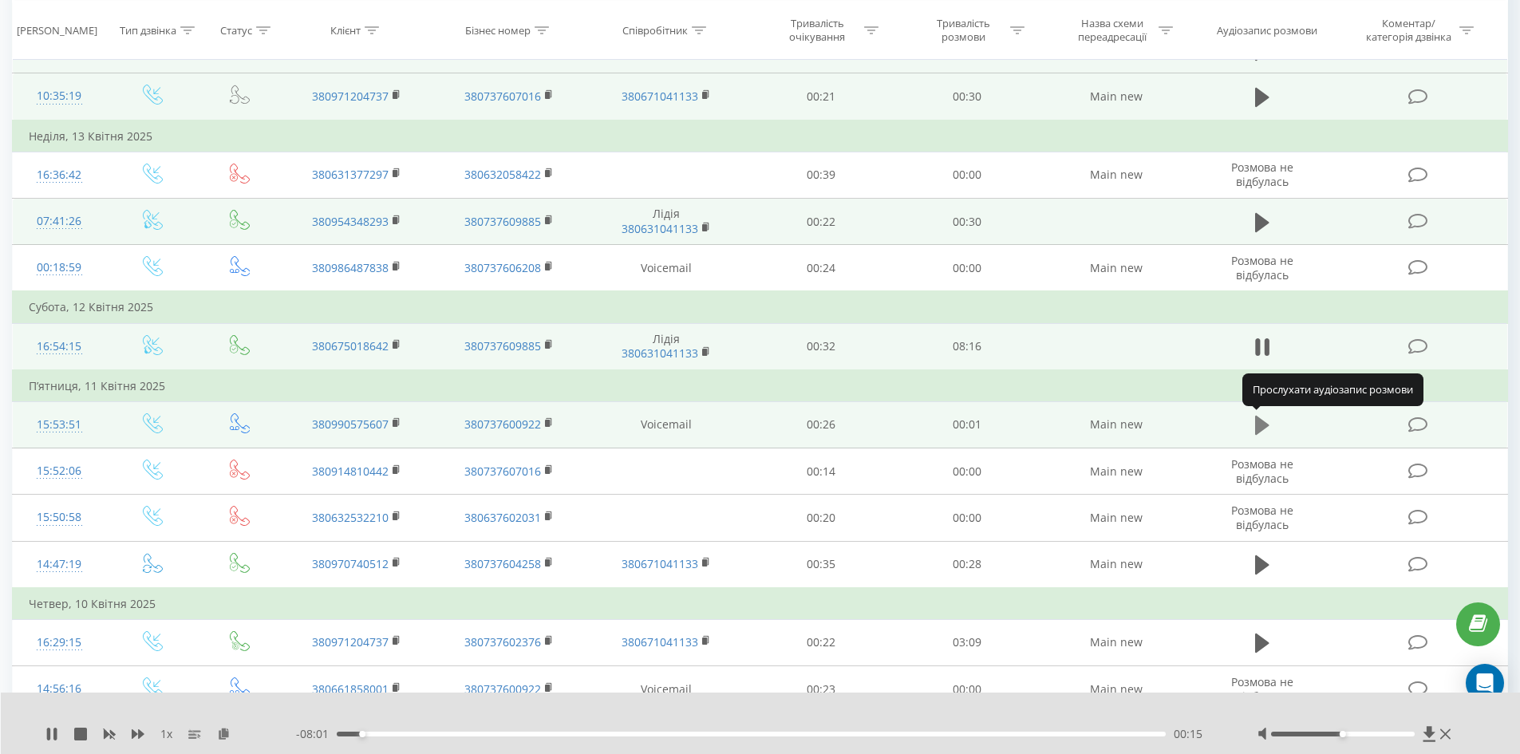
click at [1253, 429] on button at bounding box center [1262, 425] width 24 height 24
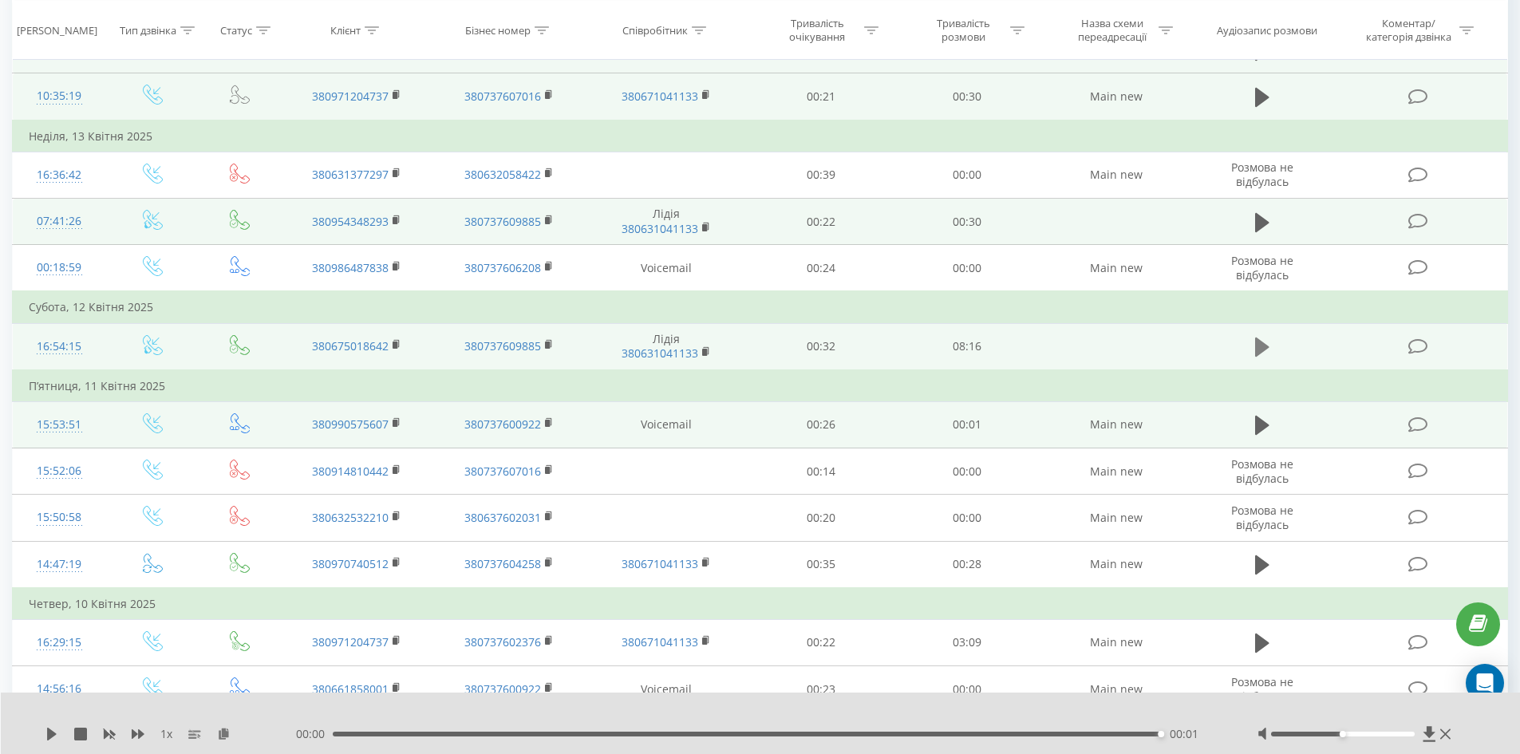
click at [1268, 345] on icon at bounding box center [1262, 347] width 14 height 22
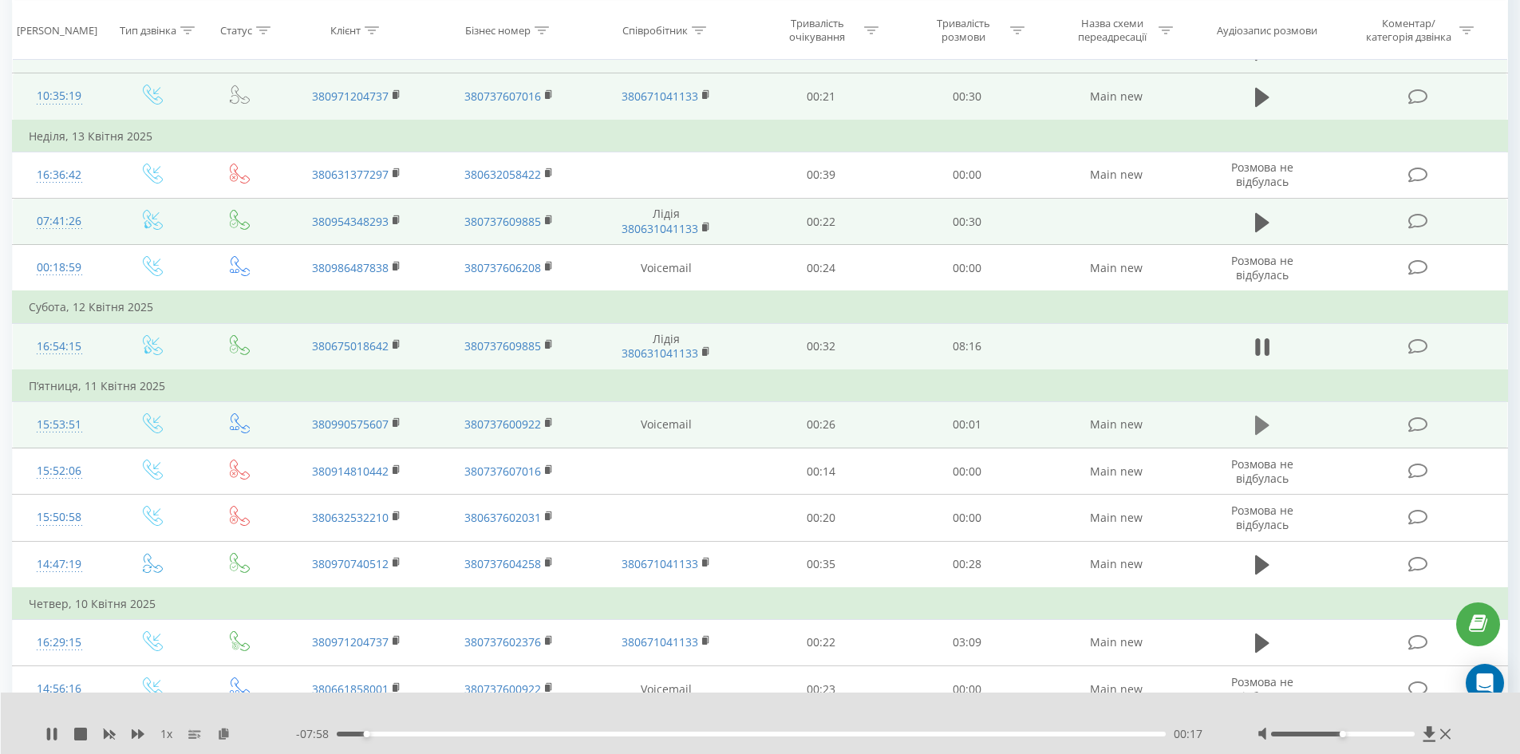
click at [1255, 417] on icon at bounding box center [1262, 425] width 14 height 22
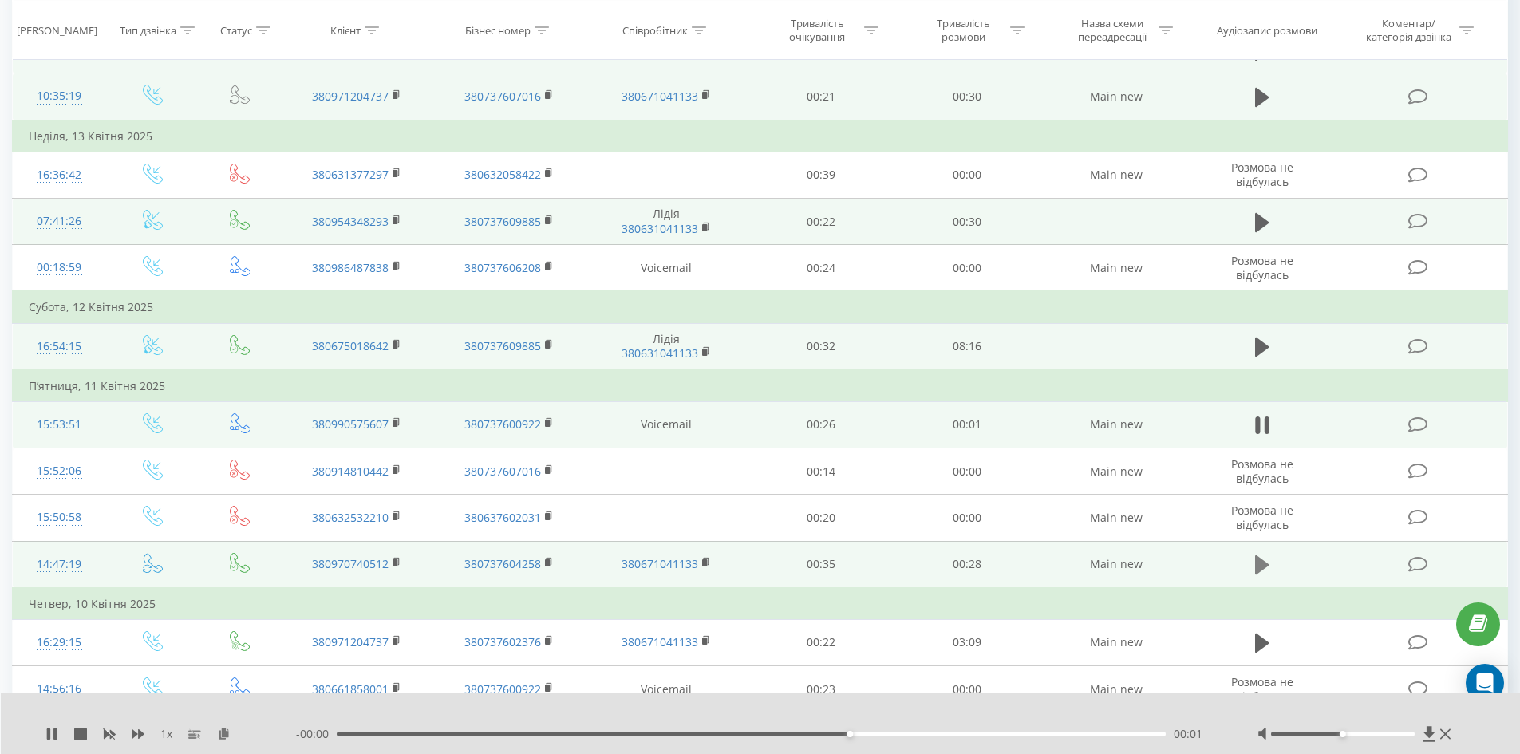
click at [1259, 566] on icon at bounding box center [1262, 564] width 14 height 19
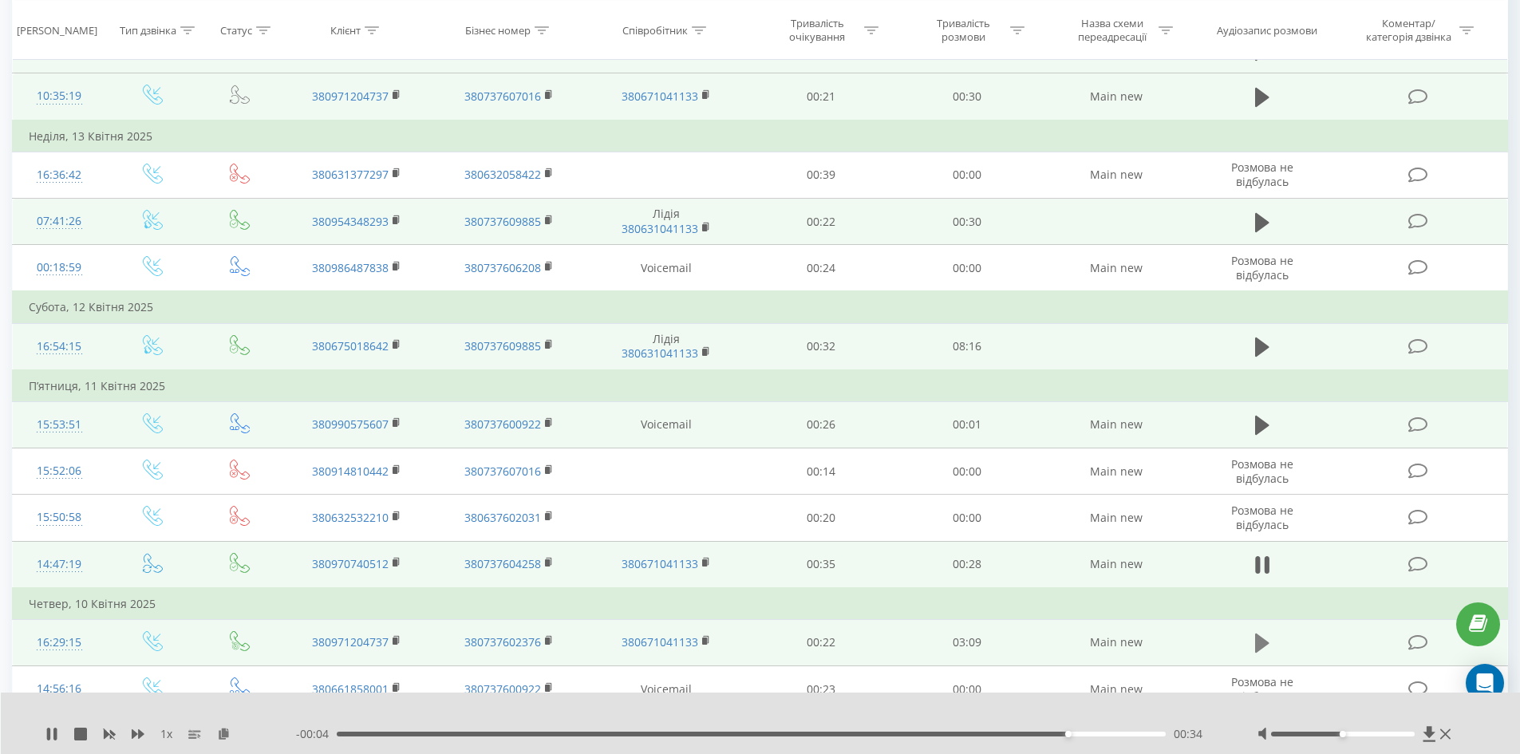
click at [1263, 646] on icon at bounding box center [1262, 643] width 14 height 19
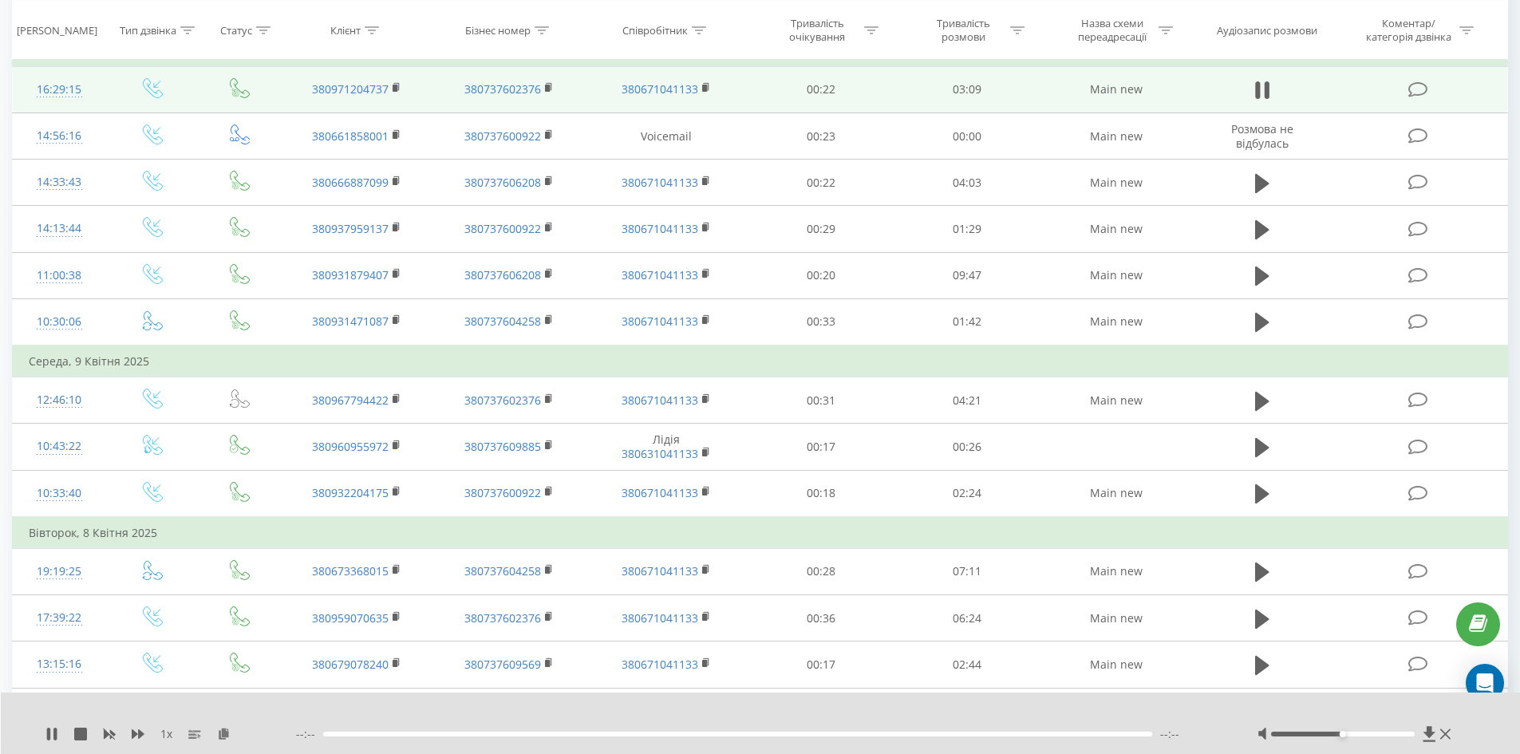
scroll to position [1349, 0]
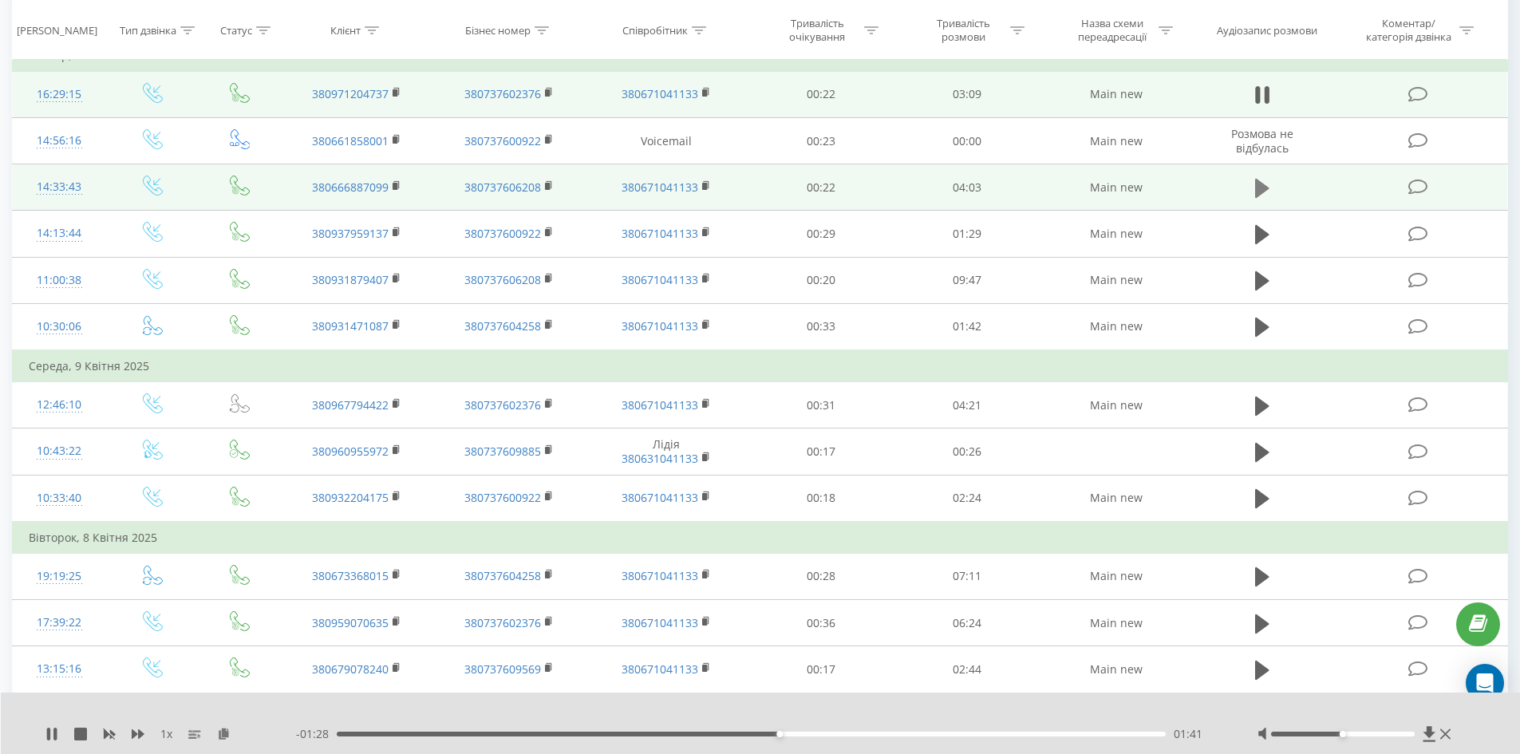
click at [1261, 185] on icon at bounding box center [1262, 188] width 14 height 19
click at [524, 737] on div "- 03:24 00:37 00:37" at bounding box center [757, 734] width 922 height 16
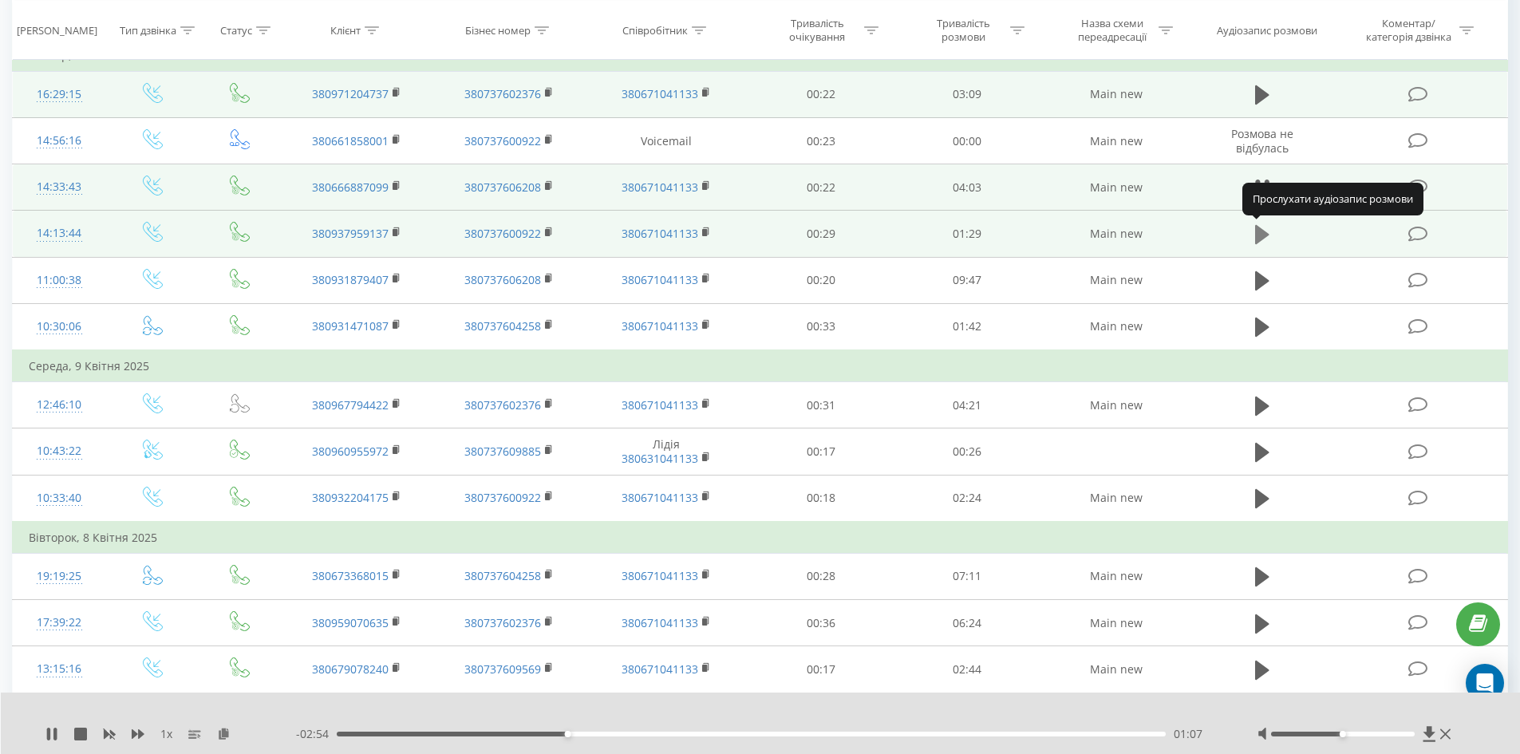
click at [1257, 225] on icon at bounding box center [1262, 234] width 14 height 22
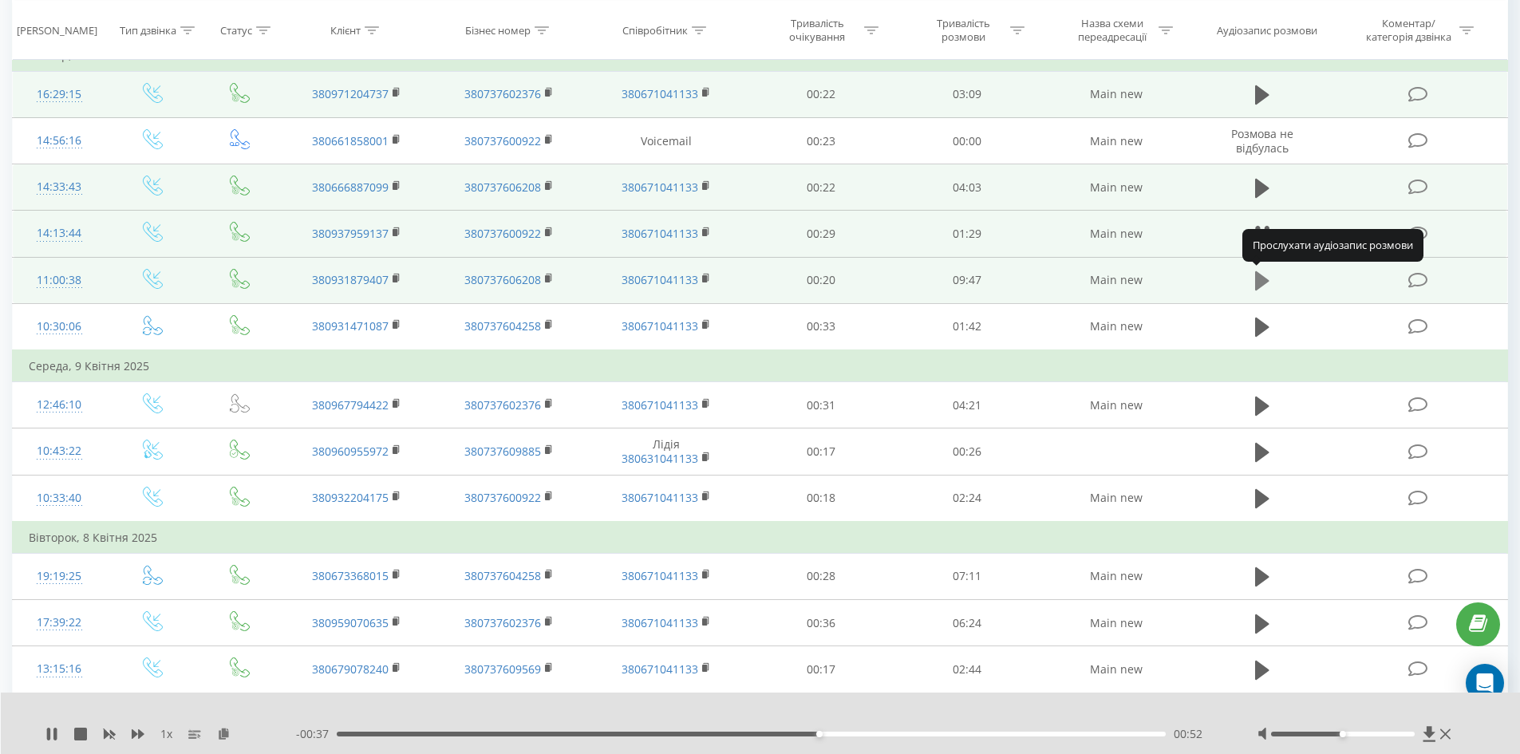
click at [1259, 274] on icon at bounding box center [1262, 280] width 14 height 19
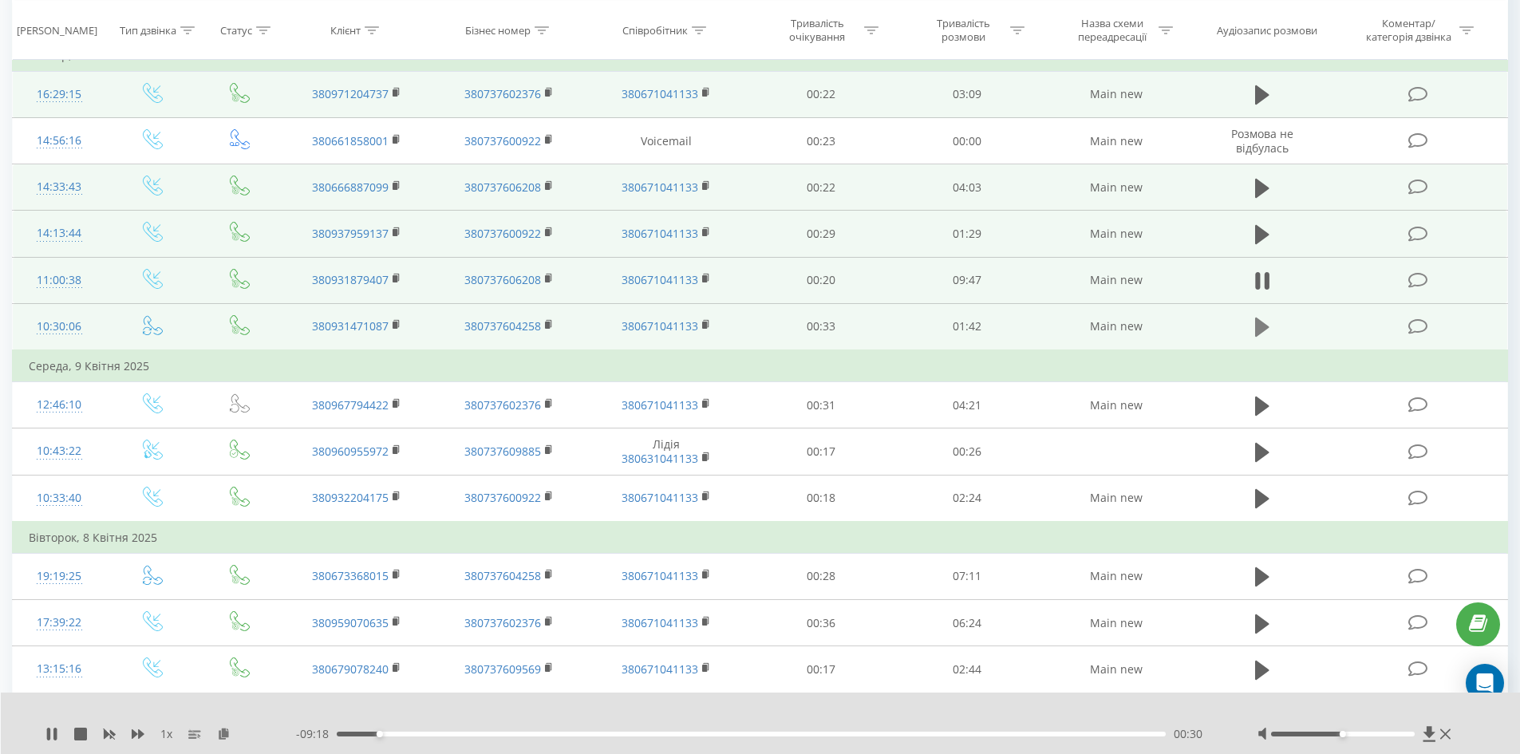
click at [1258, 333] on icon at bounding box center [1262, 327] width 14 height 19
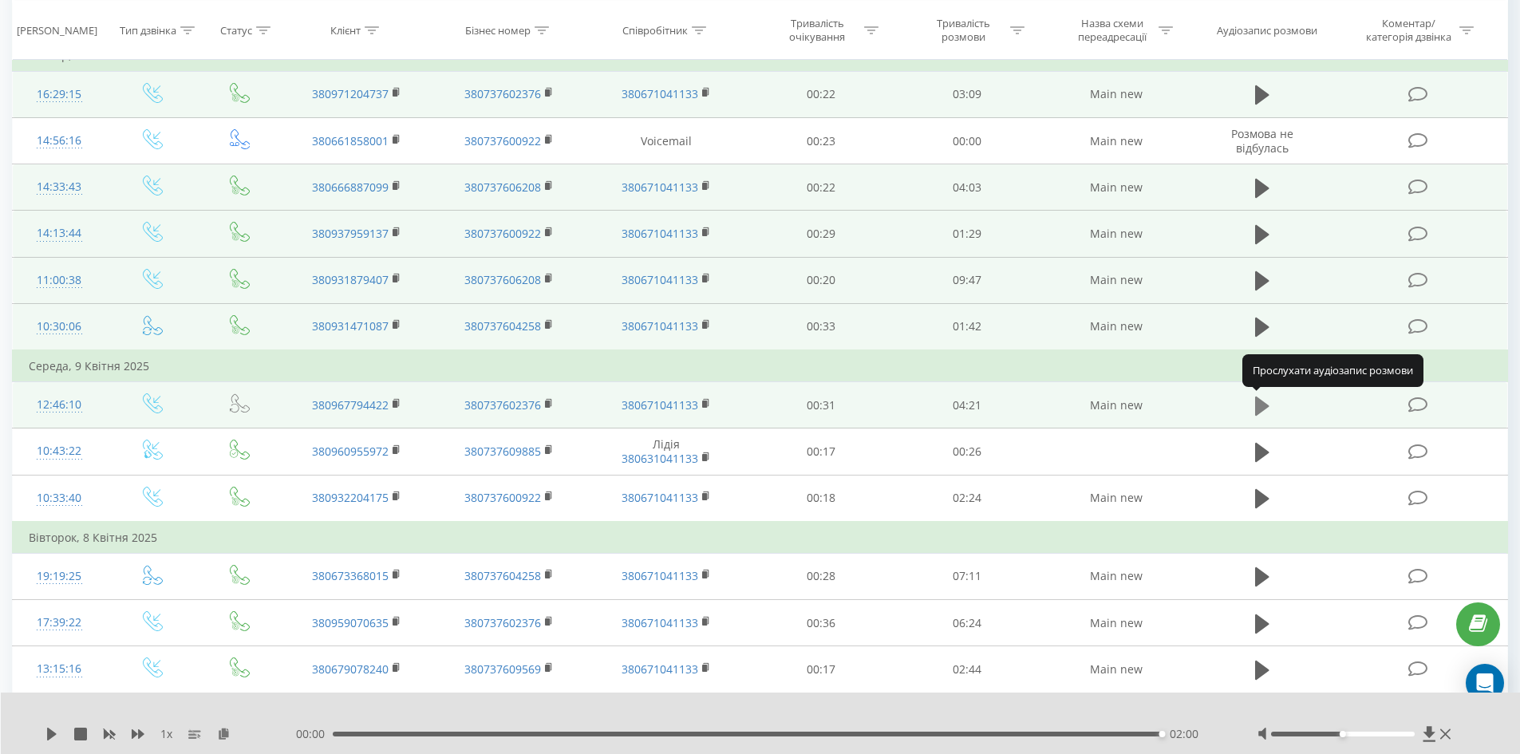
click at [1263, 402] on icon at bounding box center [1262, 406] width 14 height 19
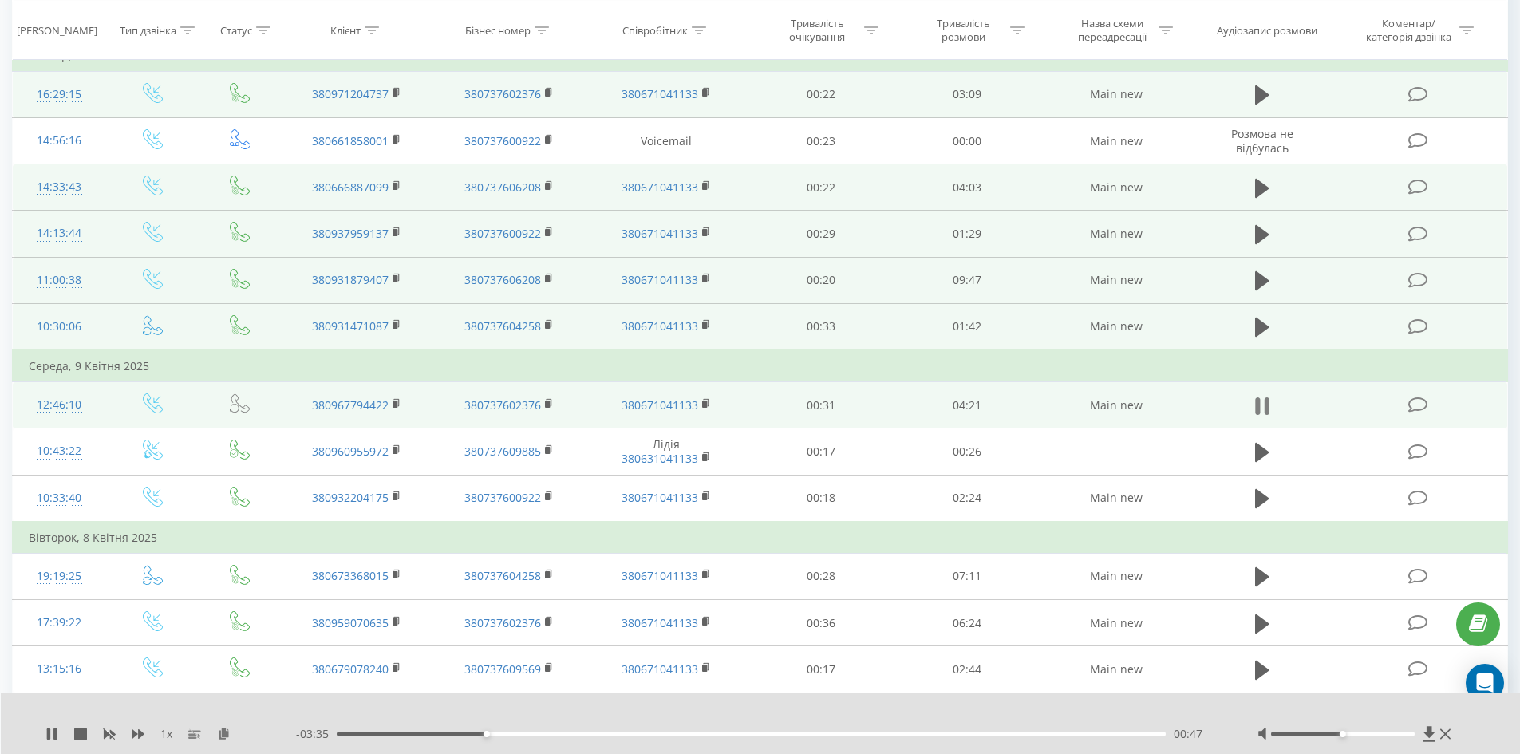
click at [1259, 401] on icon at bounding box center [1257, 406] width 5 height 18
click at [52, 732] on icon at bounding box center [52, 734] width 10 height 13
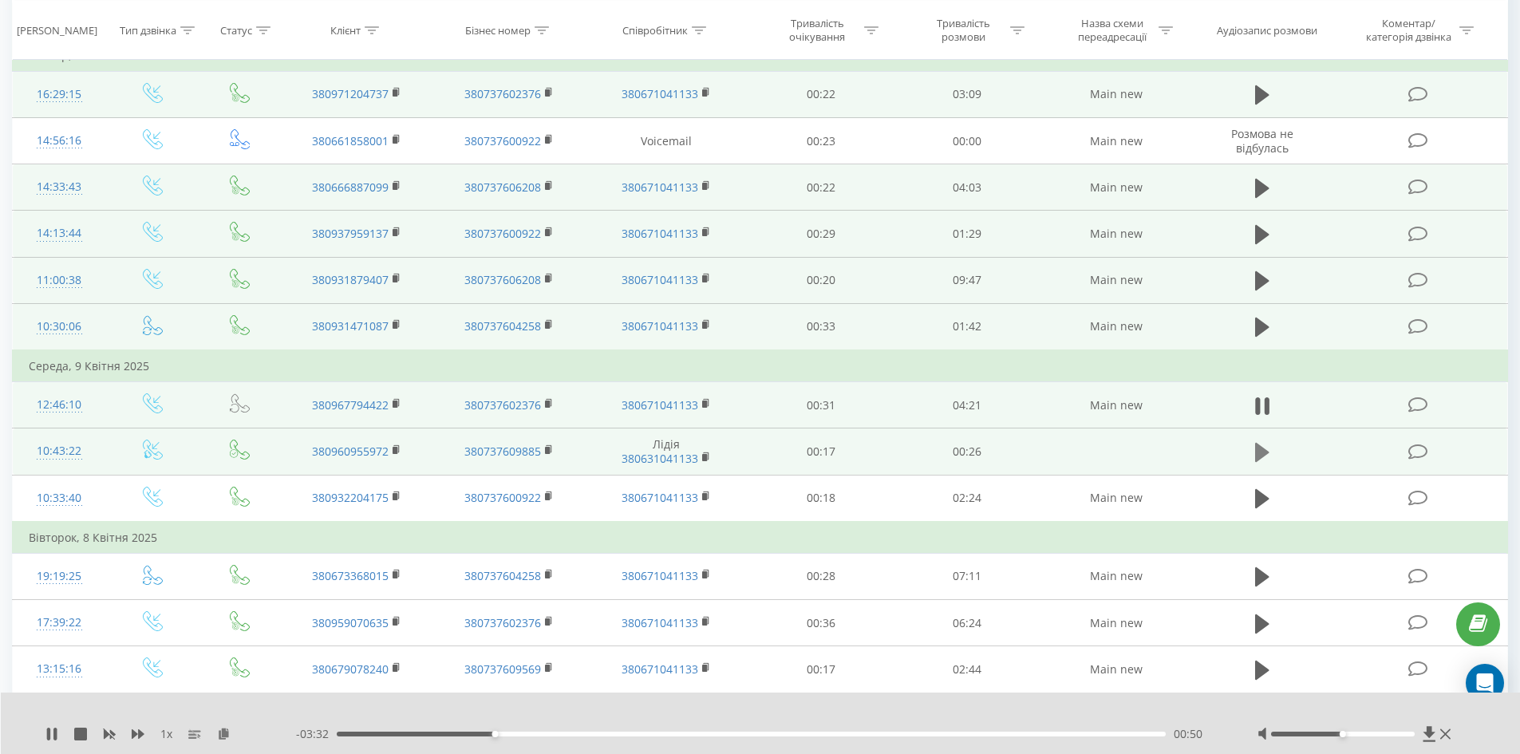
click at [1262, 447] on icon at bounding box center [1262, 452] width 14 height 22
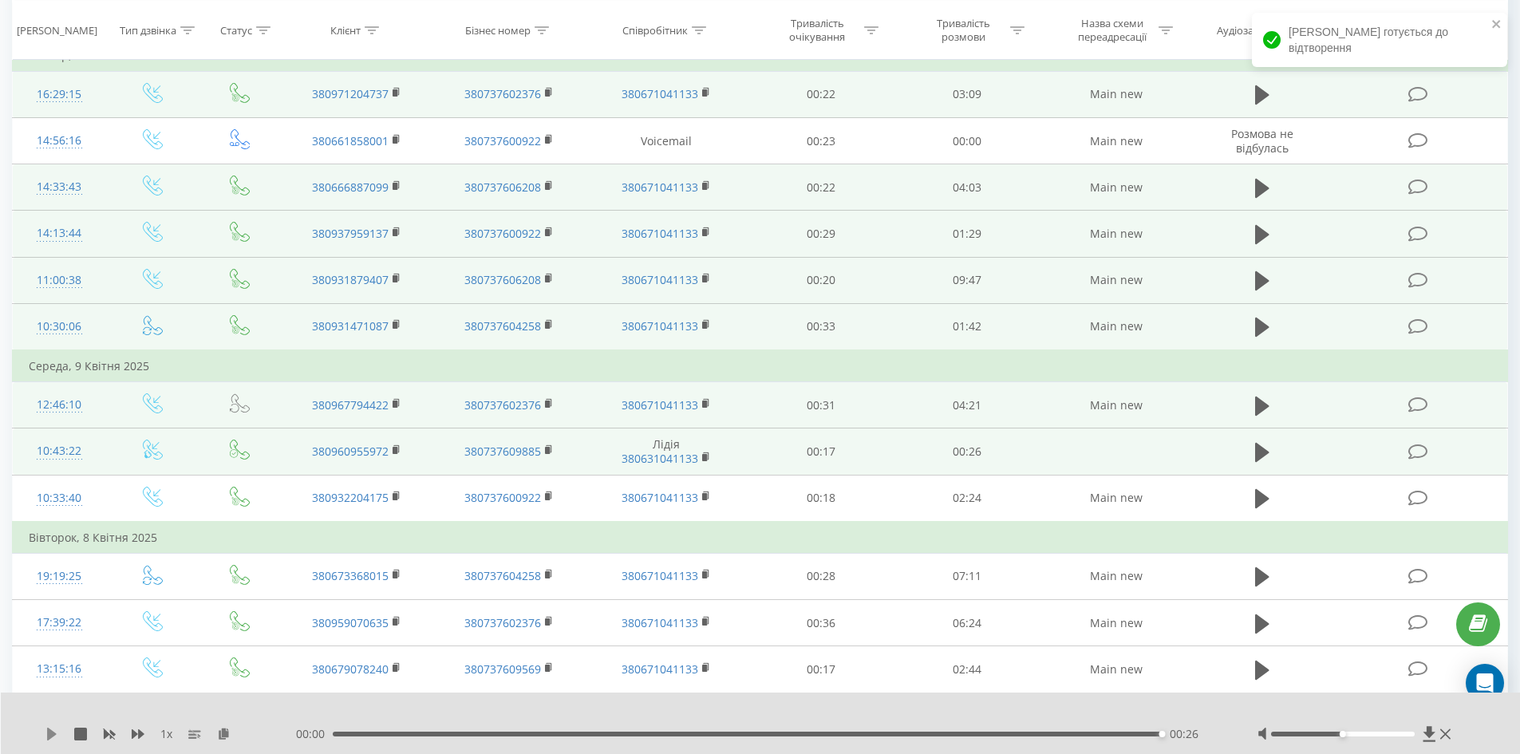
click at [49, 730] on icon at bounding box center [52, 734] width 10 height 13
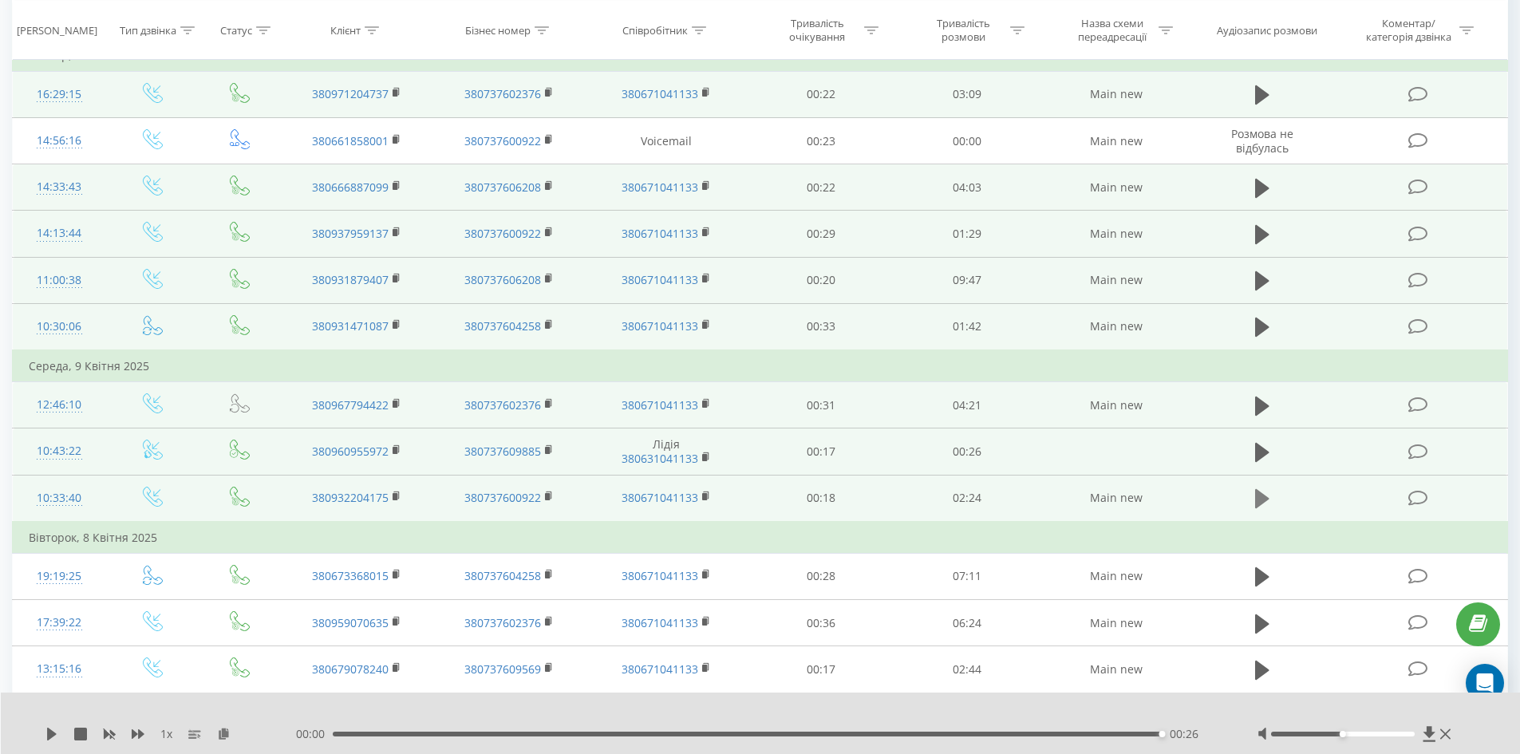
click at [1267, 488] on icon at bounding box center [1262, 499] width 14 height 22
click at [886, 734] on div "01:36" at bounding box center [752, 734] width 830 height 5
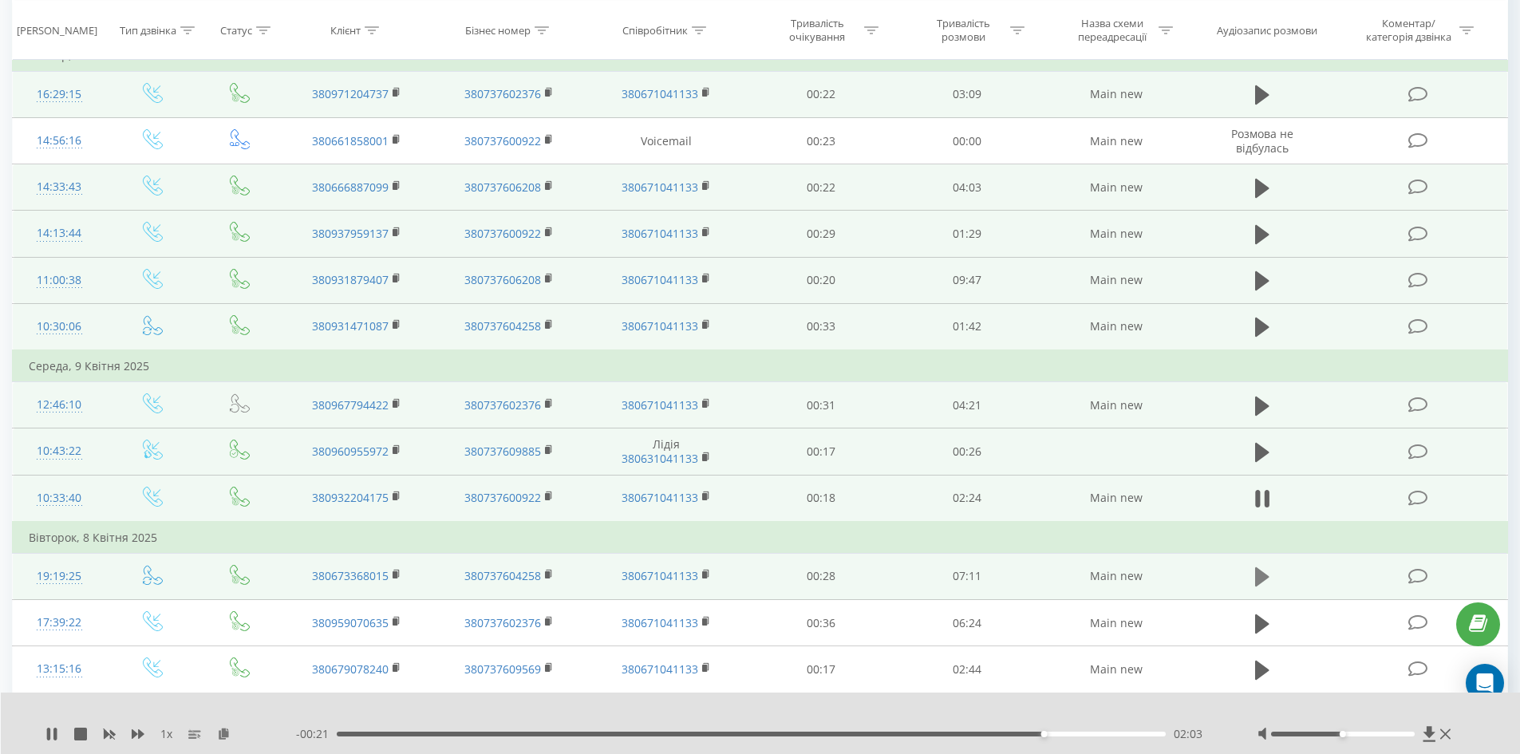
click at [1264, 575] on icon at bounding box center [1262, 576] width 14 height 19
click at [574, 735] on div "02:06" at bounding box center [752, 734] width 830 height 5
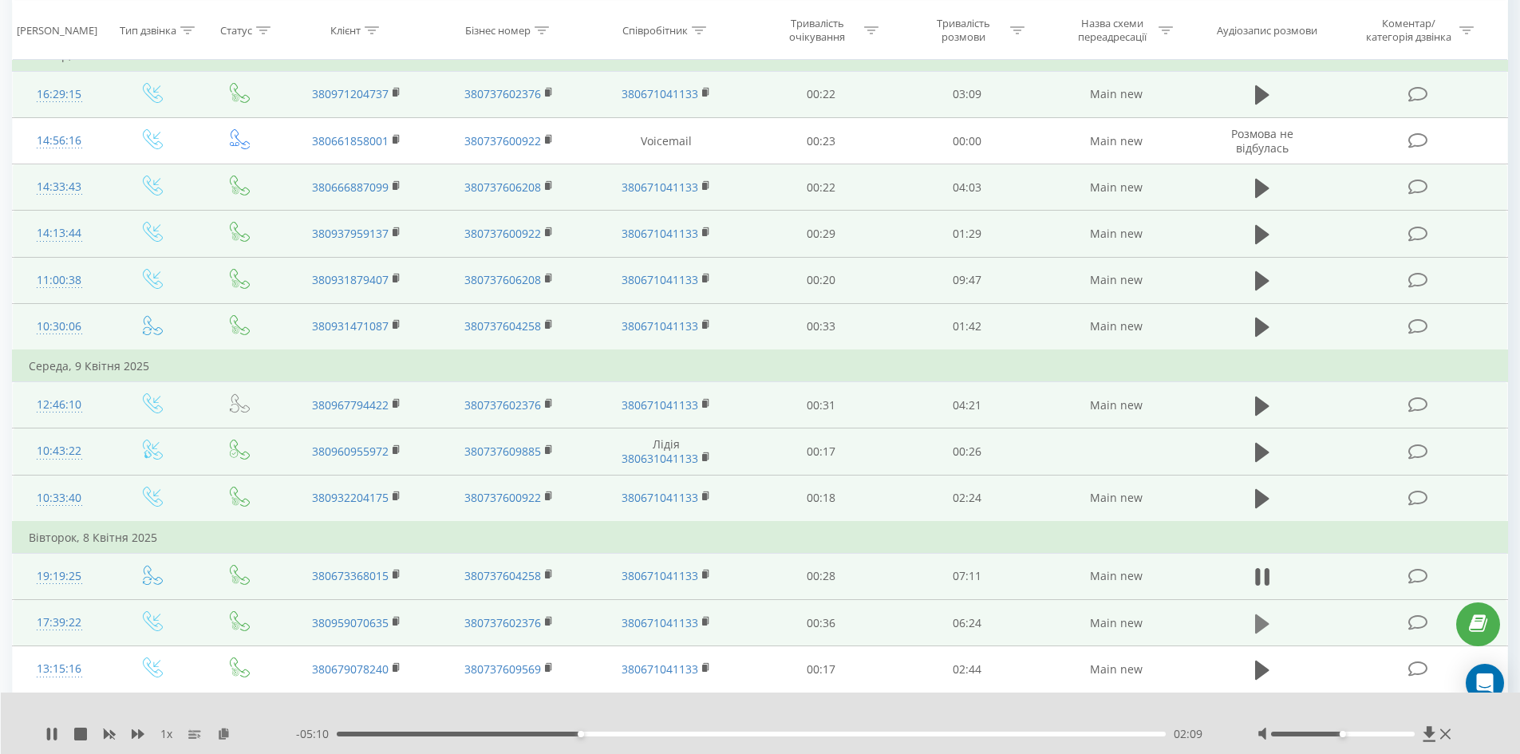
click at [1257, 625] on icon at bounding box center [1262, 623] width 14 height 19
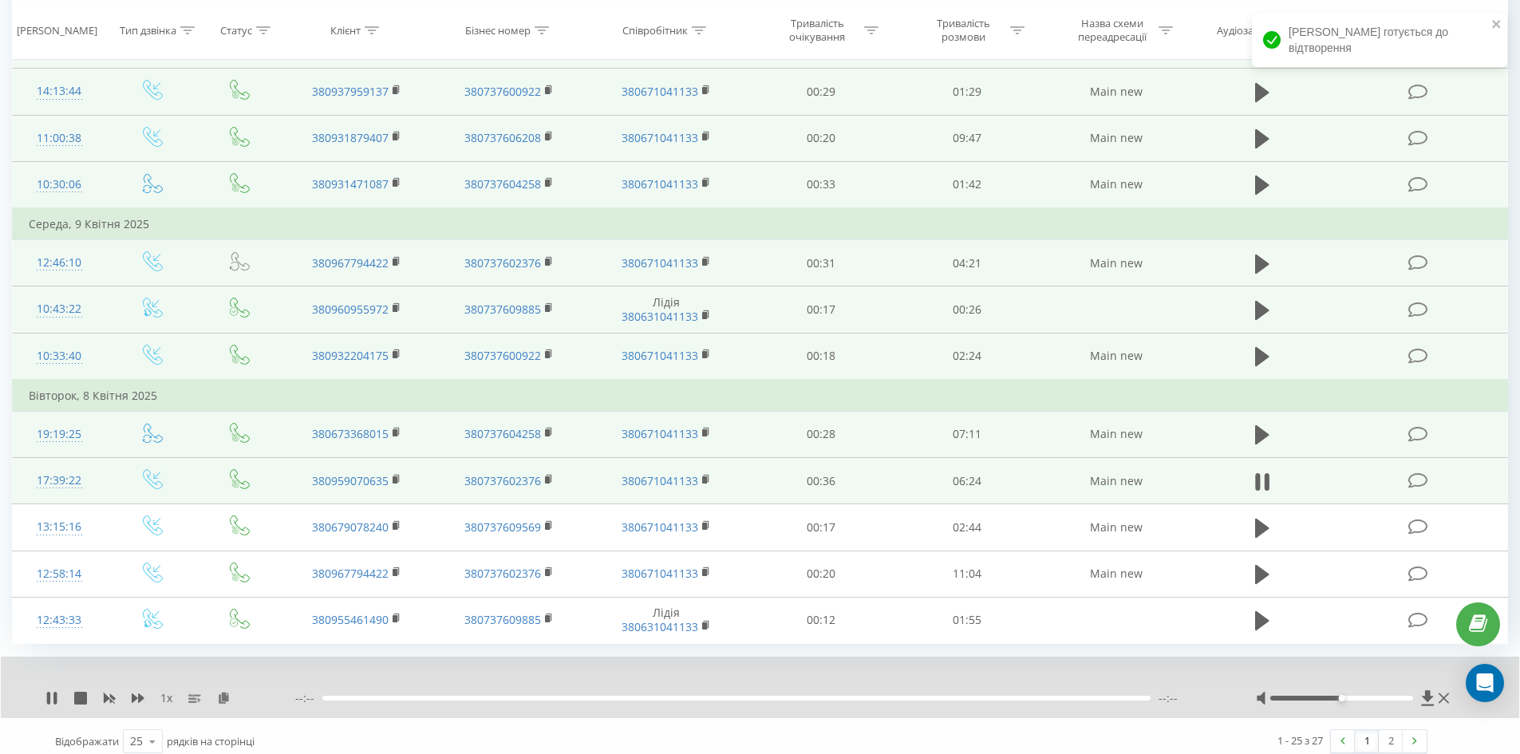
scroll to position [1502, 0]
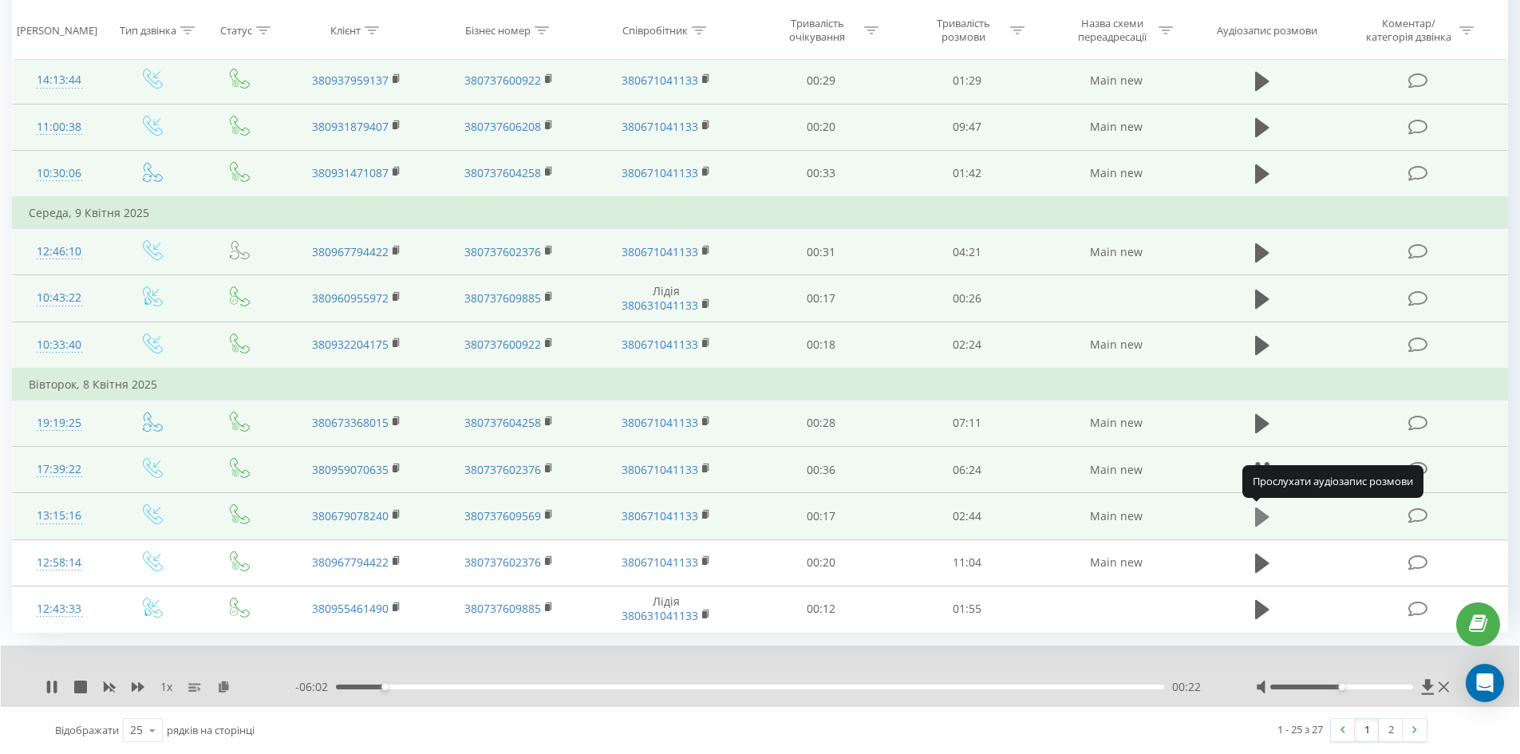
click at [1266, 507] on icon at bounding box center [1262, 517] width 14 height 22
click at [871, 687] on div "00:45" at bounding box center [750, 687] width 828 height 5
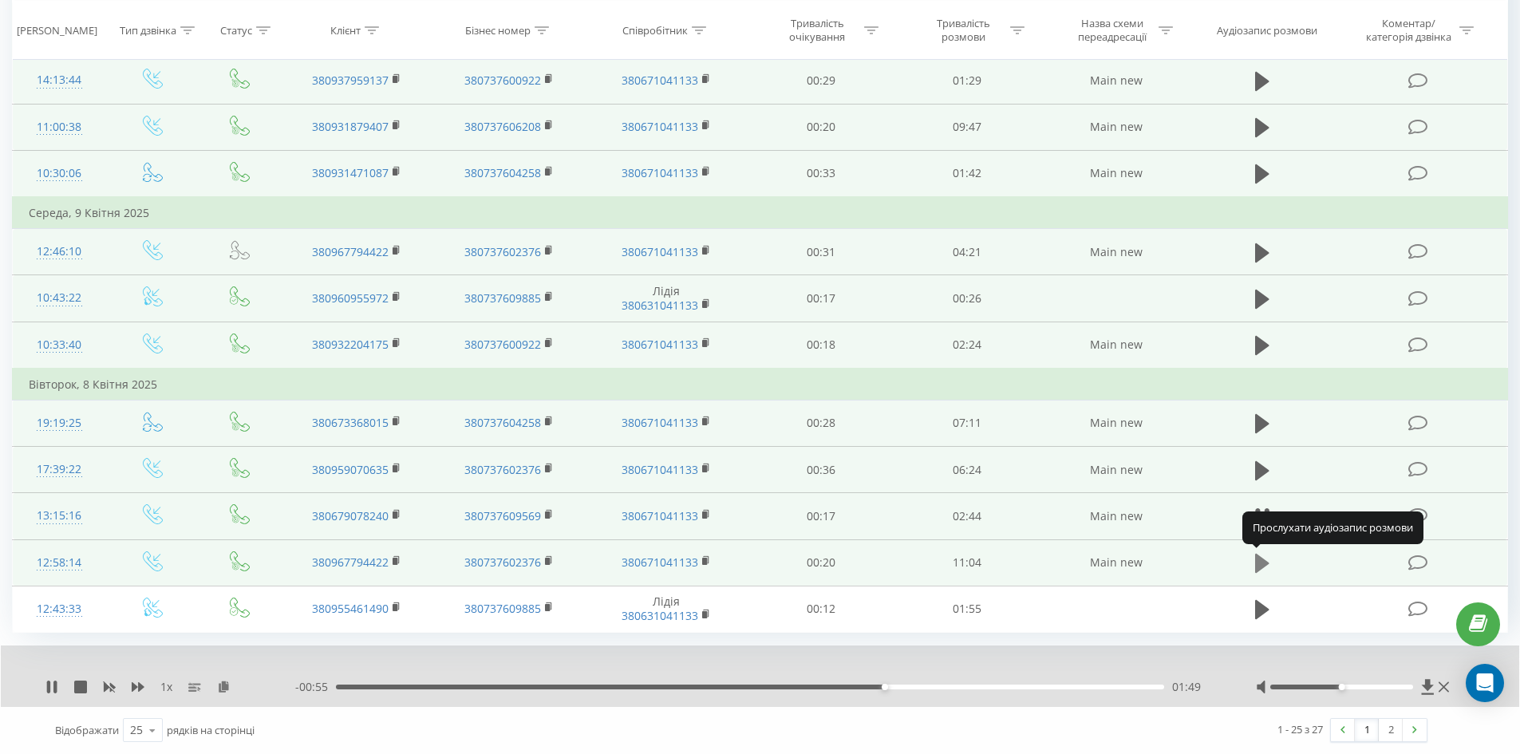
click at [1260, 555] on icon at bounding box center [1262, 563] width 14 height 22
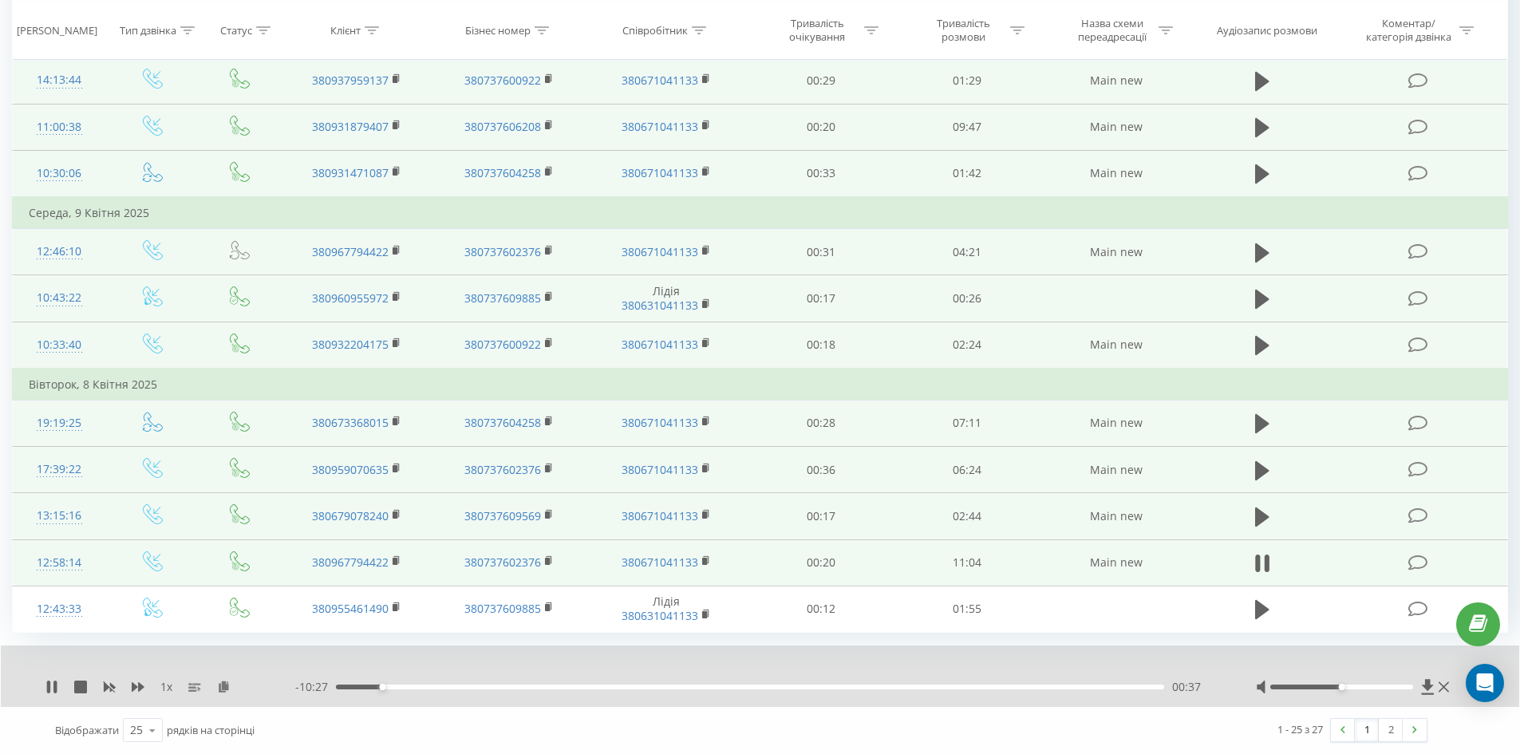
click at [508, 689] on div "- 10:27 00:37 00:37" at bounding box center [755, 687] width 921 height 16
click at [515, 687] on div "02:24" at bounding box center [750, 687] width 828 height 5
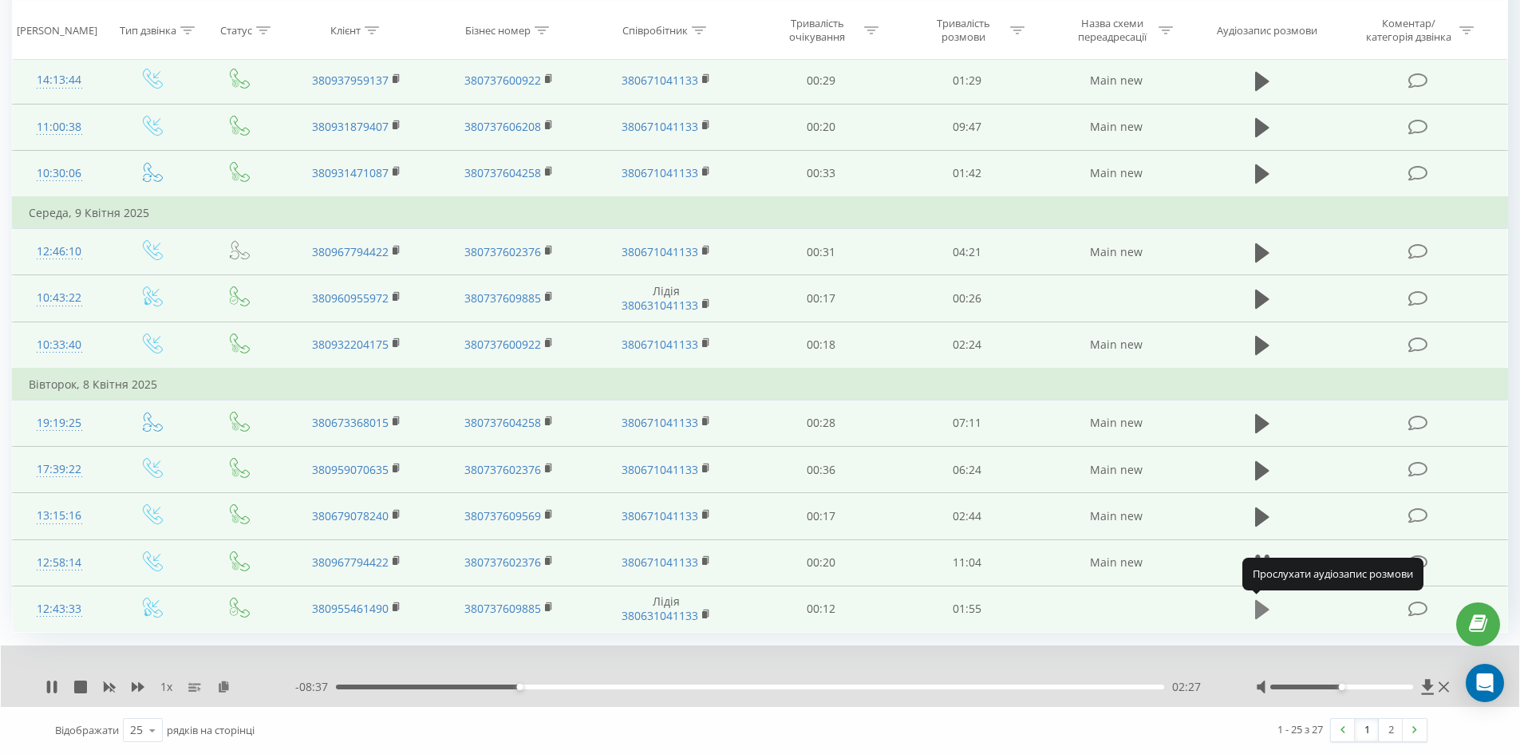
click at [1263, 606] on icon at bounding box center [1262, 609] width 14 height 19
click at [1392, 732] on link "2" at bounding box center [1391, 730] width 24 height 22
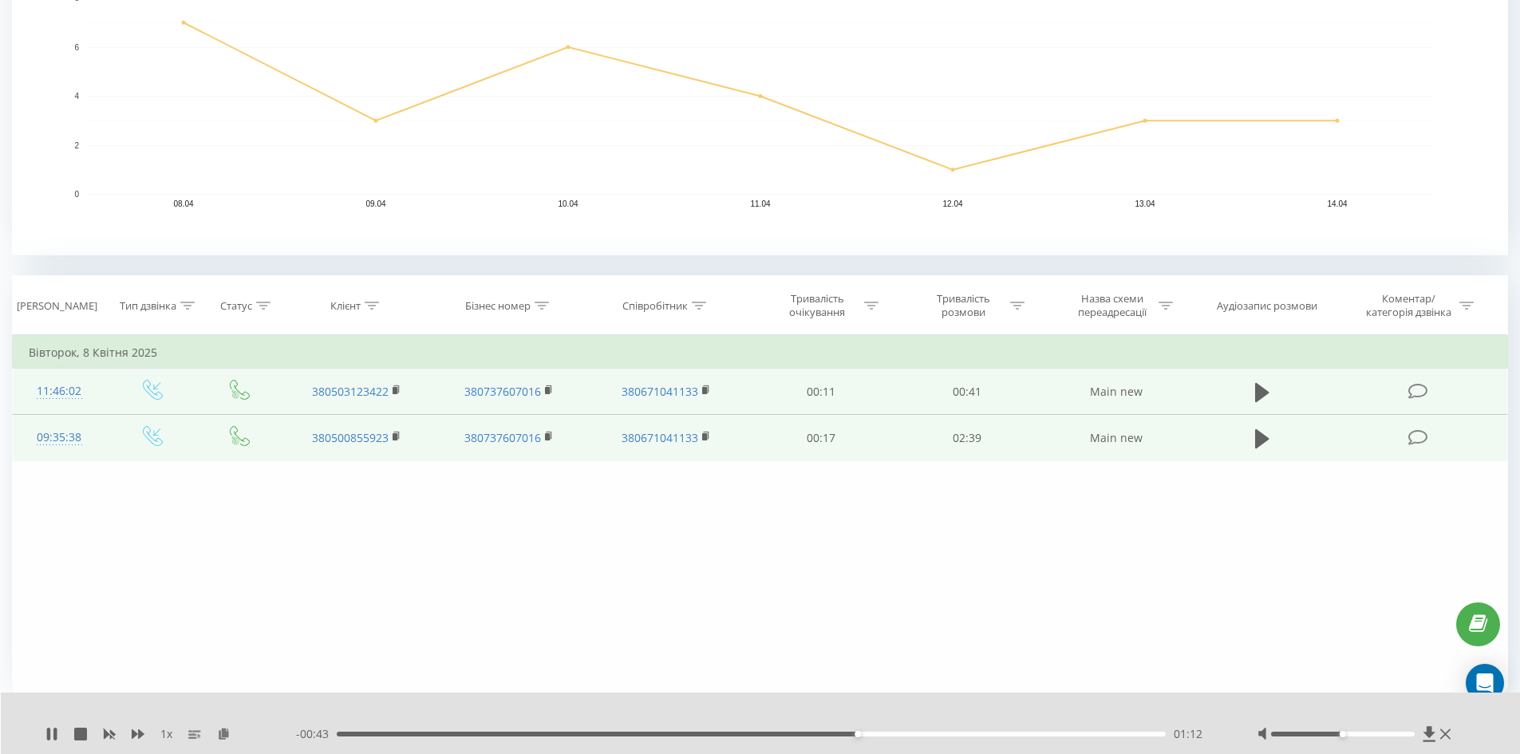
scroll to position [475, 0]
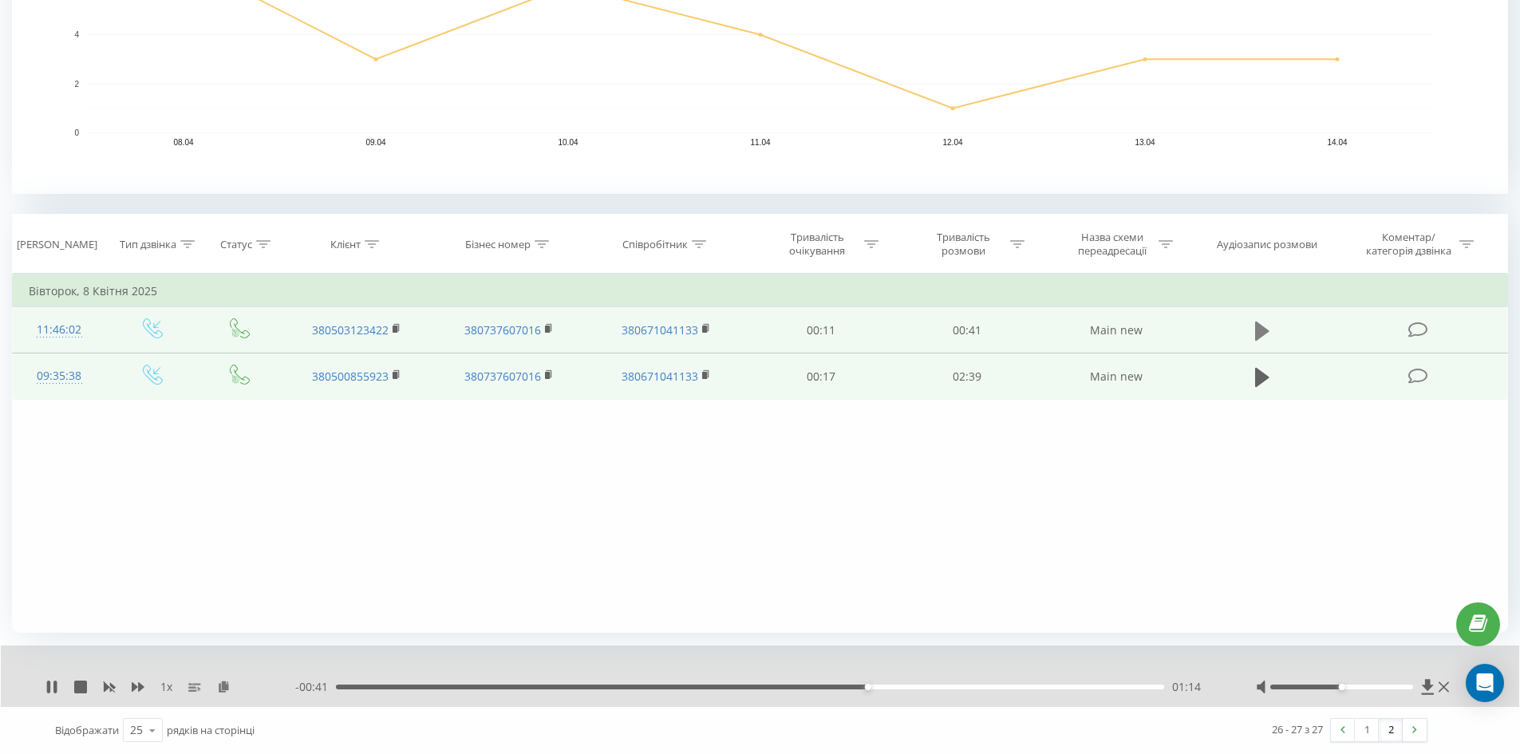
click at [1261, 333] on icon at bounding box center [1262, 330] width 14 height 19
click at [1255, 377] on icon at bounding box center [1262, 377] width 14 height 19
click at [700, 686] on div "00:59" at bounding box center [750, 687] width 828 height 5
click at [747, 689] on div "01:19" at bounding box center [750, 687] width 828 height 5
click at [785, 687] on div "01:20" at bounding box center [750, 687] width 828 height 5
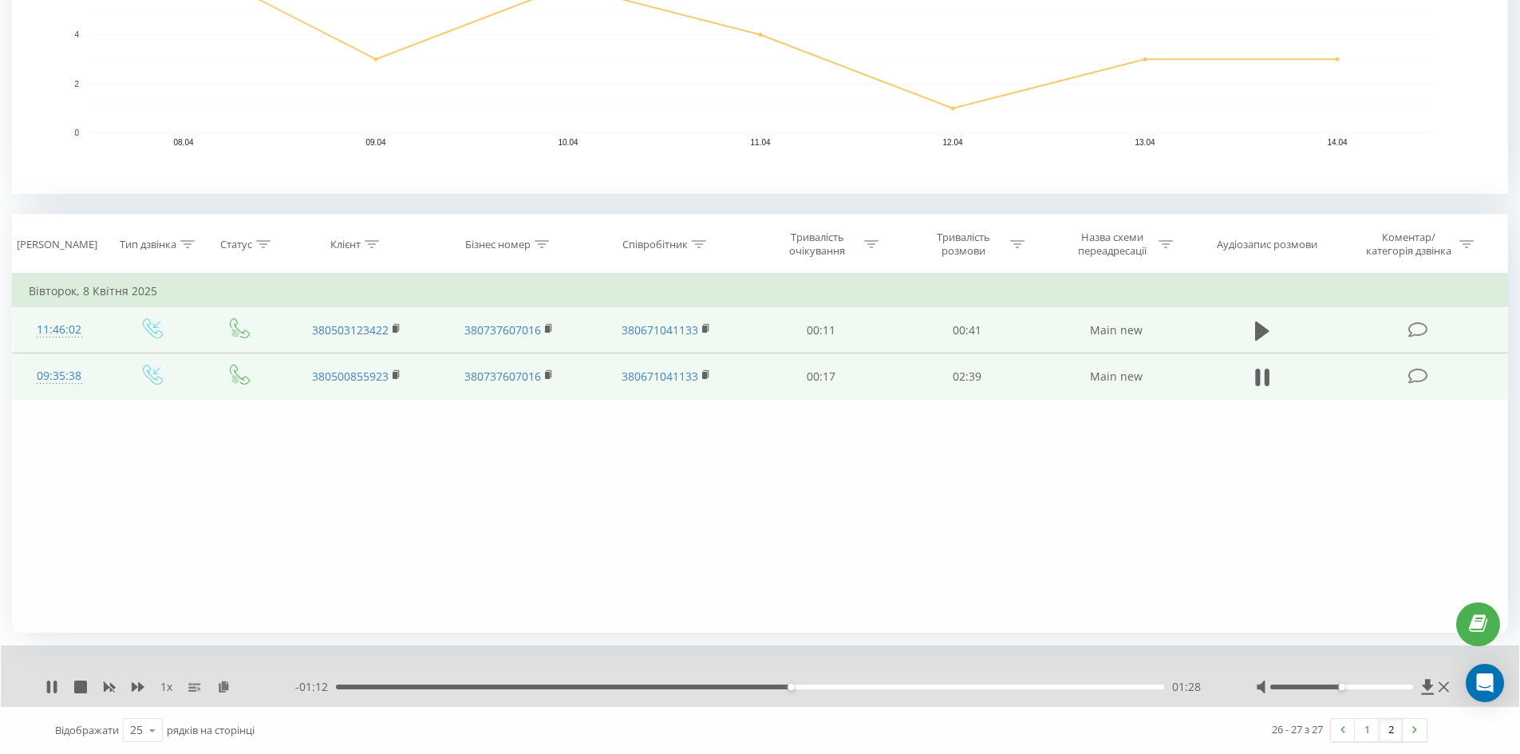
click at [835, 689] on div "- 01:12 01:28 01:28" at bounding box center [755, 687] width 921 height 16
click at [833, 689] on div "01:36" at bounding box center [750, 687] width 828 height 5
click at [882, 688] on div "01:37" at bounding box center [750, 687] width 828 height 5
click at [919, 687] on div "01:47" at bounding box center [750, 687] width 828 height 5
click at [960, 686] on div "02:01" at bounding box center [750, 687] width 828 height 5
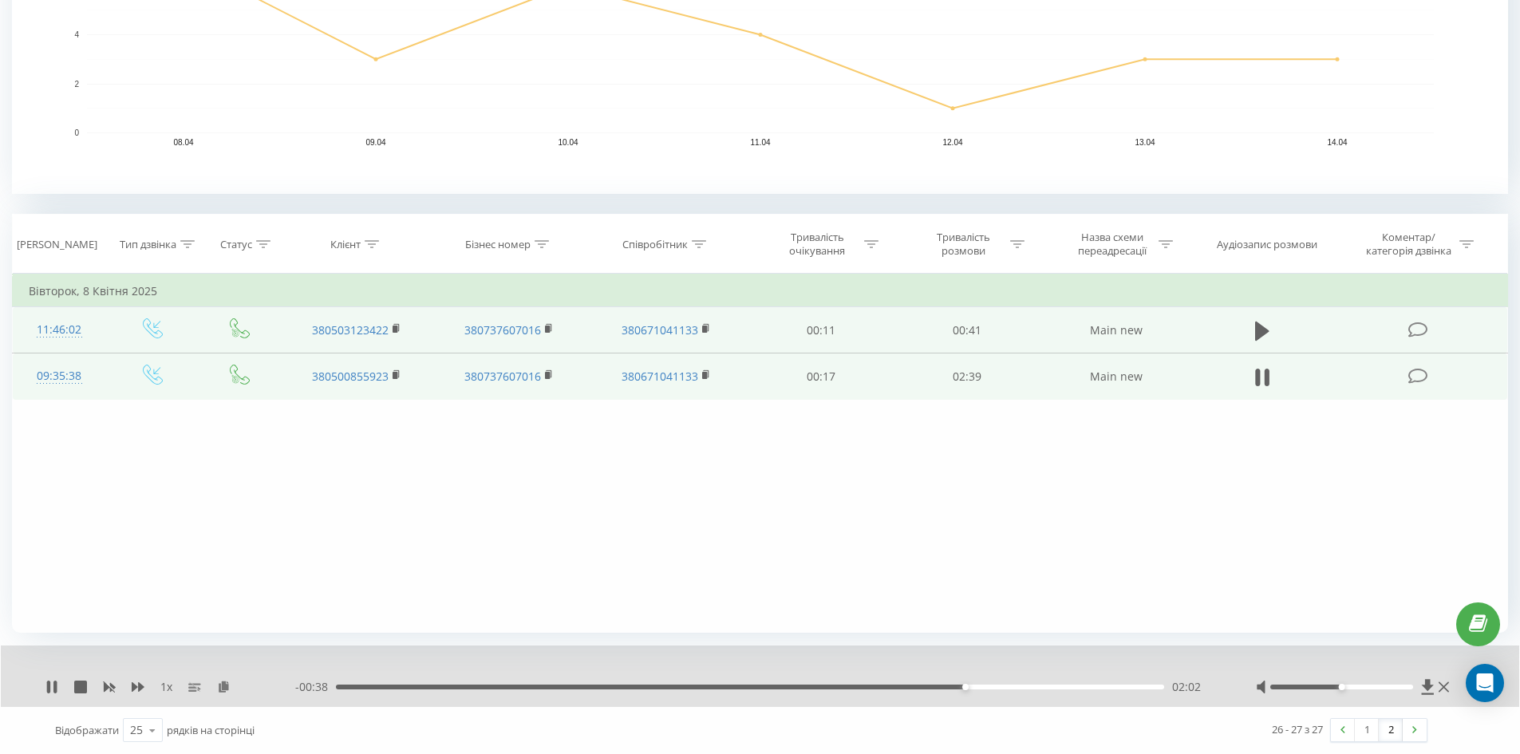
click at [1001, 686] on div "02:02" at bounding box center [750, 687] width 828 height 5
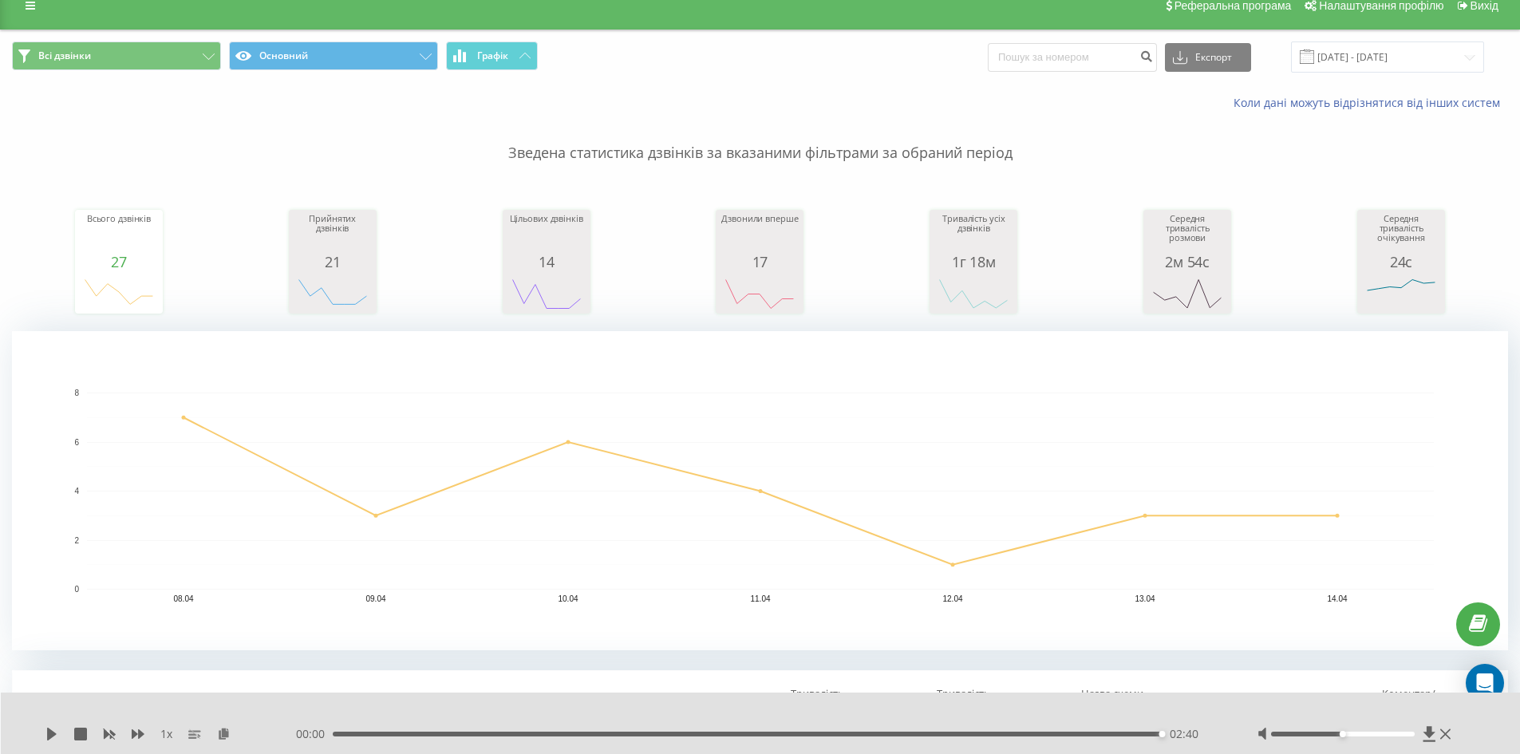
scroll to position [0, 0]
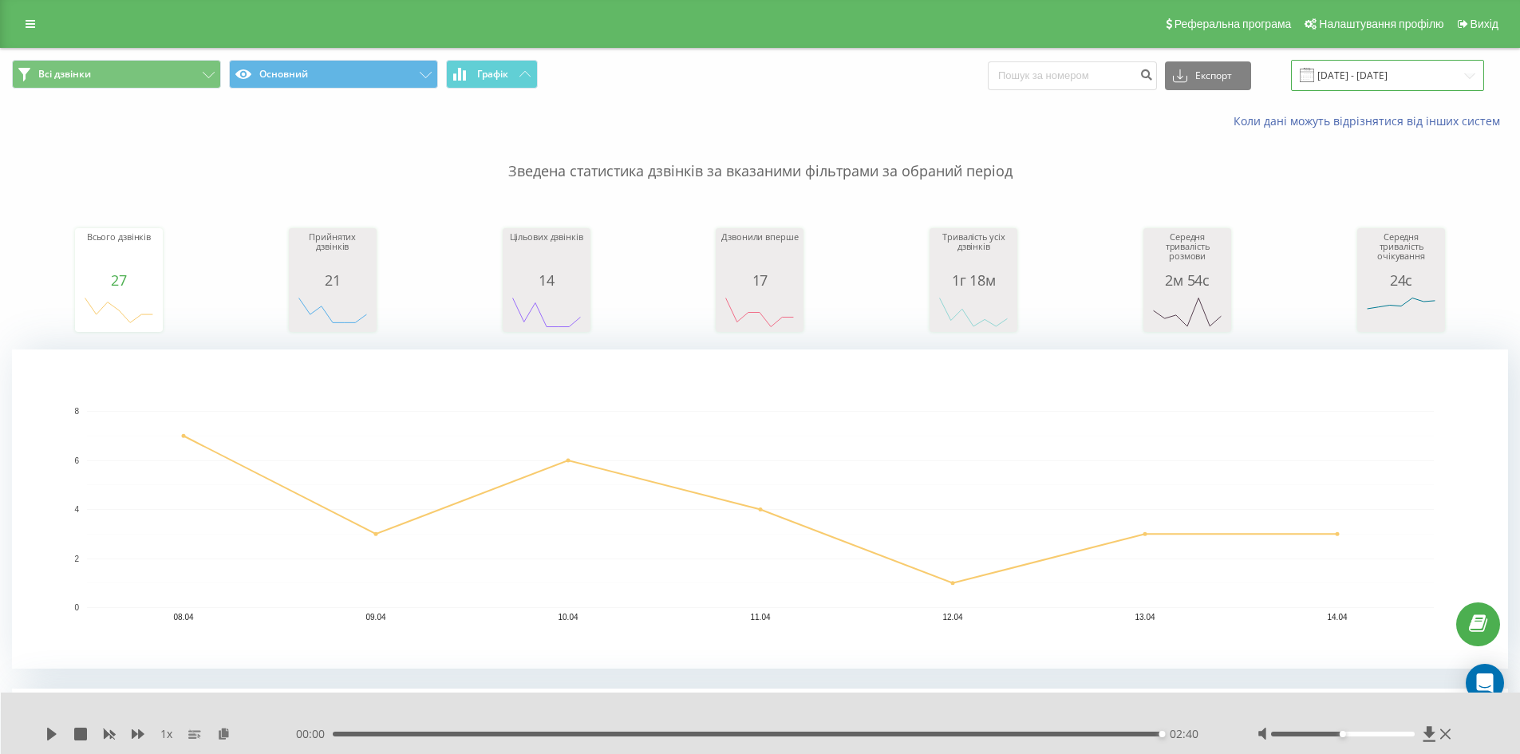
click at [1388, 79] on input "[DATE] - [DATE]" at bounding box center [1387, 75] width 193 height 31
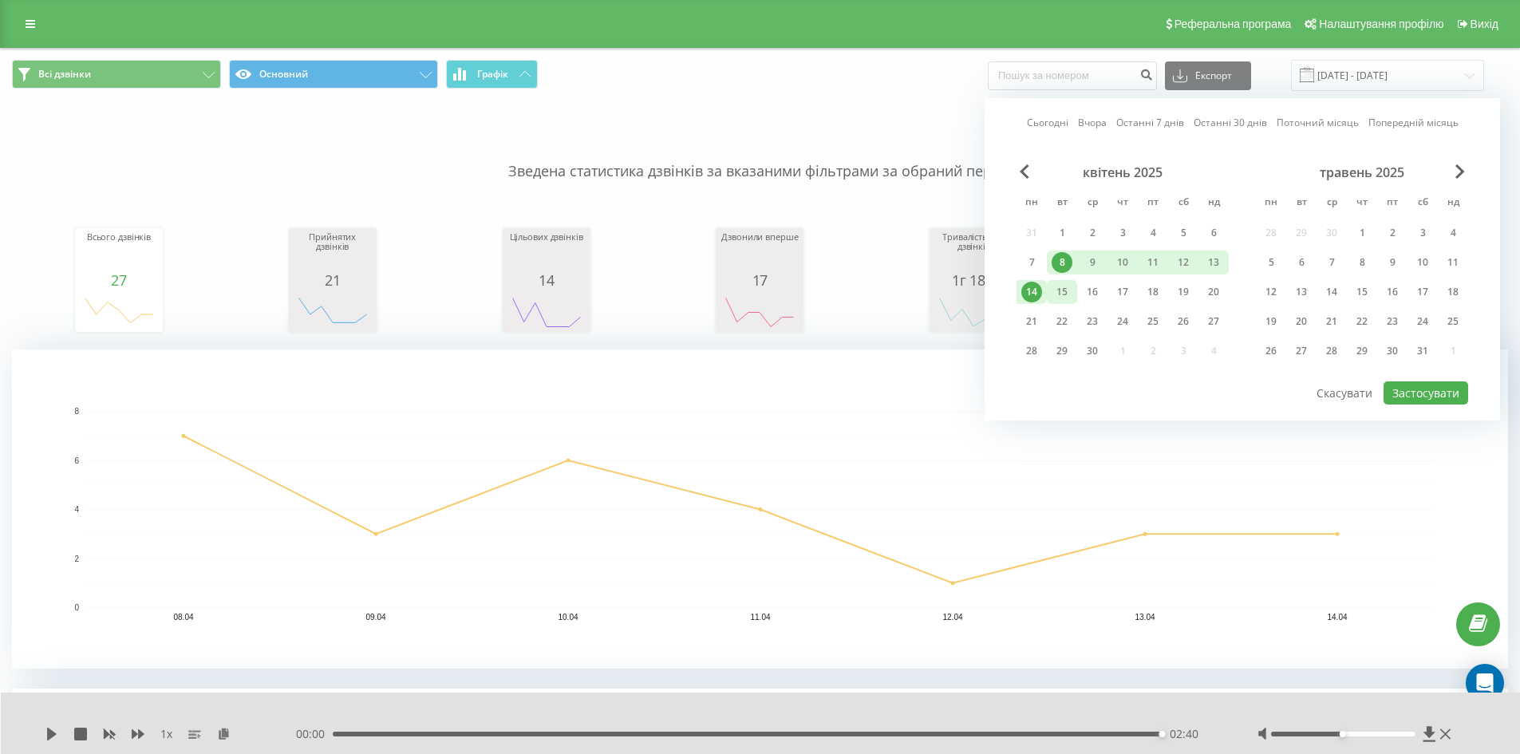
click at [1063, 291] on div "15" at bounding box center [1062, 292] width 21 height 21
click at [1038, 326] on div "21" at bounding box center [1031, 321] width 21 height 21
click at [1429, 395] on button "Застосувати" at bounding box center [1426, 392] width 85 height 23
type input "[DATE] - [DATE]"
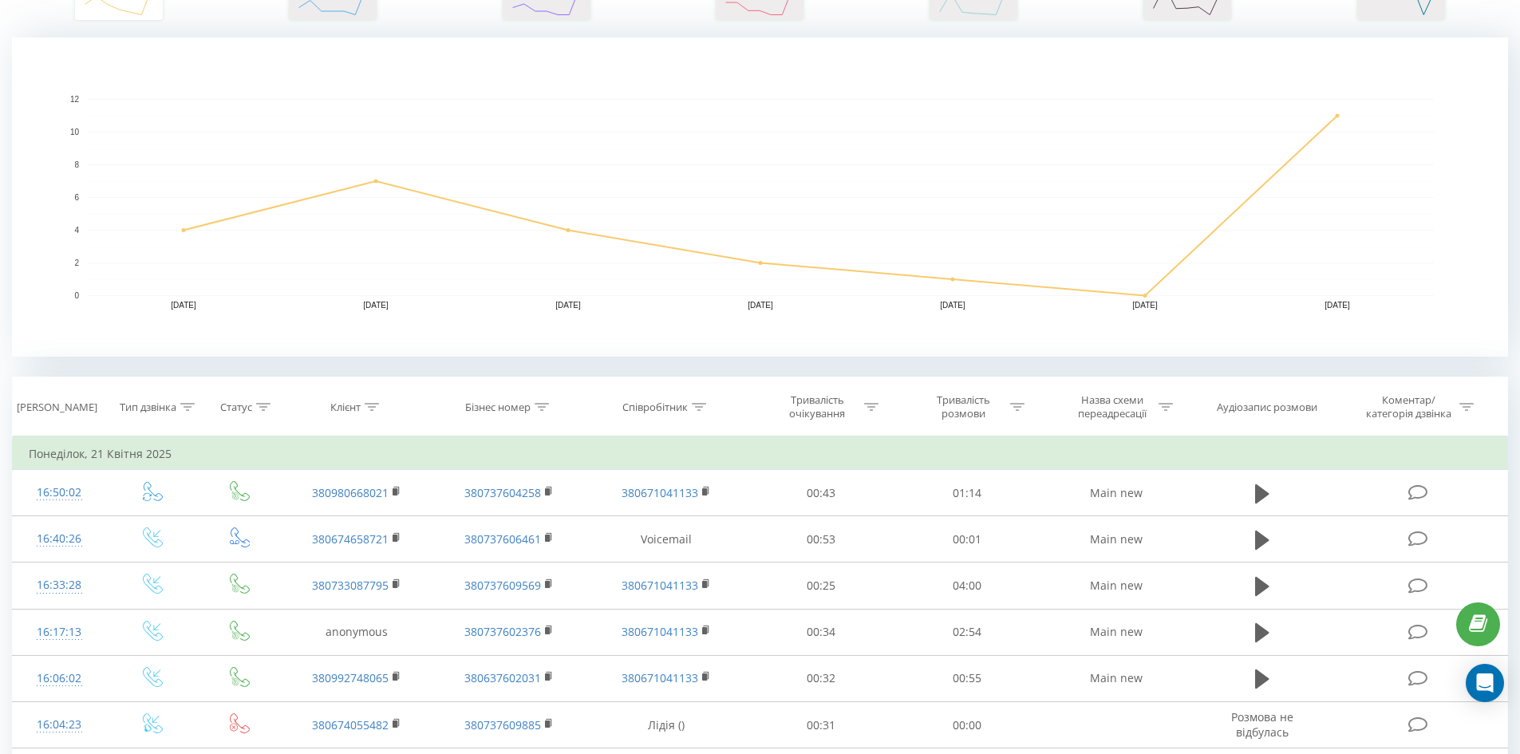
scroll to position [314, 0]
click at [182, 401] on icon at bounding box center [188, 405] width 14 height 8
click at [214, 518] on icon at bounding box center [211, 520] width 16 height 16
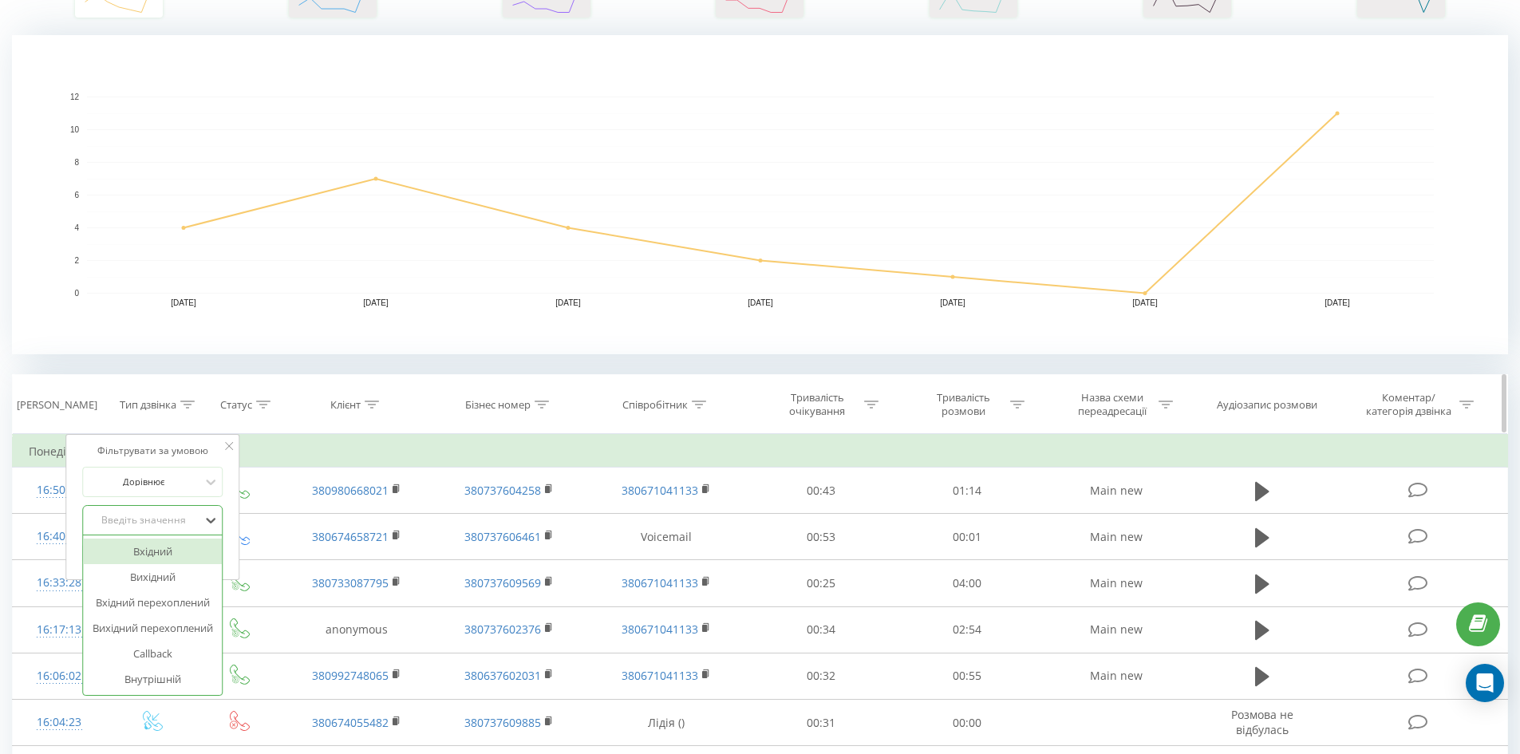
click at [262, 401] on icon at bounding box center [263, 405] width 14 height 8
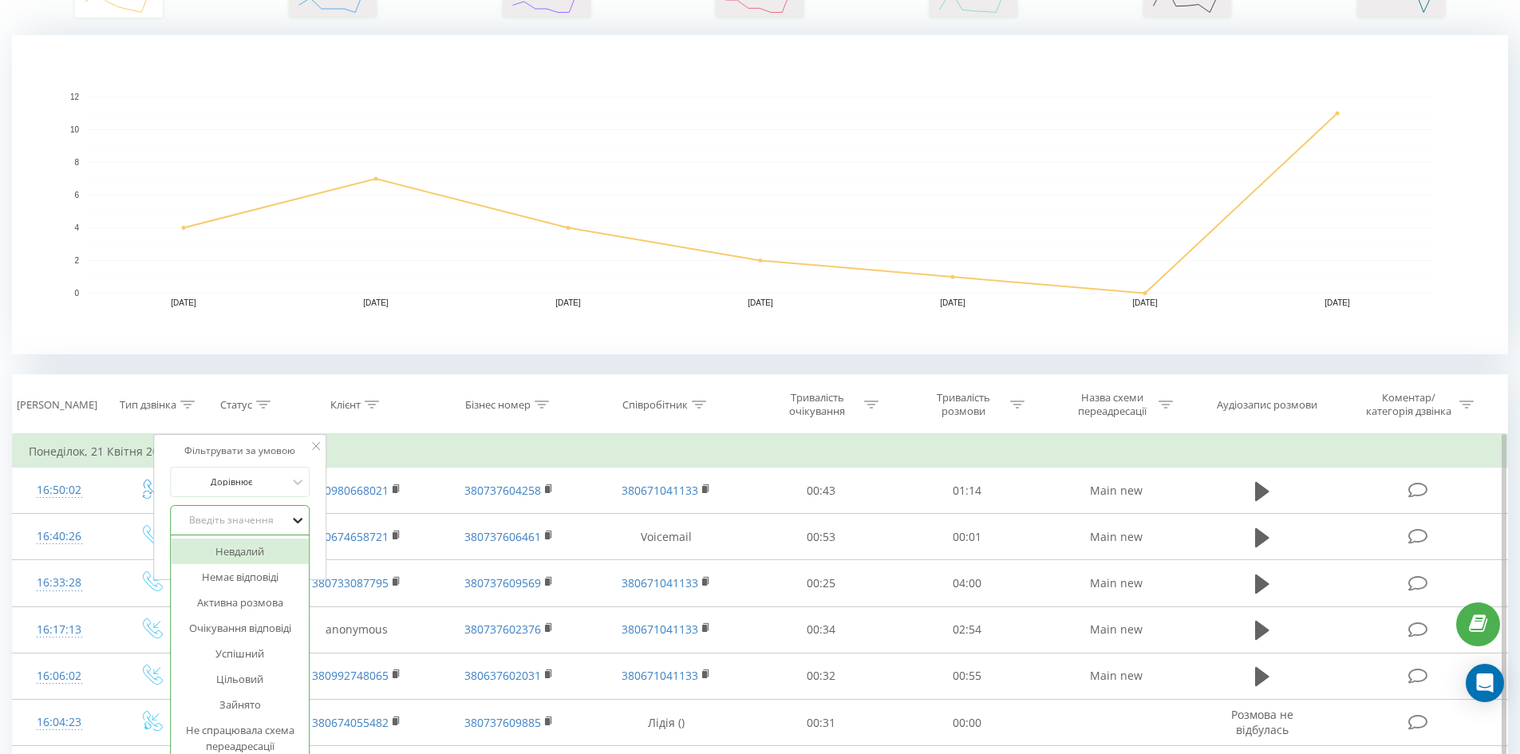
click at [298, 519] on div "14 results available. Use Up and Down to choose options, press Enter to select …" at bounding box center [240, 520] width 140 height 30
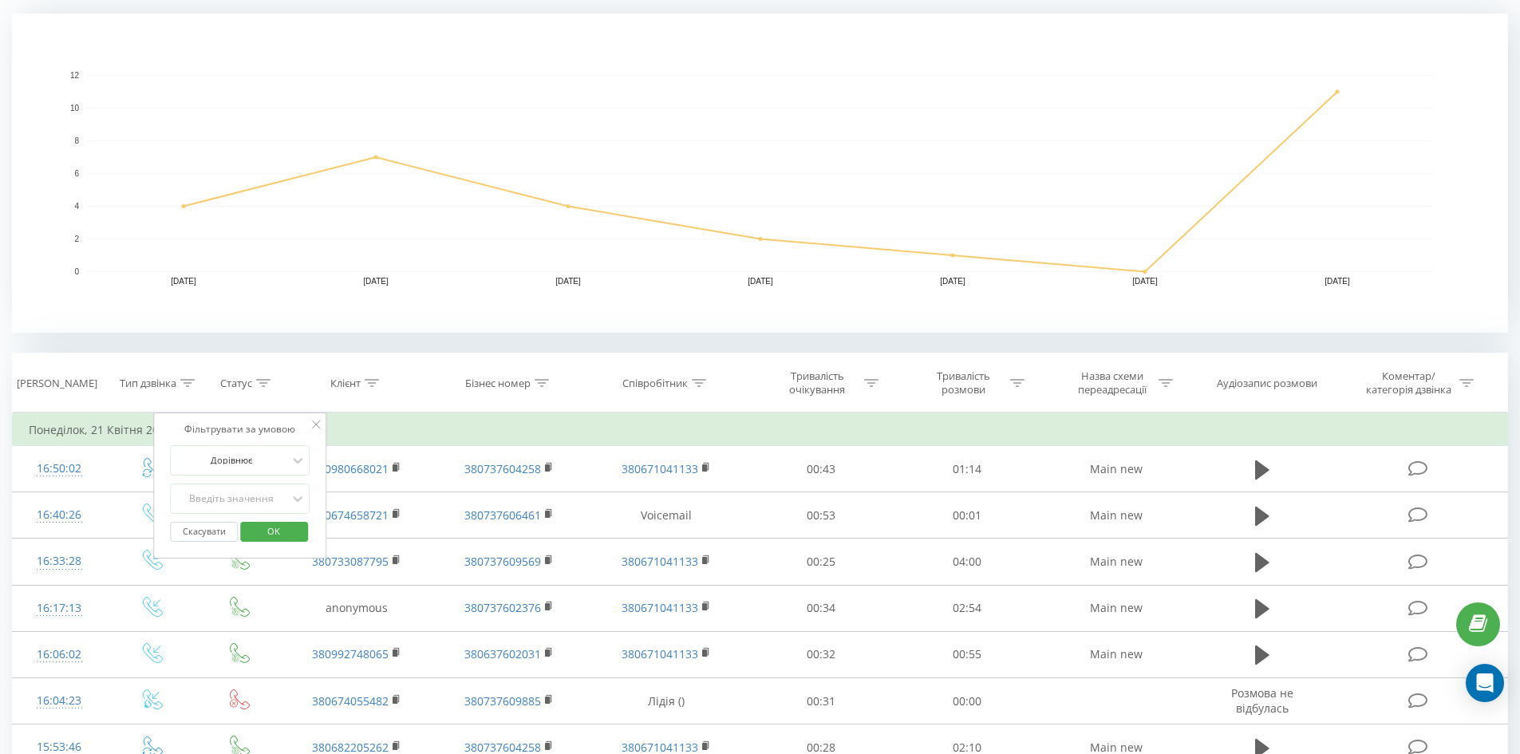
click at [400, 343] on div "Всі дзвінки Основний Графік Експорт .csv .xls .xlsx 15.04.2025 - 21.04.2025 Кол…" at bounding box center [760, 754] width 1496 height 2082
click at [392, 351] on div "Всі дзвінки Основний Графік Експорт .csv .xls .xlsx 15.04.2025 - 21.04.2025 Кол…" at bounding box center [760, 754] width 1496 height 2082
click at [322, 353] on th "Клієнт" at bounding box center [357, 382] width 152 height 59
click at [373, 381] on icon at bounding box center [372, 383] width 14 height 8
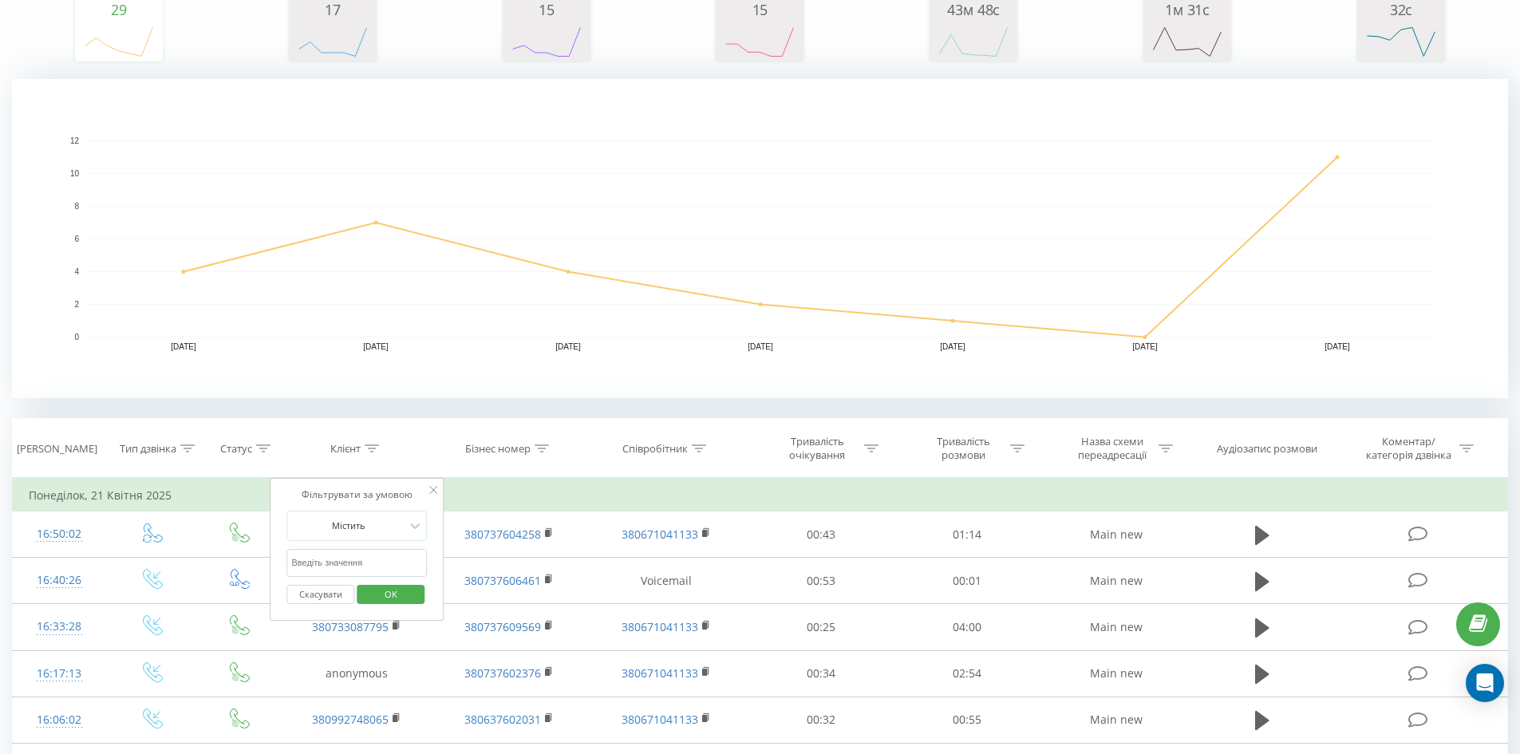
scroll to position [273, 0]
click at [191, 444] on icon at bounding box center [187, 446] width 14 height 8
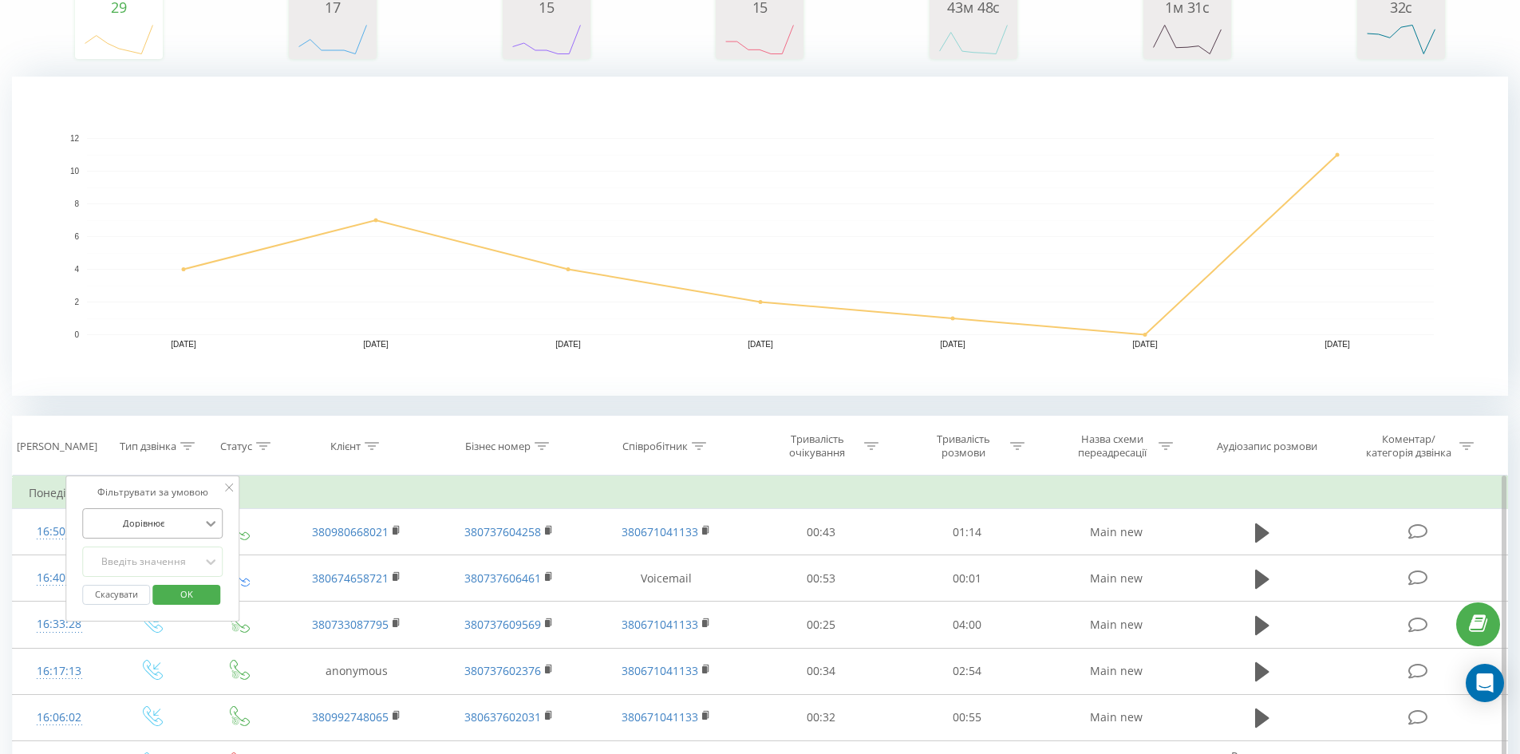
click at [209, 524] on icon at bounding box center [211, 524] width 10 height 6
click at [211, 561] on icon at bounding box center [211, 562] width 16 height 16
click at [263, 436] on th "Статус" at bounding box center [239, 446] width 81 height 59
click at [259, 442] on icon at bounding box center [263, 446] width 14 height 8
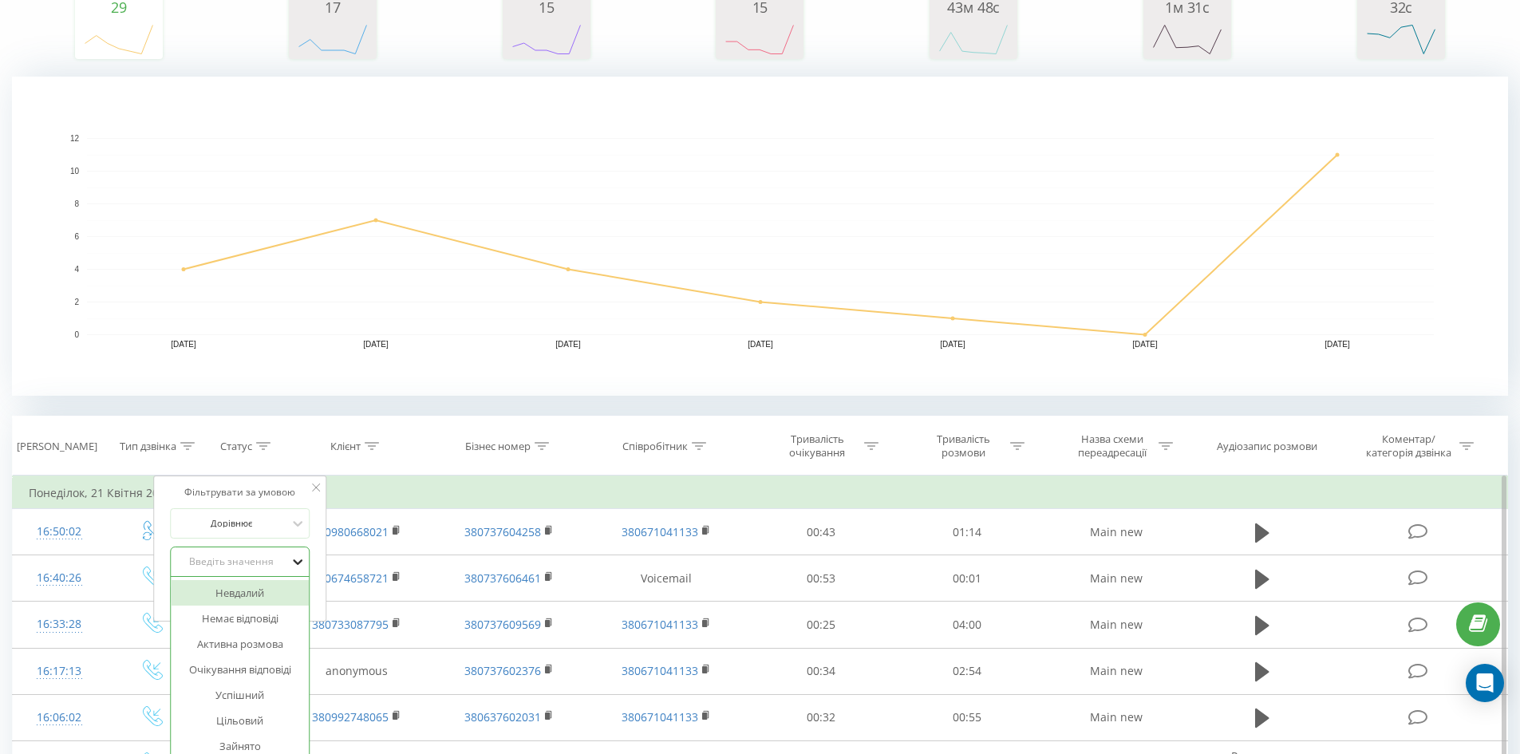
scroll to position [336, 0]
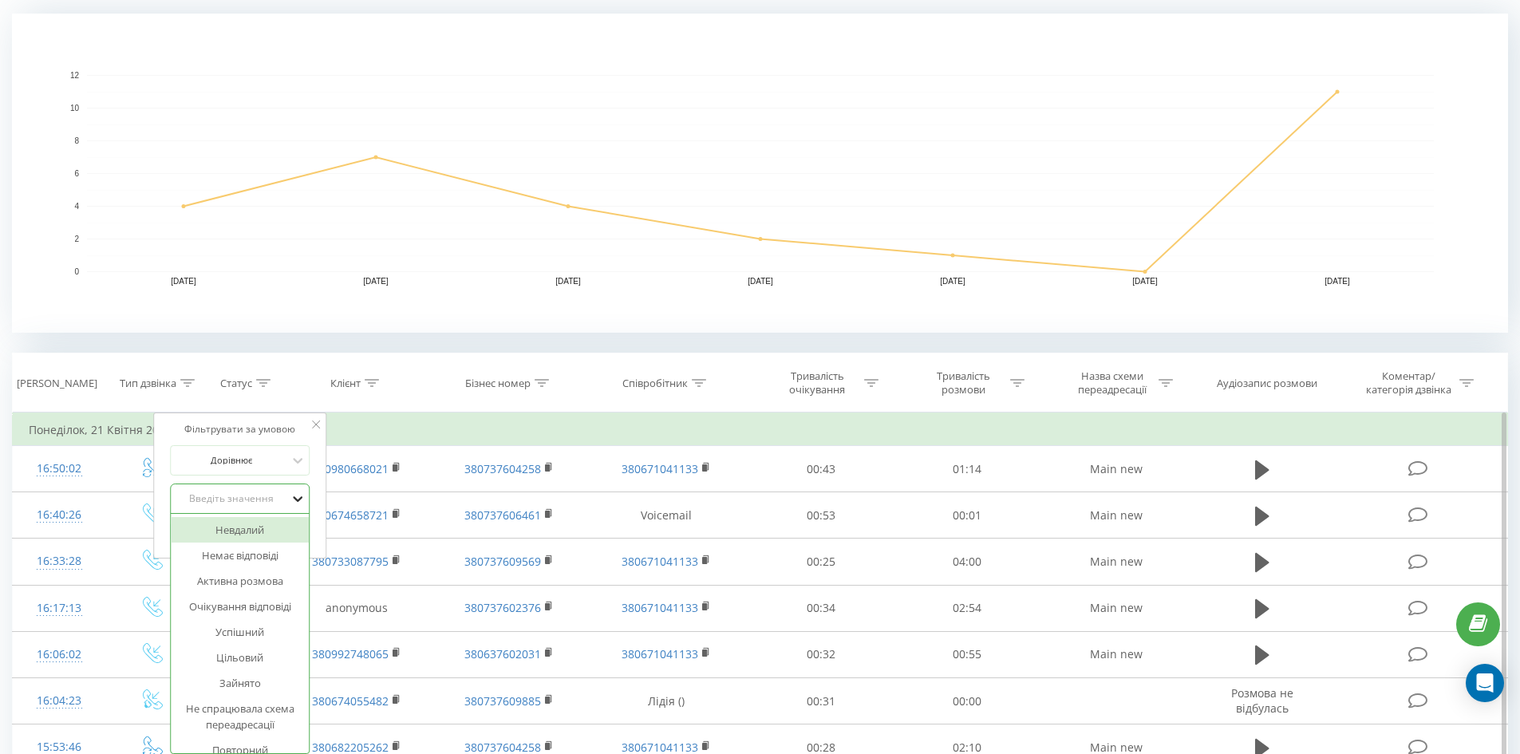
click at [297, 514] on div "14 results available. Use Up and Down to choose options, press Enter to select …" at bounding box center [240, 499] width 140 height 30
click at [263, 621] on div "Повторний" at bounding box center [240, 623] width 139 height 26
click at [282, 532] on span "OK" at bounding box center [273, 531] width 45 height 25
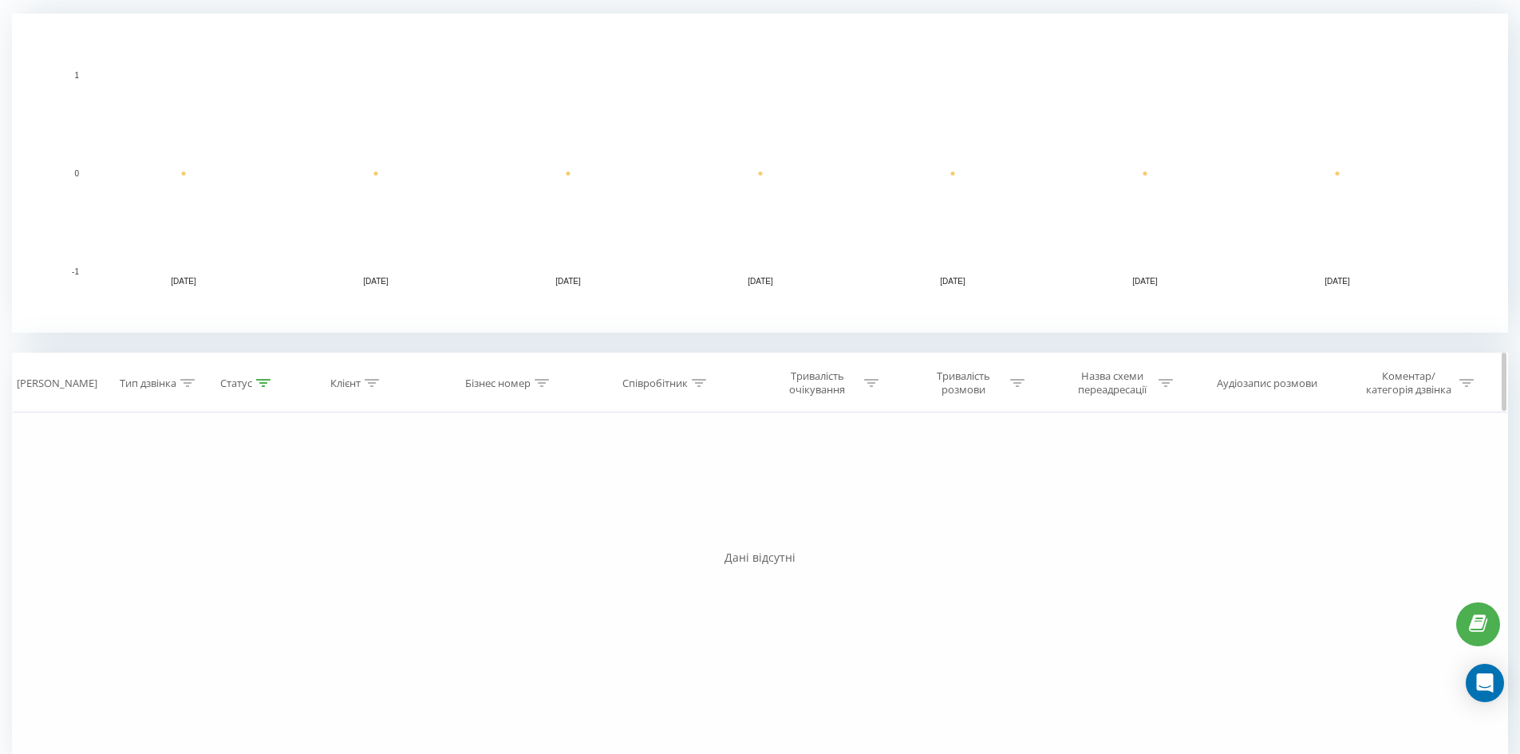
click at [264, 382] on icon at bounding box center [263, 383] width 14 height 8
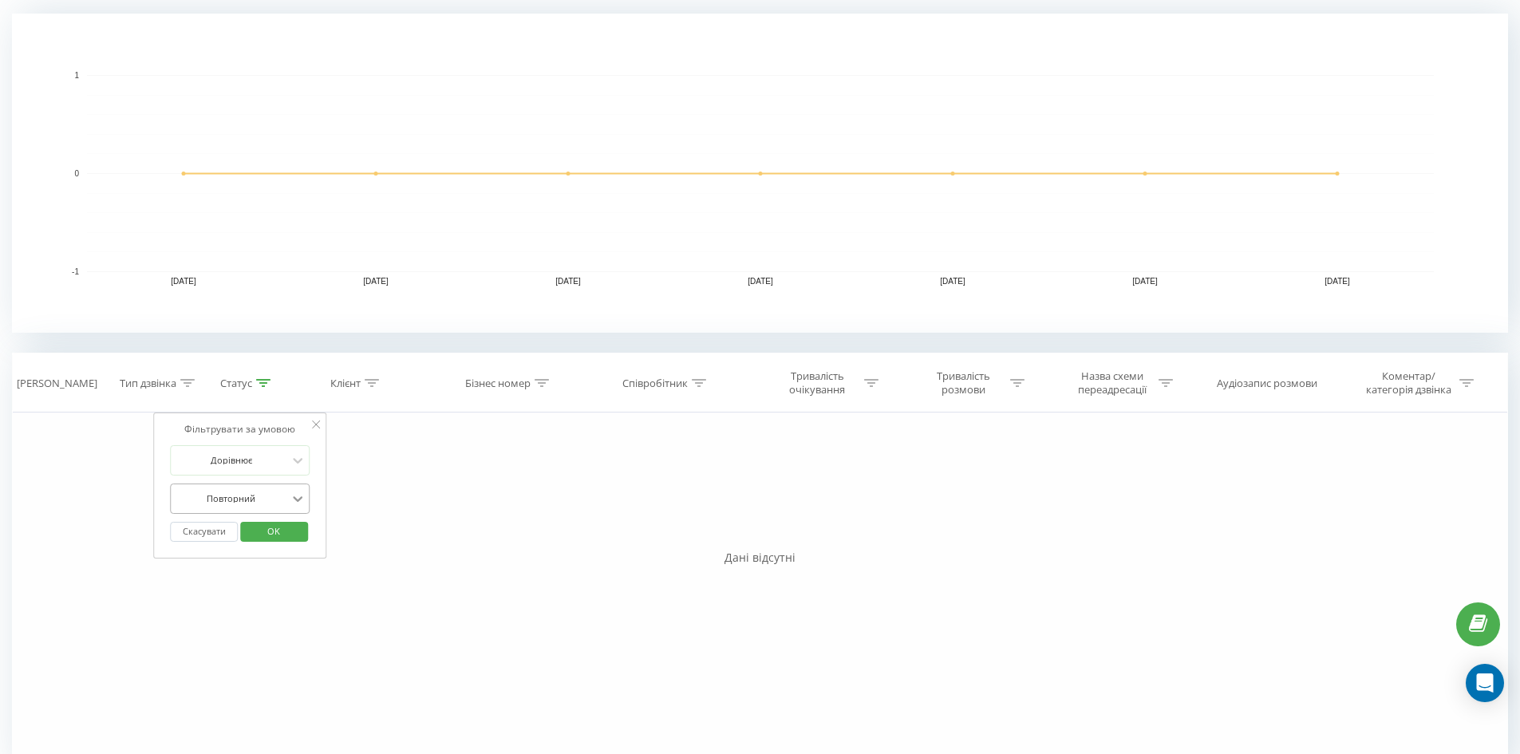
click at [297, 498] on icon at bounding box center [298, 499] width 16 height 16
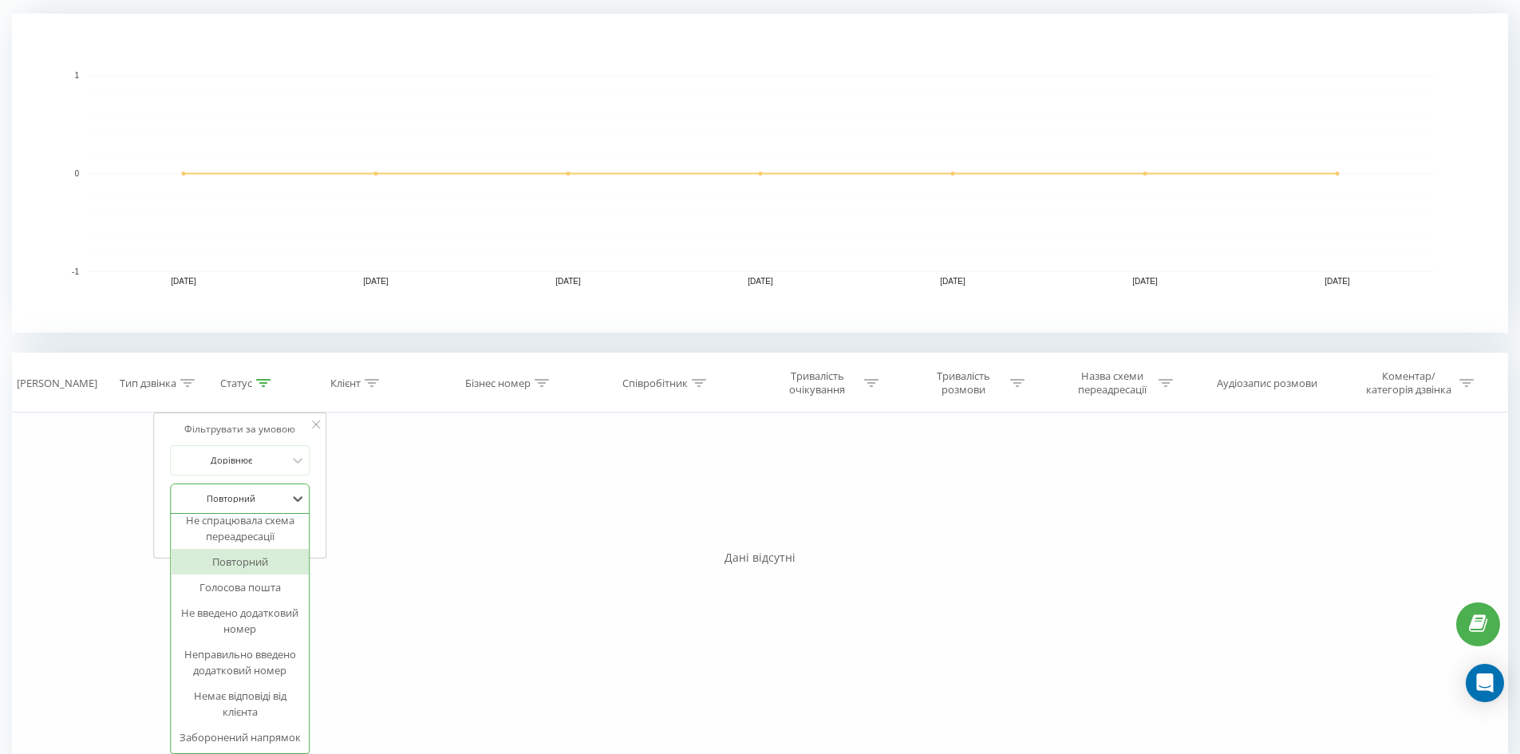
scroll to position [187, 0]
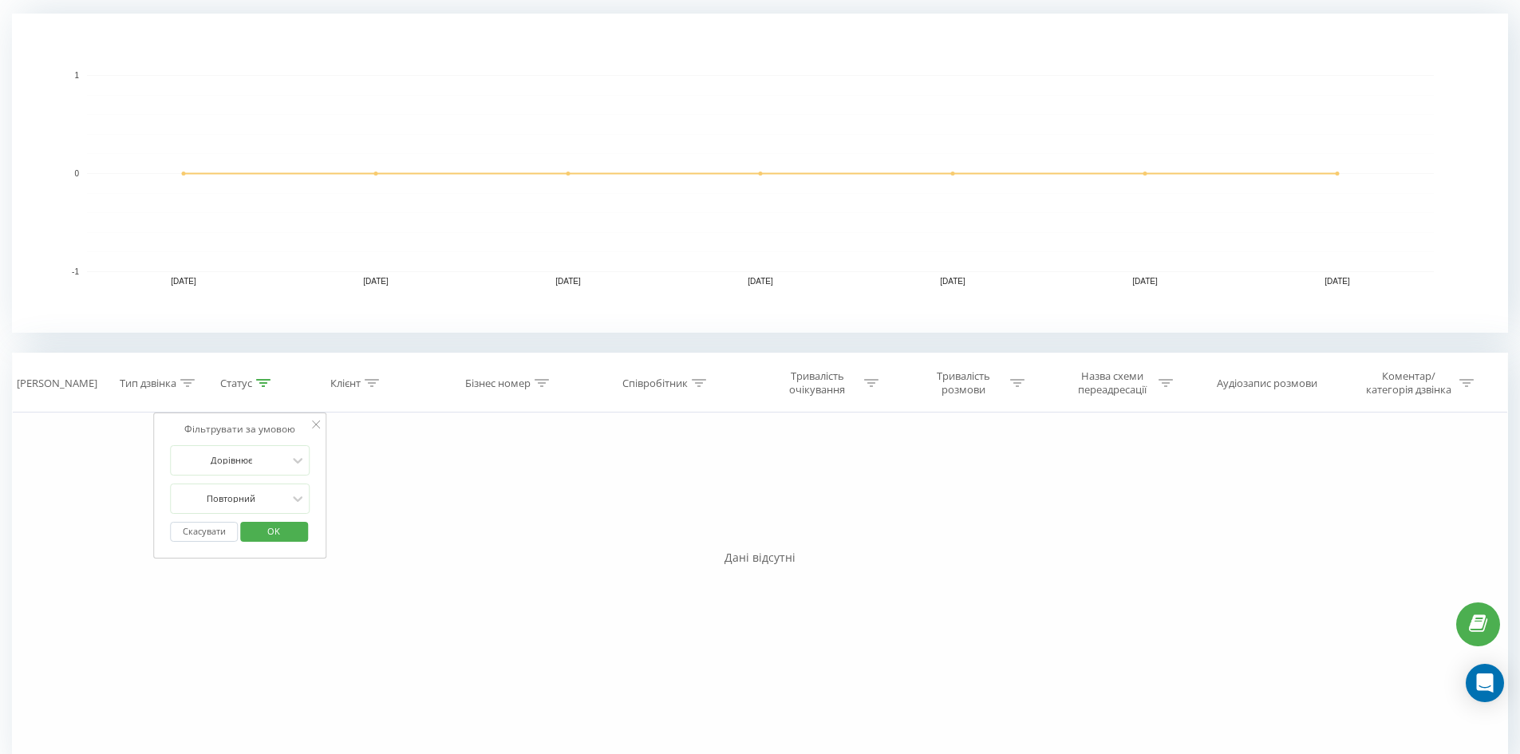
click at [370, 574] on div "Фільтрувати за умовою Дорівнює Введіть значення Скасувати OK Фільтрувати за умо…" at bounding box center [760, 592] width 1496 height 359
click at [212, 529] on button "Скасувати" at bounding box center [204, 532] width 68 height 20
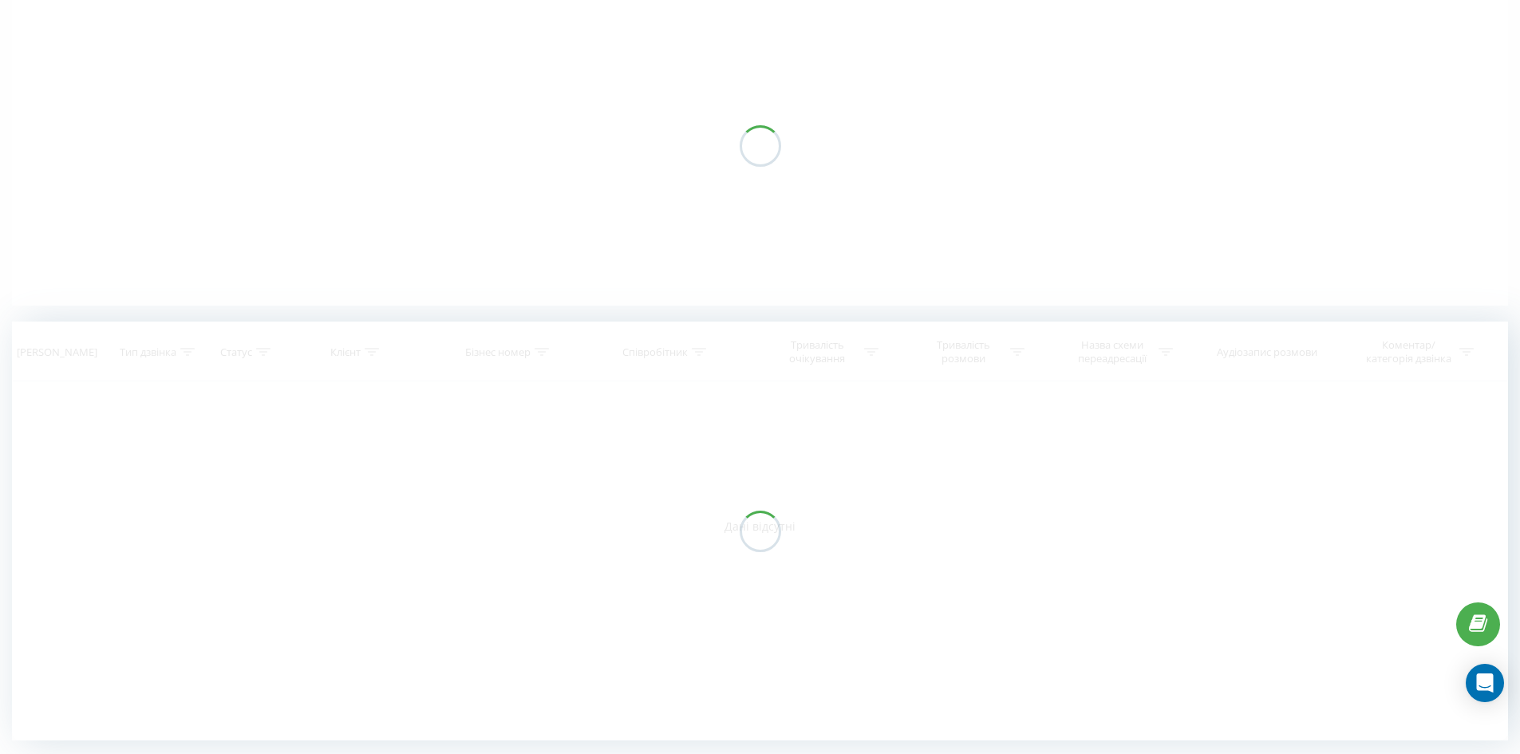
scroll to position [143, 0]
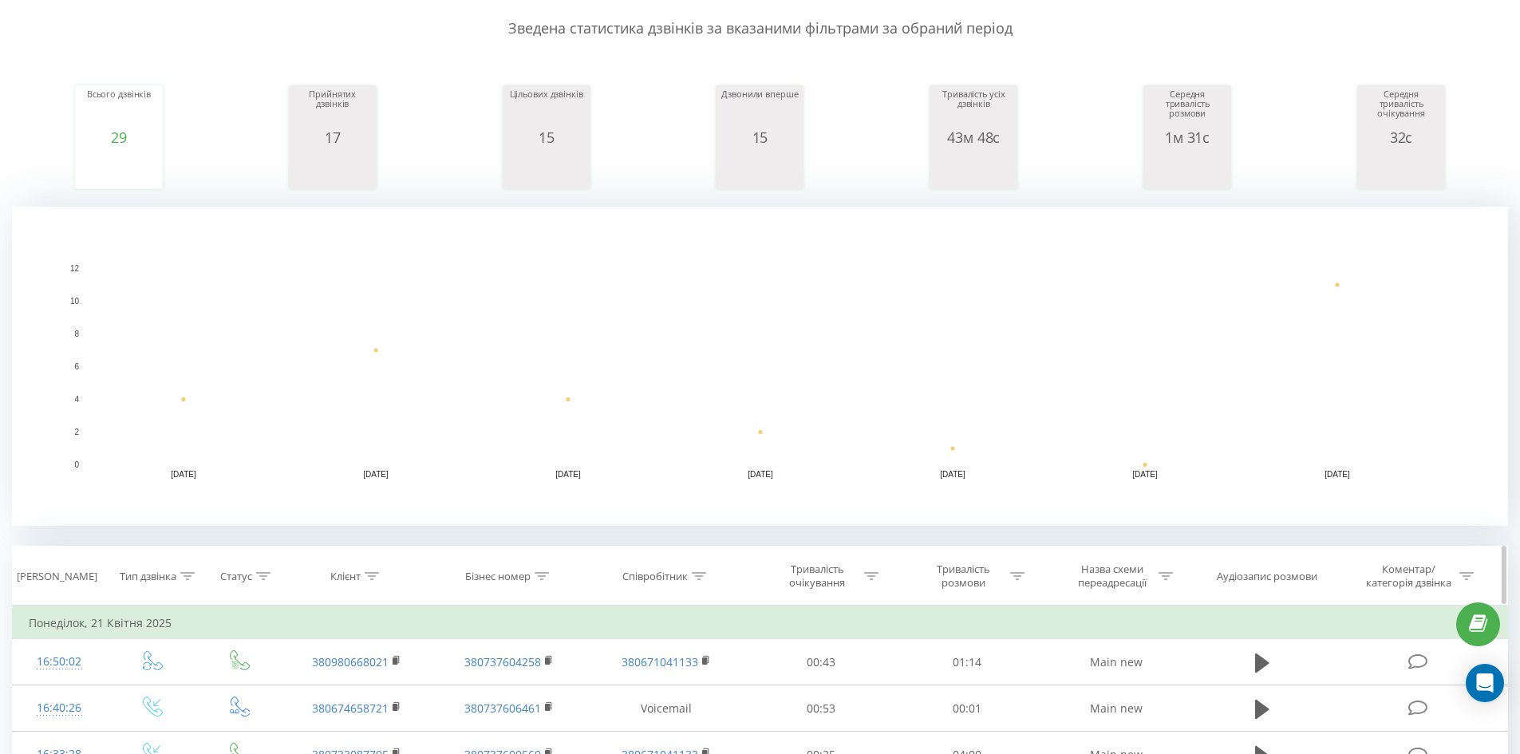
click at [365, 572] on div "Клієнт" at bounding box center [354, 577] width 49 height 14
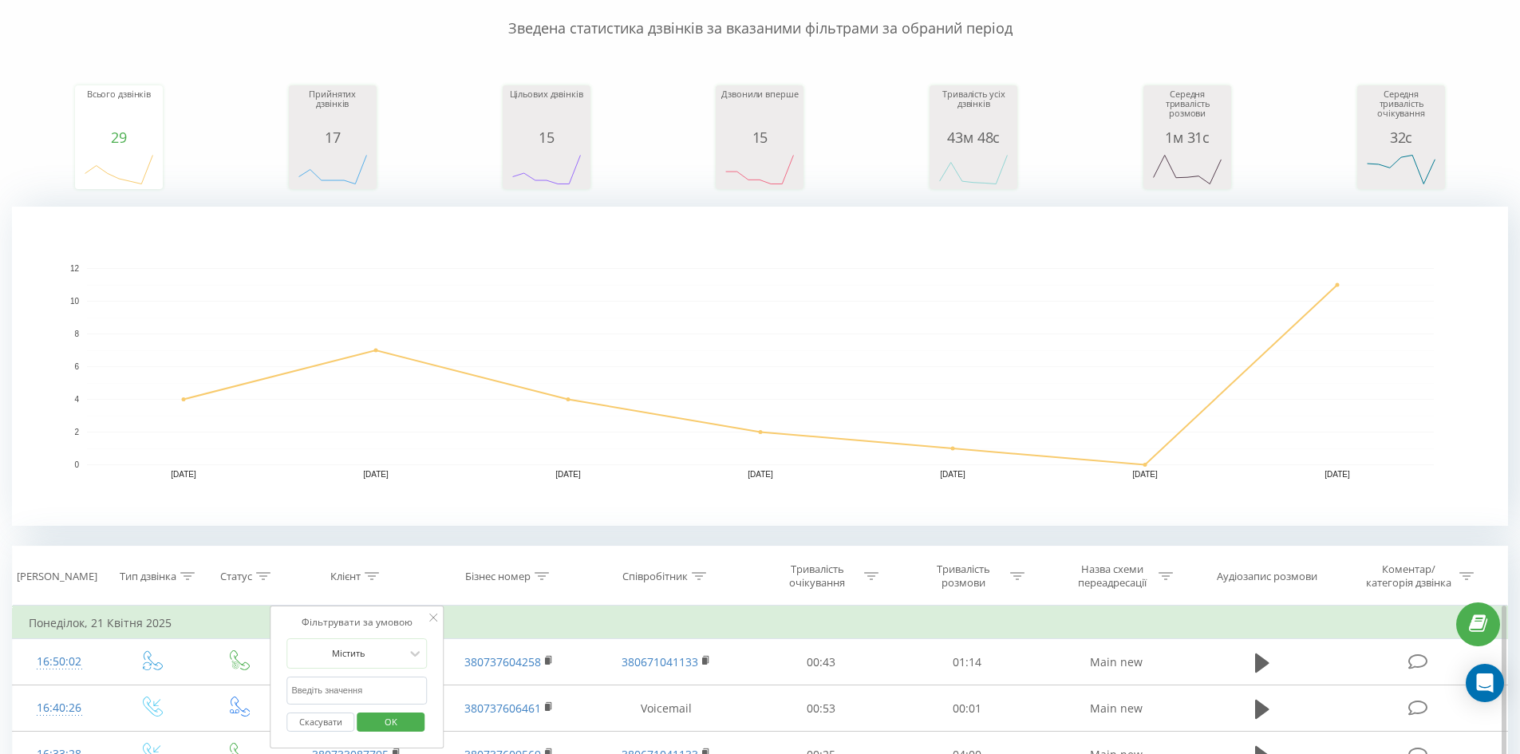
click at [398, 693] on input "text" at bounding box center [357, 691] width 140 height 28
click at [398, 692] on input "text" at bounding box center [357, 691] width 140 height 28
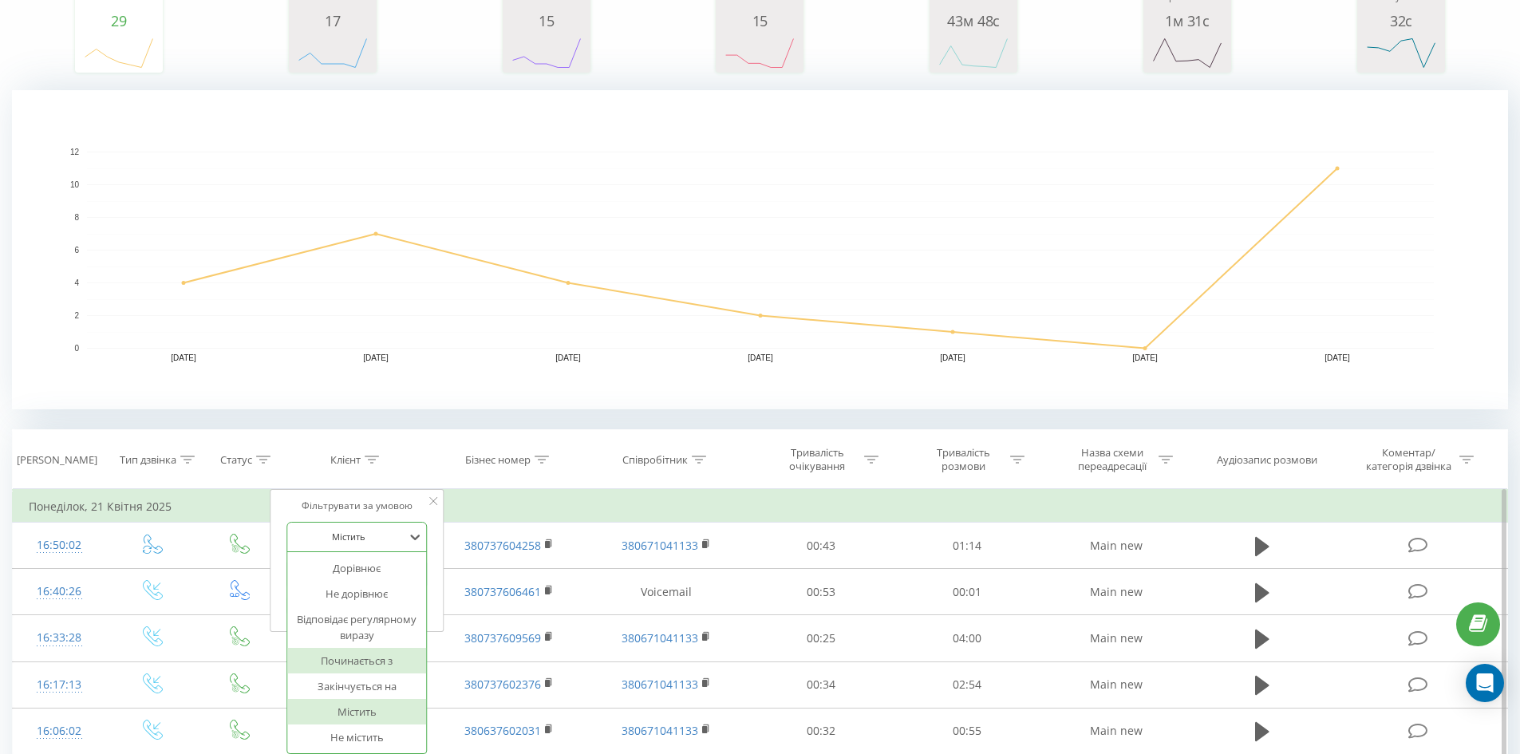
click at [326, 552] on div "7 results available. Use Up and Down to choose options, press Enter to select t…" at bounding box center [357, 537] width 140 height 30
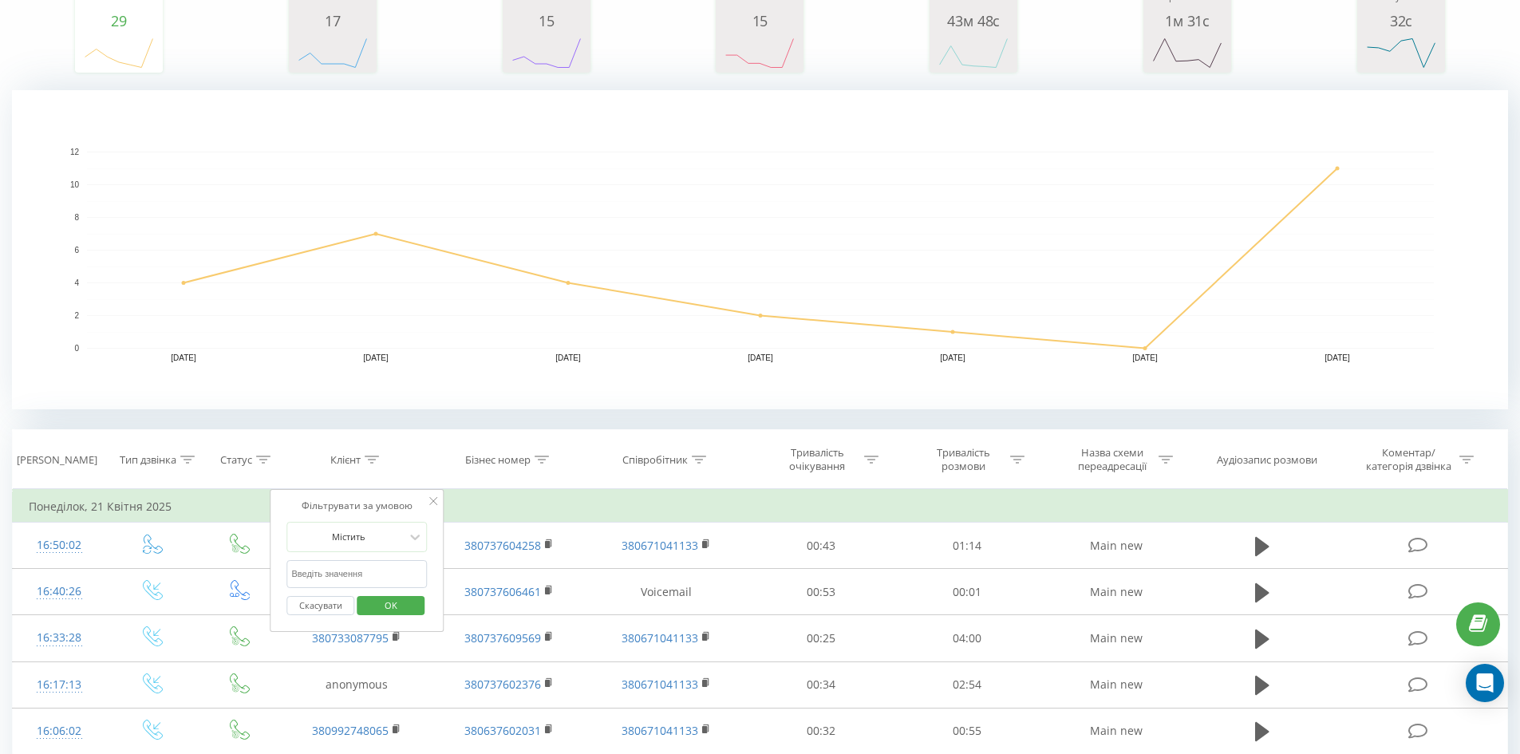
click at [322, 604] on button "Скасувати" at bounding box center [321, 606] width 68 height 20
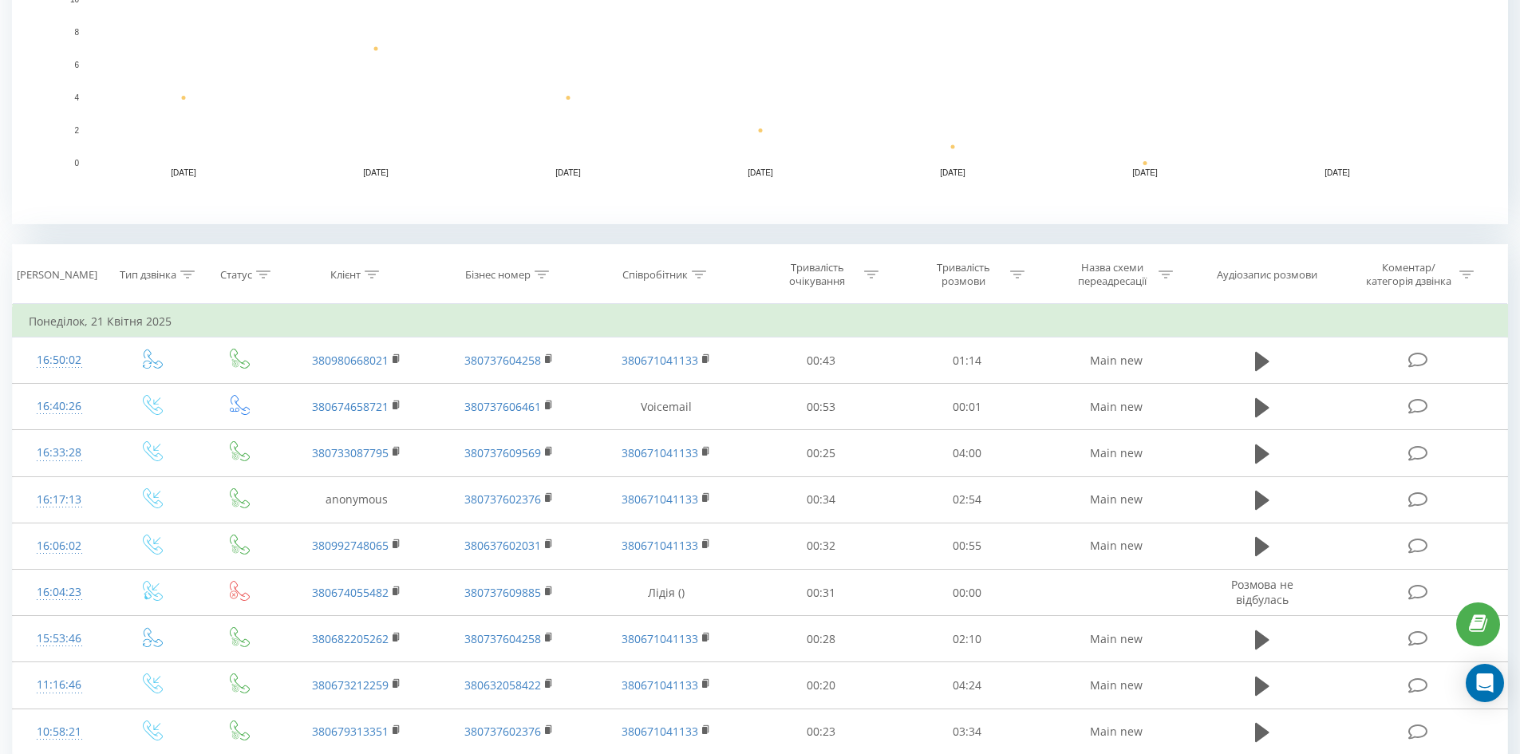
scroll to position [452, 0]
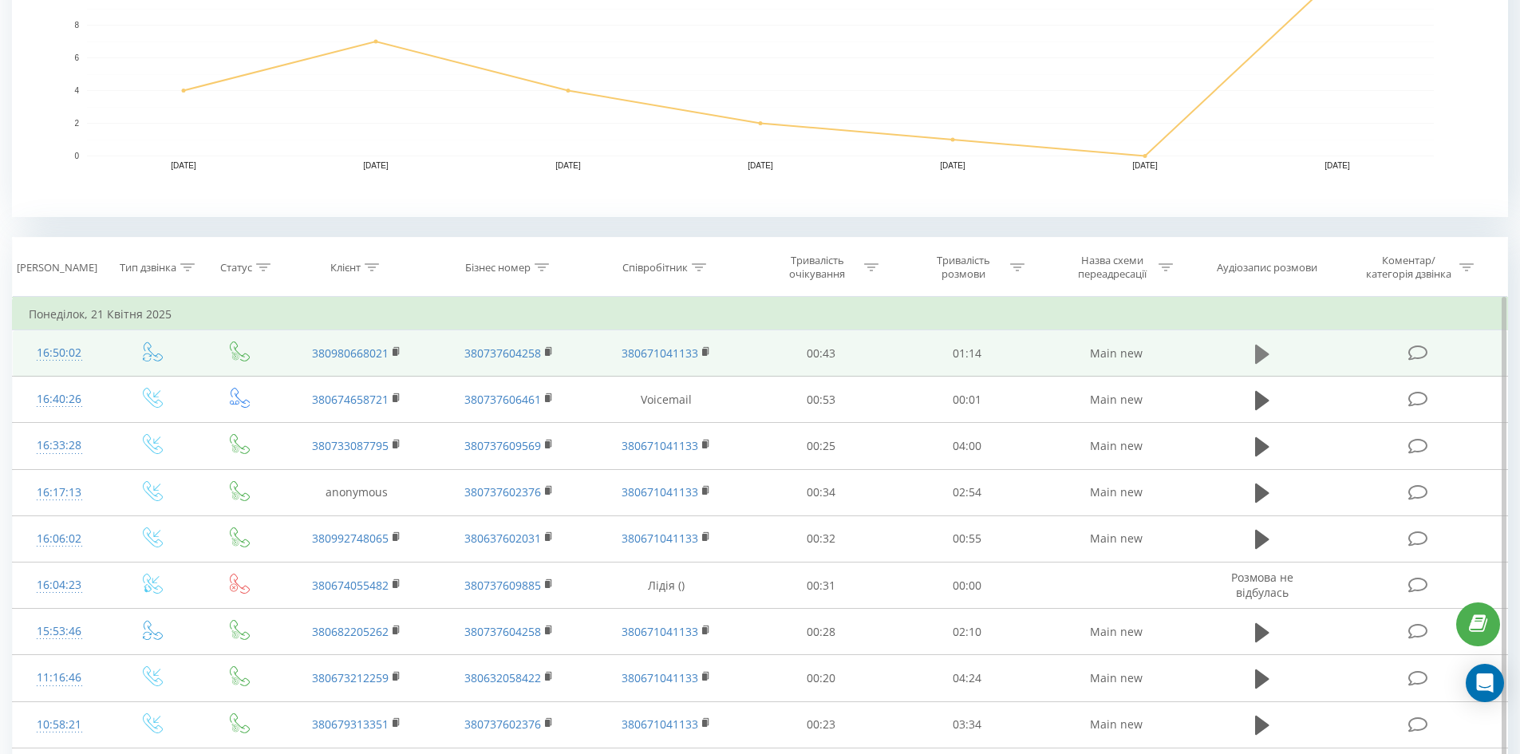
click at [1260, 355] on icon at bounding box center [1262, 353] width 14 height 19
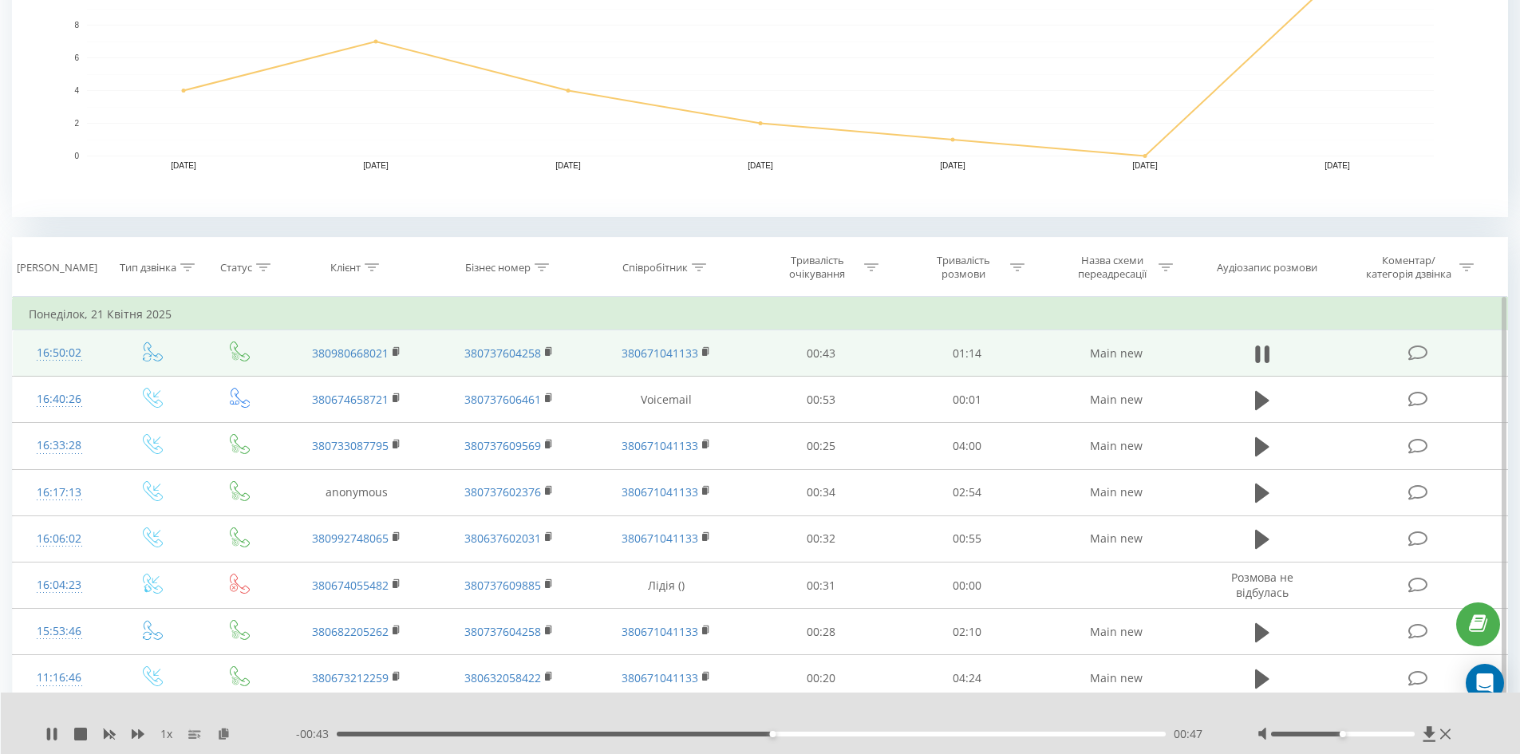
click at [930, 731] on div "- 00:43 00:47 00:47" at bounding box center [757, 734] width 922 height 16
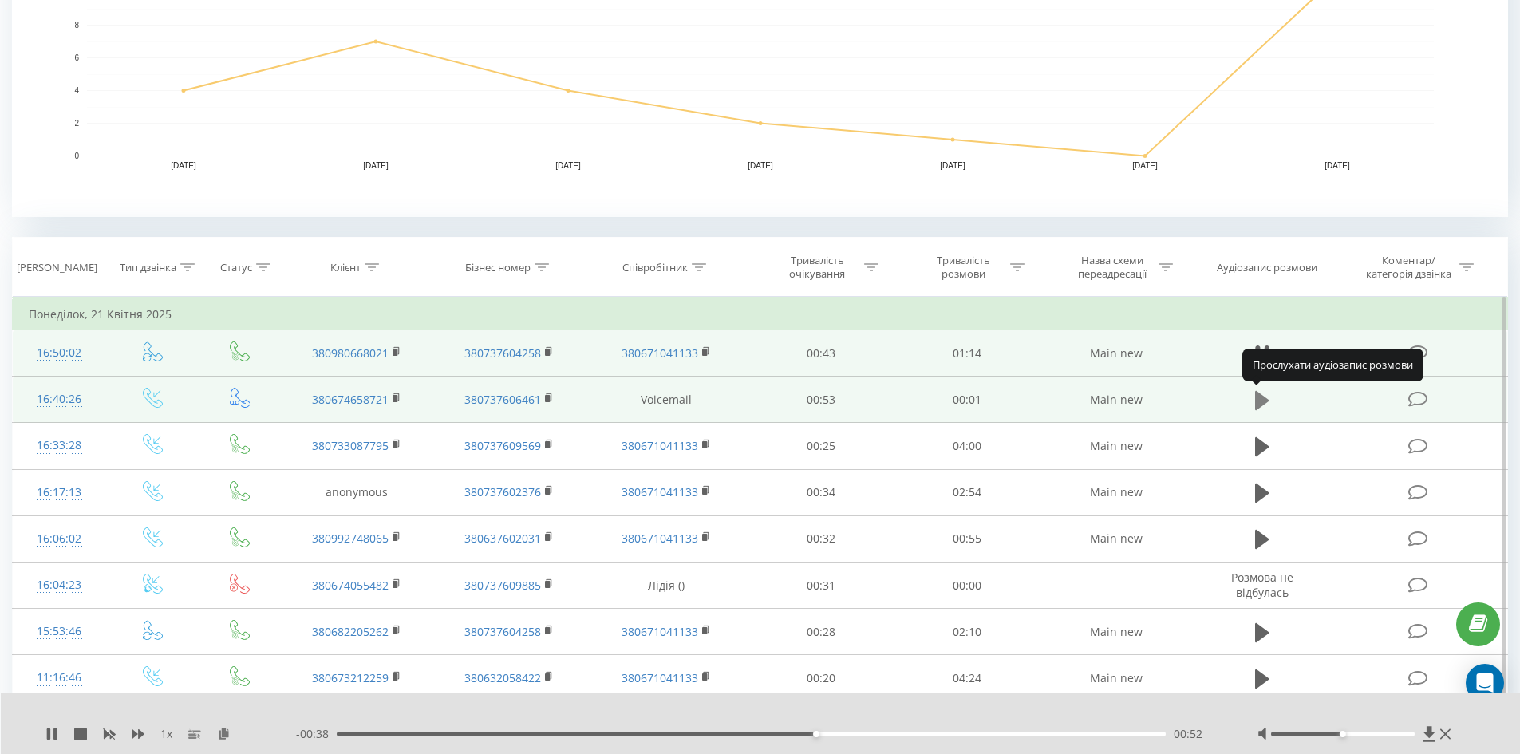
click at [1260, 401] on icon at bounding box center [1262, 400] width 14 height 19
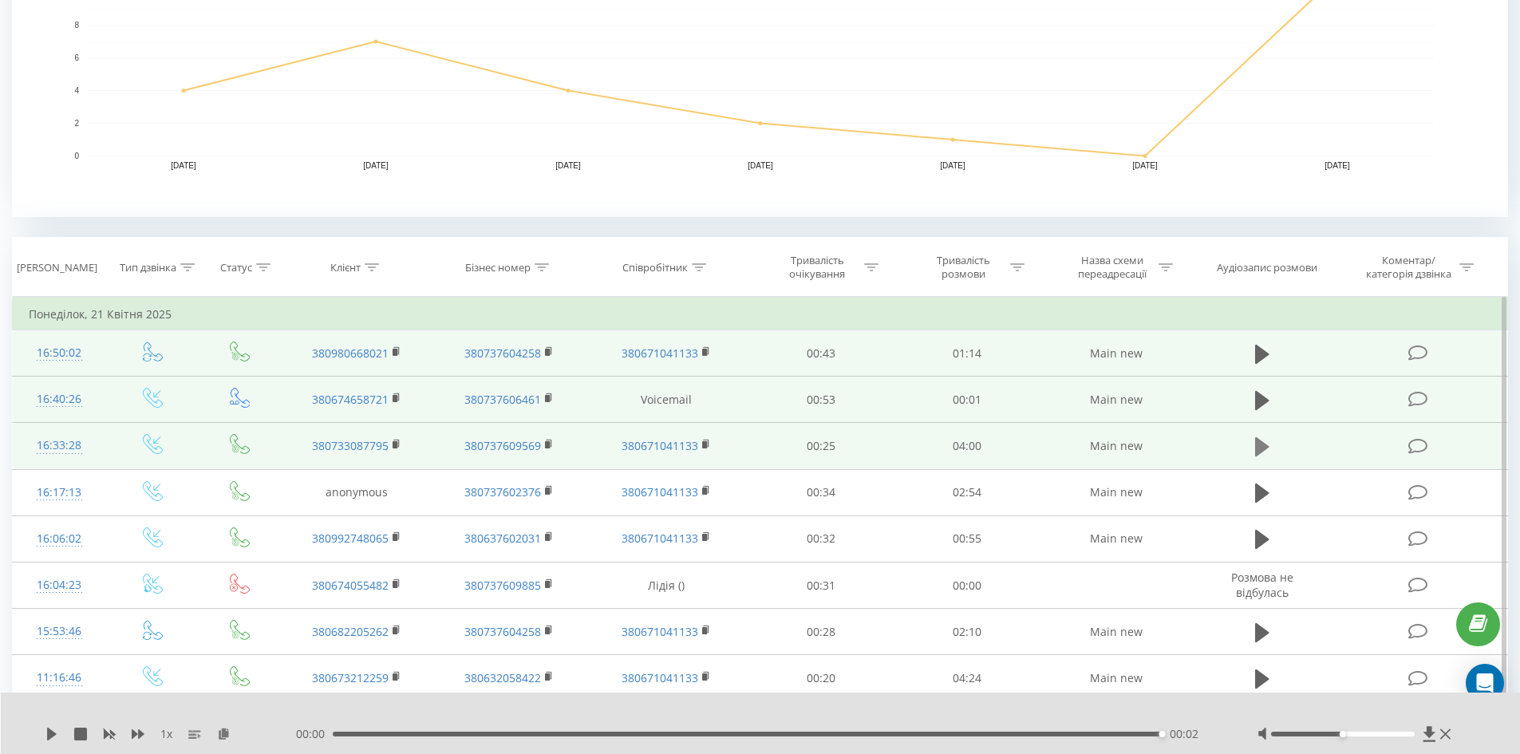
click at [1257, 441] on icon at bounding box center [1262, 446] width 14 height 19
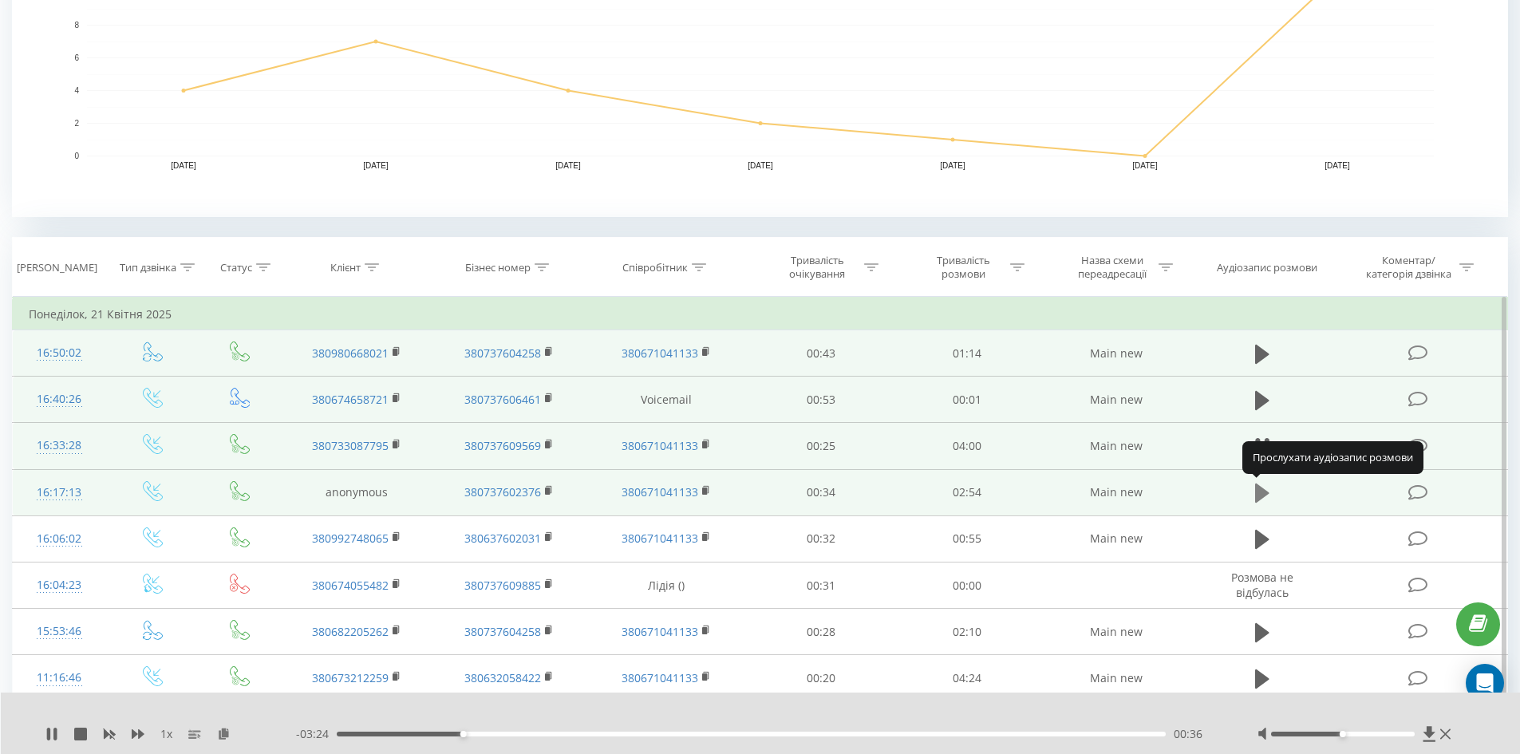
click at [1261, 492] on icon at bounding box center [1262, 493] width 14 height 19
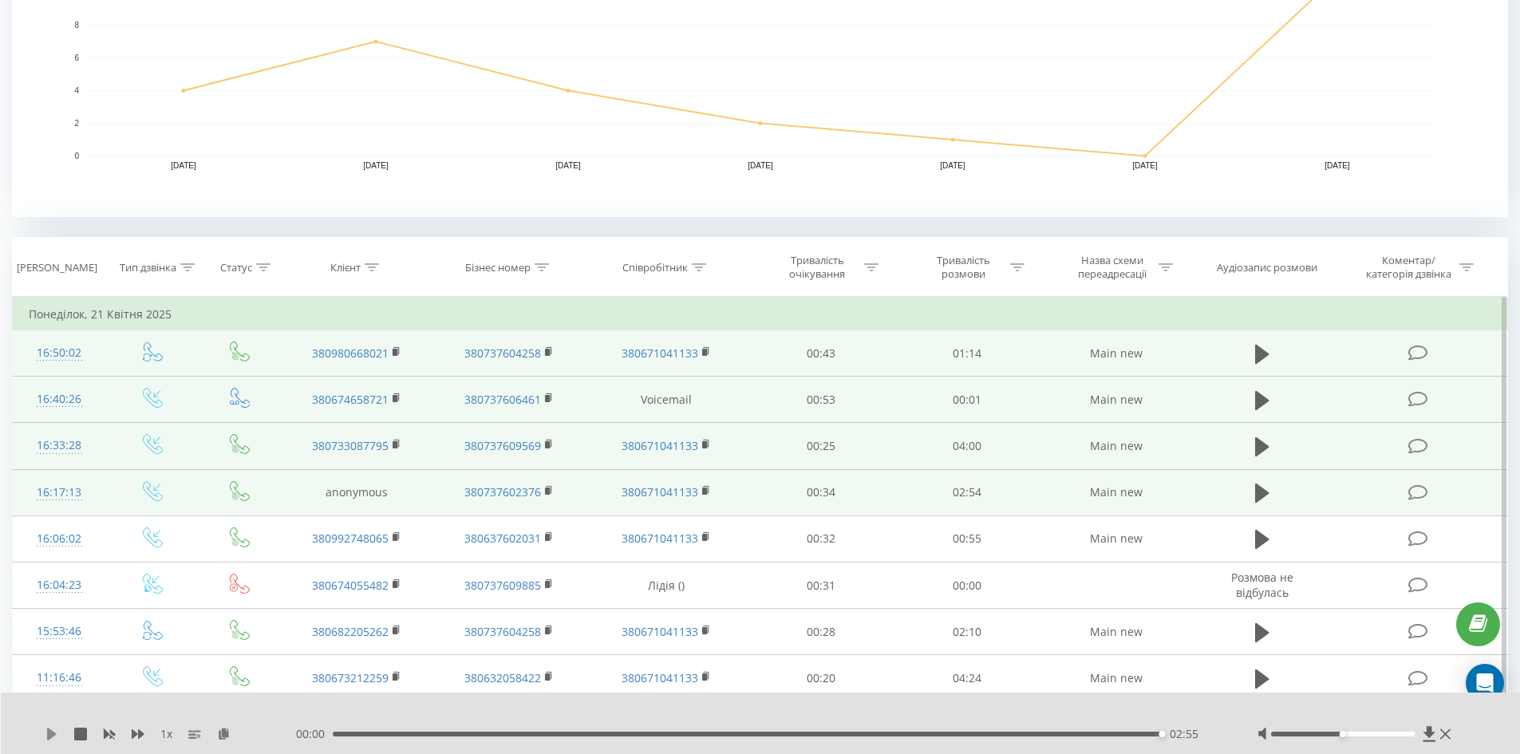
click at [50, 730] on icon at bounding box center [52, 734] width 10 height 13
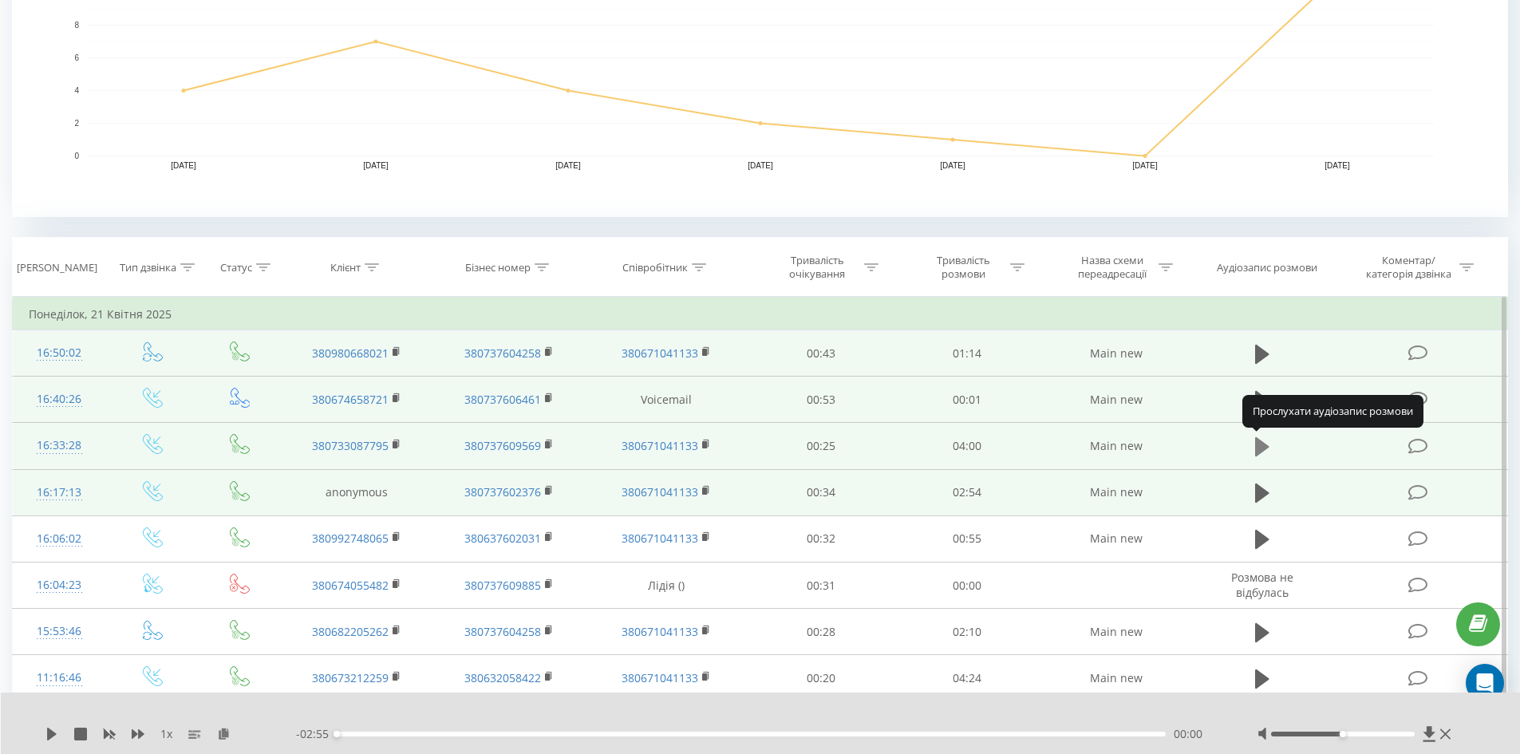
click at [1266, 441] on icon at bounding box center [1262, 447] width 14 height 22
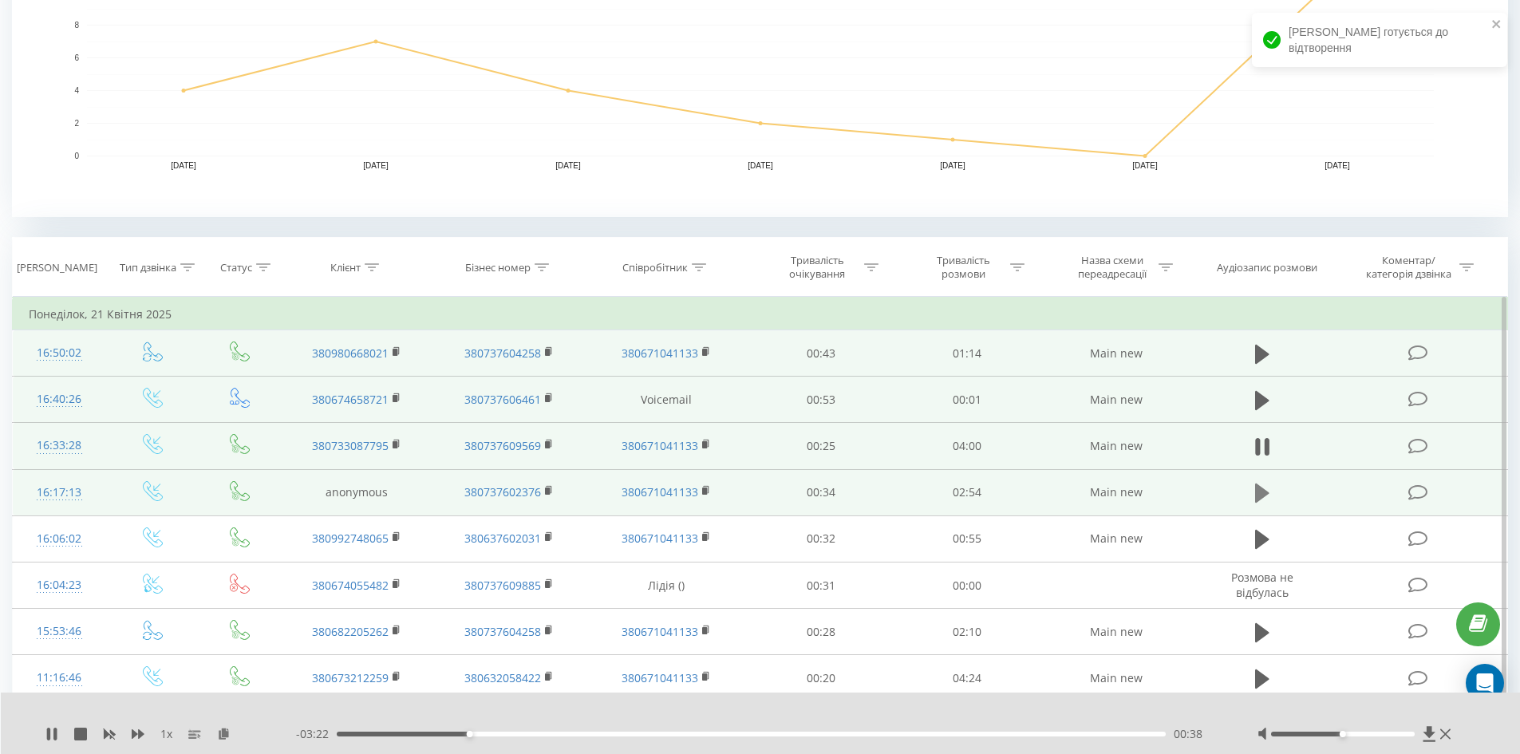
click at [1263, 492] on icon at bounding box center [1262, 493] width 14 height 19
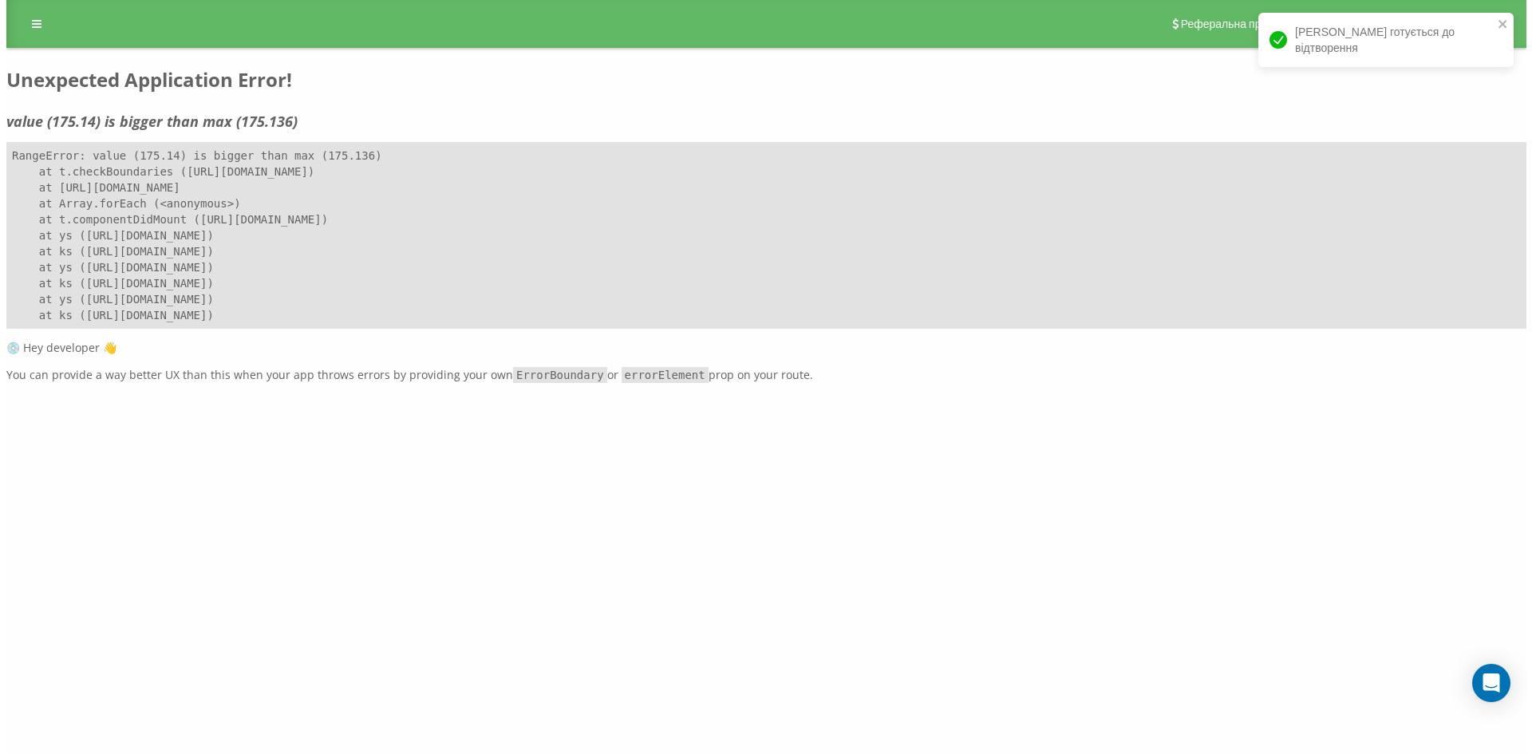
scroll to position [0, 0]
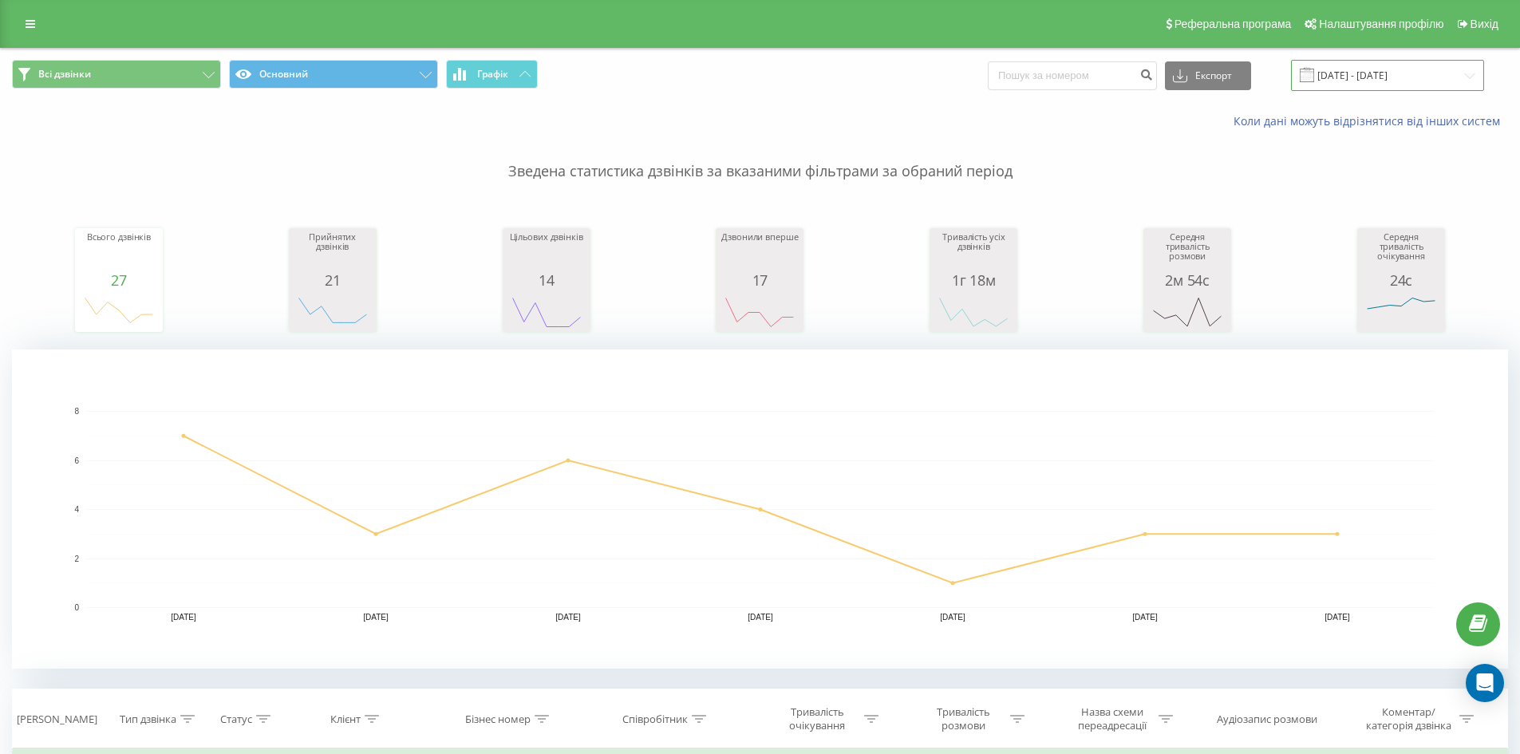
click at [1406, 77] on input "[DATE] - [DATE]" at bounding box center [1387, 75] width 193 height 31
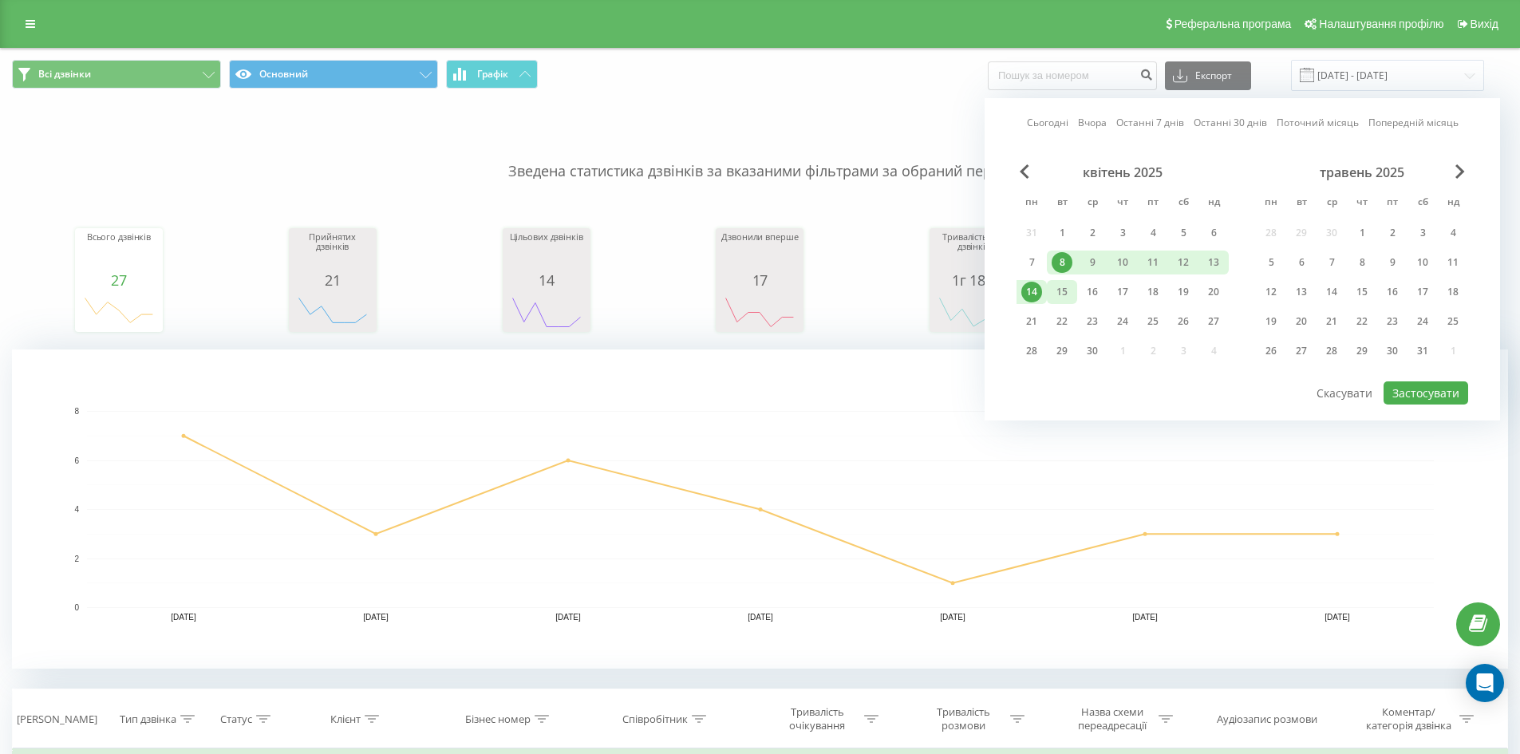
click at [1057, 296] on div "15" at bounding box center [1062, 292] width 21 height 21
click at [1033, 326] on div "21" at bounding box center [1031, 321] width 21 height 21
click at [1416, 390] on button "Застосувати" at bounding box center [1426, 392] width 85 height 23
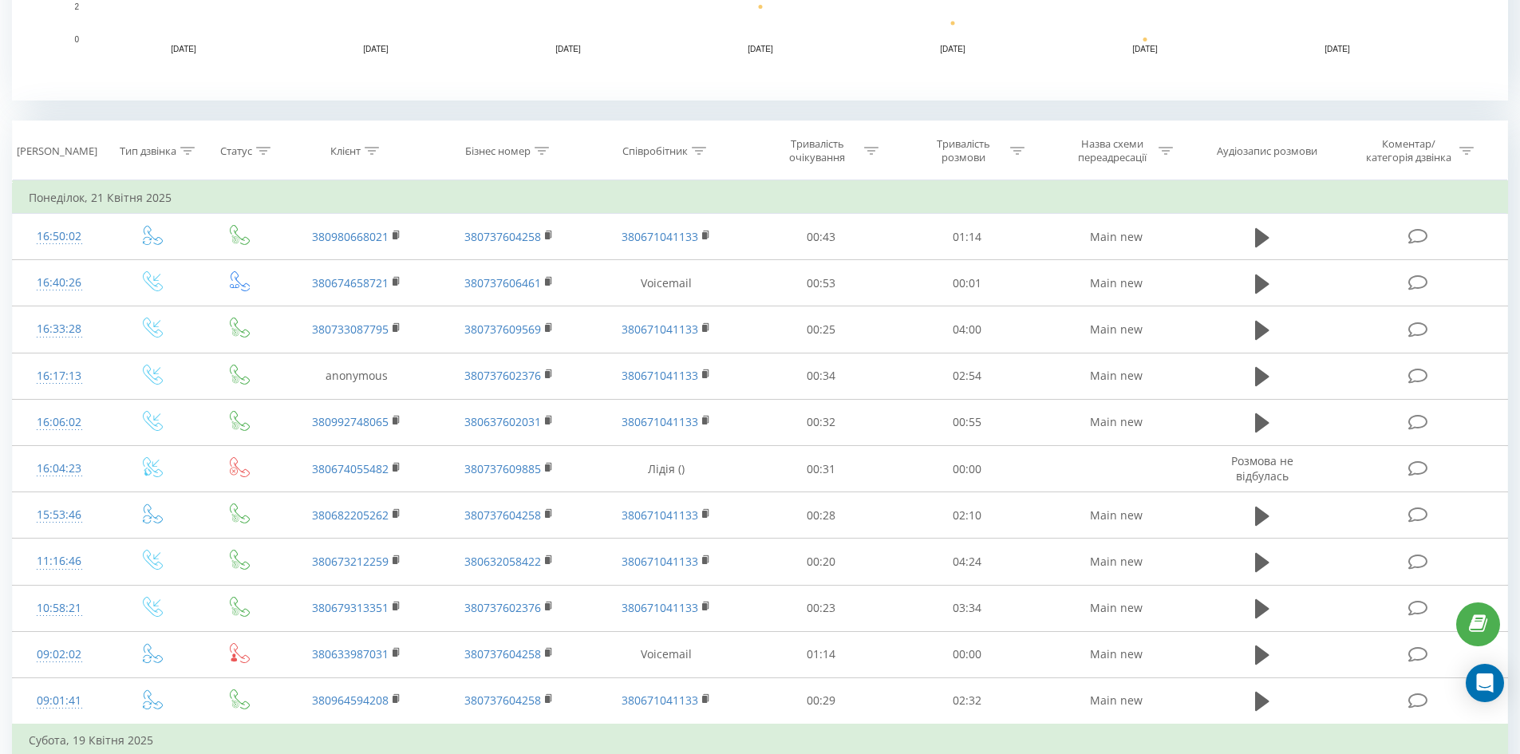
scroll to position [574, 0]
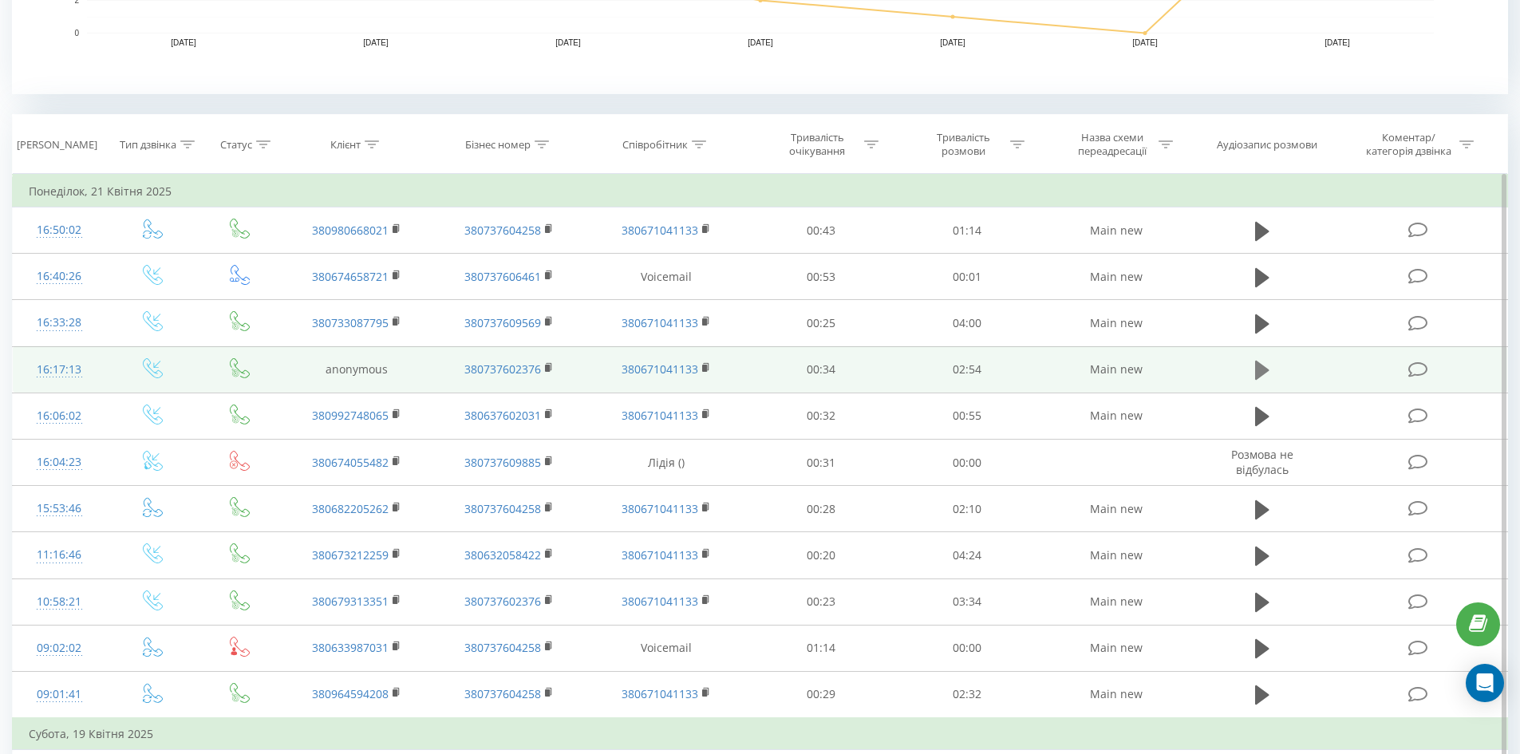
click at [1261, 368] on icon at bounding box center [1262, 370] width 14 height 19
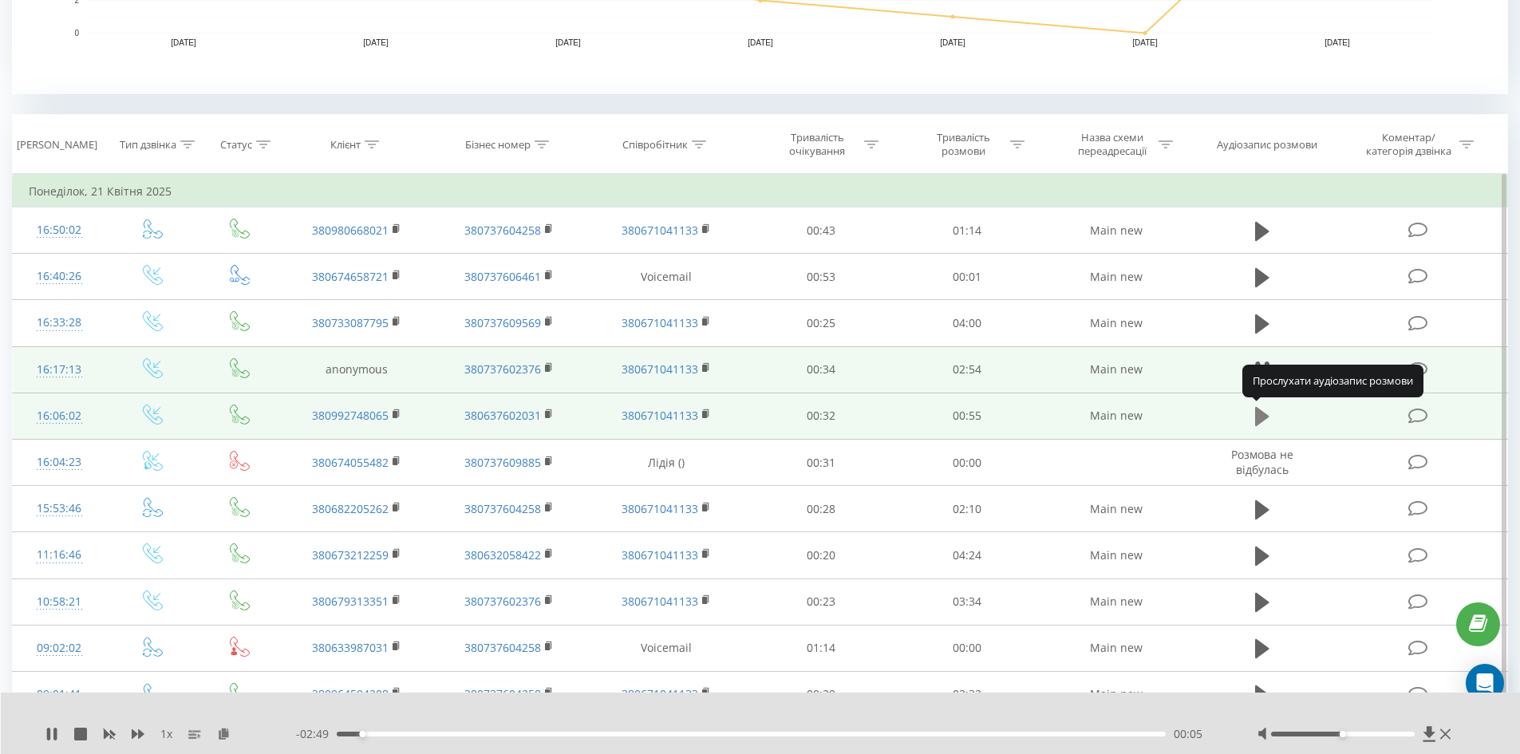
click at [1261, 419] on icon at bounding box center [1262, 416] width 14 height 19
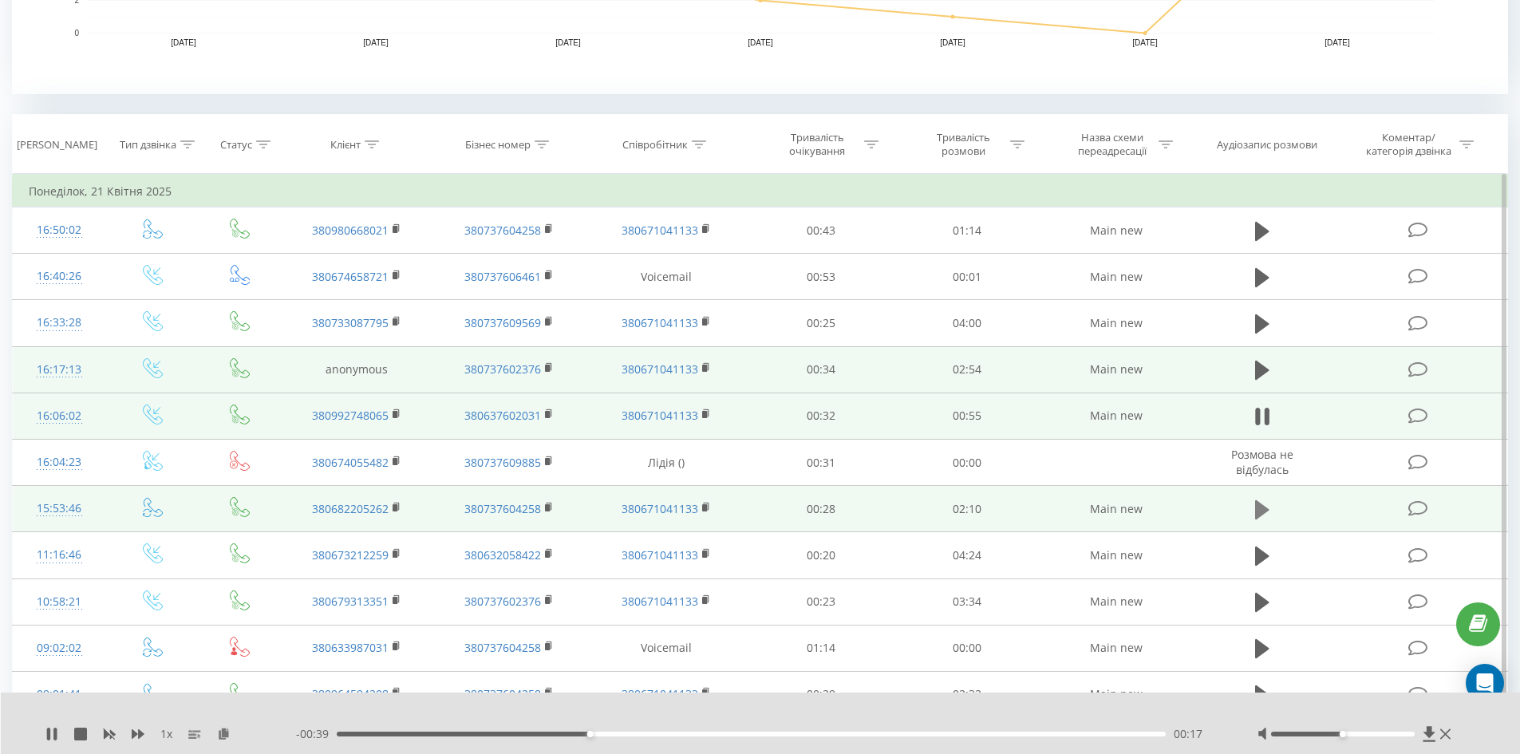
click at [1273, 507] on button at bounding box center [1262, 510] width 24 height 24
click at [818, 733] on div "01:21" at bounding box center [752, 734] width 830 height 5
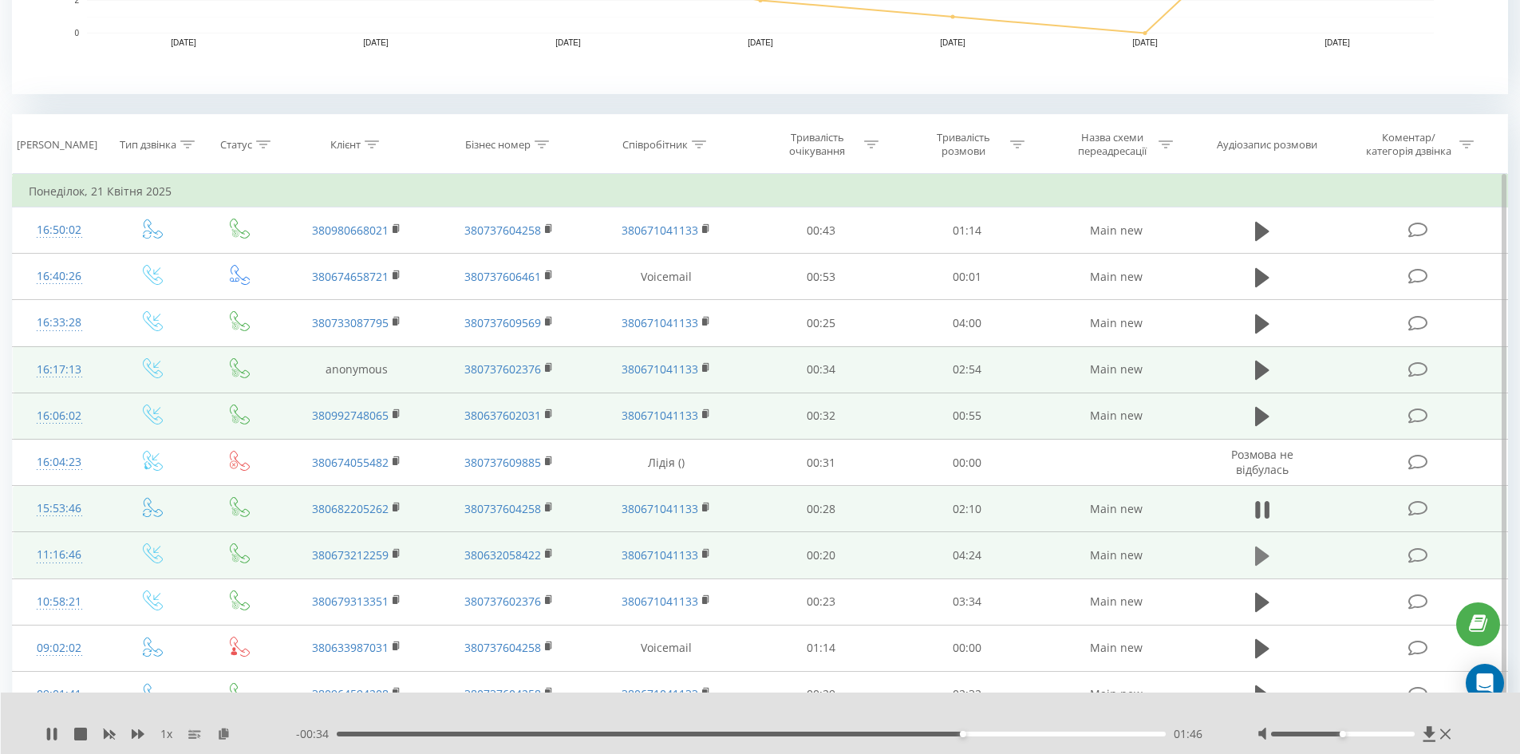
click at [1258, 559] on icon at bounding box center [1262, 556] width 14 height 19
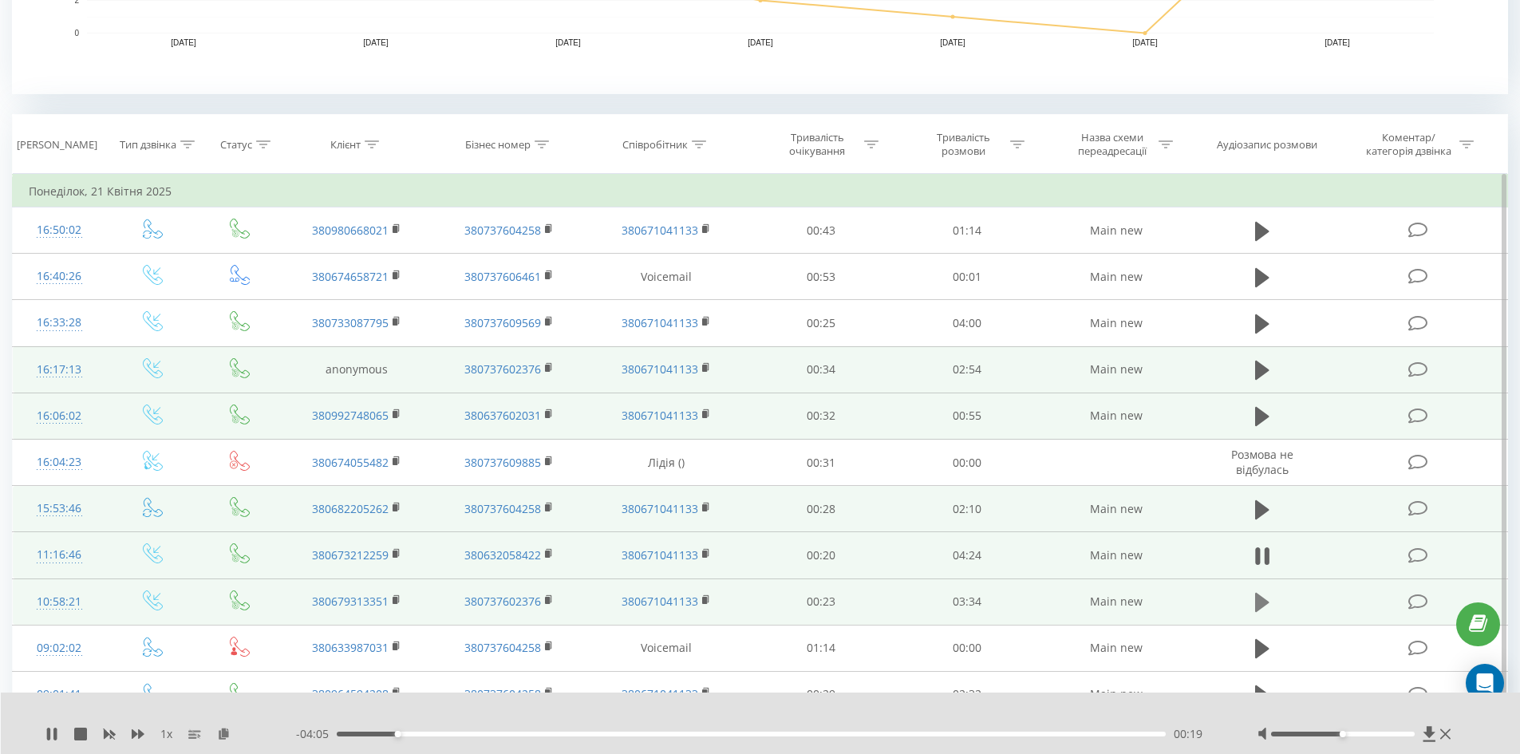
click at [1264, 598] on icon at bounding box center [1262, 602] width 14 height 22
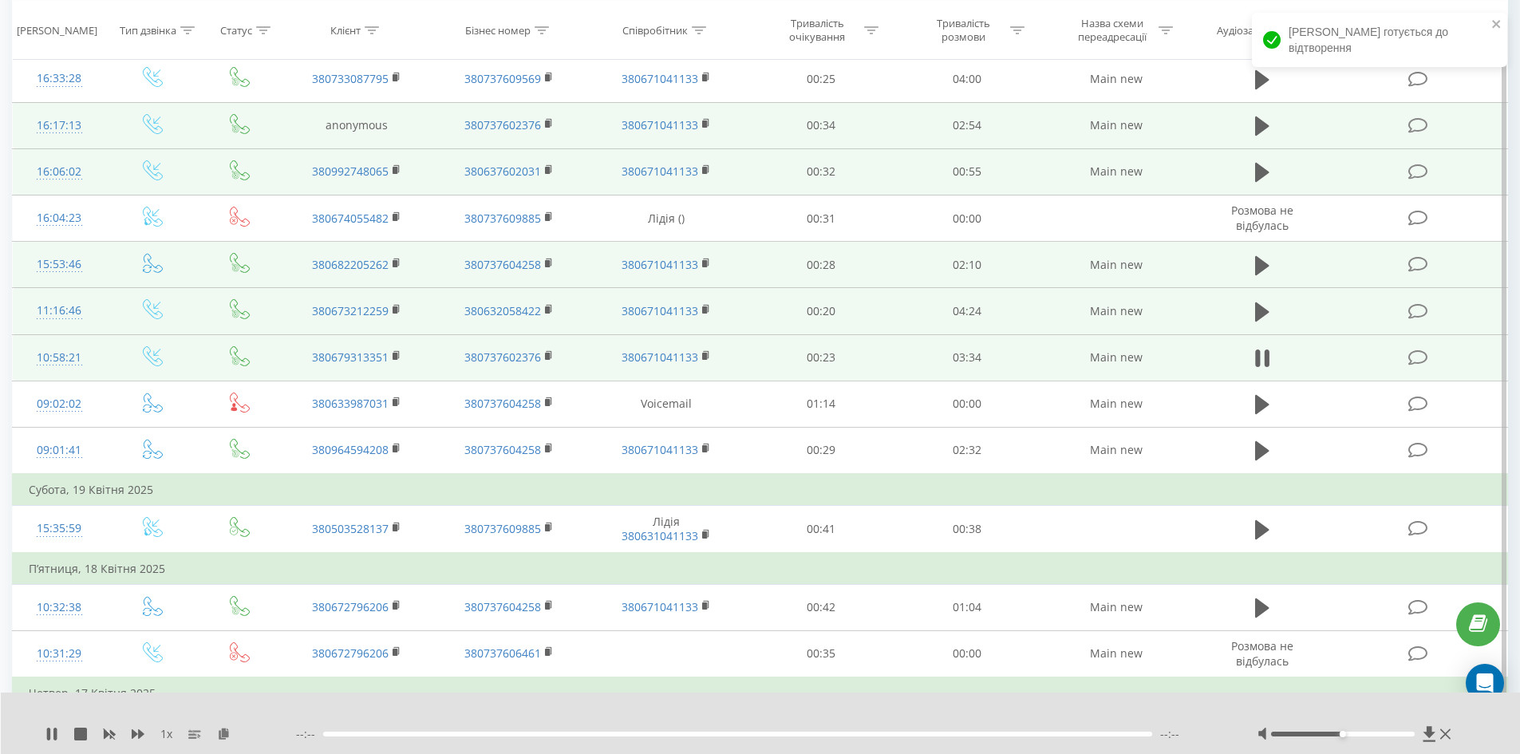
scroll to position [835, 0]
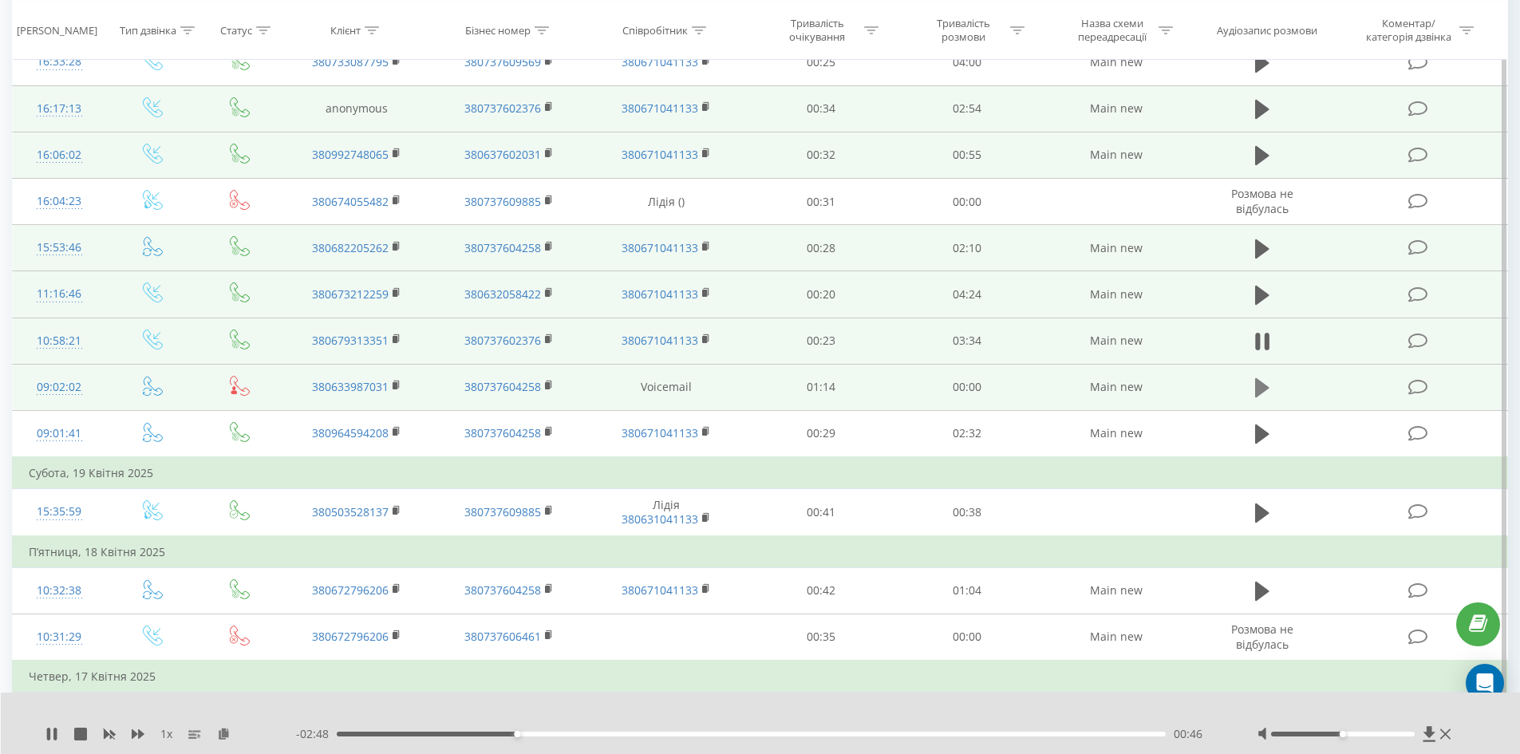
click at [1261, 391] on icon at bounding box center [1262, 387] width 14 height 19
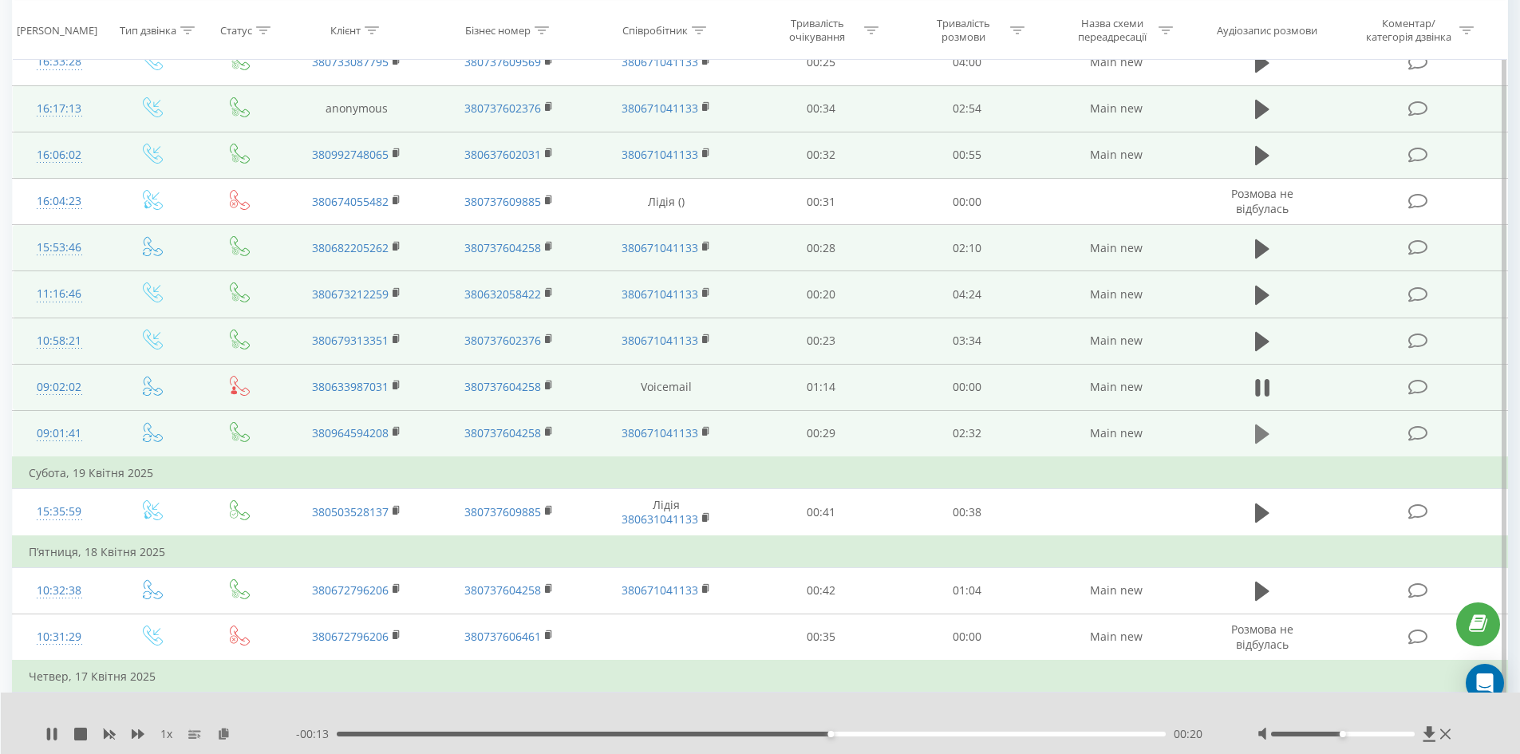
click at [1264, 432] on icon at bounding box center [1262, 433] width 14 height 19
click at [767, 735] on div "01:26" at bounding box center [752, 734] width 830 height 5
click at [815, 736] on div "- 01:18 01:26 01:26" at bounding box center [757, 734] width 922 height 16
click at [815, 735] on div "01:28" at bounding box center [752, 734] width 830 height 5
click at [847, 735] on div "01:36" at bounding box center [752, 734] width 830 height 5
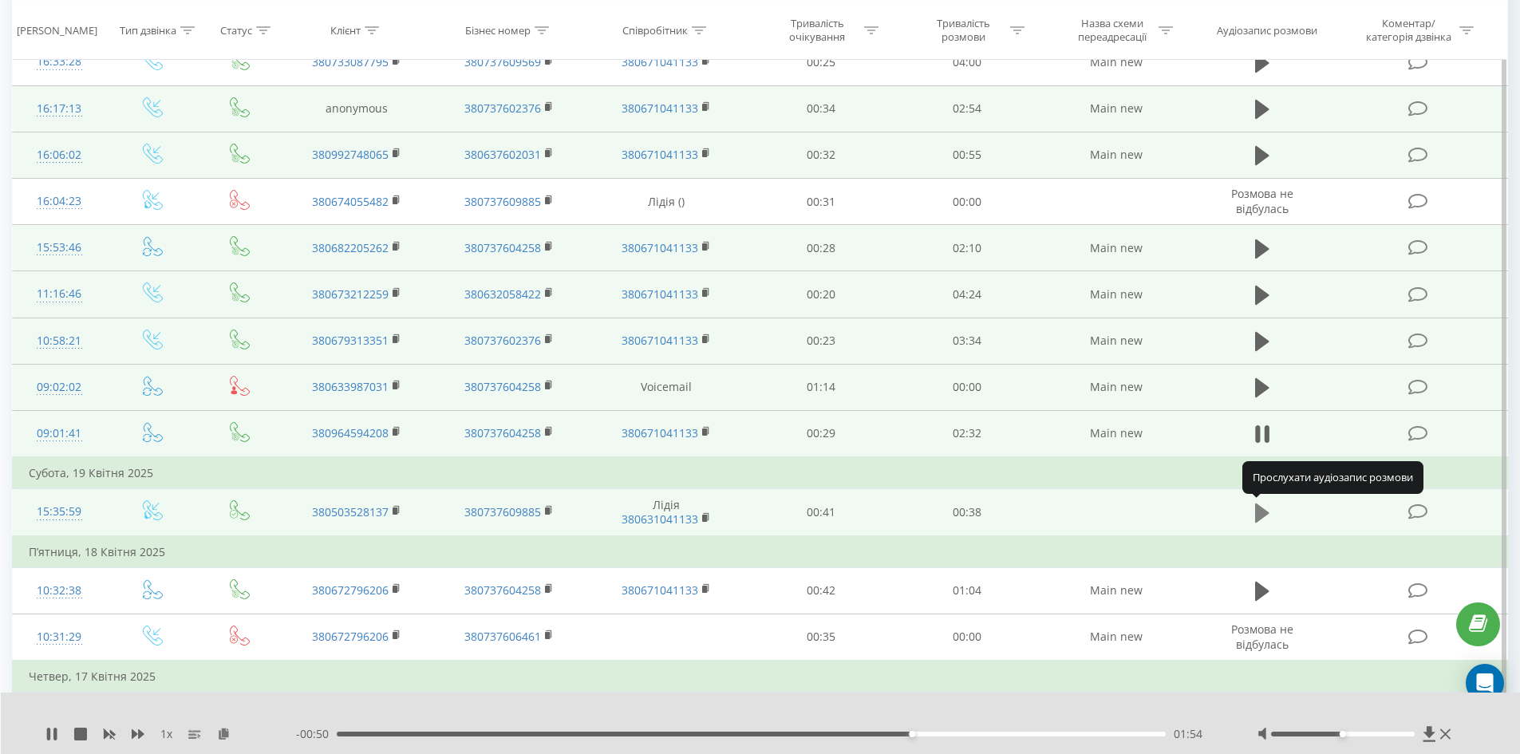
click at [1257, 514] on icon at bounding box center [1262, 512] width 14 height 19
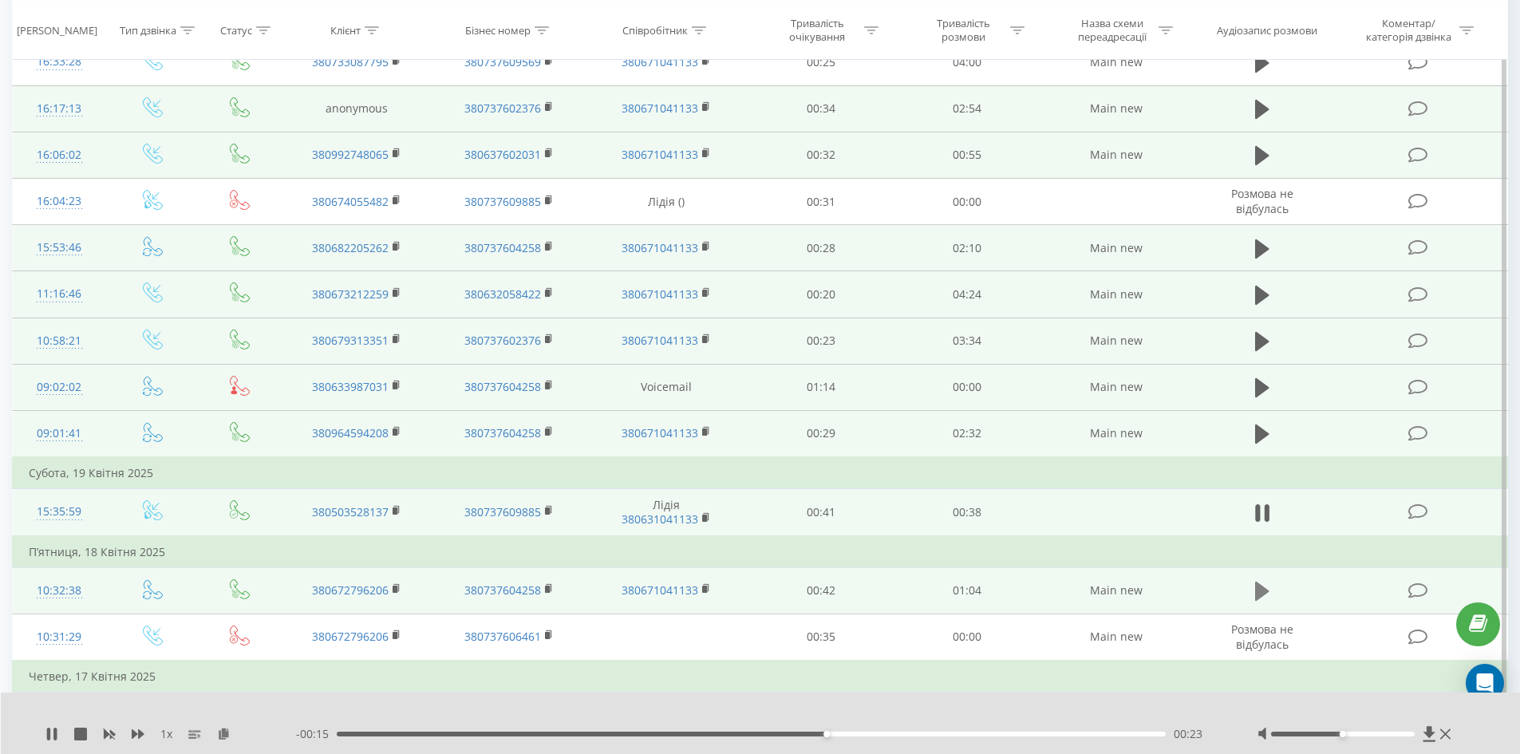
click at [1261, 585] on icon at bounding box center [1262, 591] width 14 height 22
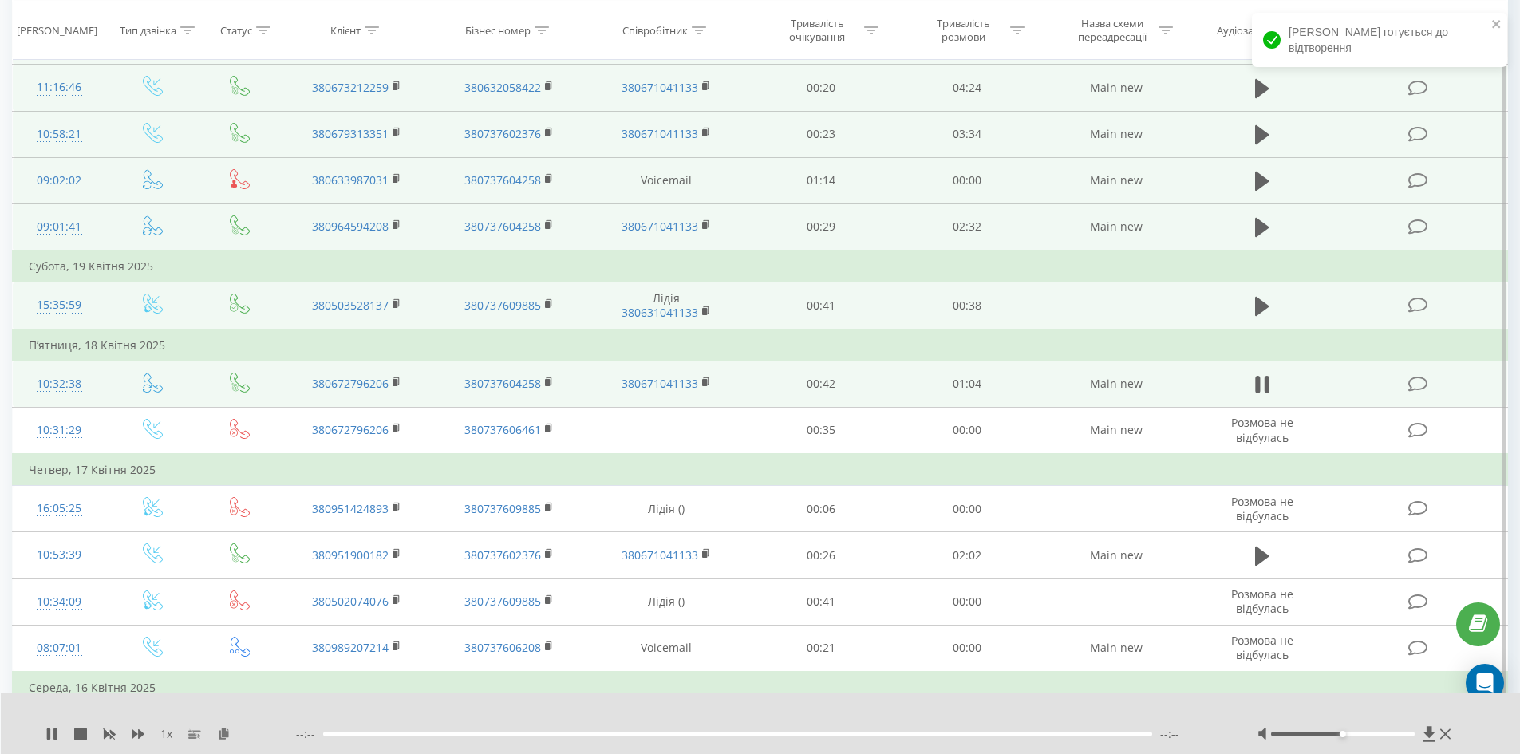
scroll to position [1044, 0]
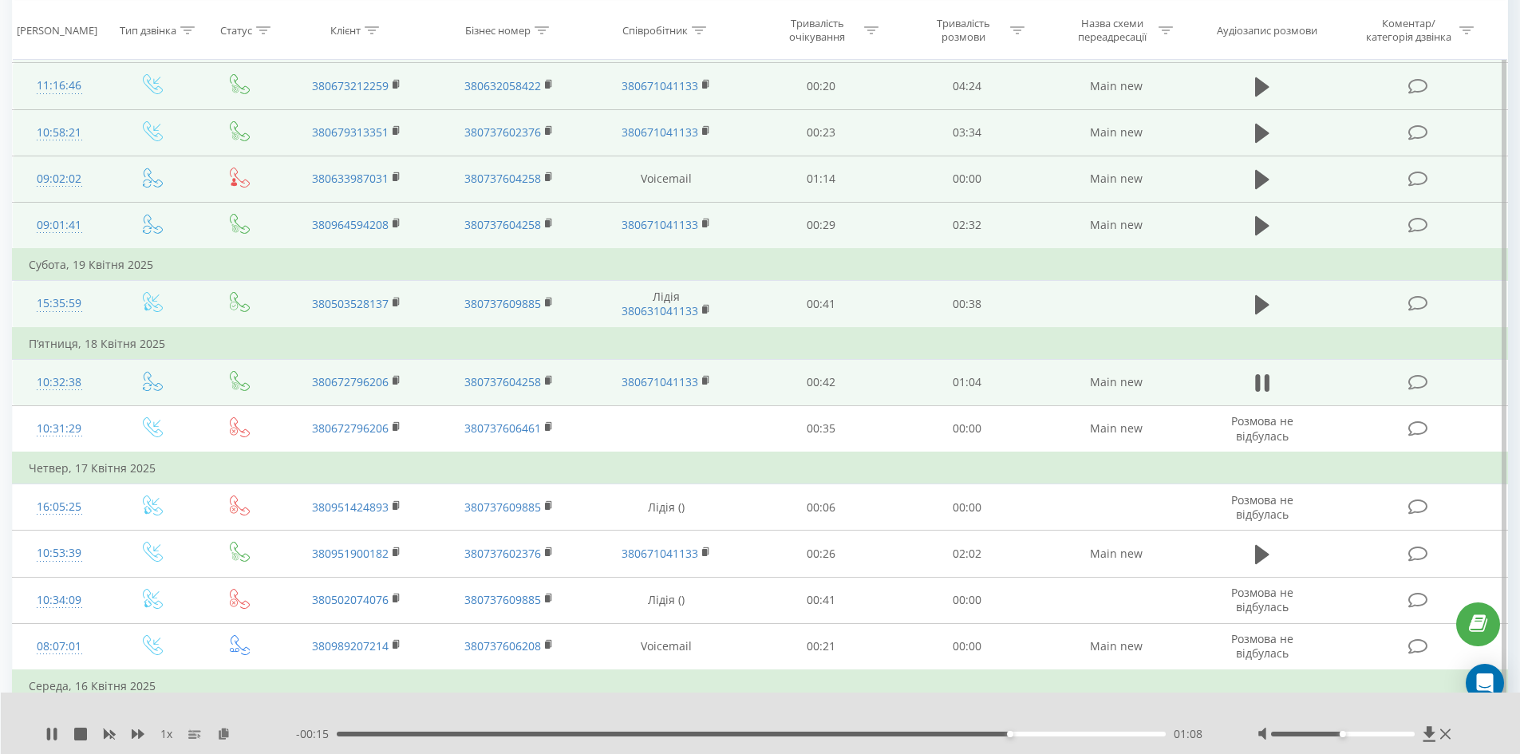
drag, startPoint x: 1243, startPoint y: 0, endPoint x: 1204, endPoint y: 309, distance: 311.3
click at [1204, 309] on td at bounding box center [1262, 304] width 140 height 47
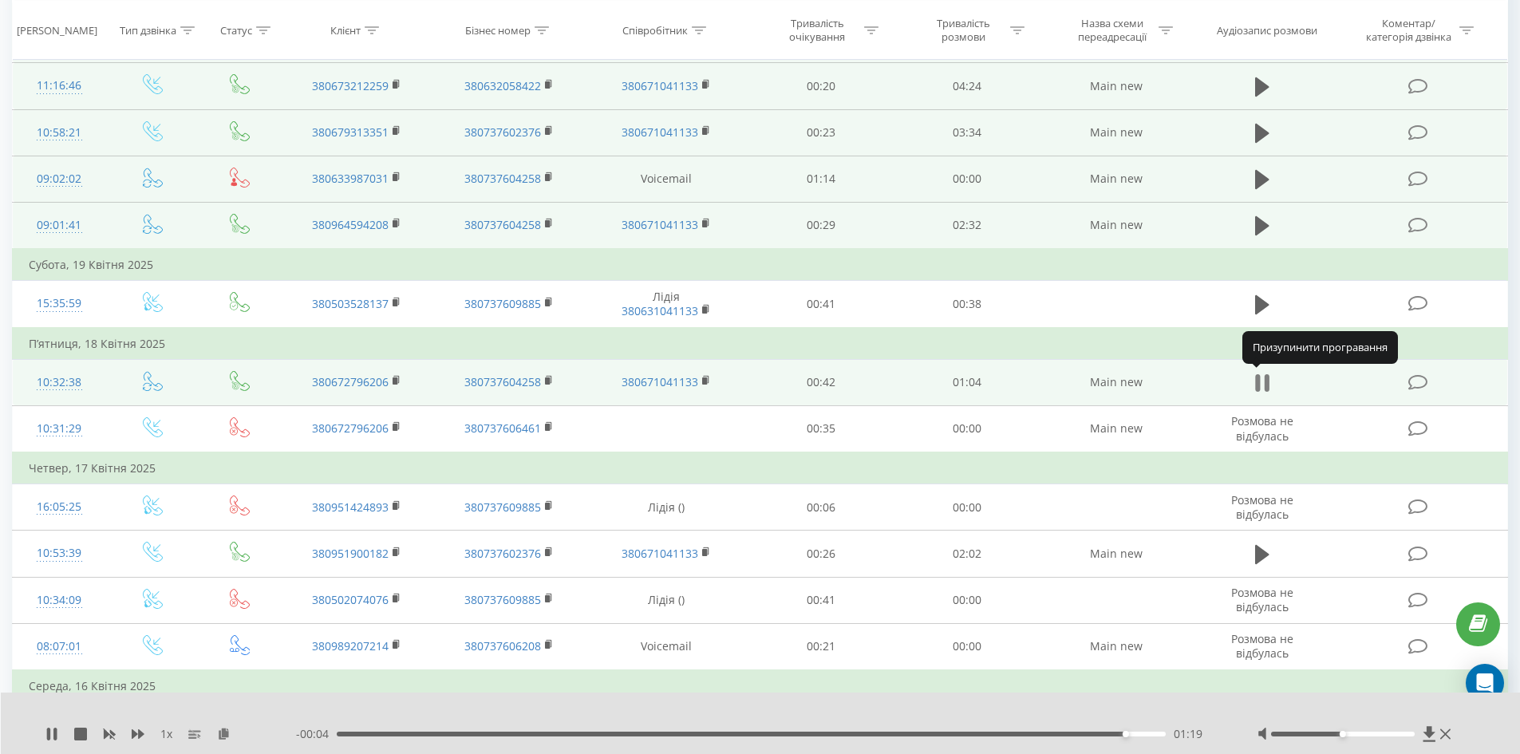
click at [1261, 378] on icon at bounding box center [1262, 383] width 14 height 22
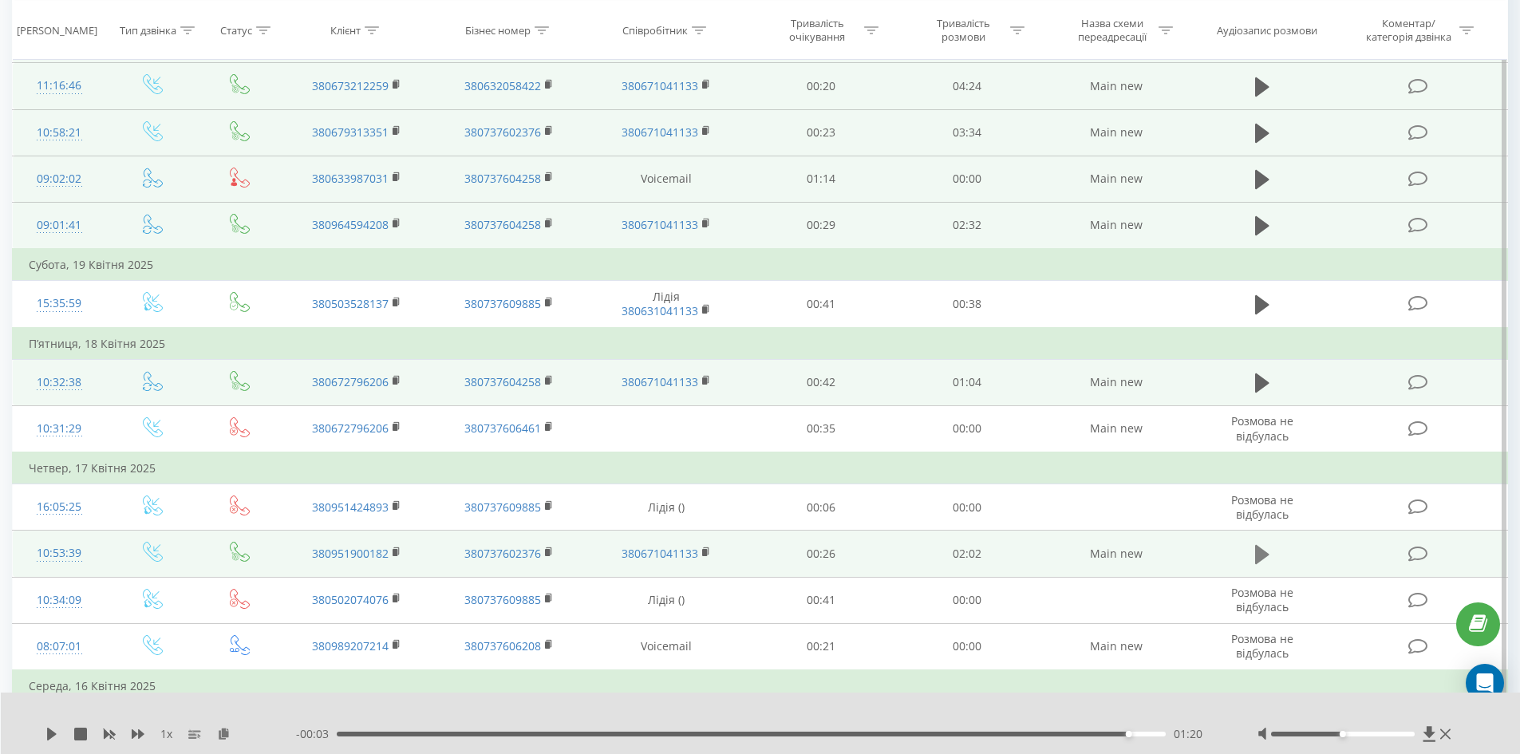
click at [1265, 556] on icon at bounding box center [1262, 554] width 14 height 19
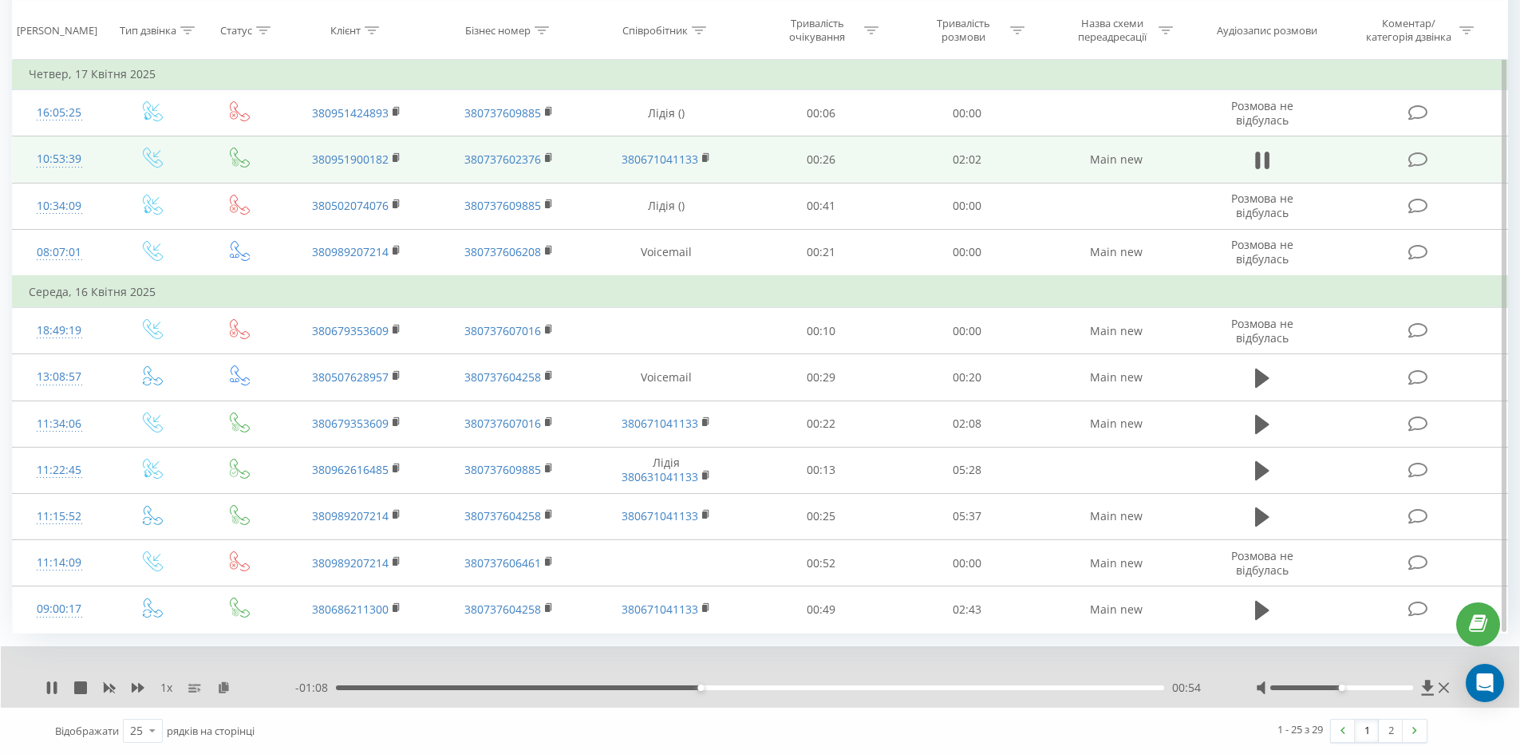
scroll to position [1439, 0]
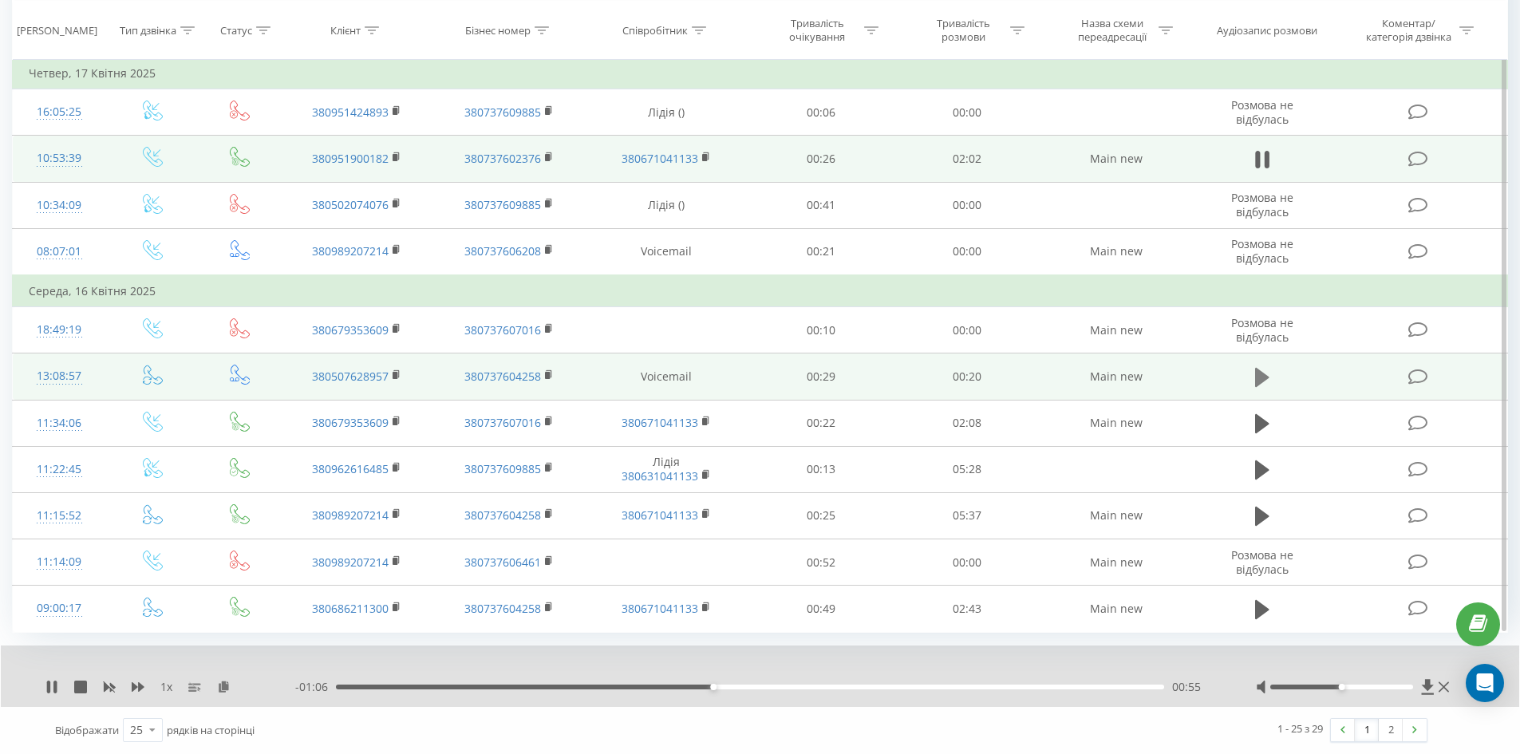
click at [1259, 377] on icon at bounding box center [1262, 377] width 14 height 19
drag, startPoint x: 1343, startPoint y: 687, endPoint x: 1382, endPoint y: 689, distance: 39.1
click at [1382, 689] on div "Accessibility label" at bounding box center [1384, 687] width 6 height 6
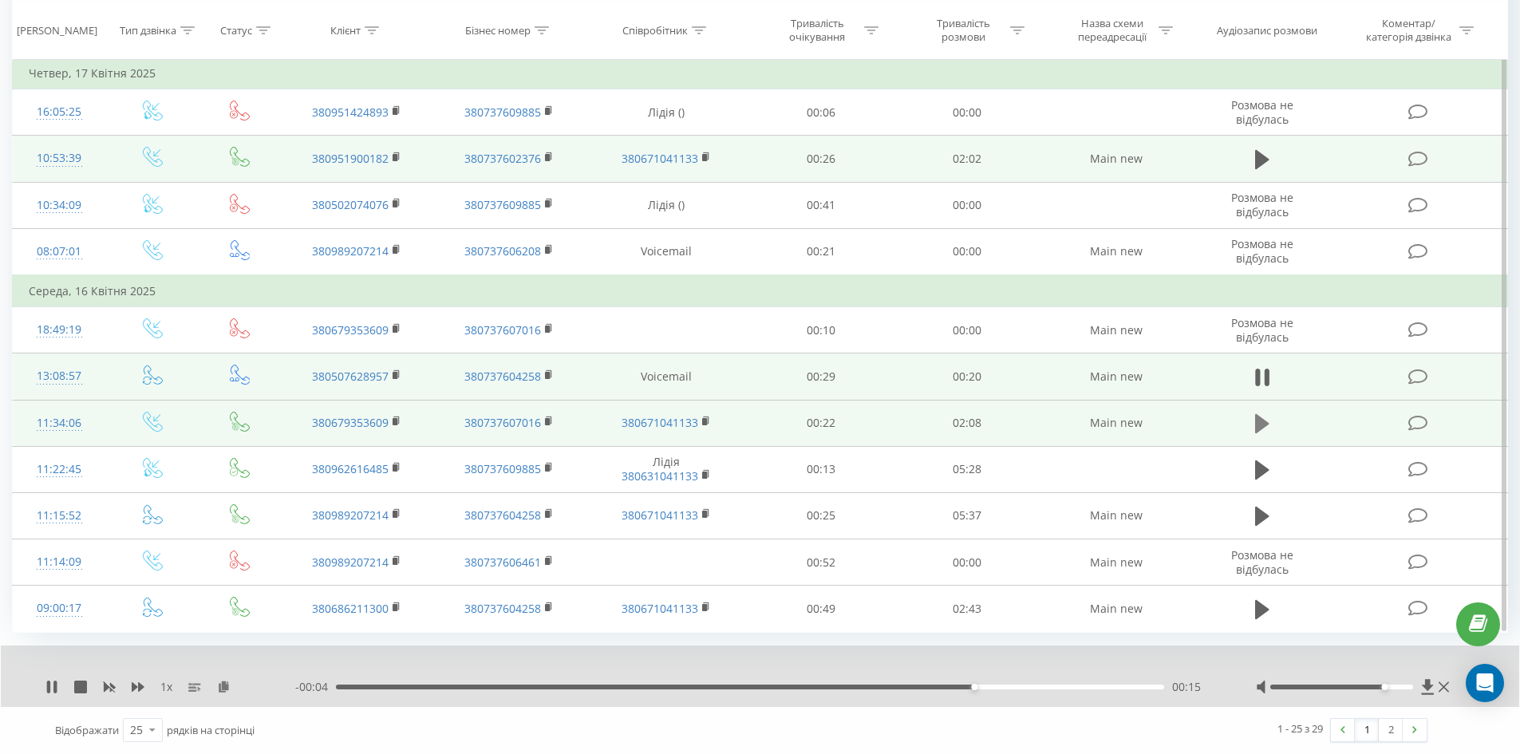
click at [1264, 421] on icon at bounding box center [1262, 423] width 14 height 19
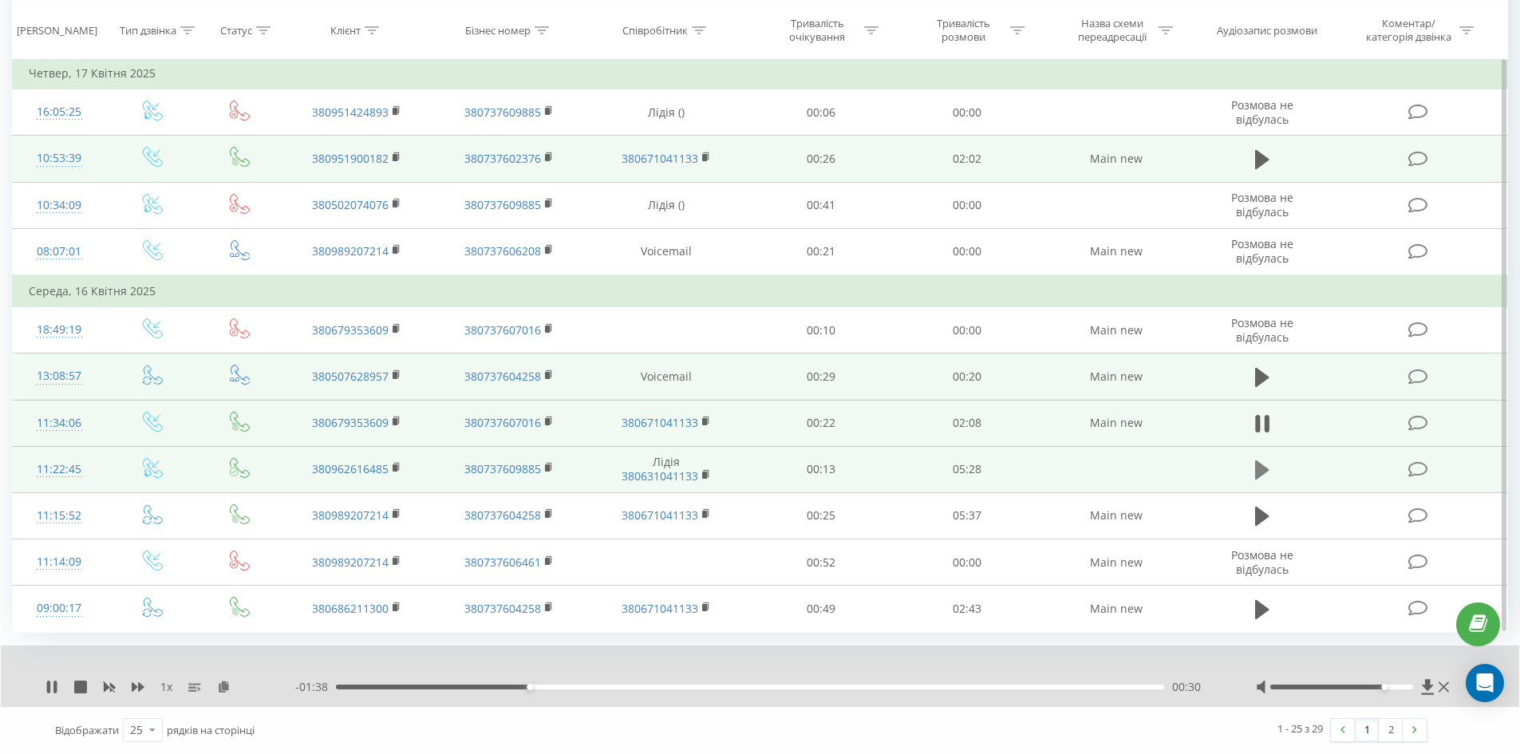
click at [1261, 471] on icon at bounding box center [1262, 469] width 14 height 19
click at [790, 685] on div "03:00" at bounding box center [750, 687] width 828 height 5
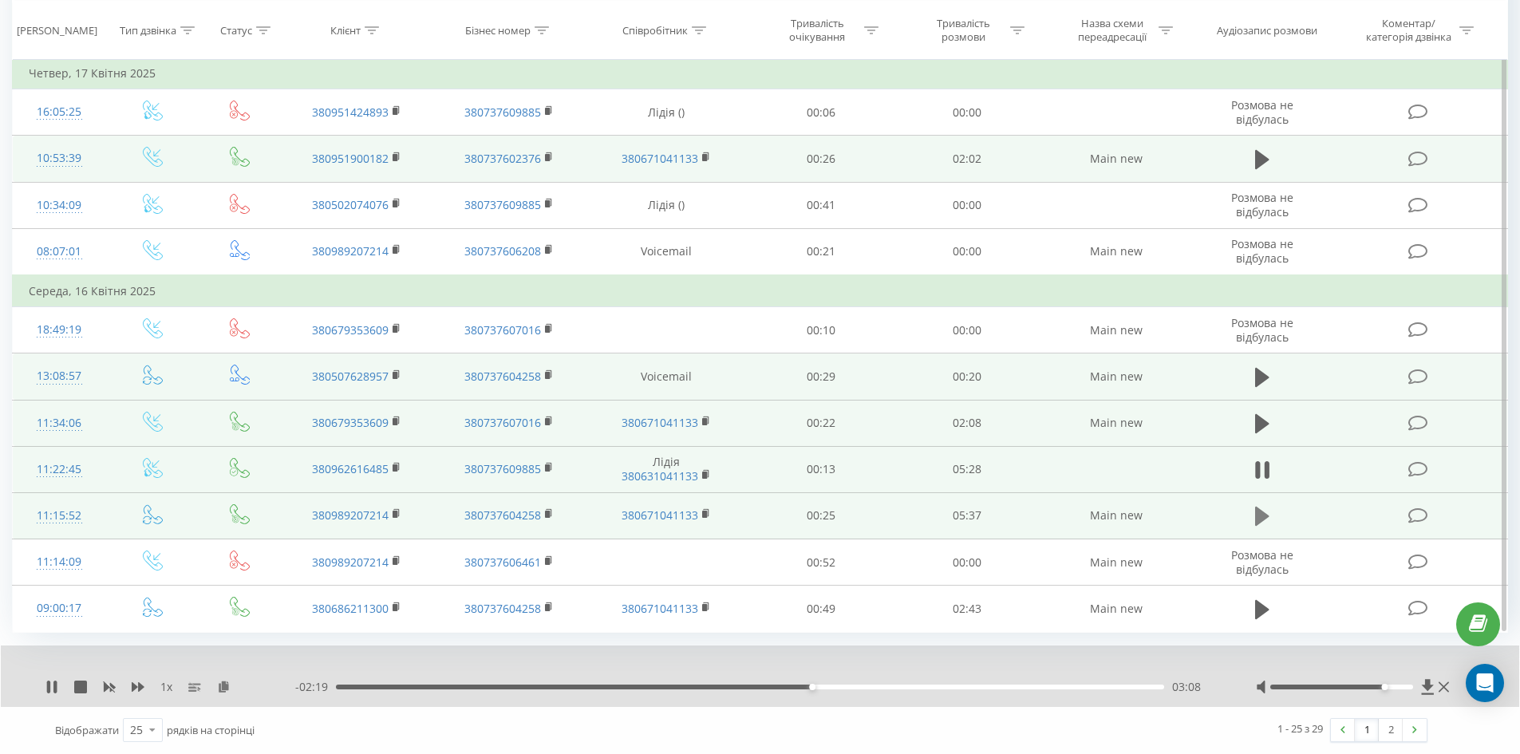
click at [1263, 516] on icon at bounding box center [1262, 516] width 14 height 19
click at [700, 688] on div "02:30" at bounding box center [750, 687] width 828 height 5
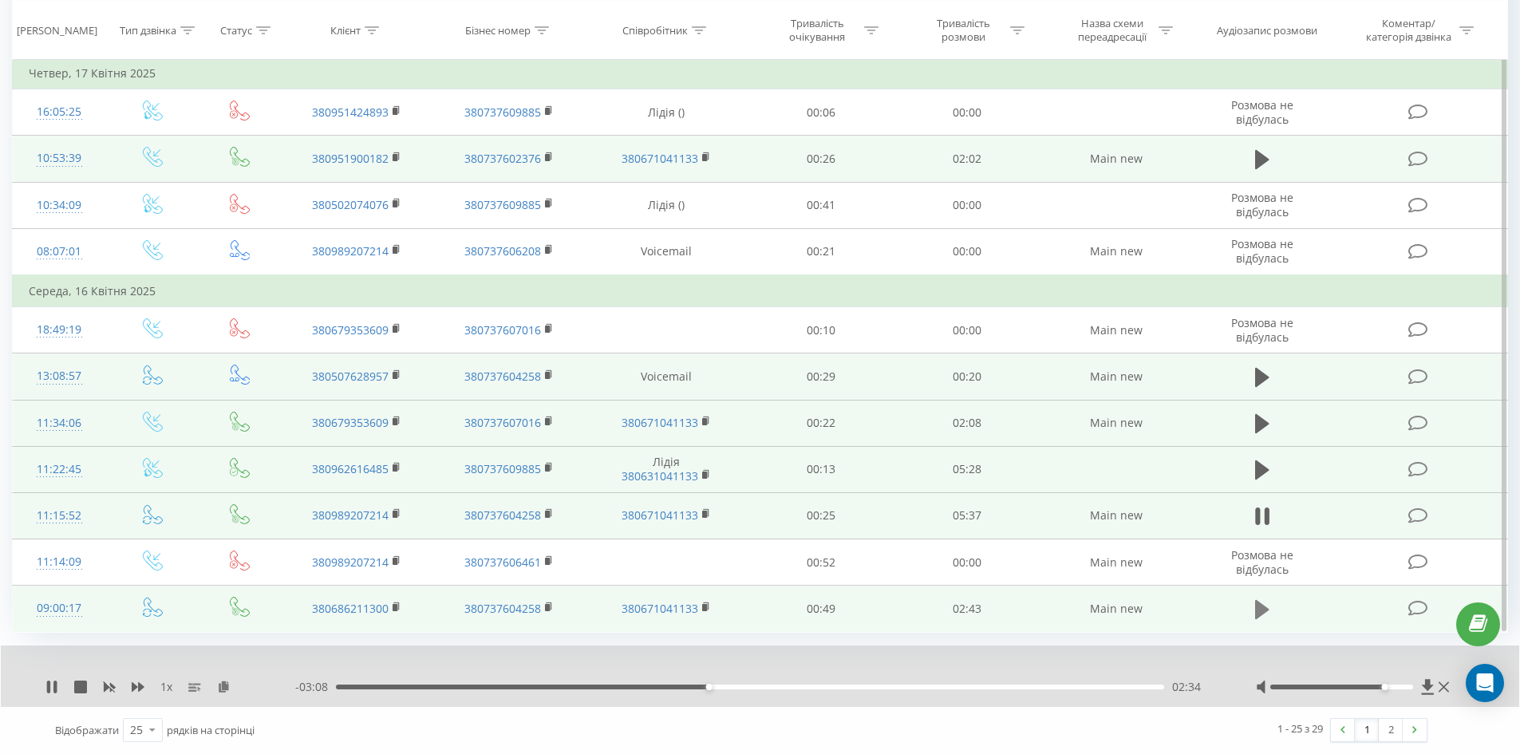
click at [1265, 610] on icon at bounding box center [1262, 609] width 14 height 19
click at [695, 689] on div "01:20" at bounding box center [750, 687] width 828 height 5
click at [1388, 721] on link "2" at bounding box center [1391, 730] width 24 height 22
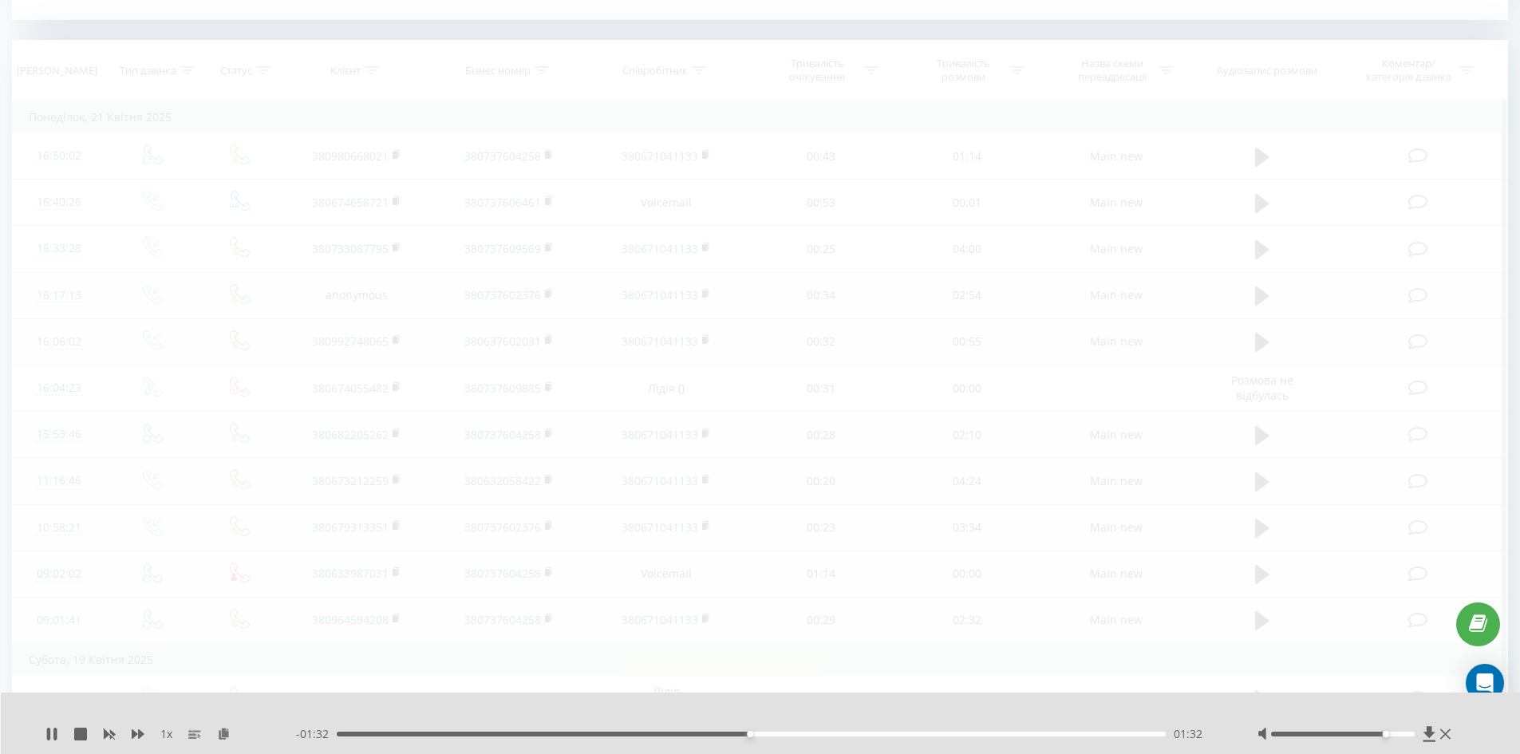
scroll to position [413, 0]
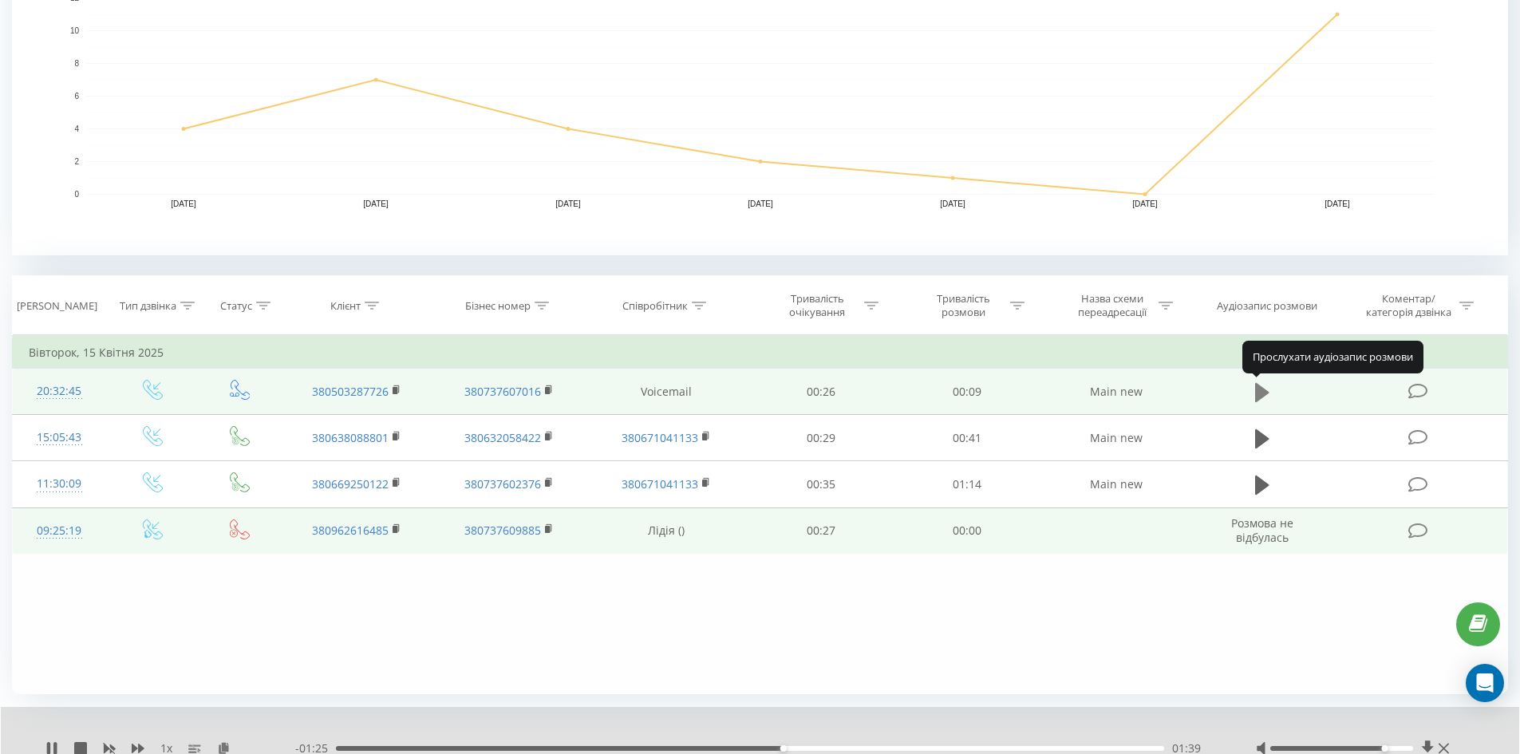
click at [1261, 393] on icon at bounding box center [1262, 391] width 14 height 19
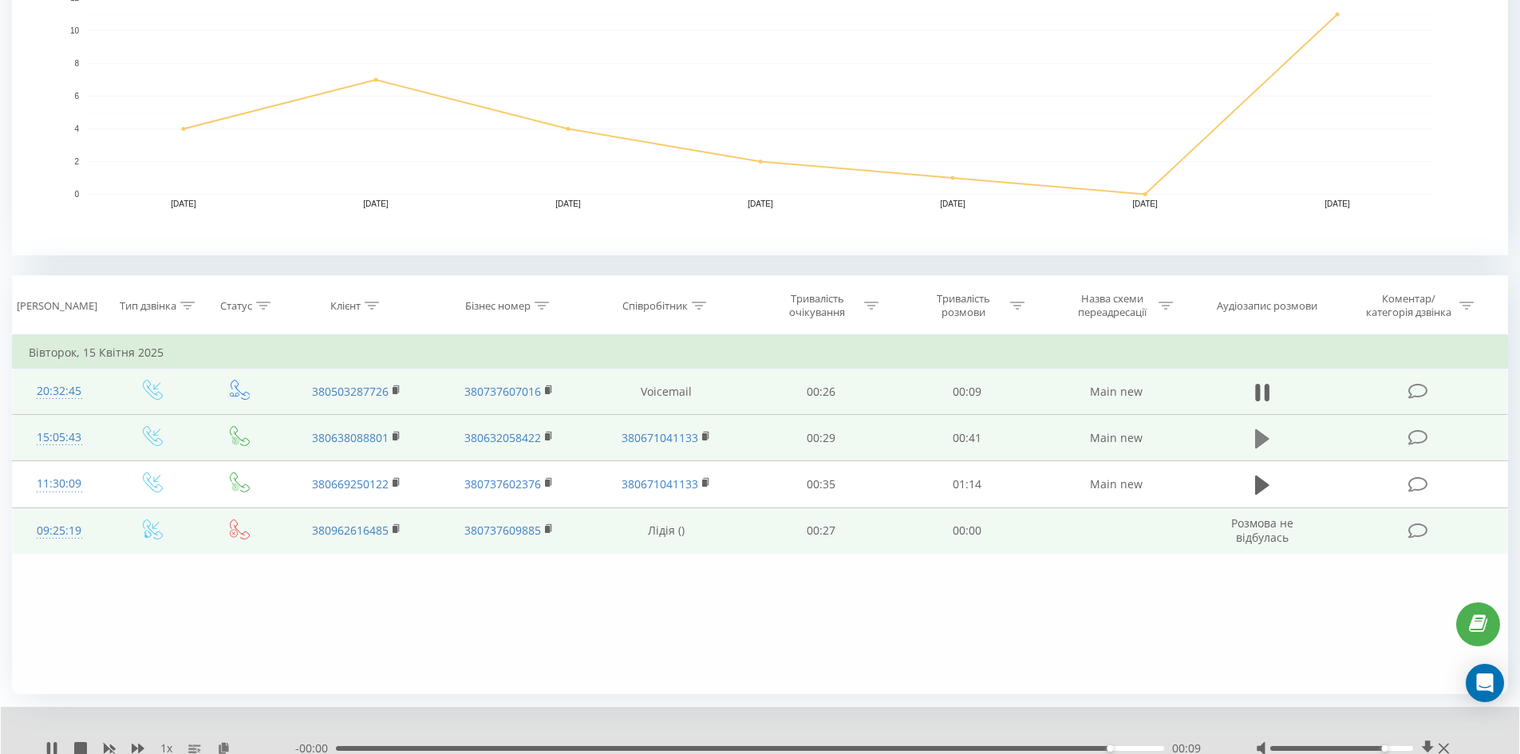
click at [1264, 435] on icon at bounding box center [1262, 438] width 14 height 19
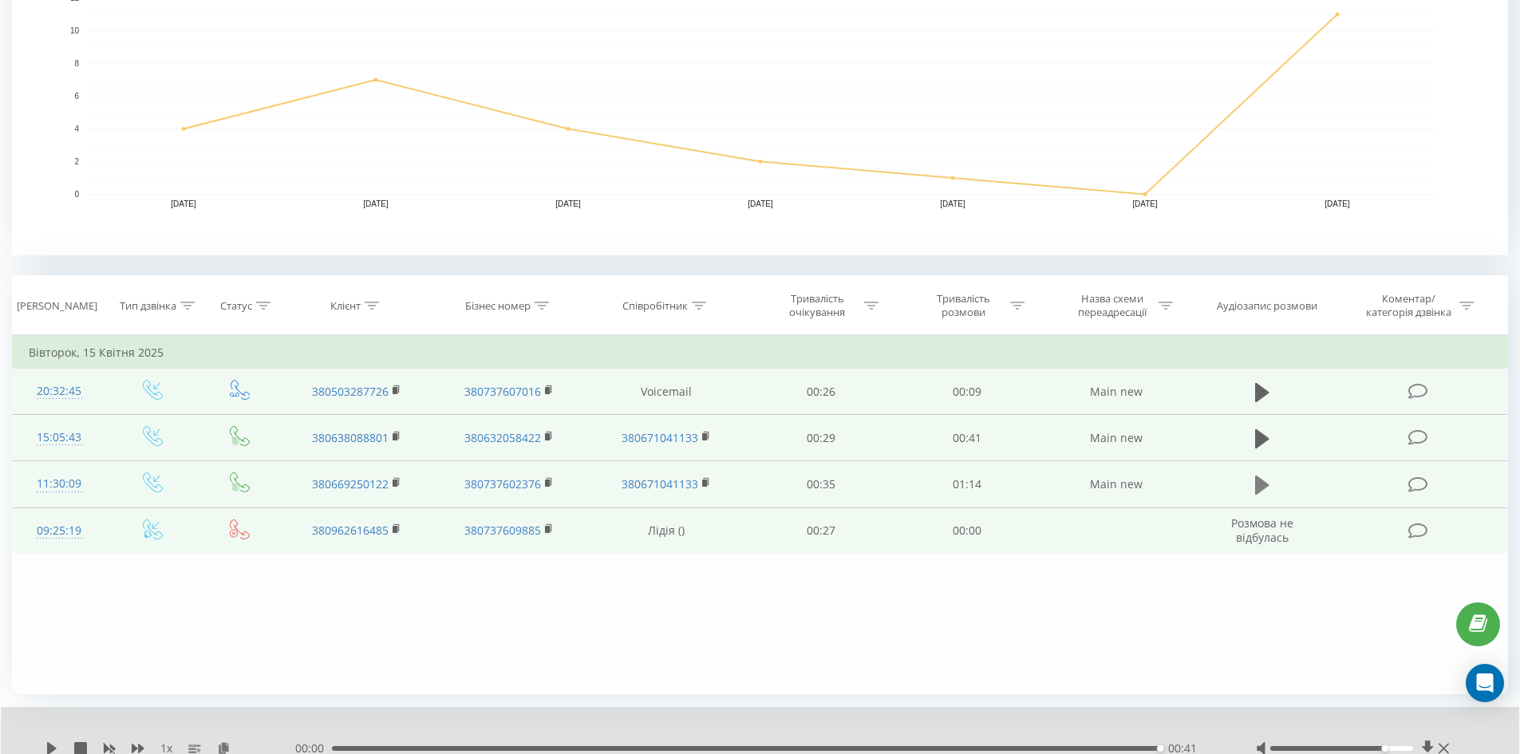
click at [1253, 490] on button at bounding box center [1262, 485] width 24 height 24
click at [1258, 483] on icon at bounding box center [1257, 485] width 5 height 18
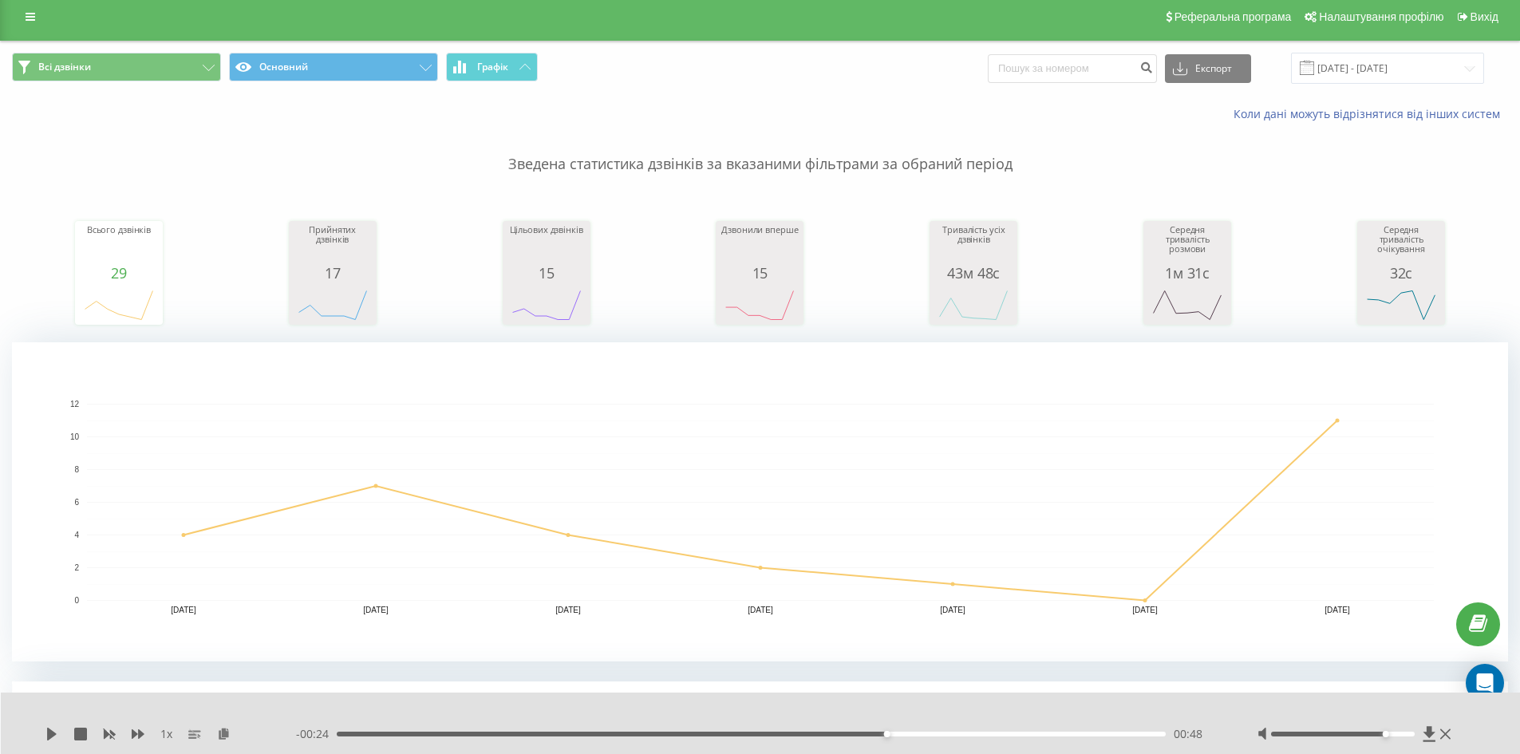
scroll to position [0, 0]
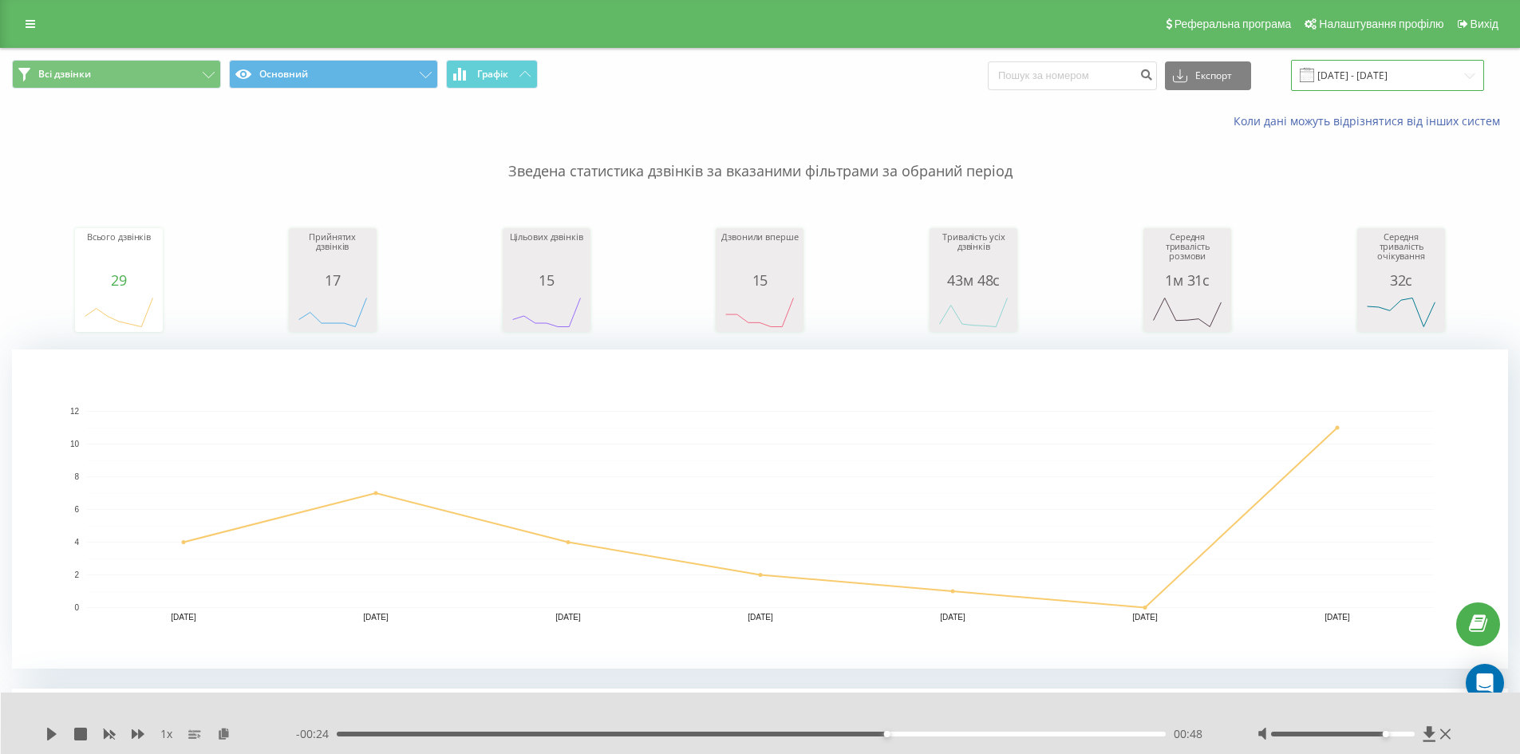
click at [1356, 69] on input "[DATE] - [DATE]" at bounding box center [1387, 75] width 193 height 31
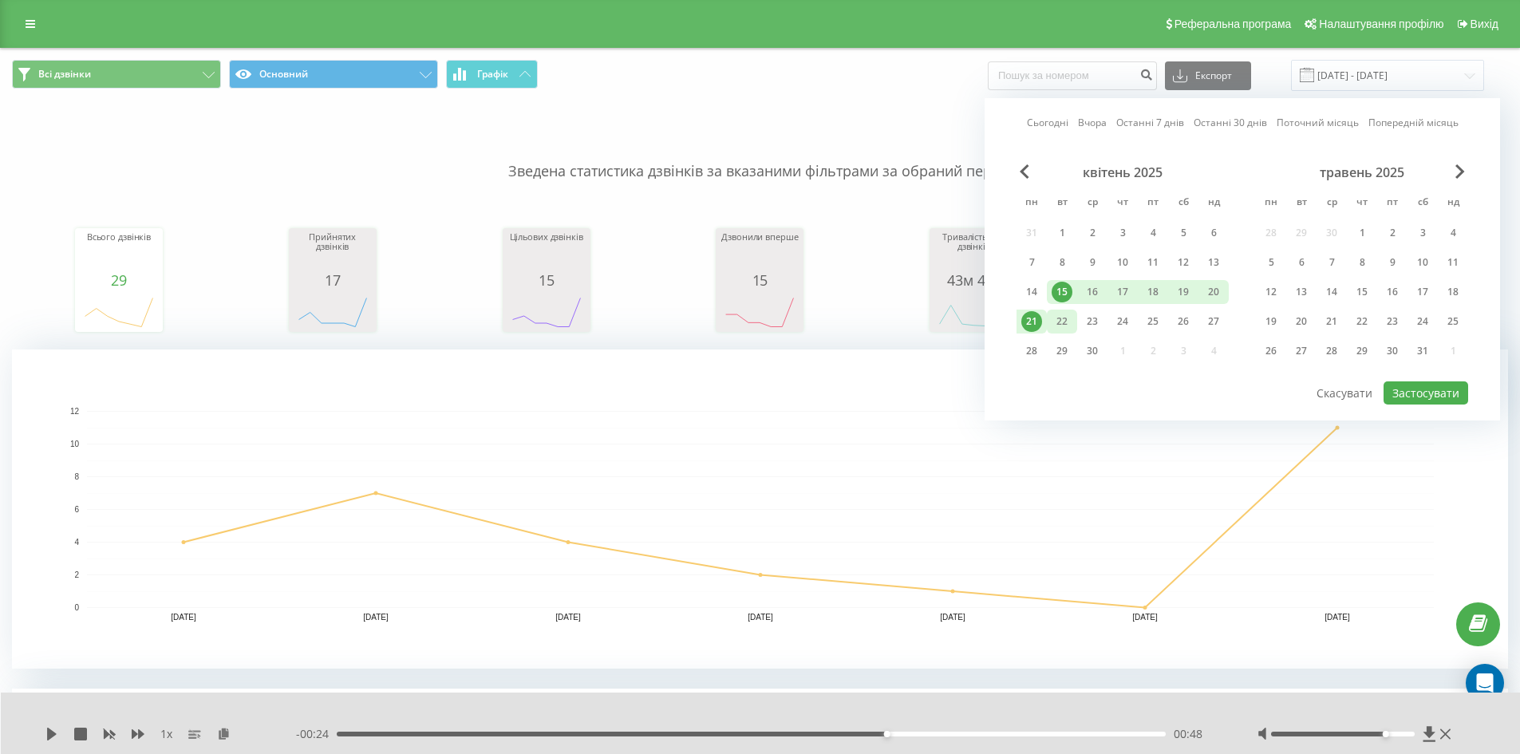
click at [1061, 318] on div "22" at bounding box center [1062, 321] width 21 height 21
click at [1088, 353] on div "30" at bounding box center [1092, 351] width 21 height 21
click at [1410, 397] on button "Застосувати" at bounding box center [1426, 392] width 85 height 23
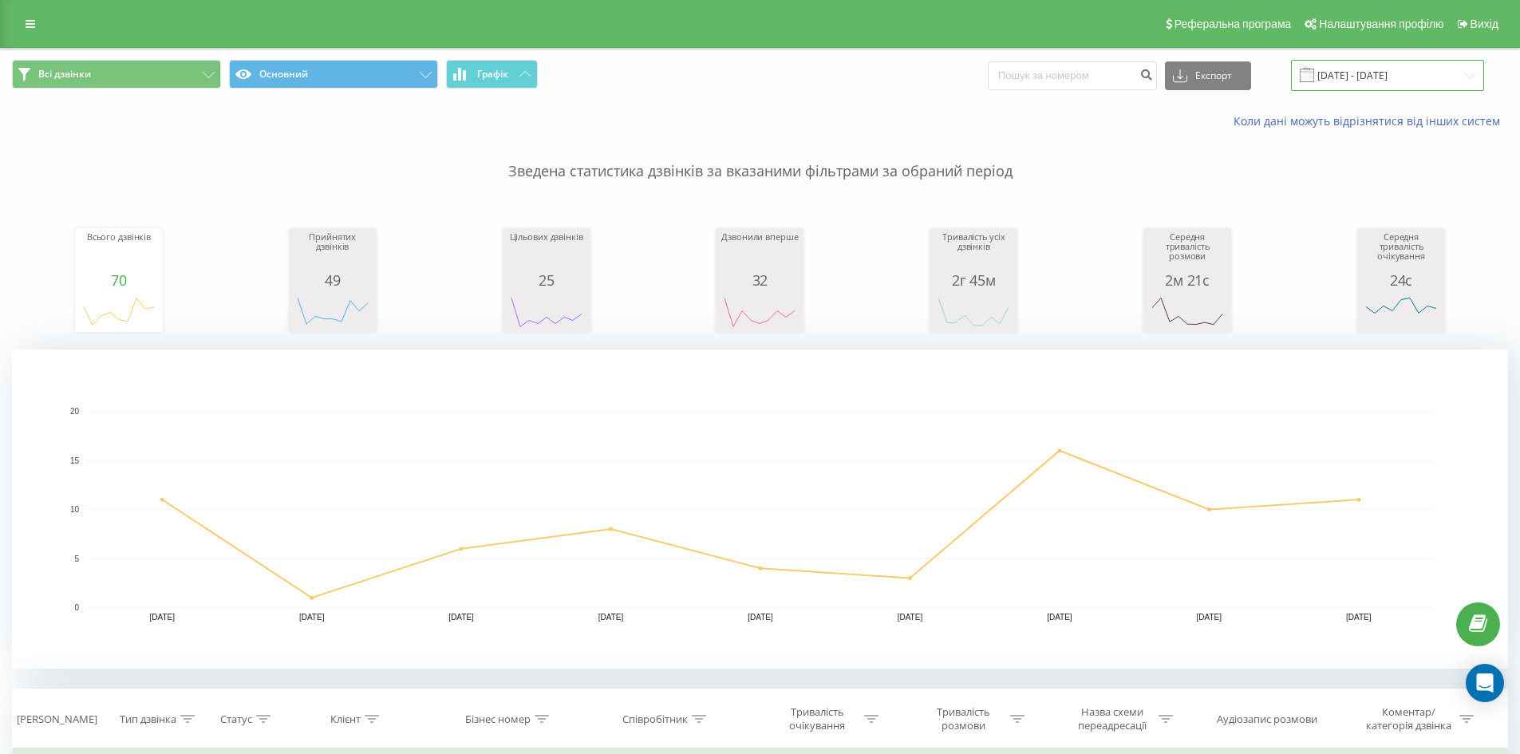
click at [1376, 85] on input "[DATE] - [DATE]" at bounding box center [1387, 75] width 193 height 31
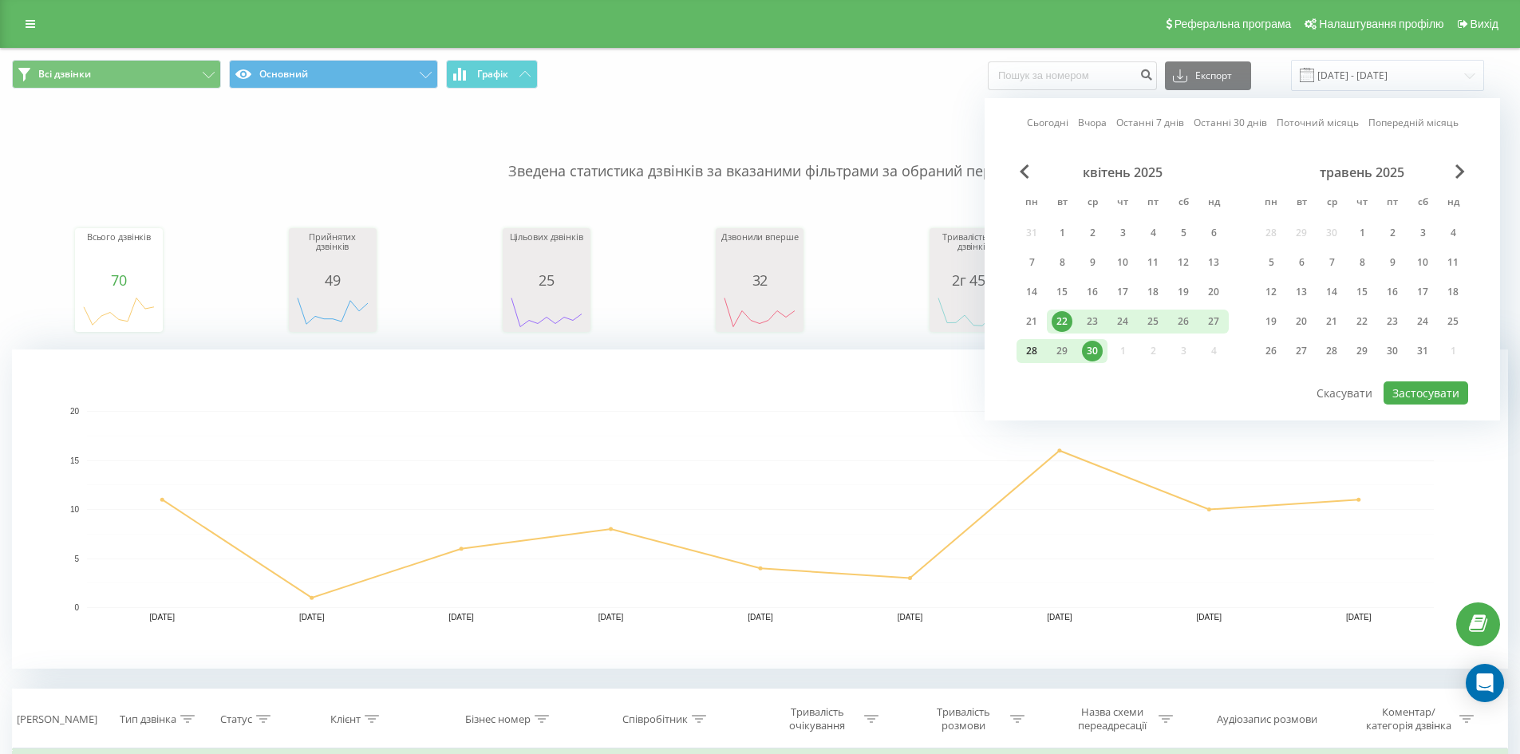
click at [1035, 351] on div "28" at bounding box center [1031, 351] width 21 height 21
click at [1072, 316] on div "22" at bounding box center [1062, 322] width 30 height 24
click at [1421, 391] on button "Застосувати" at bounding box center [1426, 392] width 85 height 23
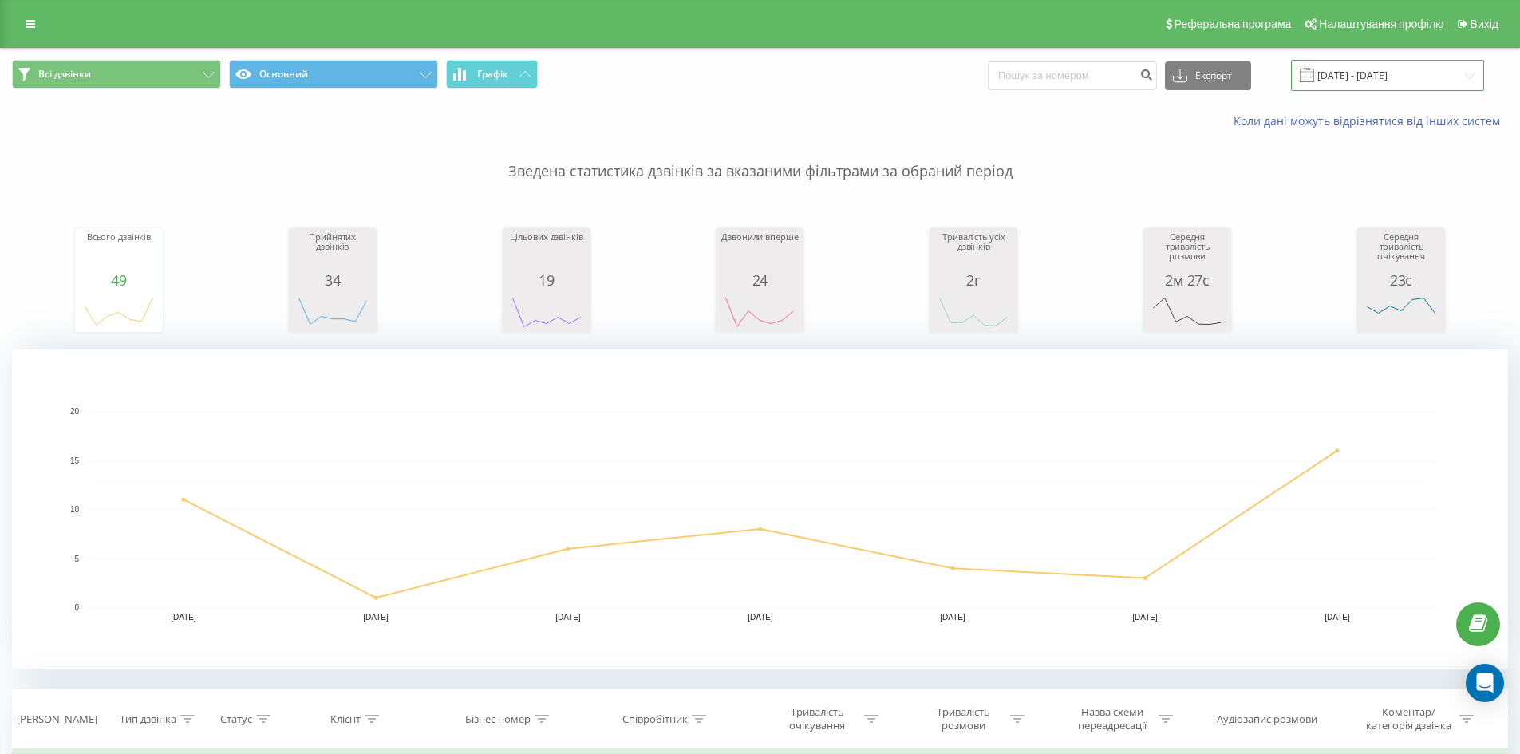
click at [1352, 78] on input "[DATE] - [DATE]" at bounding box center [1387, 75] width 193 height 31
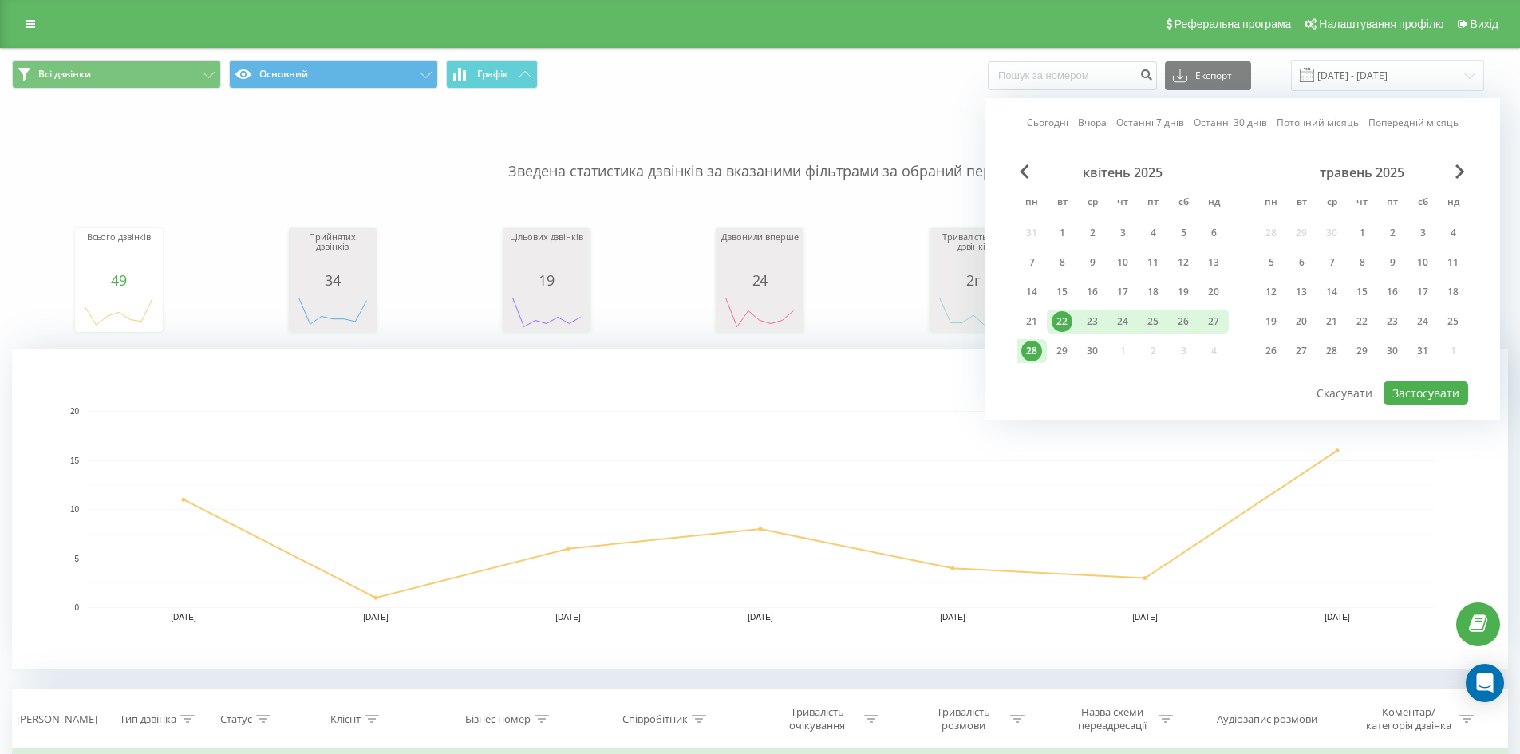
click at [1060, 322] on div "22" at bounding box center [1062, 321] width 21 height 21
click at [1101, 350] on div "30" at bounding box center [1092, 351] width 21 height 21
click at [1417, 390] on button "Застосувати" at bounding box center [1426, 392] width 85 height 23
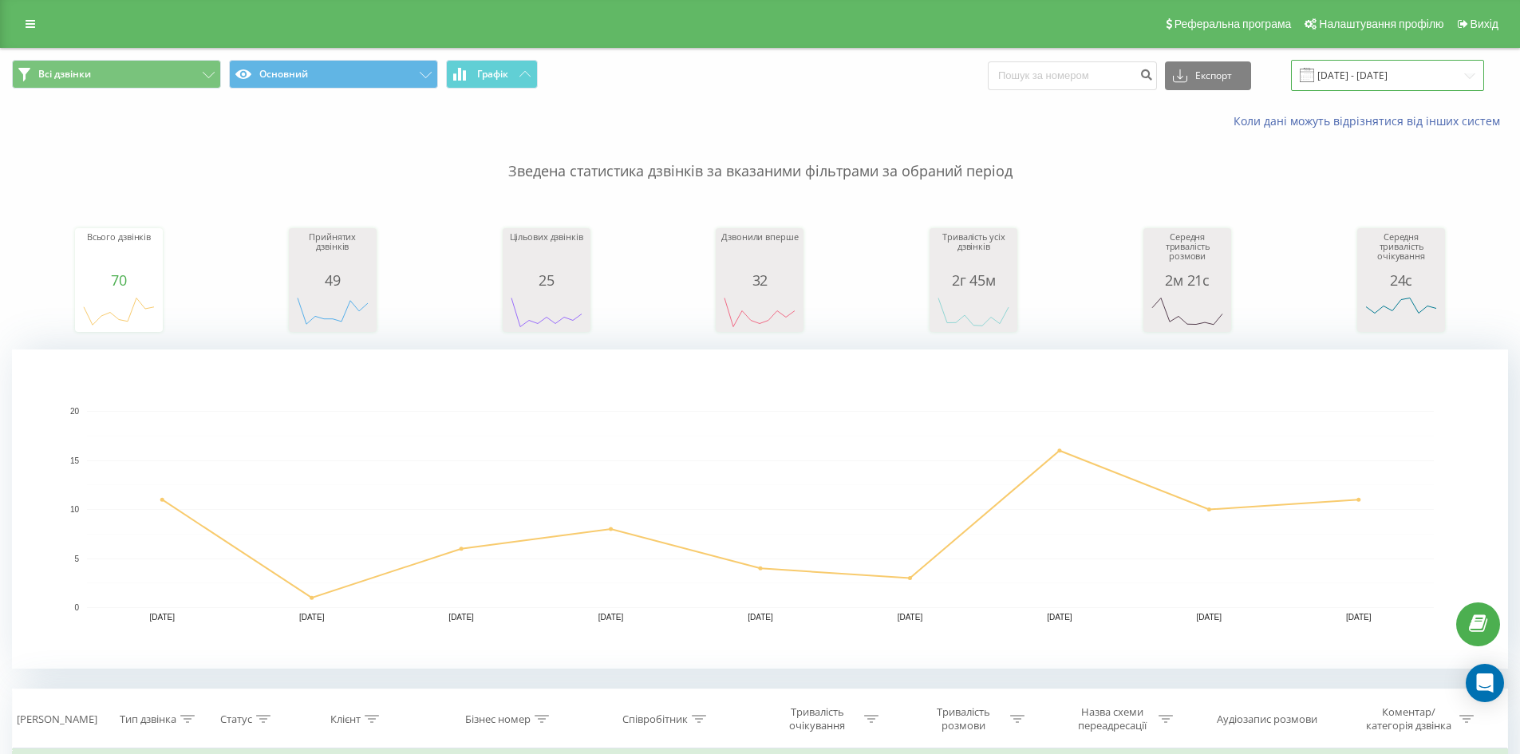
click at [1427, 69] on input "[DATE] - [DATE]" at bounding box center [1387, 75] width 193 height 31
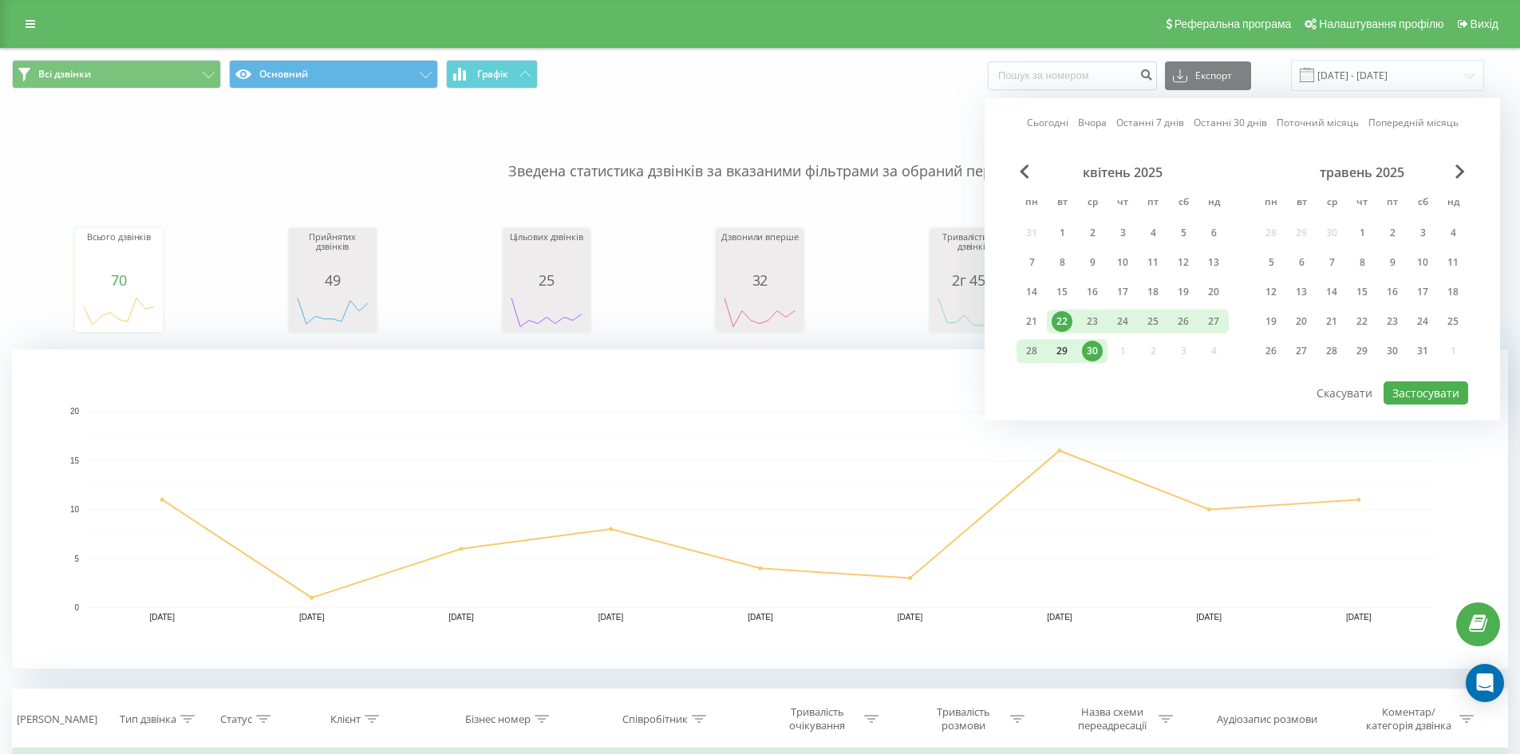
click at [1061, 355] on div "29" at bounding box center [1062, 351] width 21 height 21
click at [1081, 356] on div "30" at bounding box center [1092, 351] width 30 height 24
click at [1420, 390] on button "Застосувати" at bounding box center [1426, 392] width 85 height 23
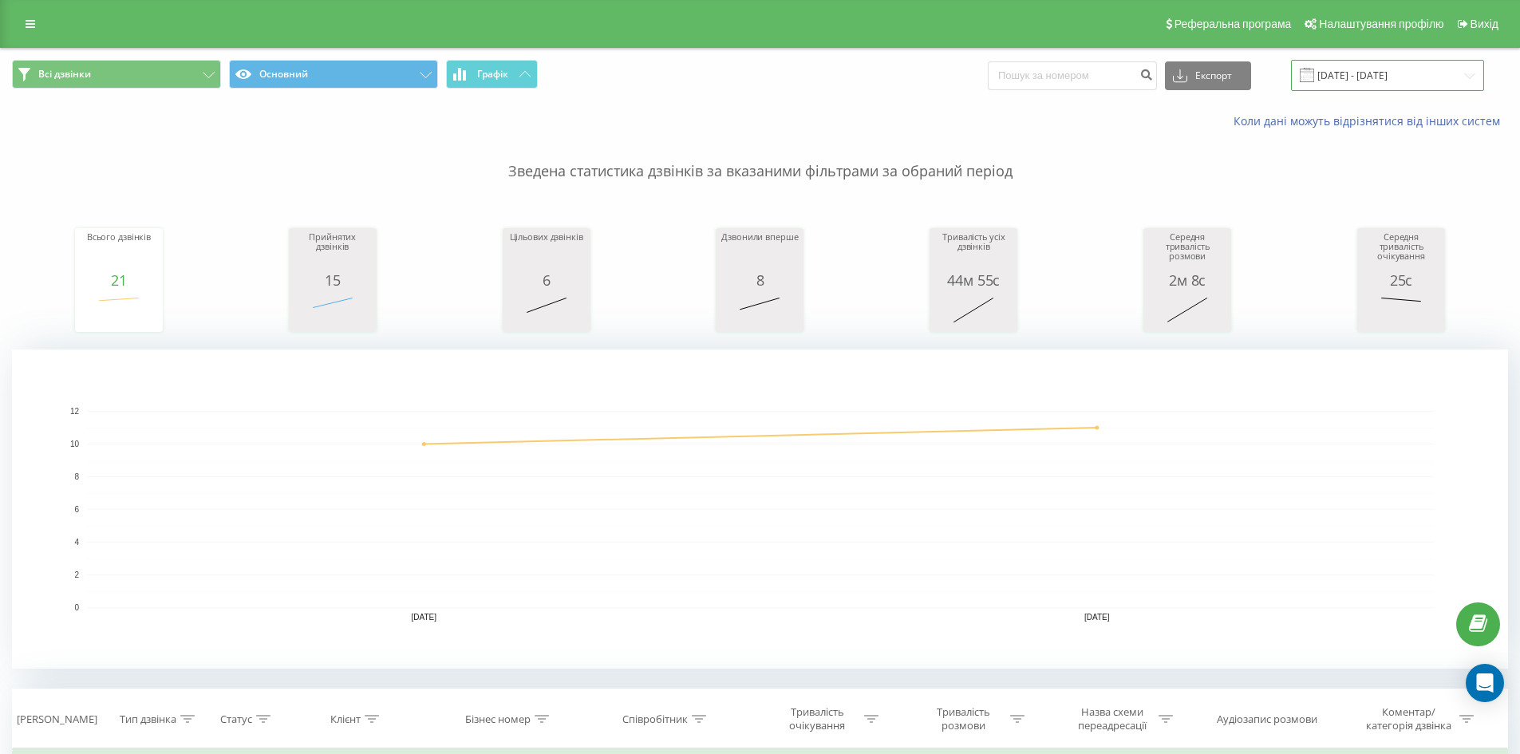
click at [1384, 73] on input "[DATE] - [DATE]" at bounding box center [1387, 75] width 193 height 31
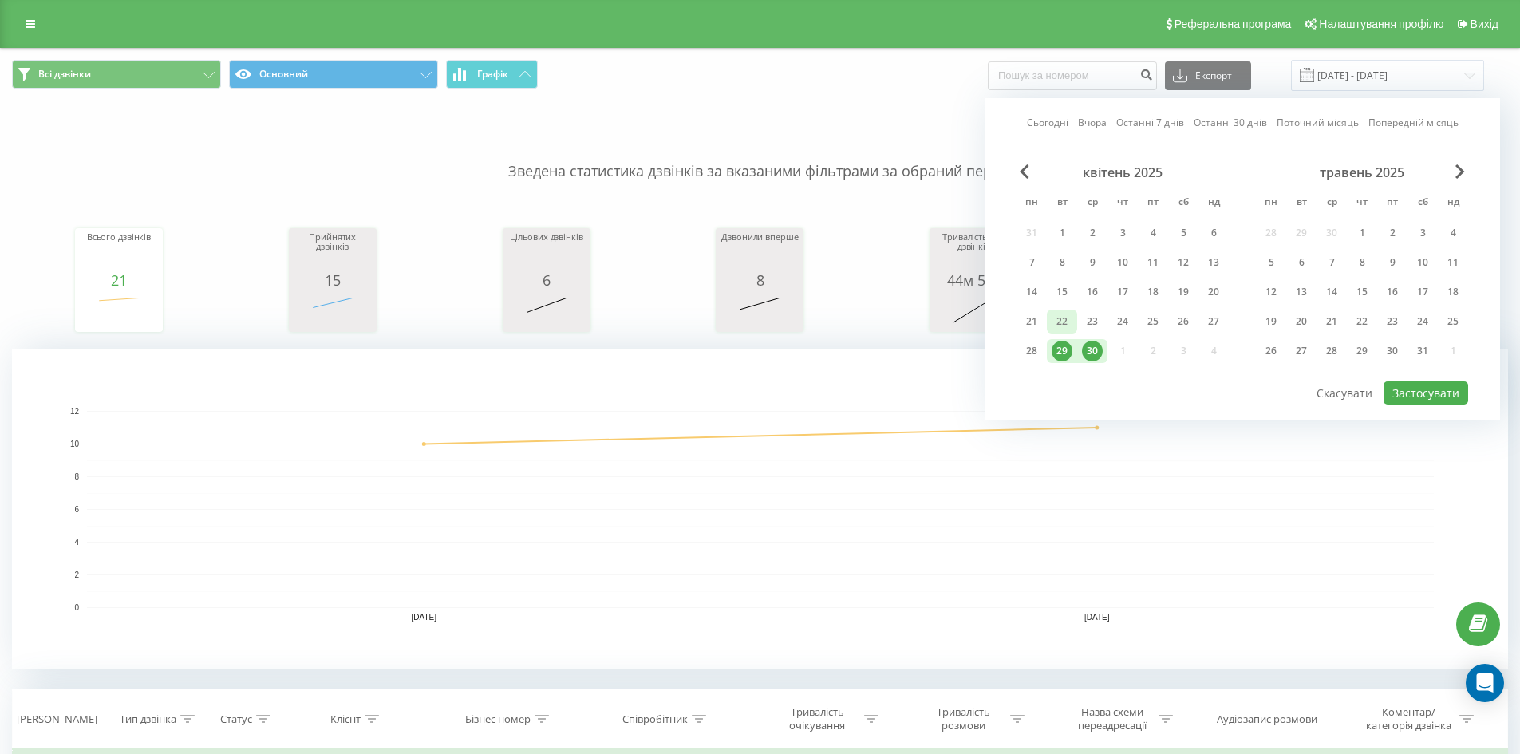
click at [1071, 326] on div "22" at bounding box center [1062, 321] width 21 height 21
click at [1095, 351] on div "30" at bounding box center [1092, 351] width 21 height 21
click at [1411, 388] on button "Застосувати" at bounding box center [1426, 392] width 85 height 23
type input "[DATE] - [DATE]"
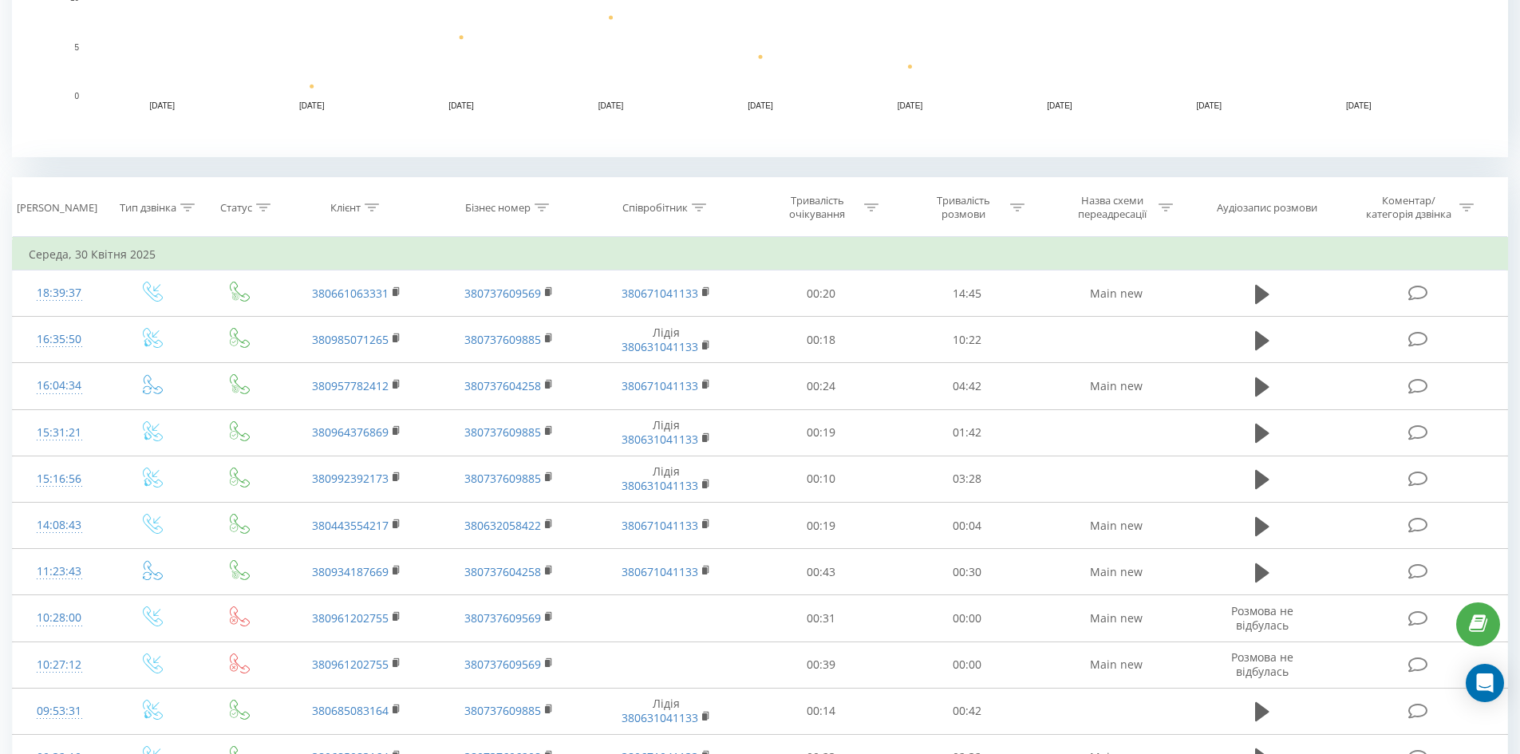
scroll to position [514, 0]
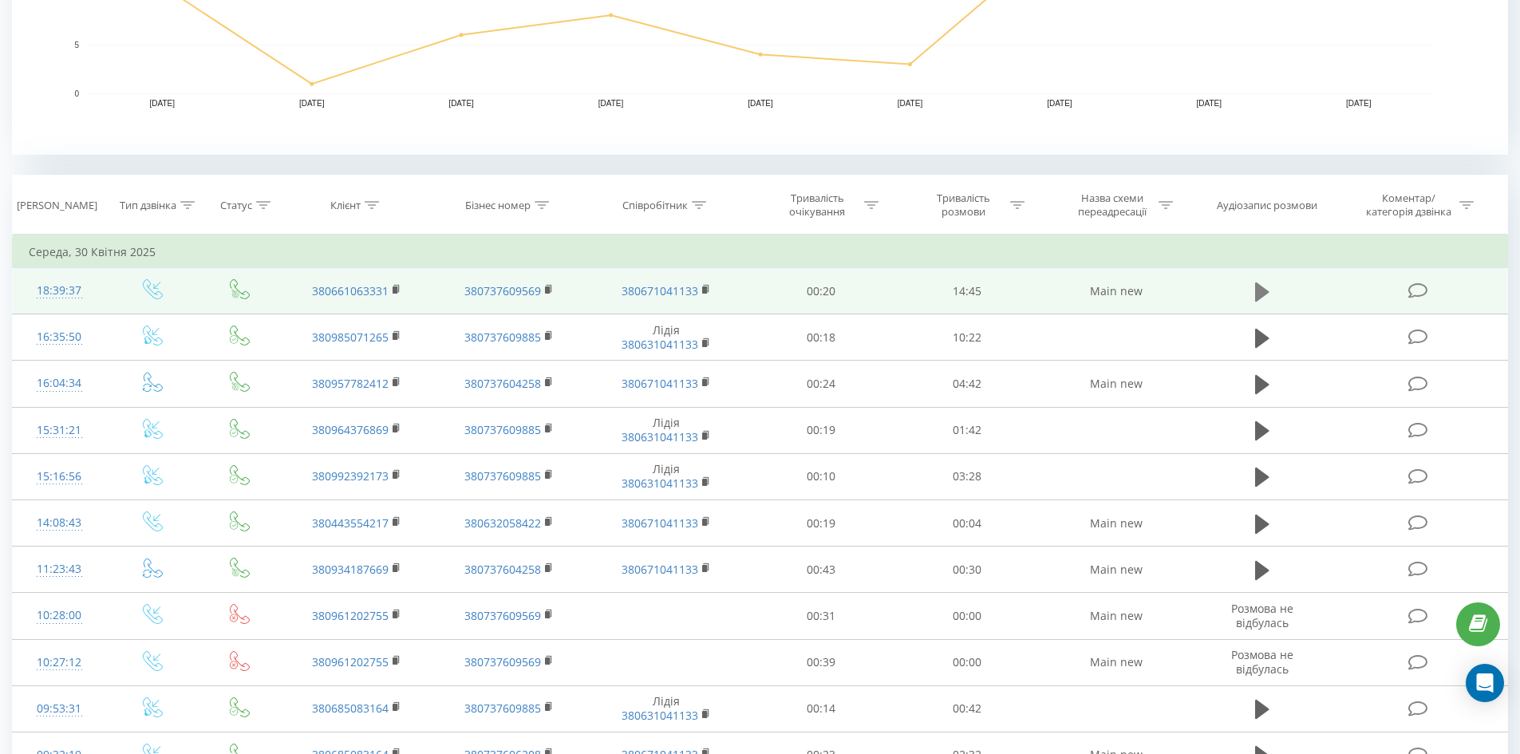
click at [1257, 294] on icon at bounding box center [1262, 291] width 14 height 19
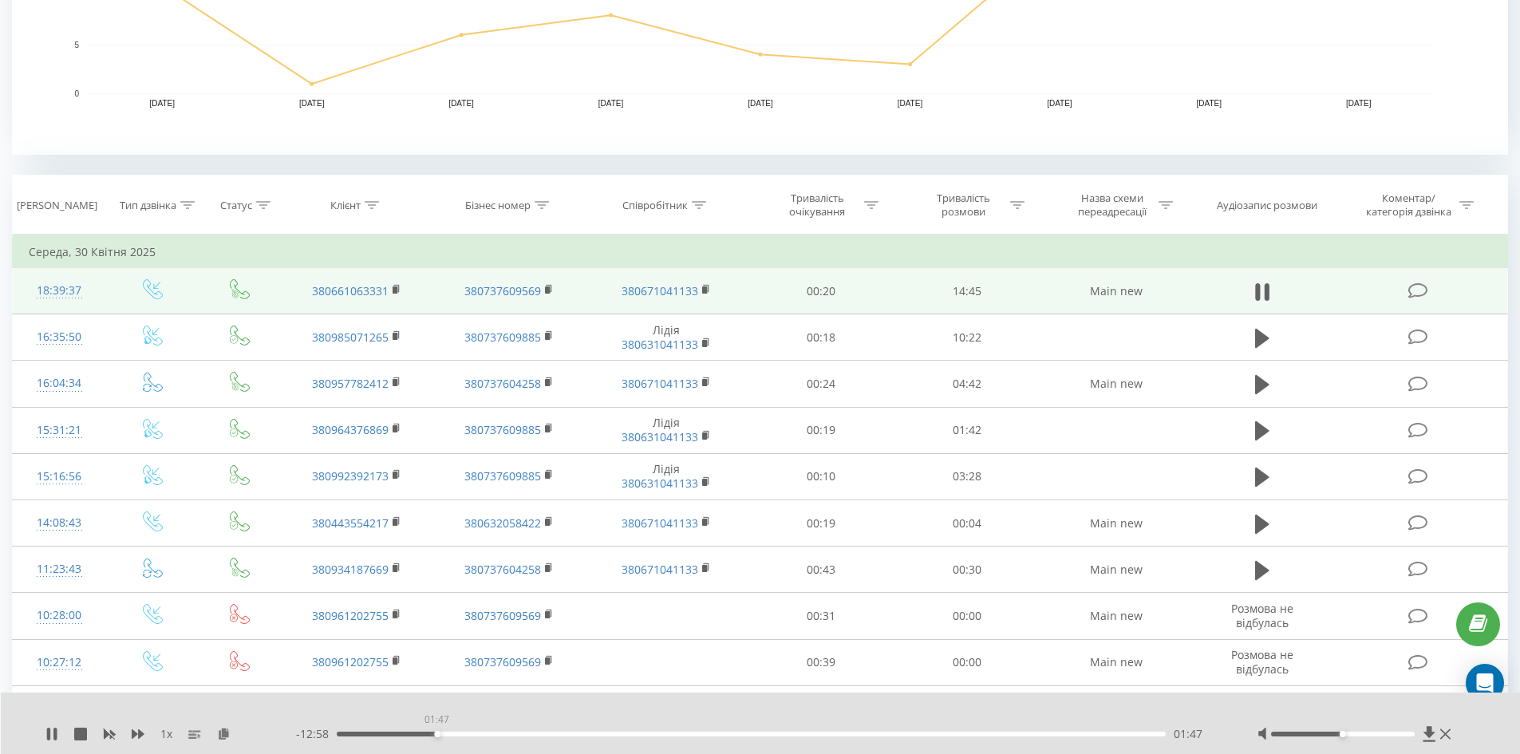
drag, startPoint x: 358, startPoint y: 734, endPoint x: 439, endPoint y: 736, distance: 80.6
click at [439, 736] on div "01:47" at bounding box center [437, 734] width 6 height 6
drag, startPoint x: 442, startPoint y: 733, endPoint x: 659, endPoint y: 736, distance: 217.1
click at [659, 736] on div "05:45" at bounding box center [660, 734] width 6 height 6
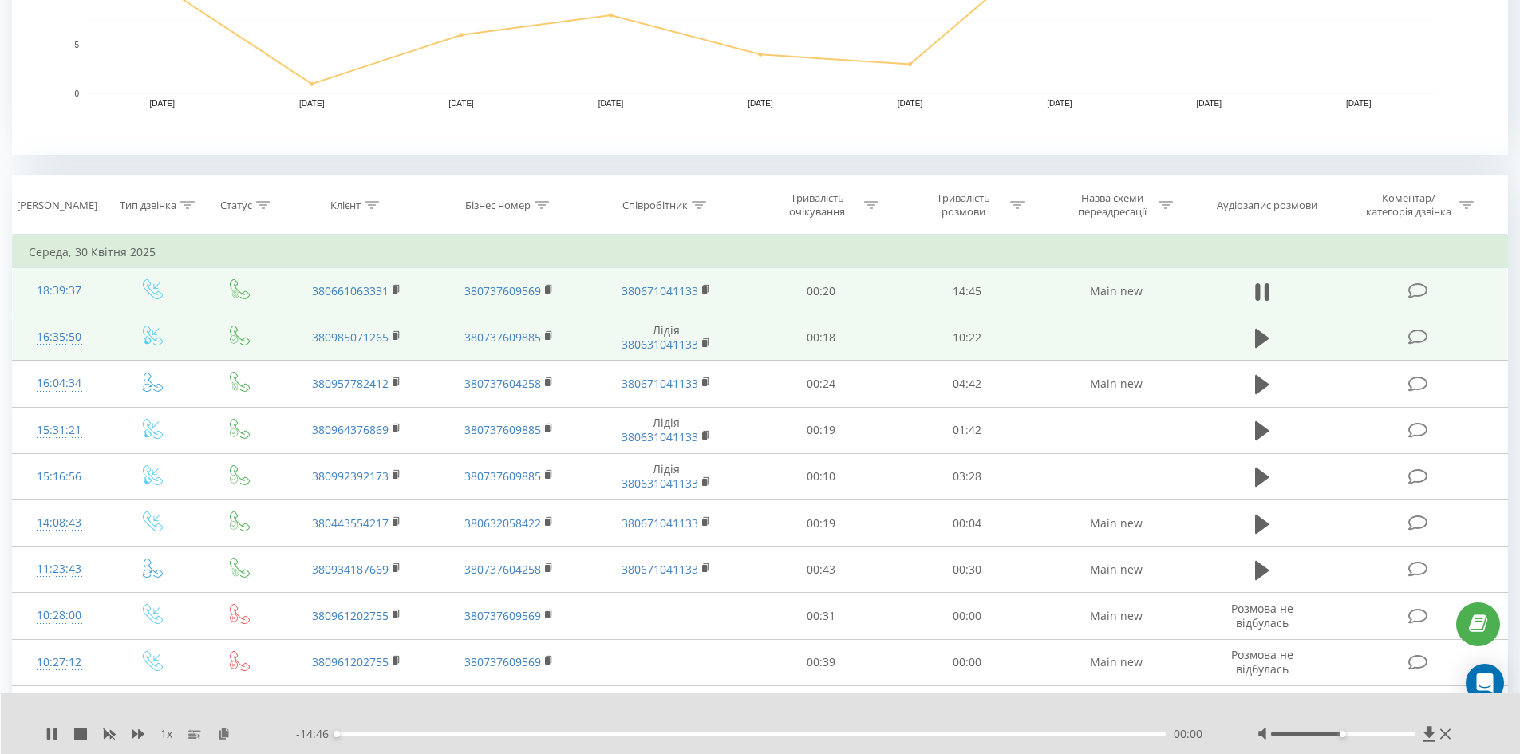
click at [1278, 330] on td at bounding box center [1262, 337] width 140 height 46
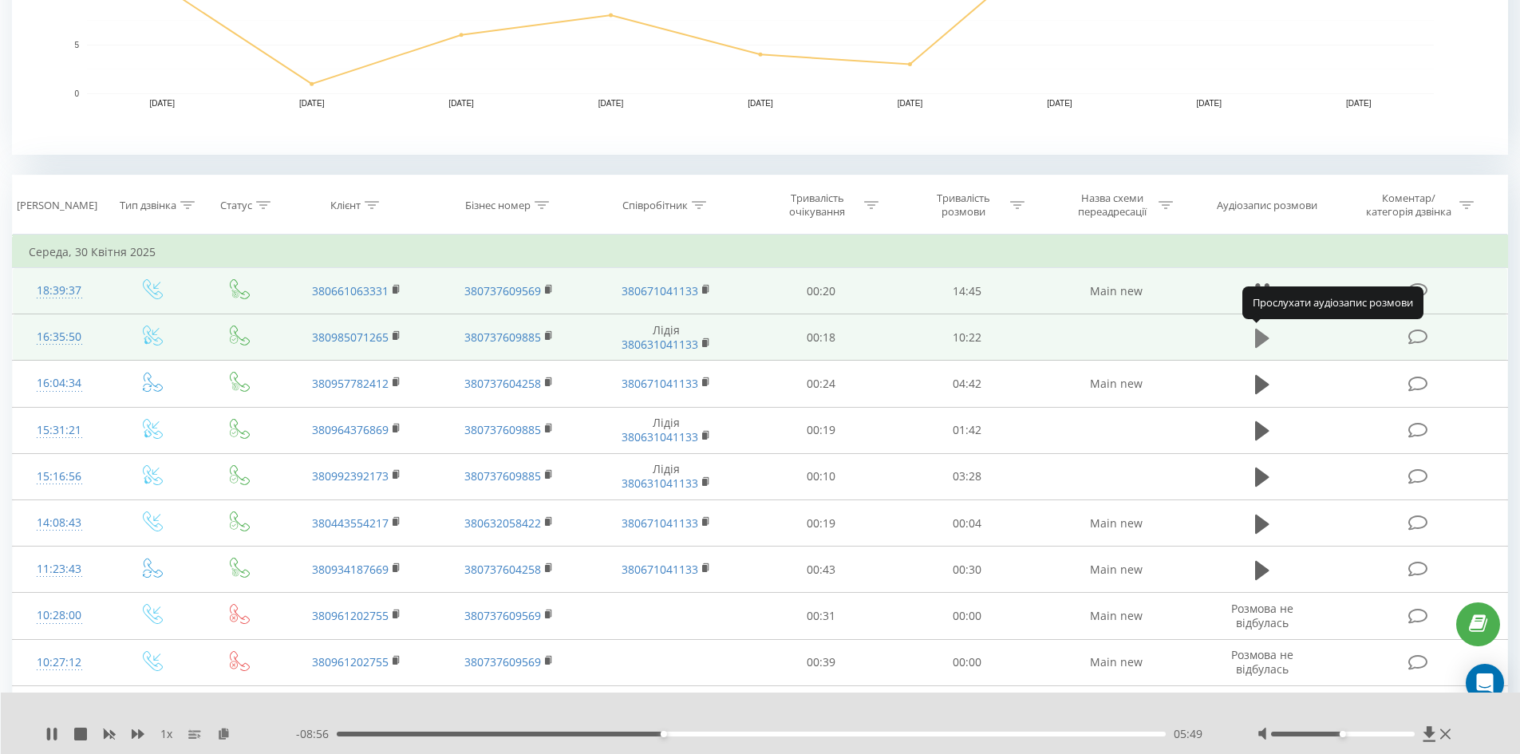
click at [1256, 333] on icon at bounding box center [1262, 338] width 14 height 19
click at [568, 734] on div "02:54" at bounding box center [752, 734] width 830 height 5
click at [721, 736] on div "02:57" at bounding box center [752, 734] width 830 height 5
click at [846, 734] on div "04:51" at bounding box center [752, 734] width 830 height 5
click at [956, 734] on div "06:29" at bounding box center [752, 734] width 830 height 5
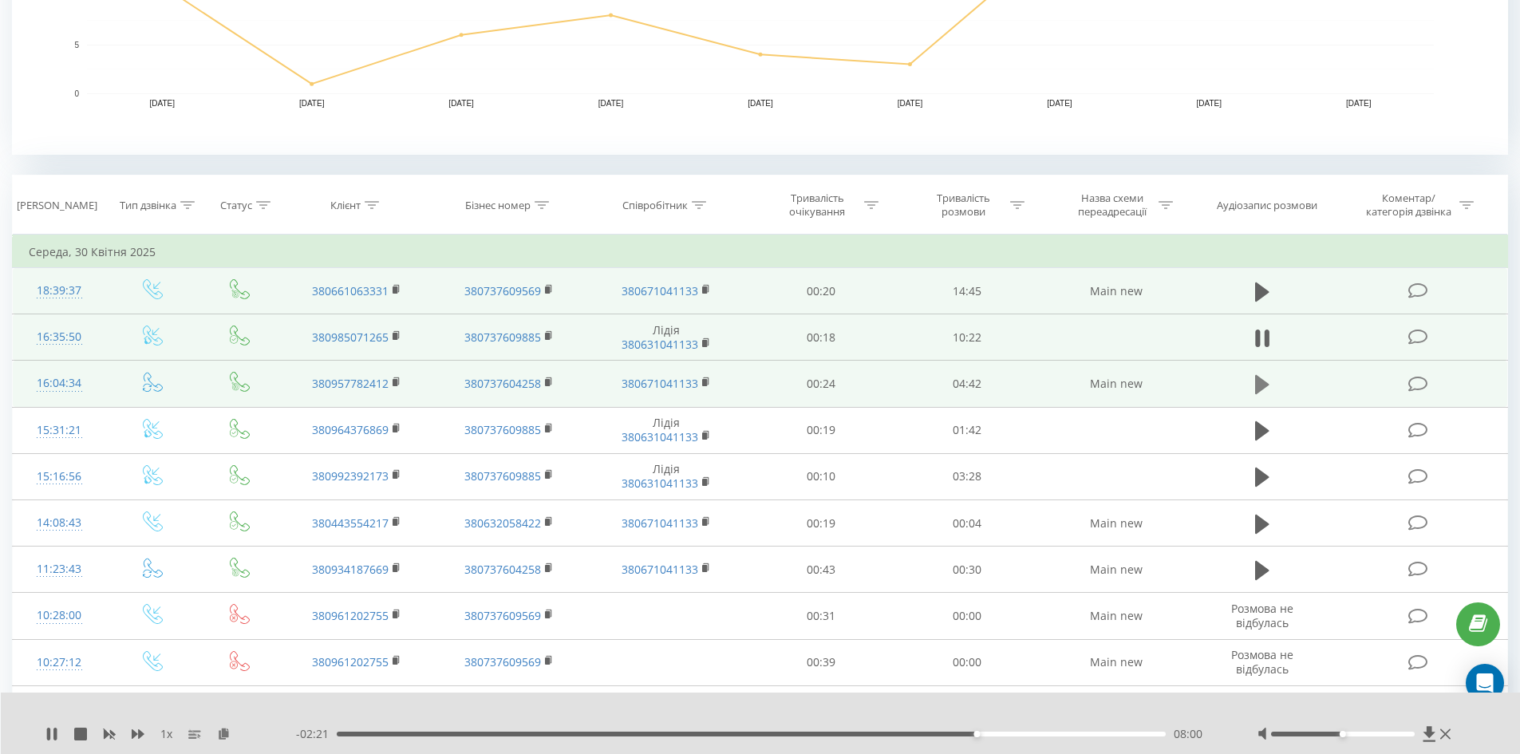
click at [1256, 381] on icon at bounding box center [1262, 384] width 14 height 19
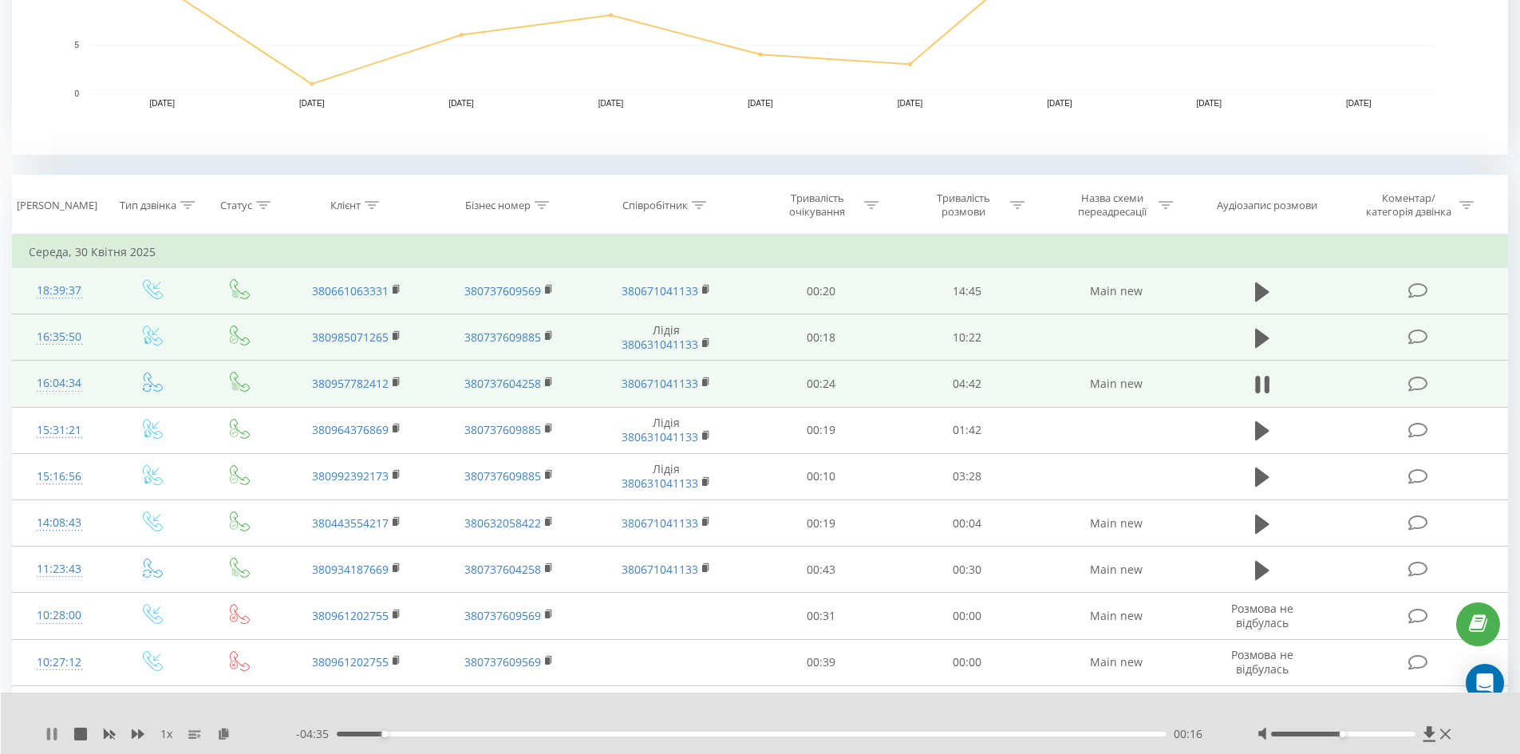
click at [54, 735] on icon at bounding box center [54, 734] width 3 height 13
